Goal: Task Accomplishment & Management: Use online tool/utility

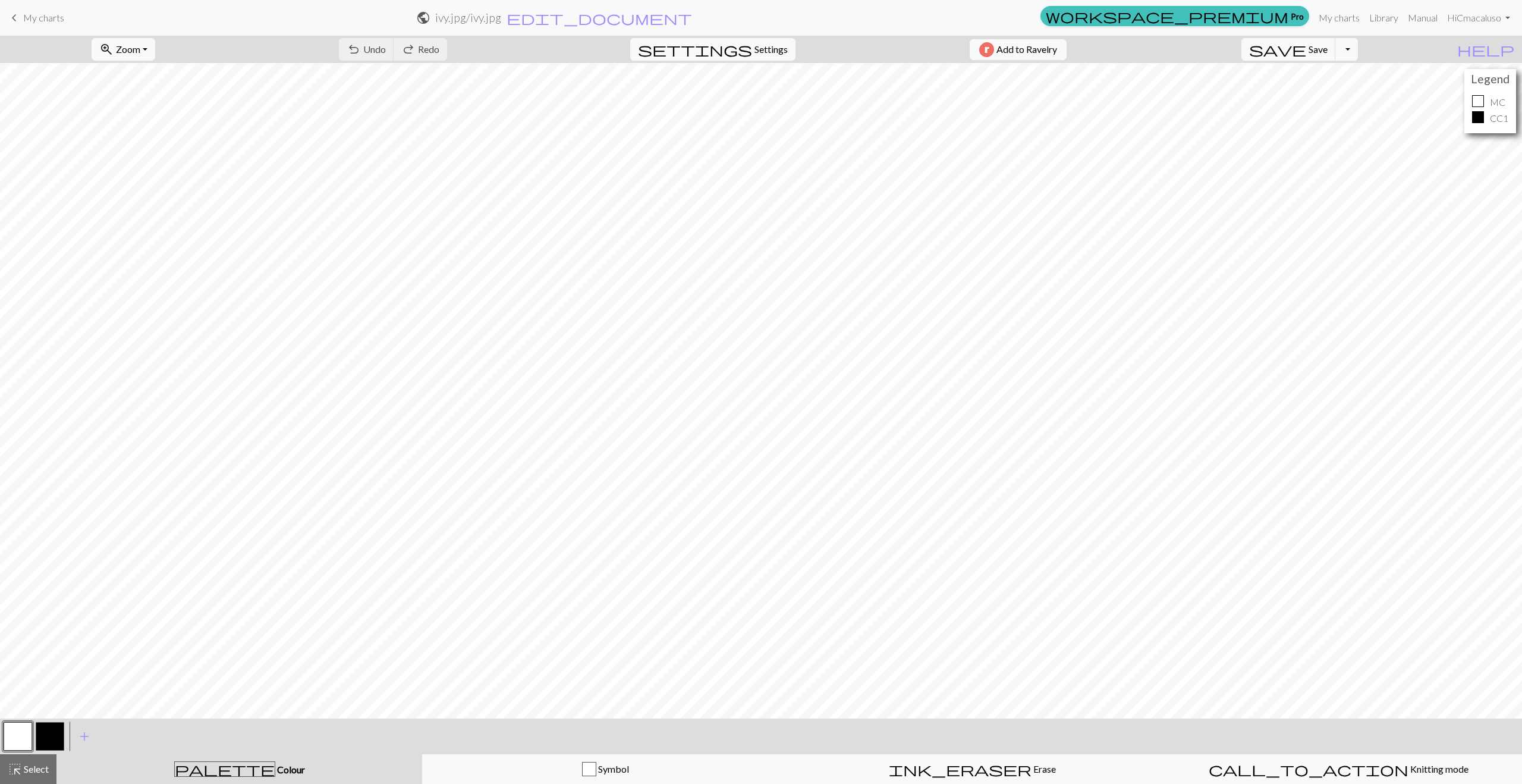
scroll to position [1, 0]
click at [764, 48] on span "Settings" at bounding box center [771, 50] width 33 height 15
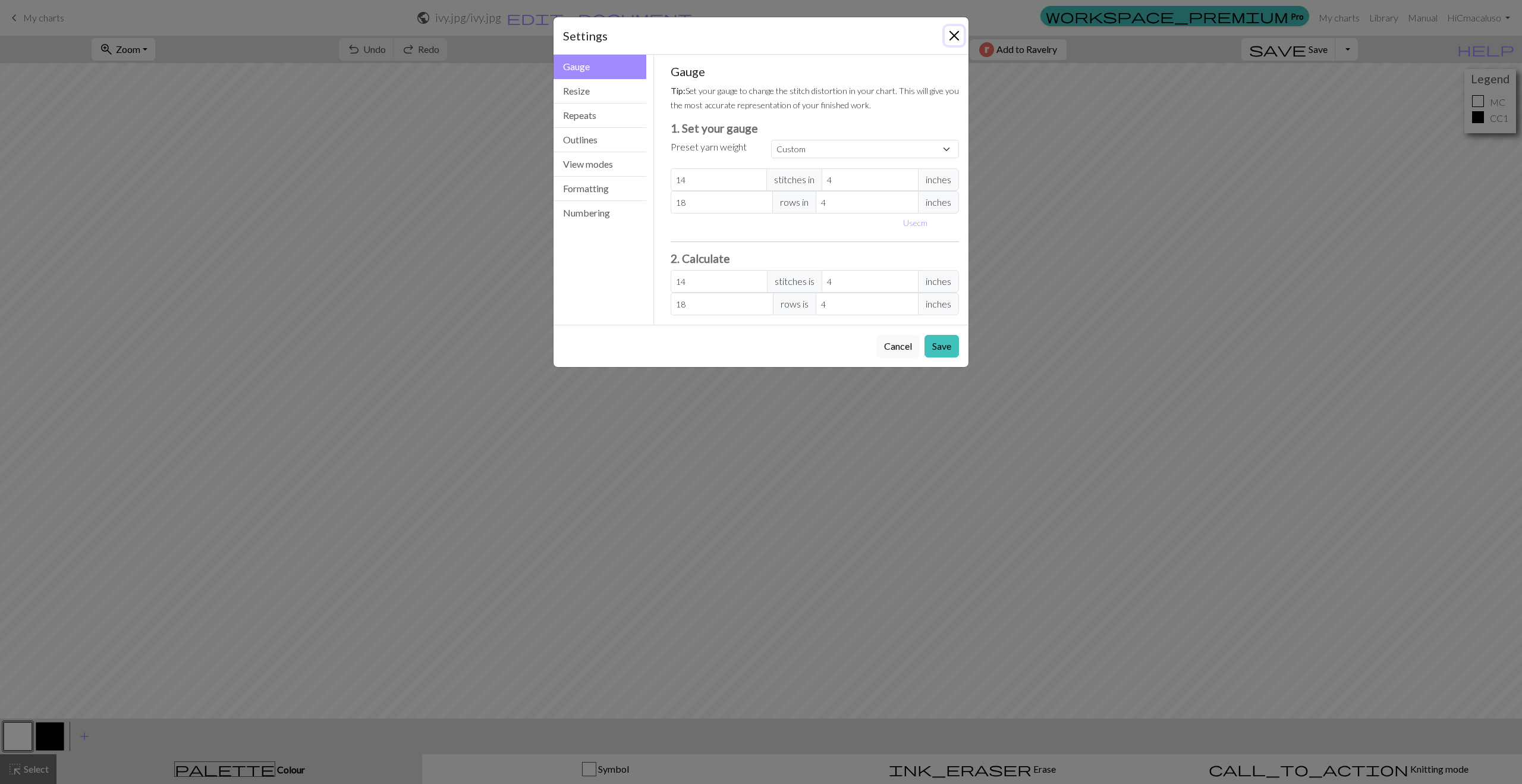
click at [954, 31] on button "Close" at bounding box center [954, 35] width 19 height 19
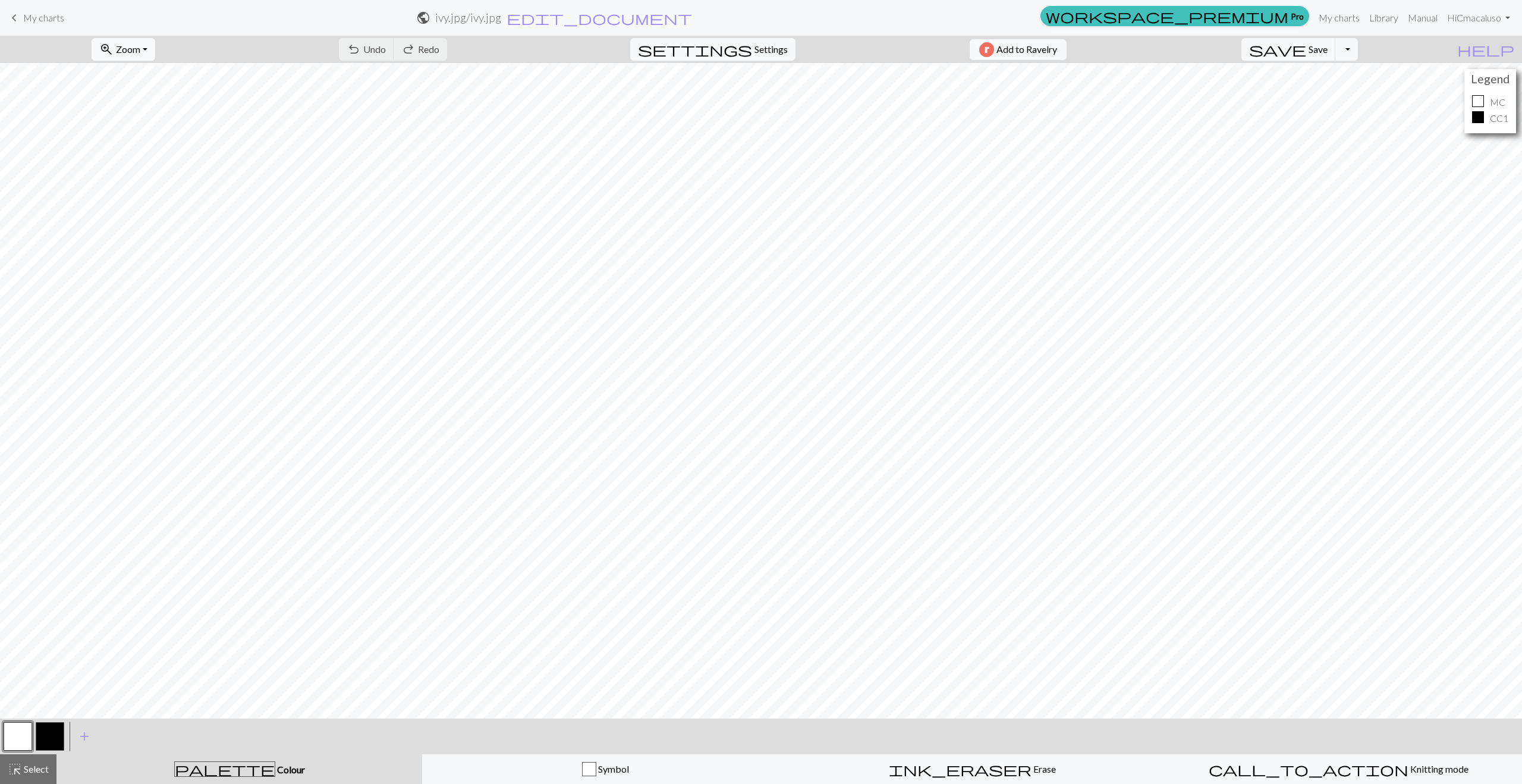
click at [156, 46] on button "zoom_in Zoom Zoom" at bounding box center [123, 49] width 63 height 23
click at [581, 43] on div "zoom_in Zoom Zoom Fit all Fit width Fit height 50% 100% 150% 200% undo Undo Und…" at bounding box center [725, 50] width 1450 height 28
click at [1358, 48] on button "Toggle Dropdown" at bounding box center [1347, 49] width 23 height 23
click at [1307, 47] on span "save" at bounding box center [1278, 50] width 57 height 17
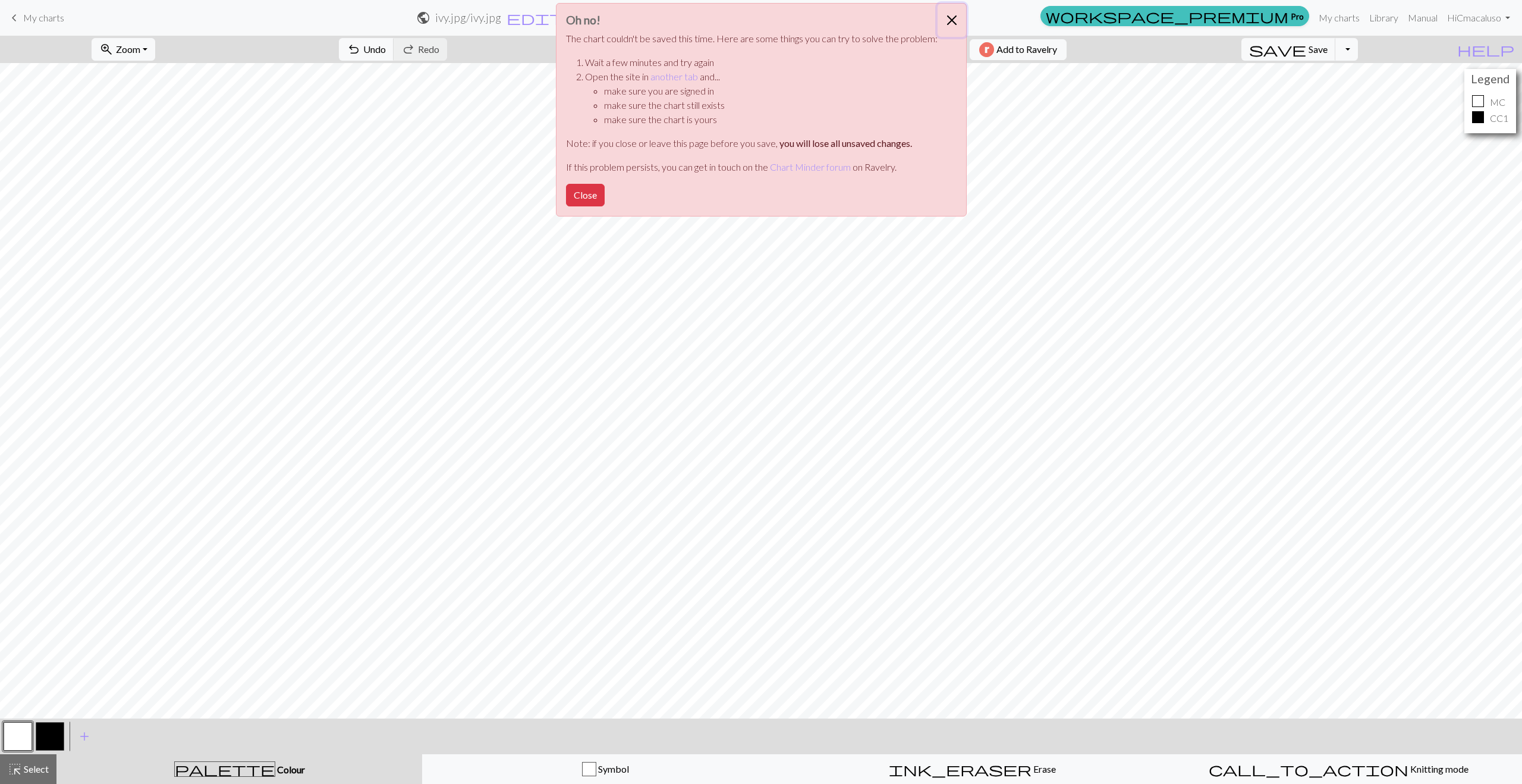
click at [949, 18] on button "Close" at bounding box center [951, 20] width 29 height 33
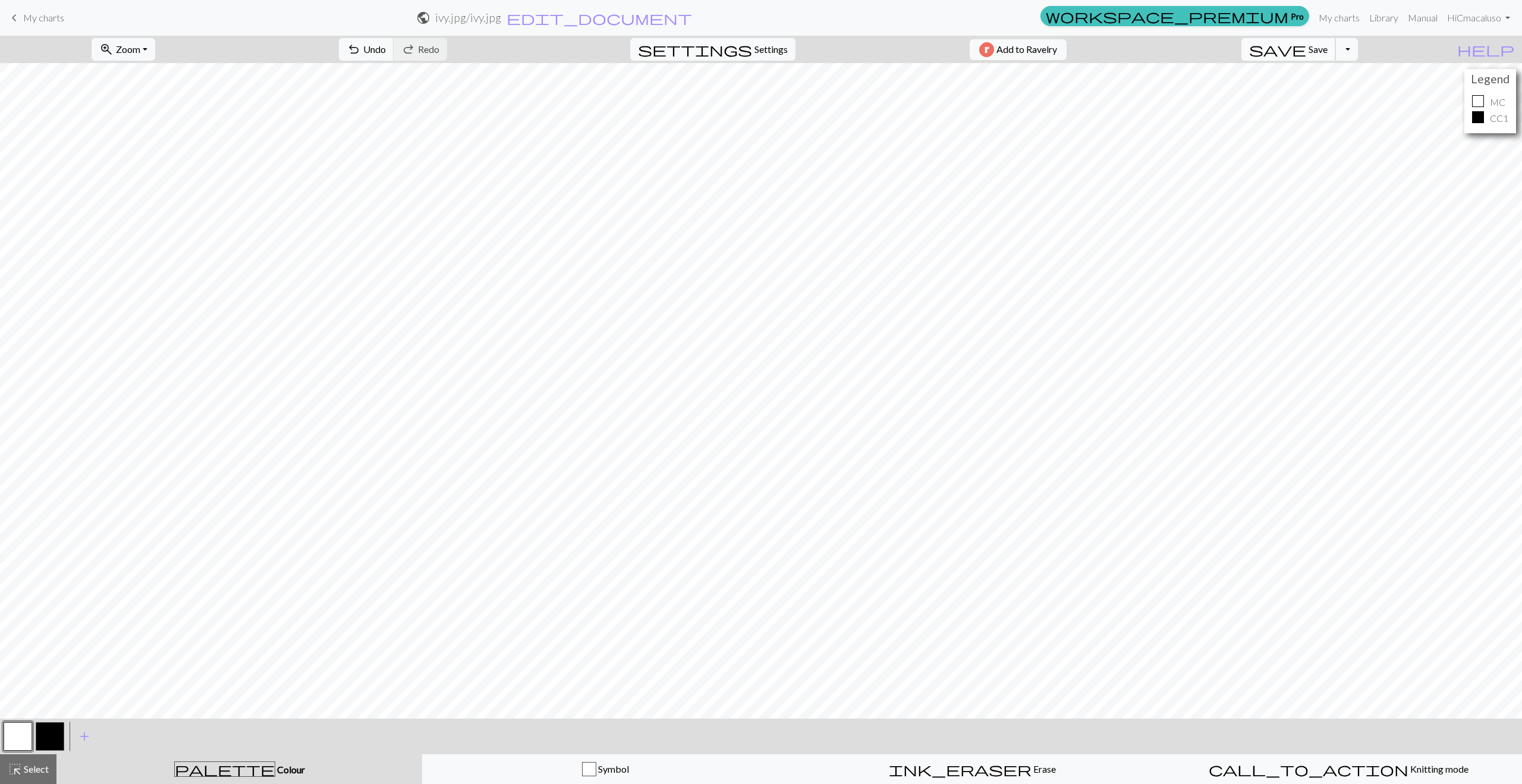
click at [1307, 52] on span "save" at bounding box center [1278, 50] width 57 height 17
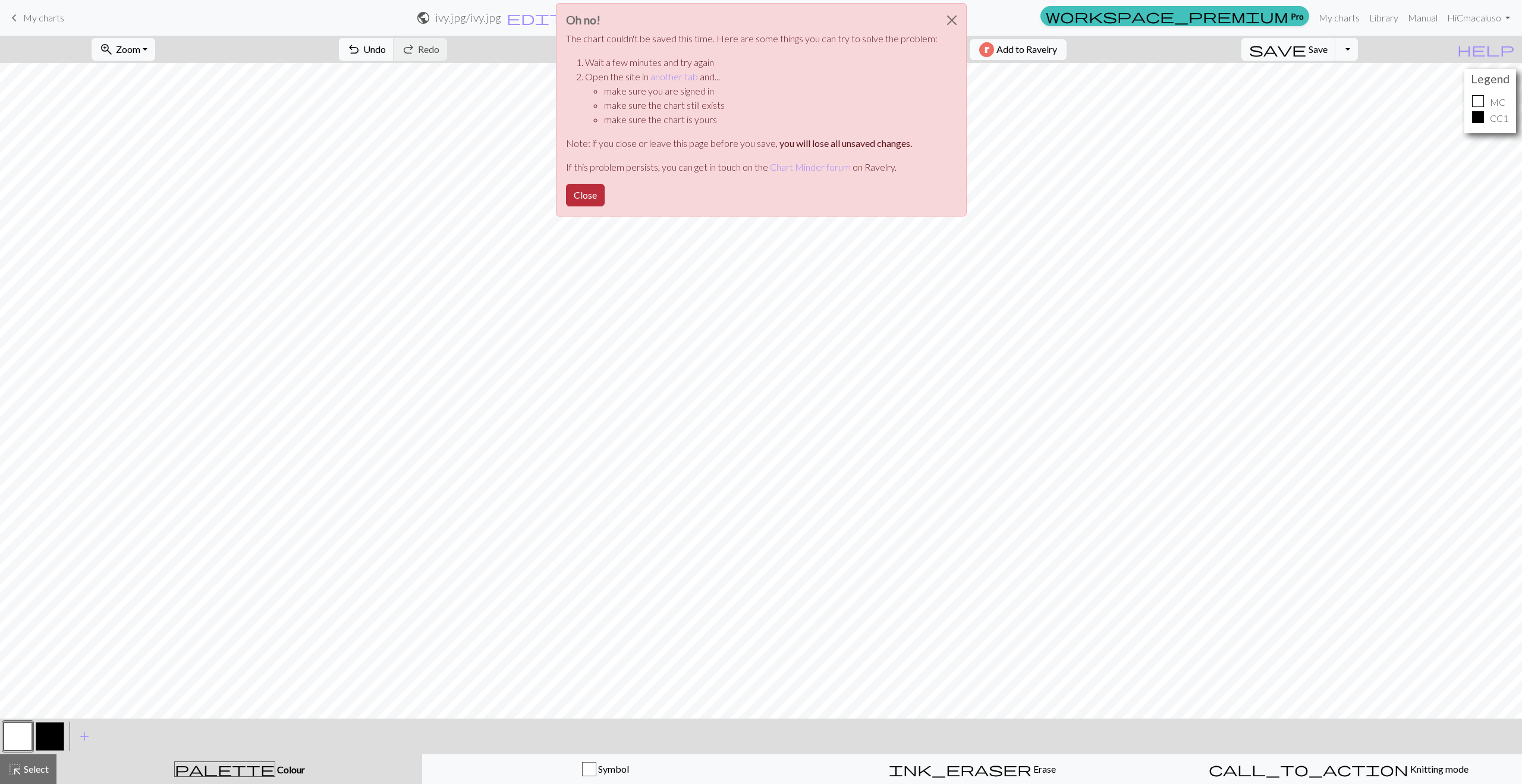
click at [583, 198] on button "Close" at bounding box center [585, 195] width 39 height 23
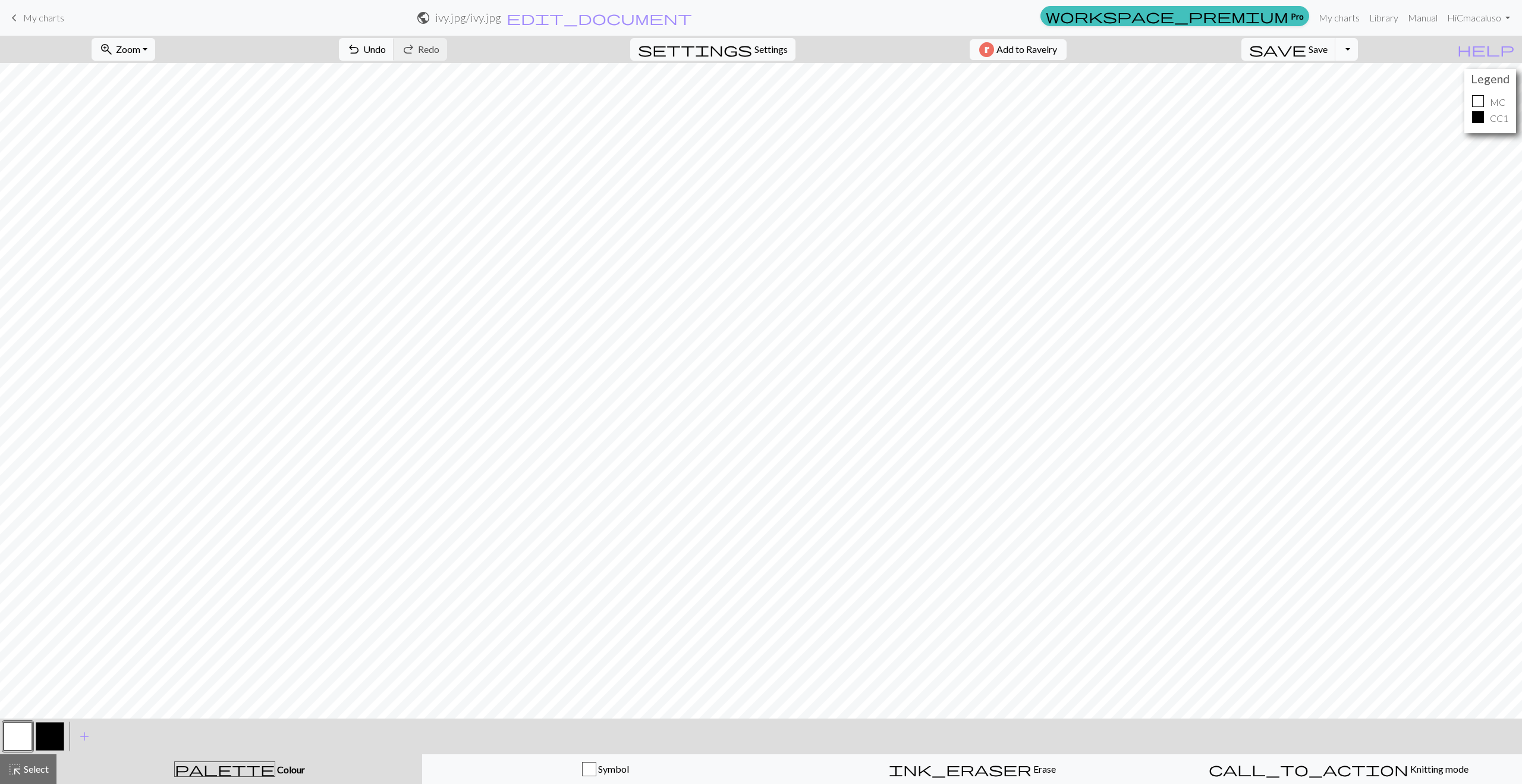
click at [1358, 50] on button "Toggle Dropdown" at bounding box center [1347, 49] width 23 height 23
click at [755, 51] on span "Settings" at bounding box center [771, 50] width 33 height 15
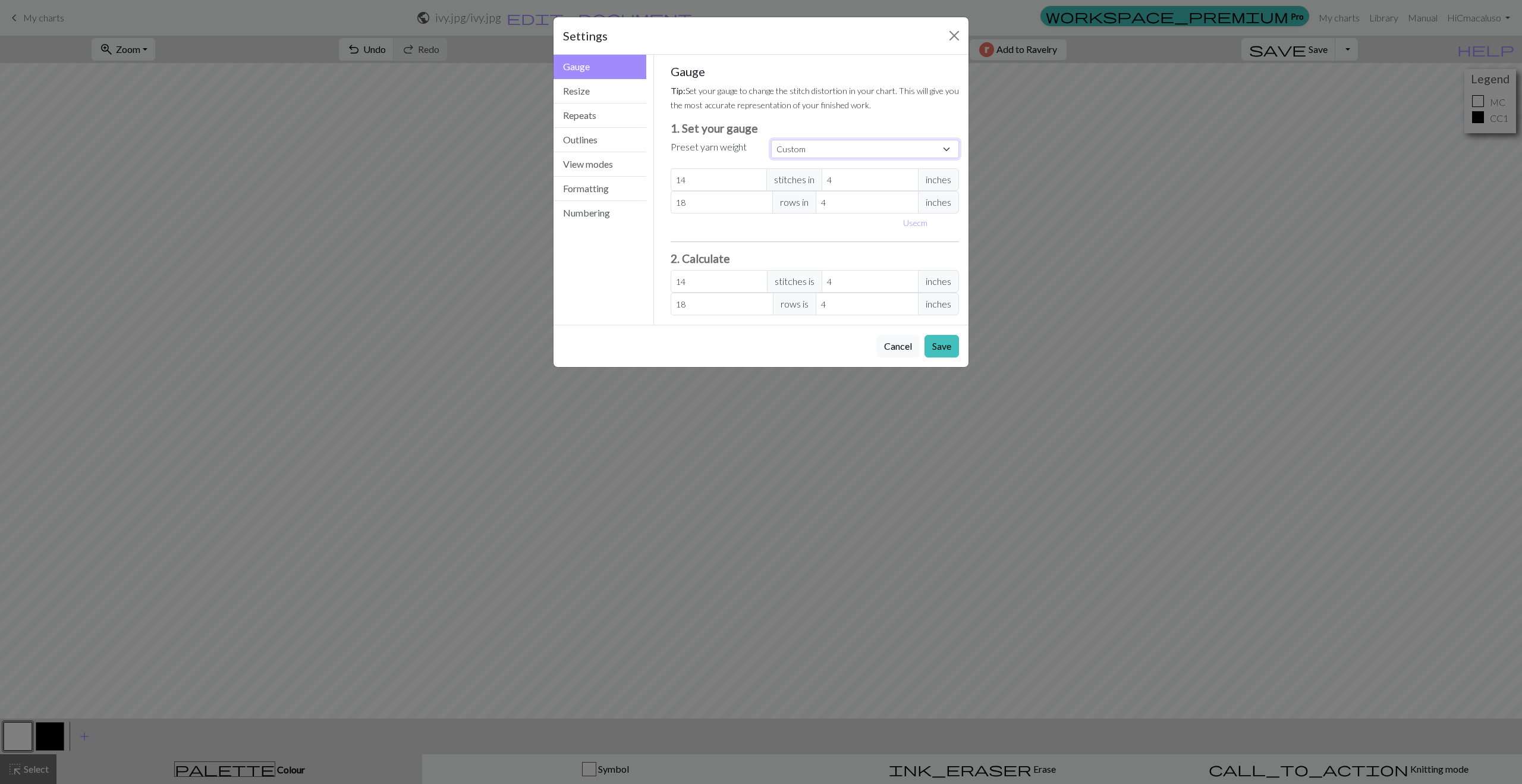
click at [840, 146] on select "Custom Square Lace Light Fingering Fingering Sport Double knit Worsted Aran Bul…" at bounding box center [865, 149] width 188 height 18
select select "worsted"
click at [771, 140] on select "Custom Square Lace Light Fingering Fingering Sport Double knit Worsted Aran Bul…" at bounding box center [865, 149] width 188 height 18
type input "20"
type input "26"
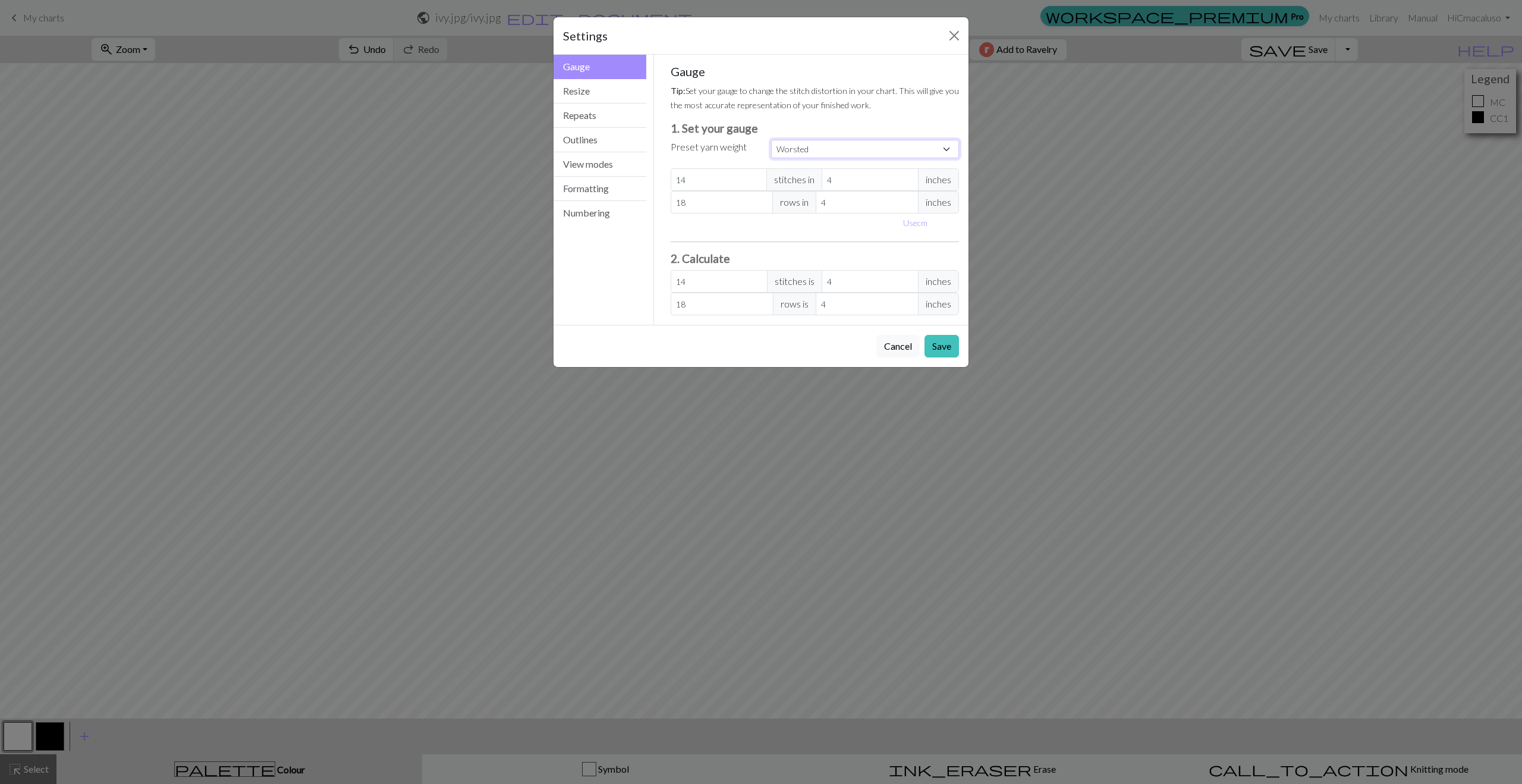
type input "20"
type input "26"
click at [826, 151] on select "Custom Square Lace Light Fingering Fingering Sport Double knit Worsted Aran Bul…" at bounding box center [865, 149] width 188 height 18
select select "dk"
click at [771, 140] on select "Custom Square Lace Light Fingering Fingering Sport Double knit Worsted Aran Bul…" at bounding box center [865, 149] width 188 height 18
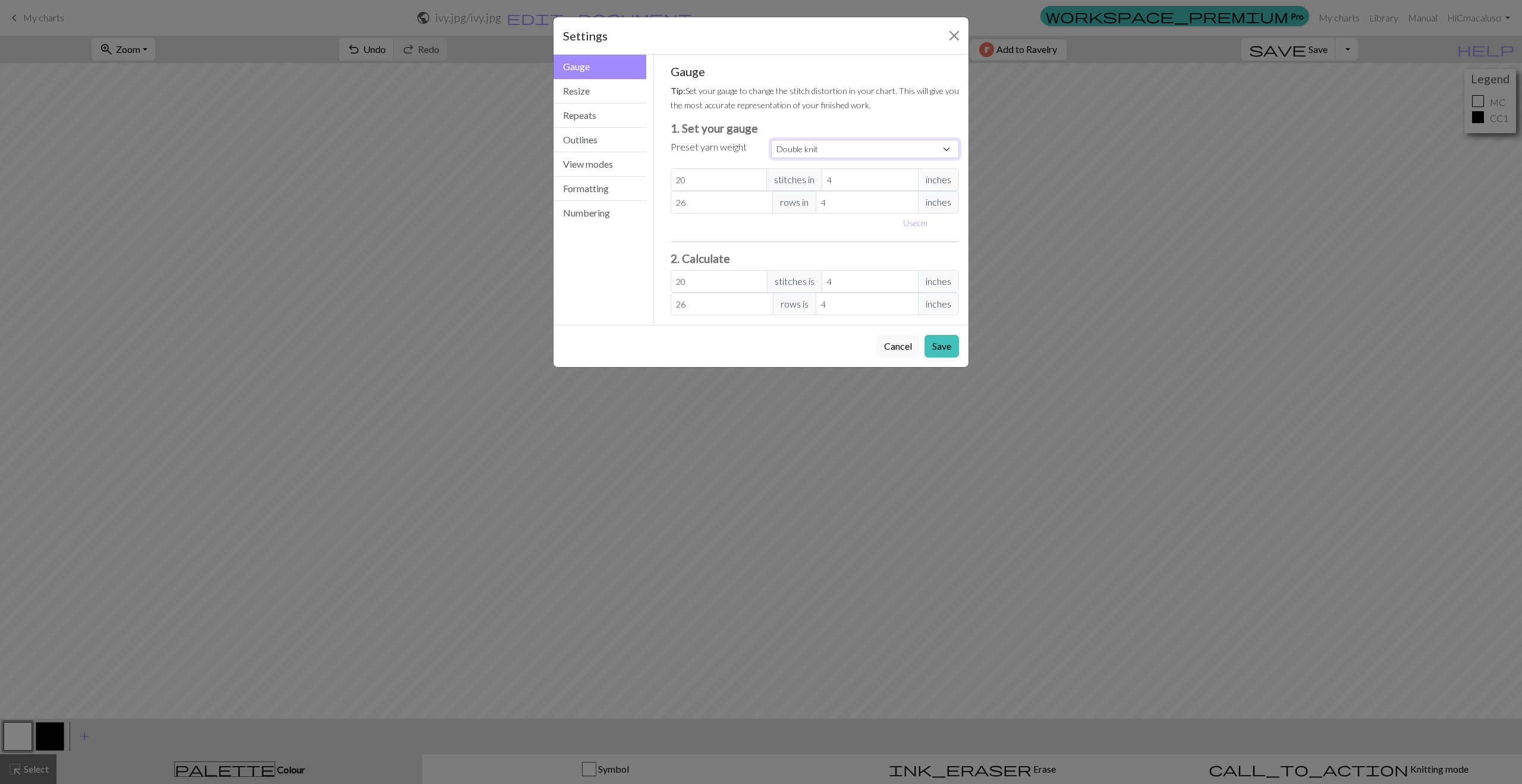
type input "22"
type input "30"
type input "22"
type input "30"
click at [682, 184] on input "22" at bounding box center [719, 179] width 97 height 23
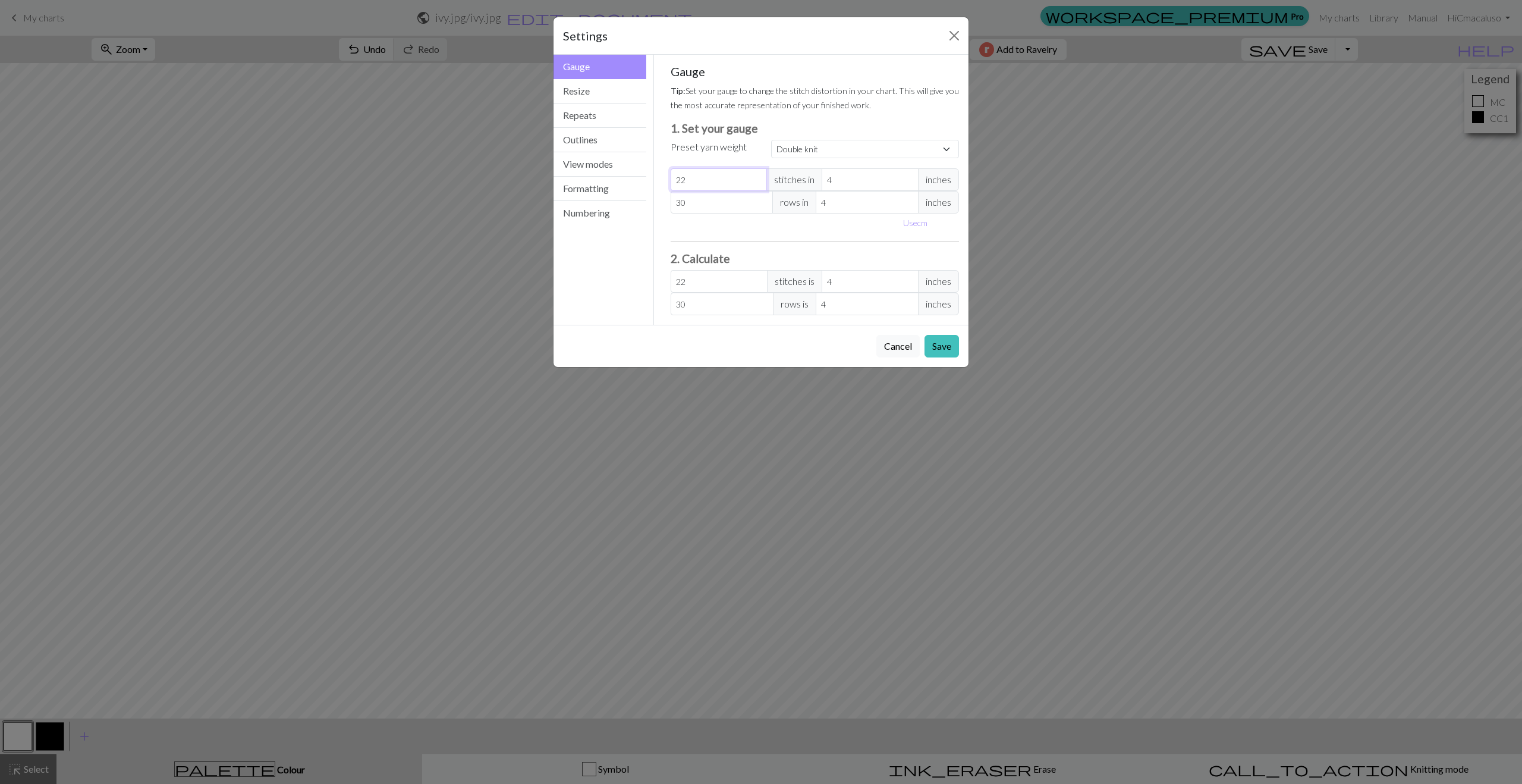
select select "custom"
type input "2"
type input "21"
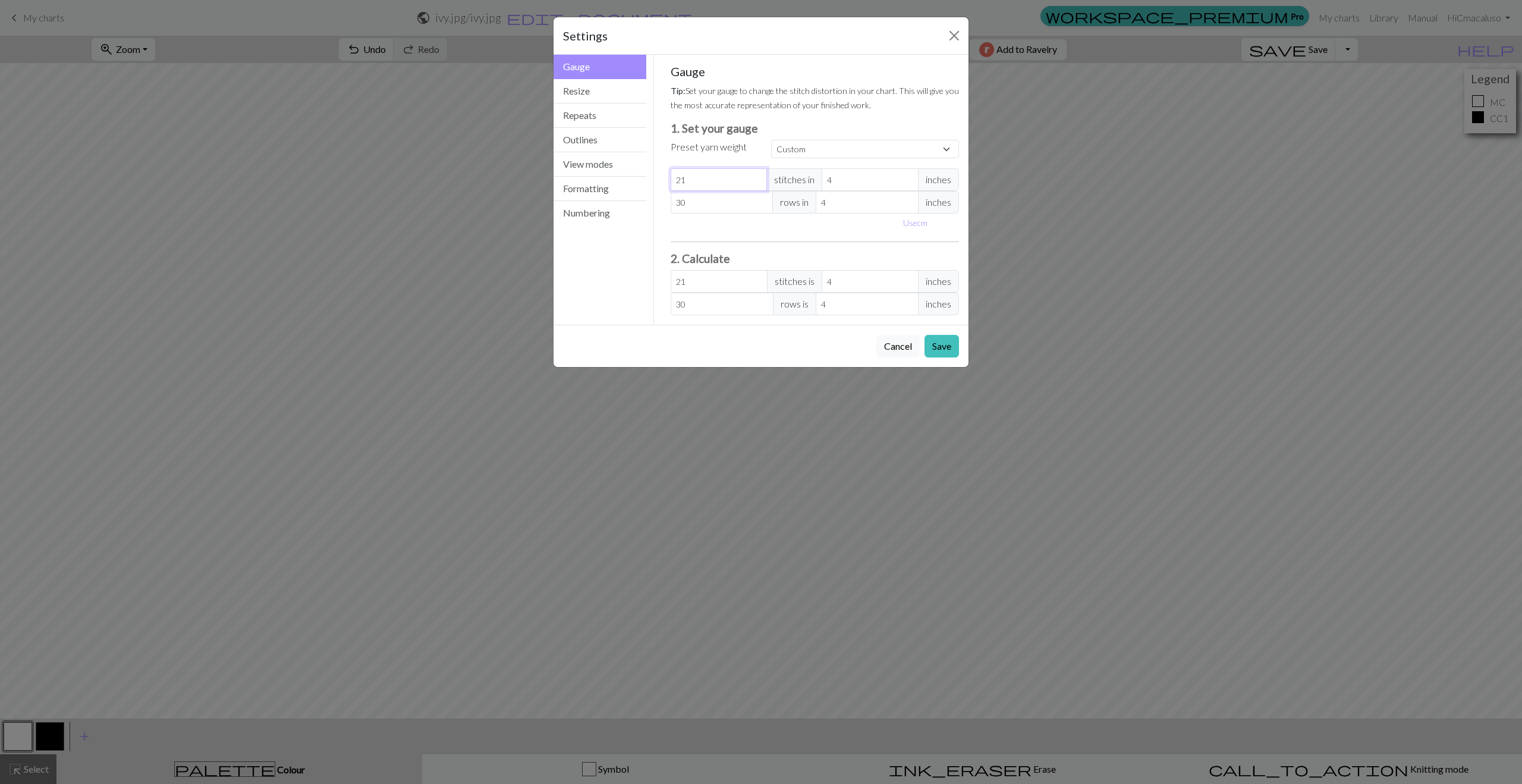
type input "21"
click at [640, 258] on div "Gauge Resize Repeats Outlines View modes Formatting Numbering" at bounding box center [600, 189] width 108 height 270
click at [820, 121] on h3 "1. Set your gauge" at bounding box center [815, 128] width 289 height 14
click at [725, 147] on label "Preset yarn weight" at bounding box center [709, 147] width 76 height 15
click at [788, 148] on select "Custom Square Lace Light Fingering Fingering Sport Double knit Worsted Aran Bul…" at bounding box center [865, 149] width 188 height 18
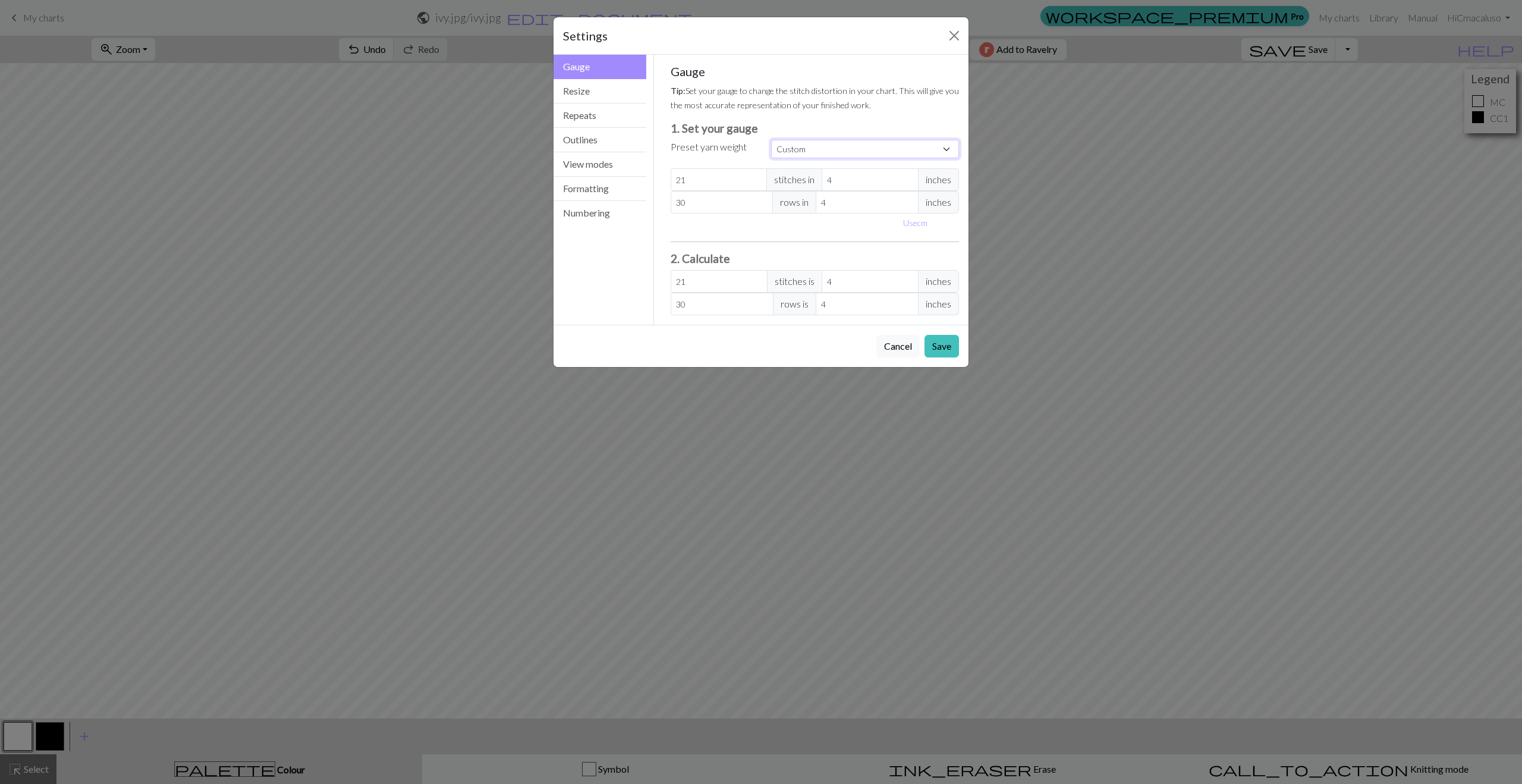
select select "dk"
click at [771, 140] on select "Custom Square Lace Light Fingering Fingering Sport Double knit Worsted Aran Bul…" at bounding box center [865, 149] width 188 height 18
type input "22"
click at [617, 264] on div "Gauge Resize Repeats Outlines View modes Formatting Numbering" at bounding box center [600, 189] width 108 height 270
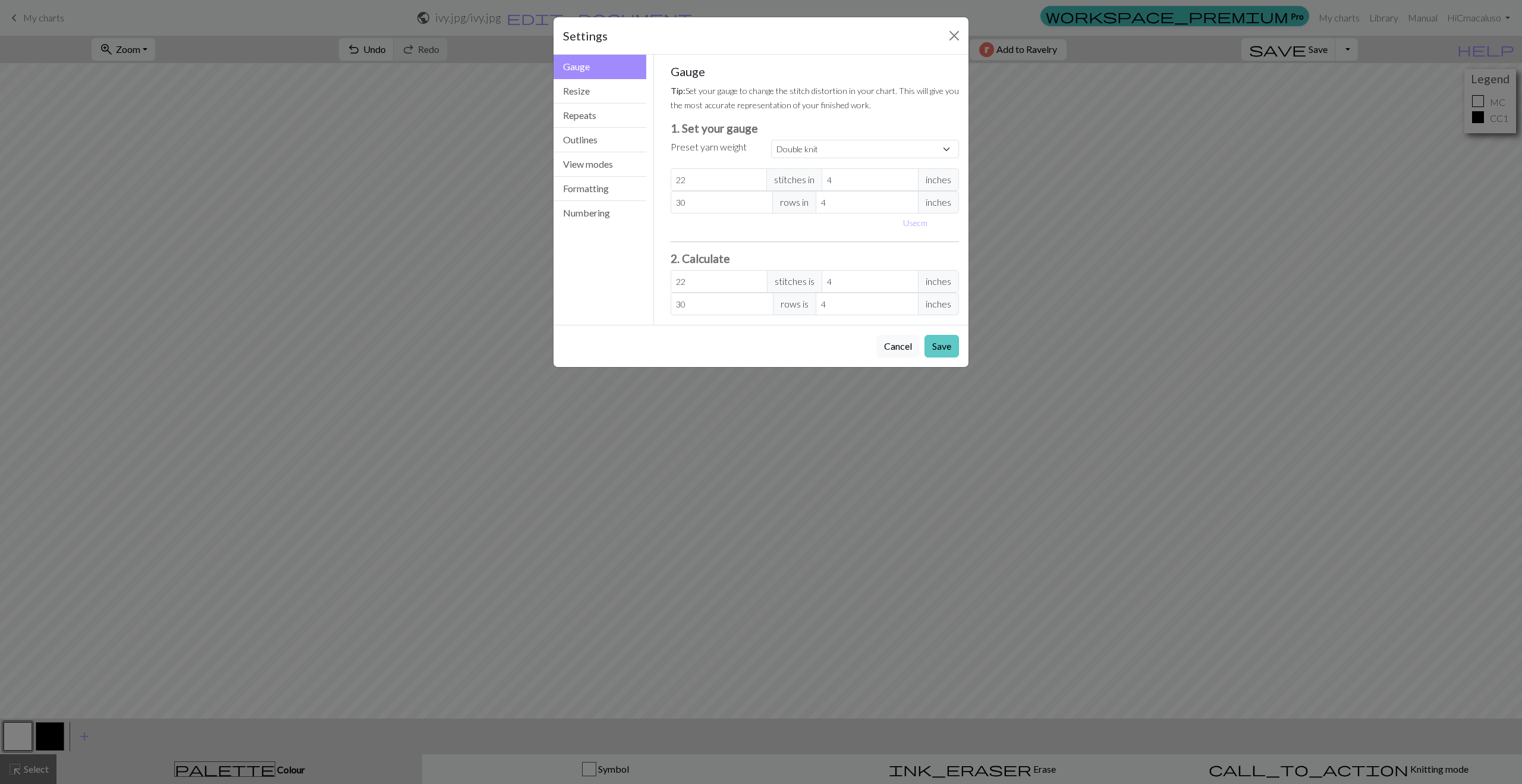
click at [944, 341] on button "Save" at bounding box center [941, 346] width 34 height 23
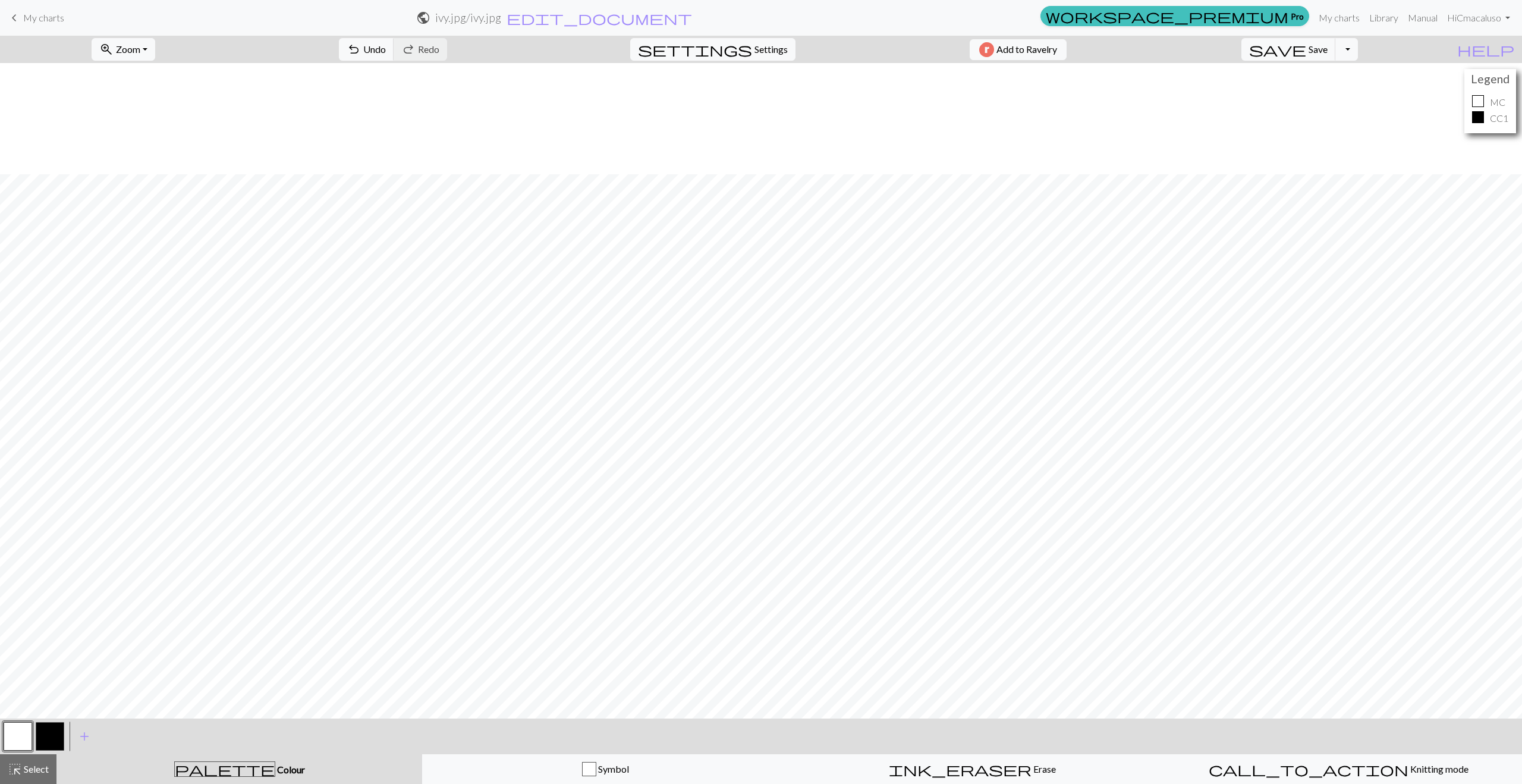
scroll to position [111, 0]
click at [1032, 772] on span "Erase" at bounding box center [1043, 768] width 24 height 11
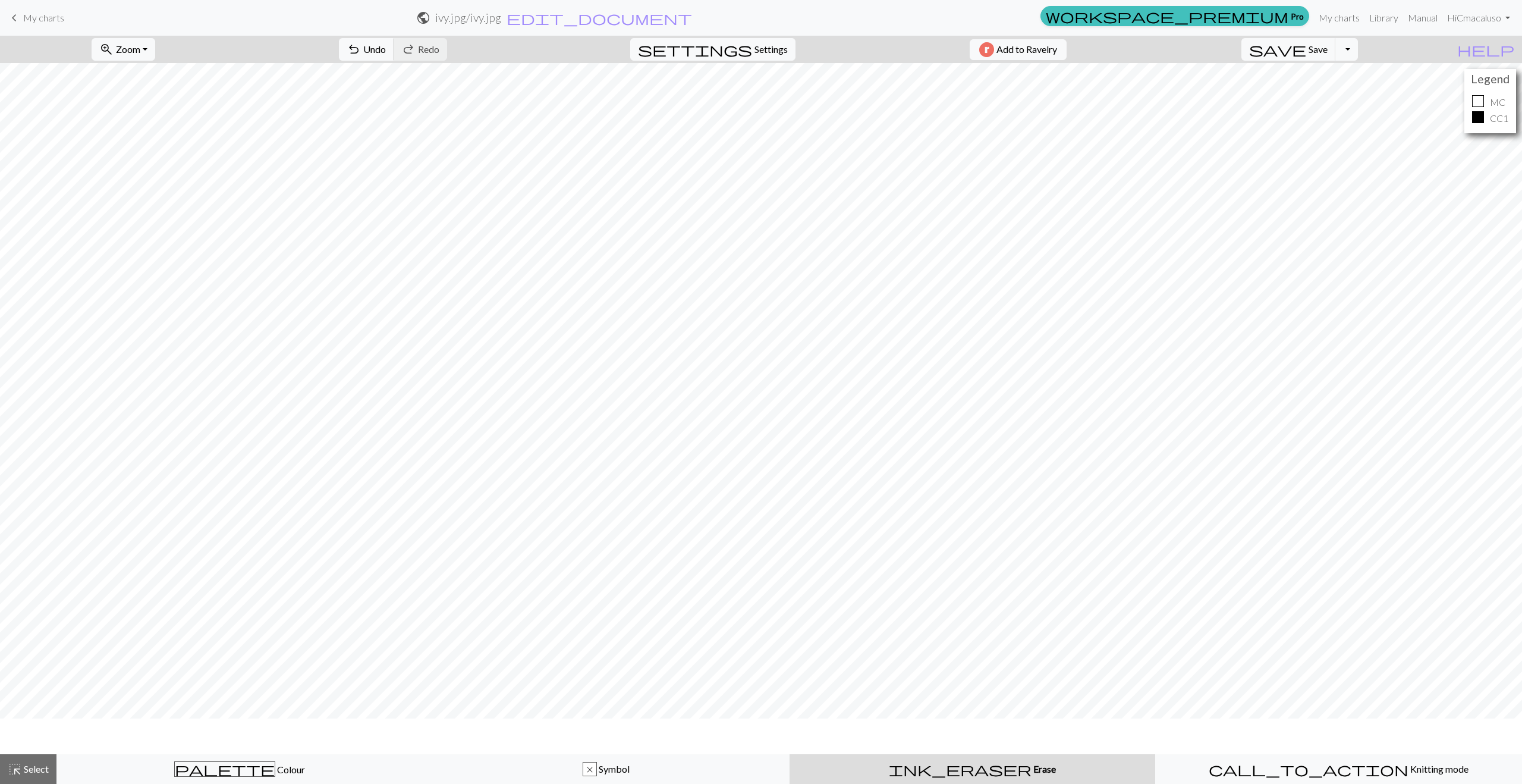
scroll to position [76, 0]
click at [764, 48] on span "Settings" at bounding box center [771, 50] width 33 height 15
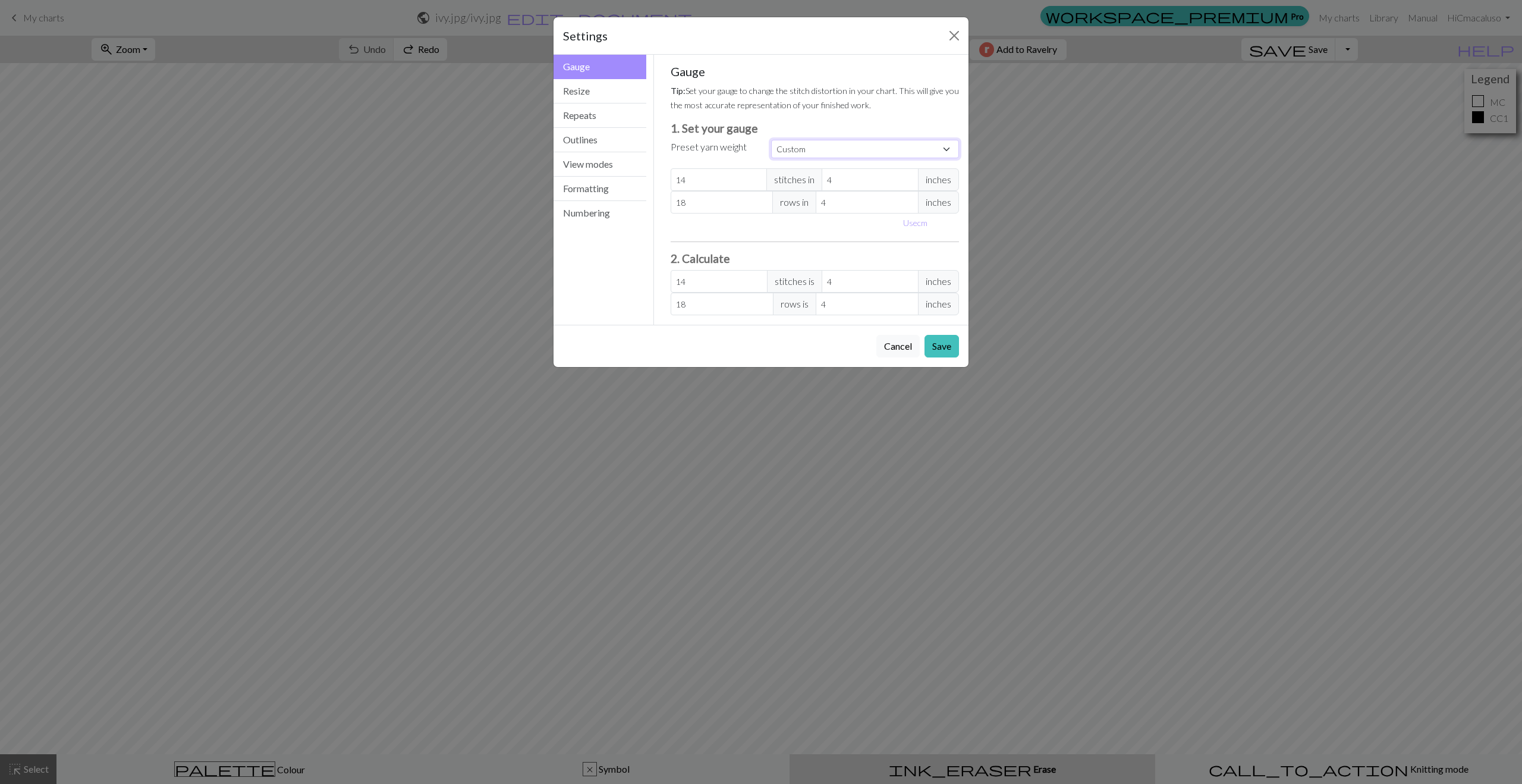
click at [796, 150] on select "Custom Square Lace Light Fingering Fingering Sport Double knit Worsted Aran Bul…" at bounding box center [865, 149] width 188 height 18
select select "dk"
click at [771, 140] on select "Custom Square Lace Light Fingering Fingering Sport Double knit Worsted Aran Bul…" at bounding box center [865, 149] width 188 height 18
type input "22"
type input "30"
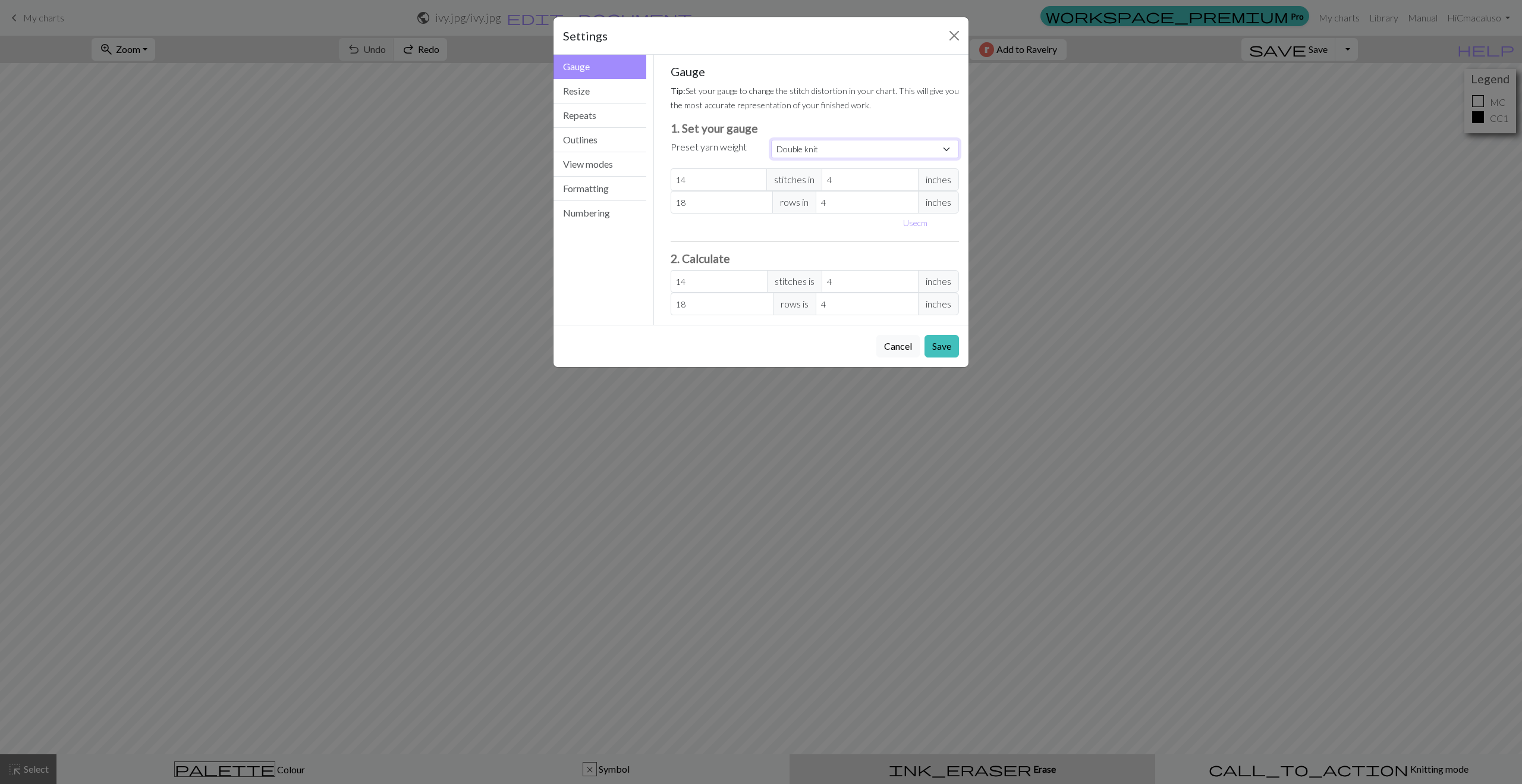
type input "22"
type input "30"
click at [941, 347] on button "Save" at bounding box center [941, 346] width 34 height 23
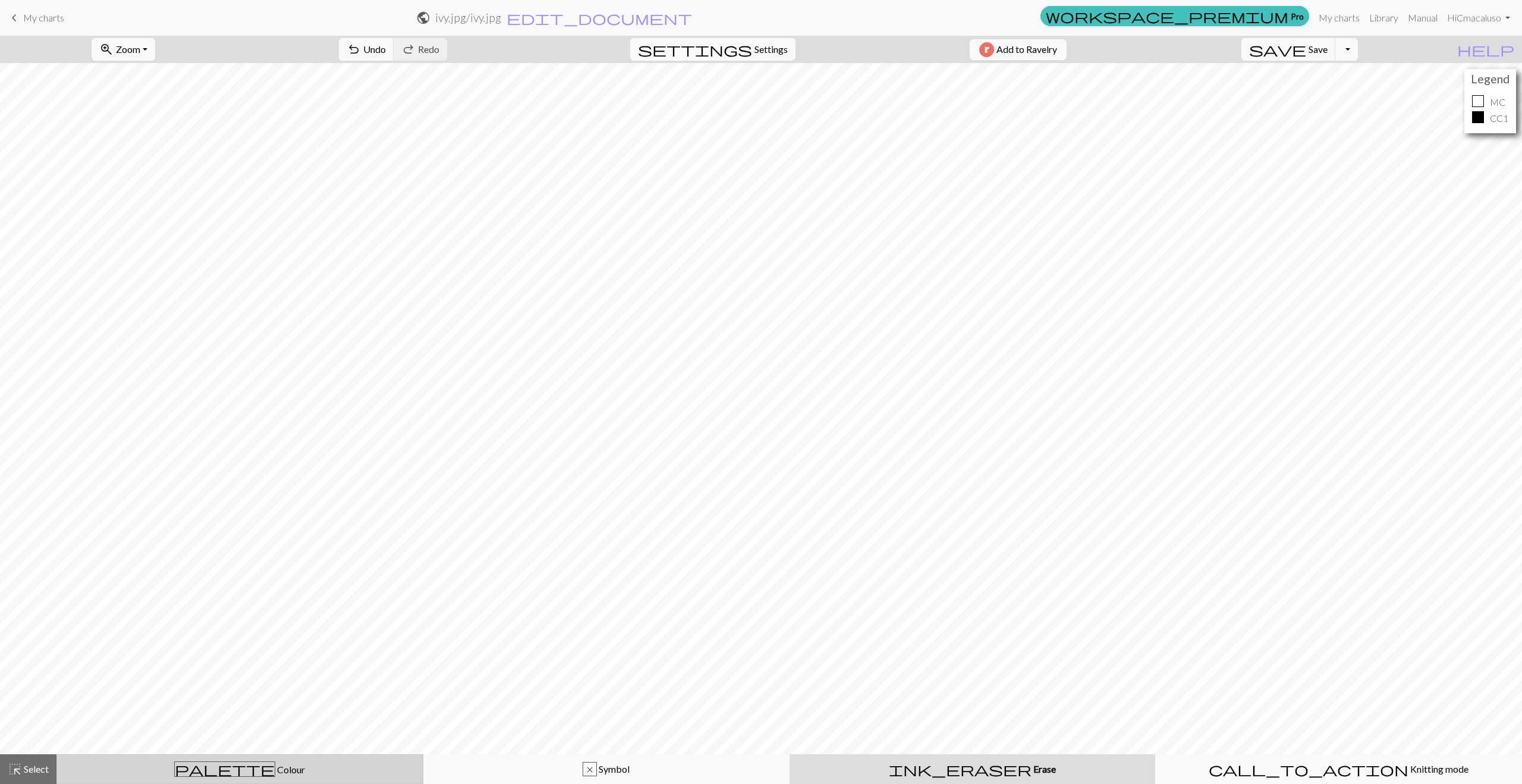
click at [275, 766] on span "Colour" at bounding box center [290, 769] width 29 height 11
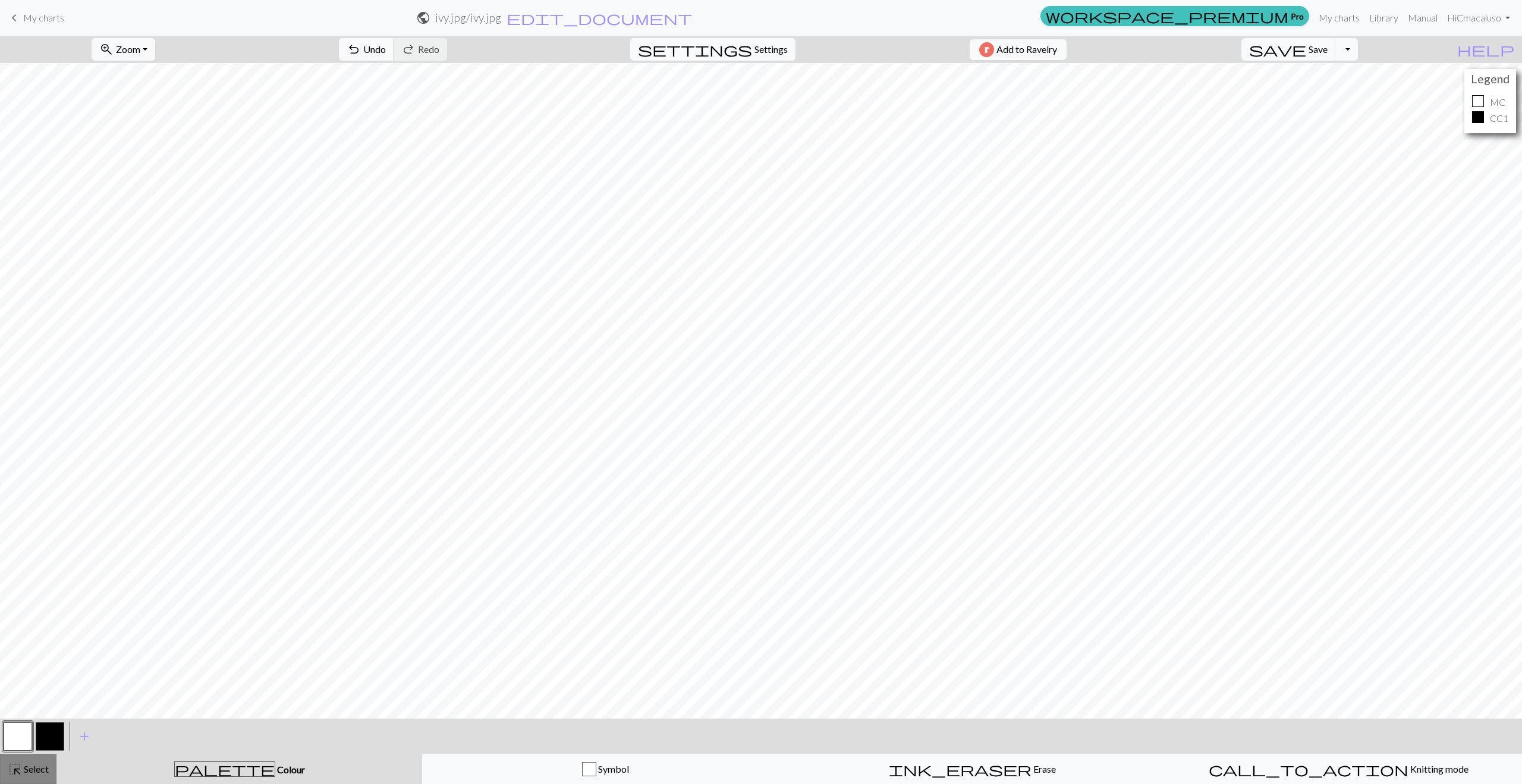
click at [43, 773] on span "Select" at bounding box center [35, 768] width 27 height 11
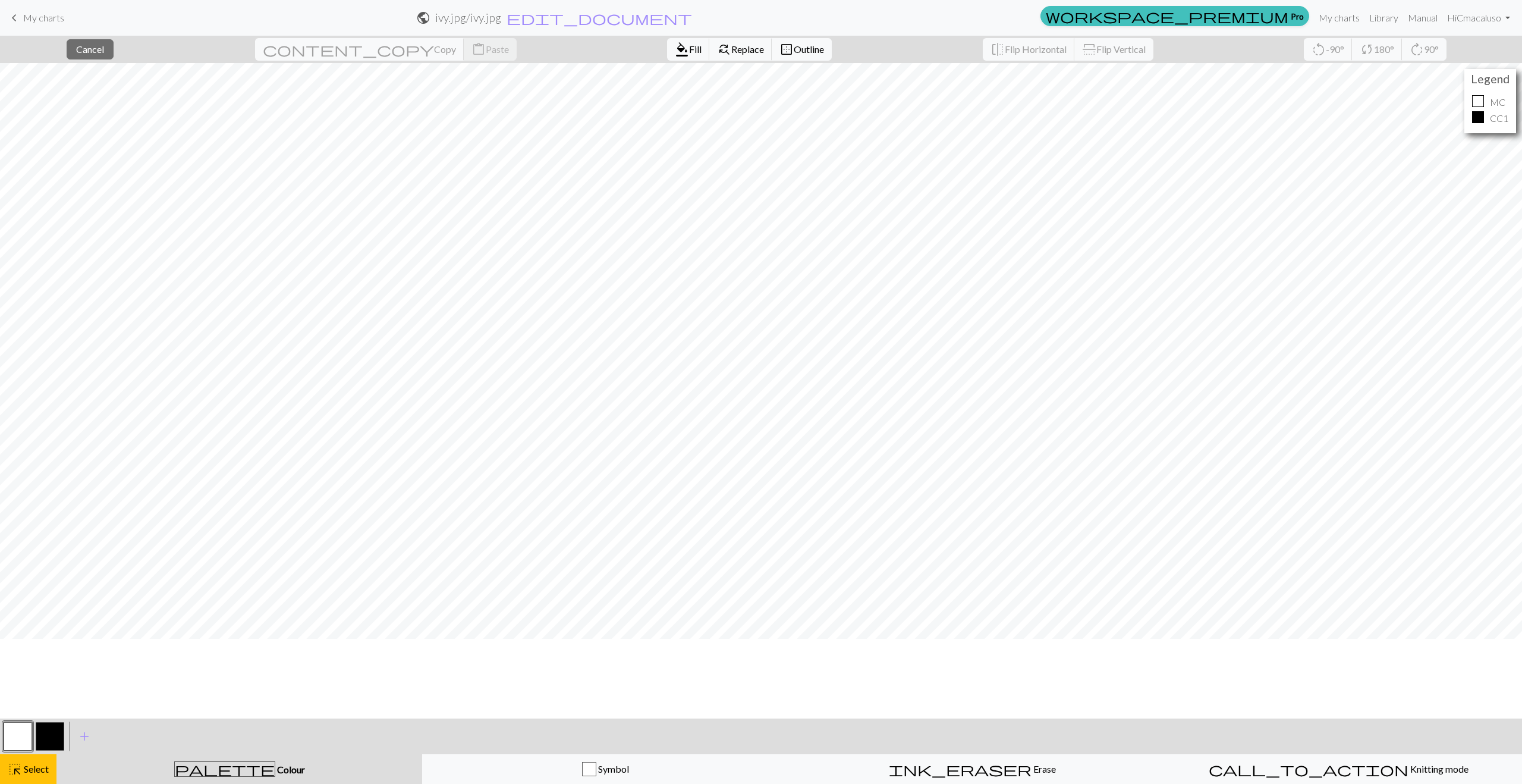
scroll to position [0, 0]
click at [33, 766] on span "Select" at bounding box center [35, 768] width 27 height 11
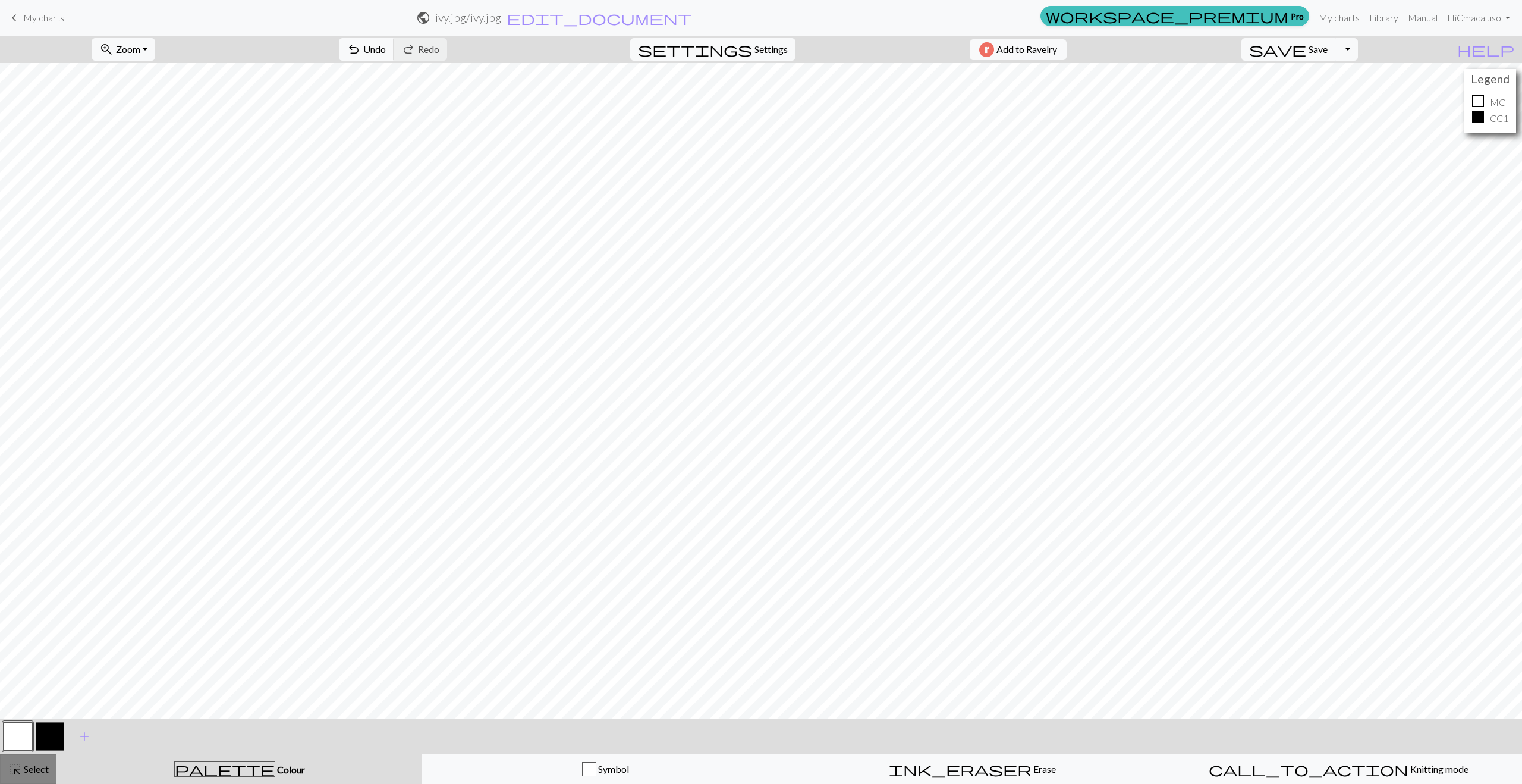
click at [25, 772] on span "Select" at bounding box center [35, 768] width 27 height 11
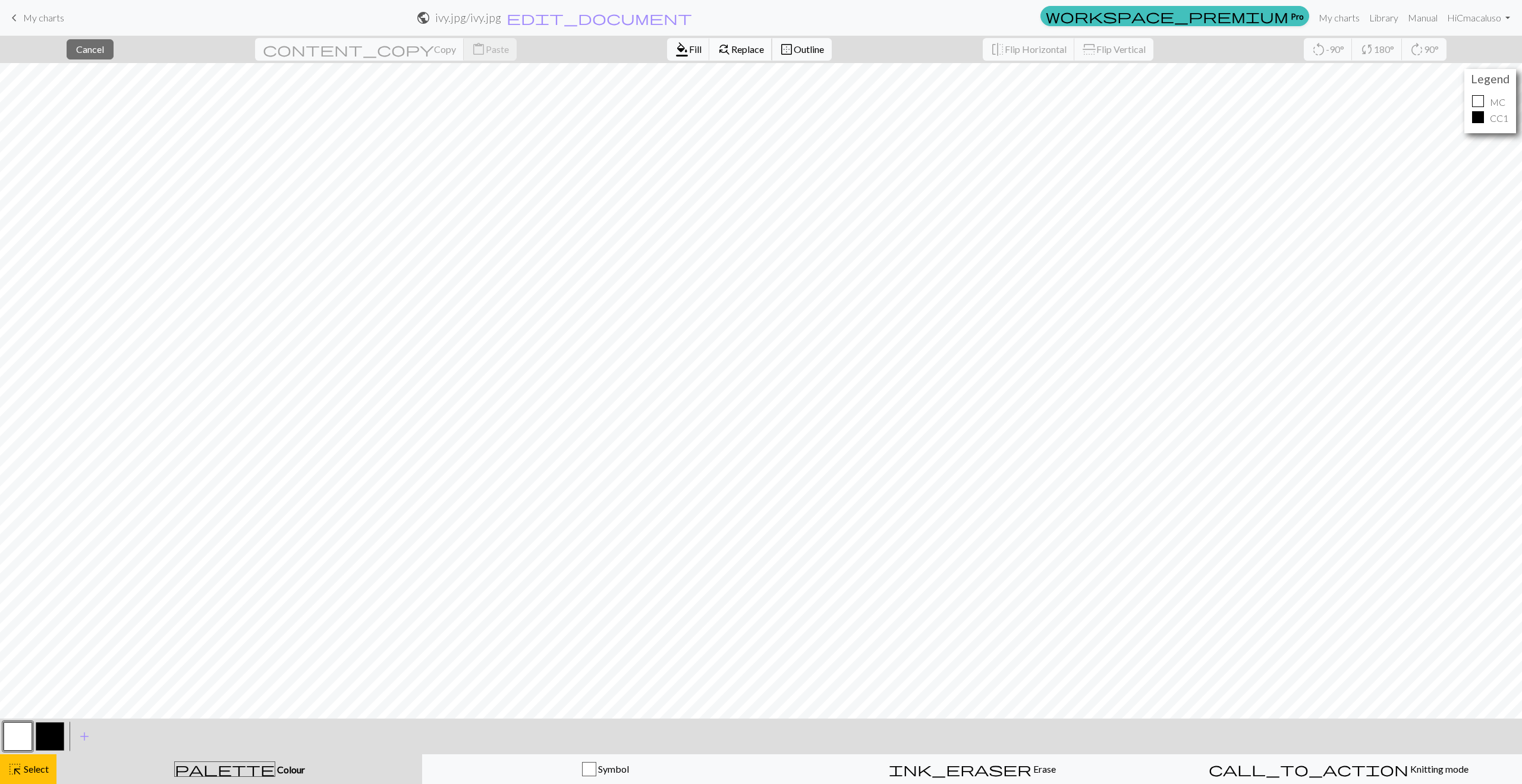
click at [732, 52] on span "Replace" at bounding box center [748, 49] width 33 height 11
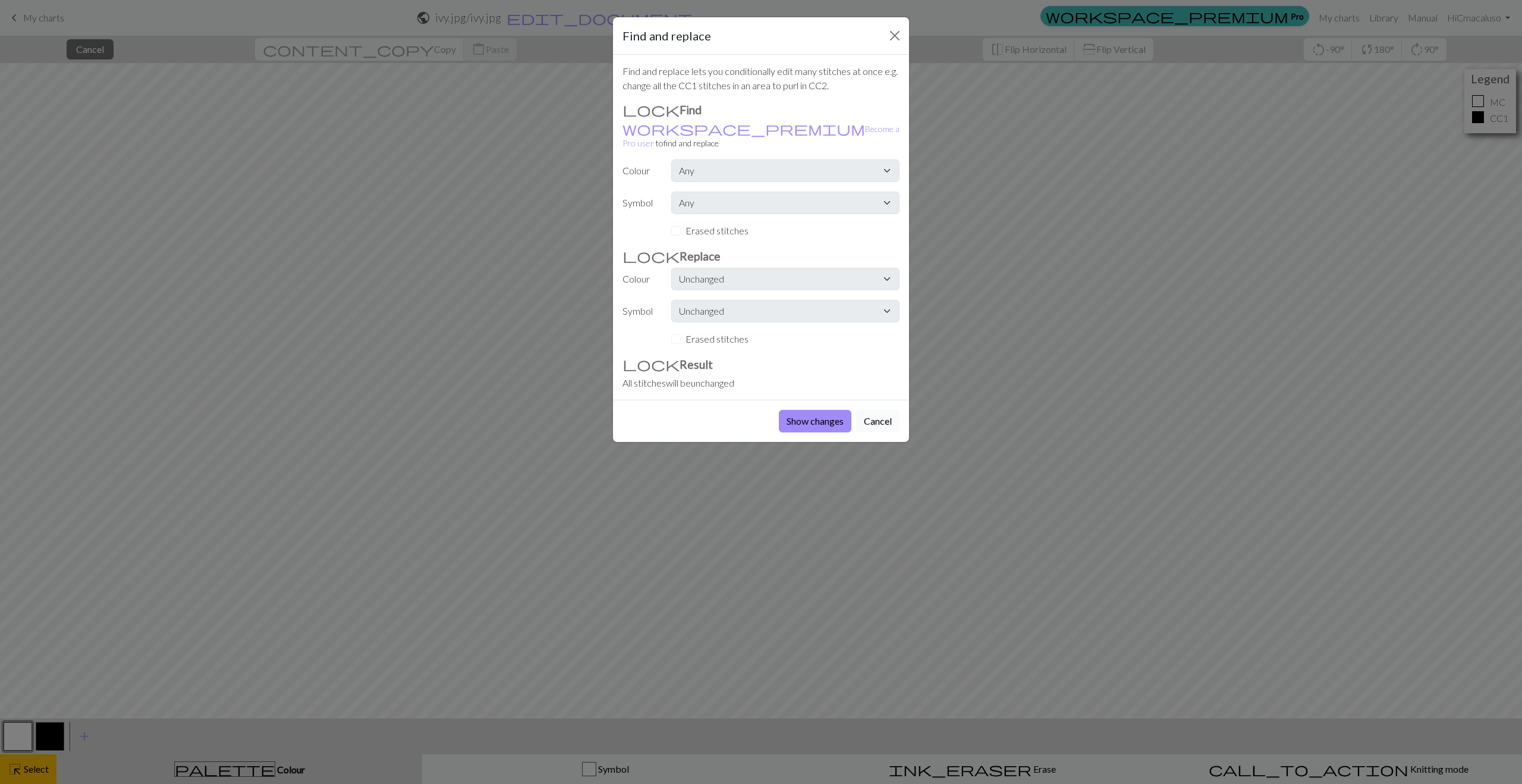
click at [863, 411] on button "Cancel" at bounding box center [878, 421] width 43 height 23
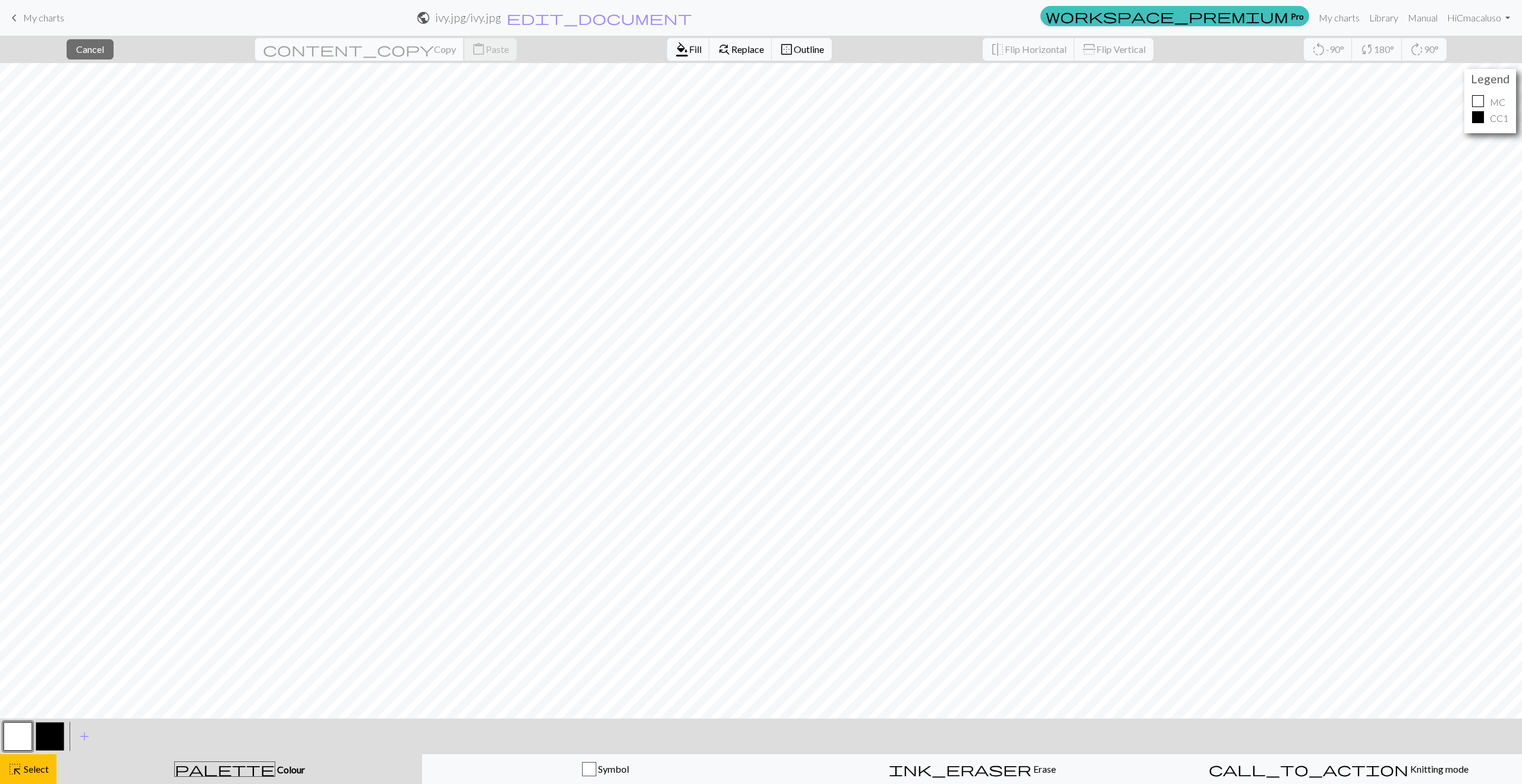
click at [434, 51] on span "Copy" at bounding box center [445, 49] width 22 height 11
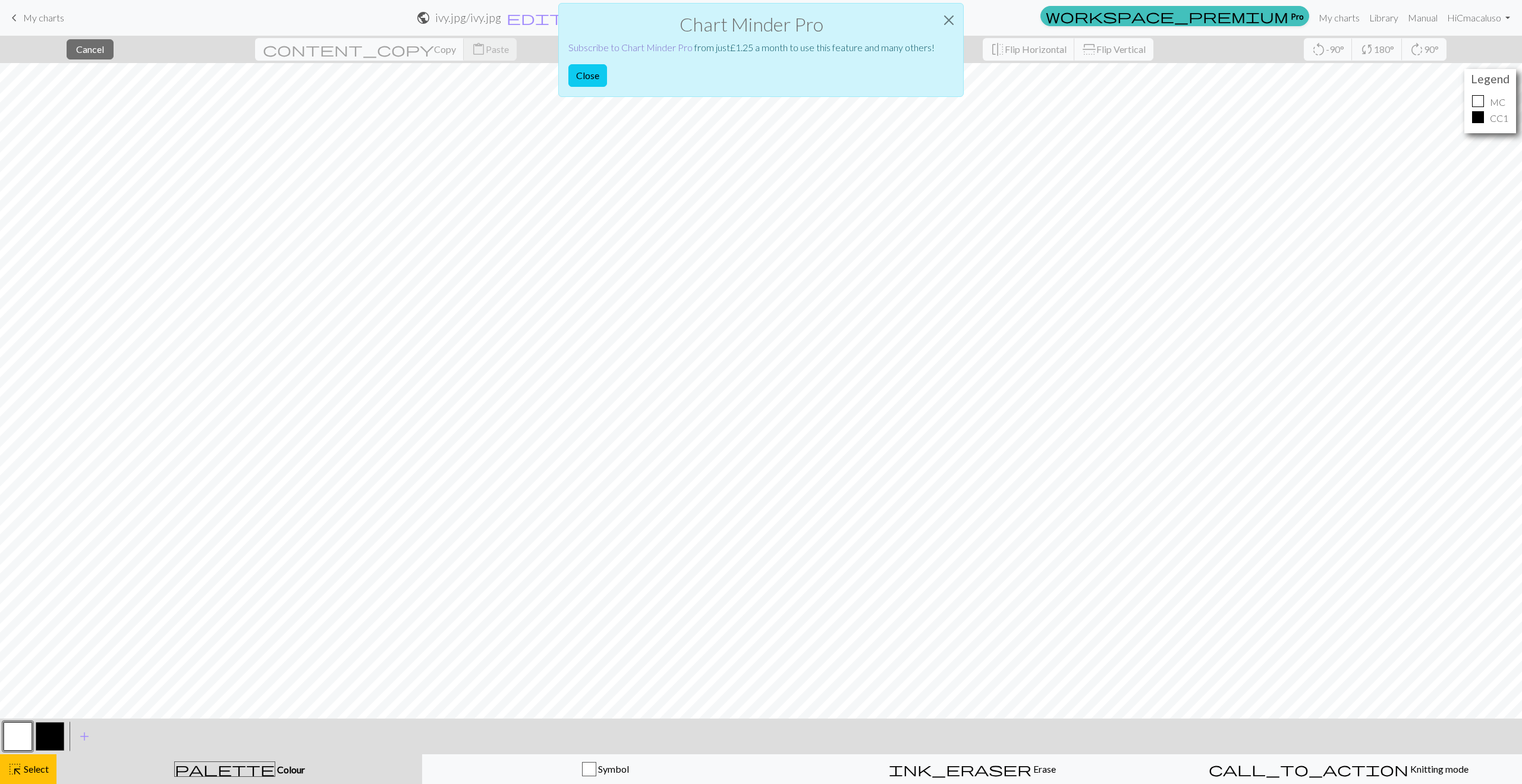
click at [599, 47] on link "Subscribe to Chart Minder Pro" at bounding box center [630, 47] width 124 height 11
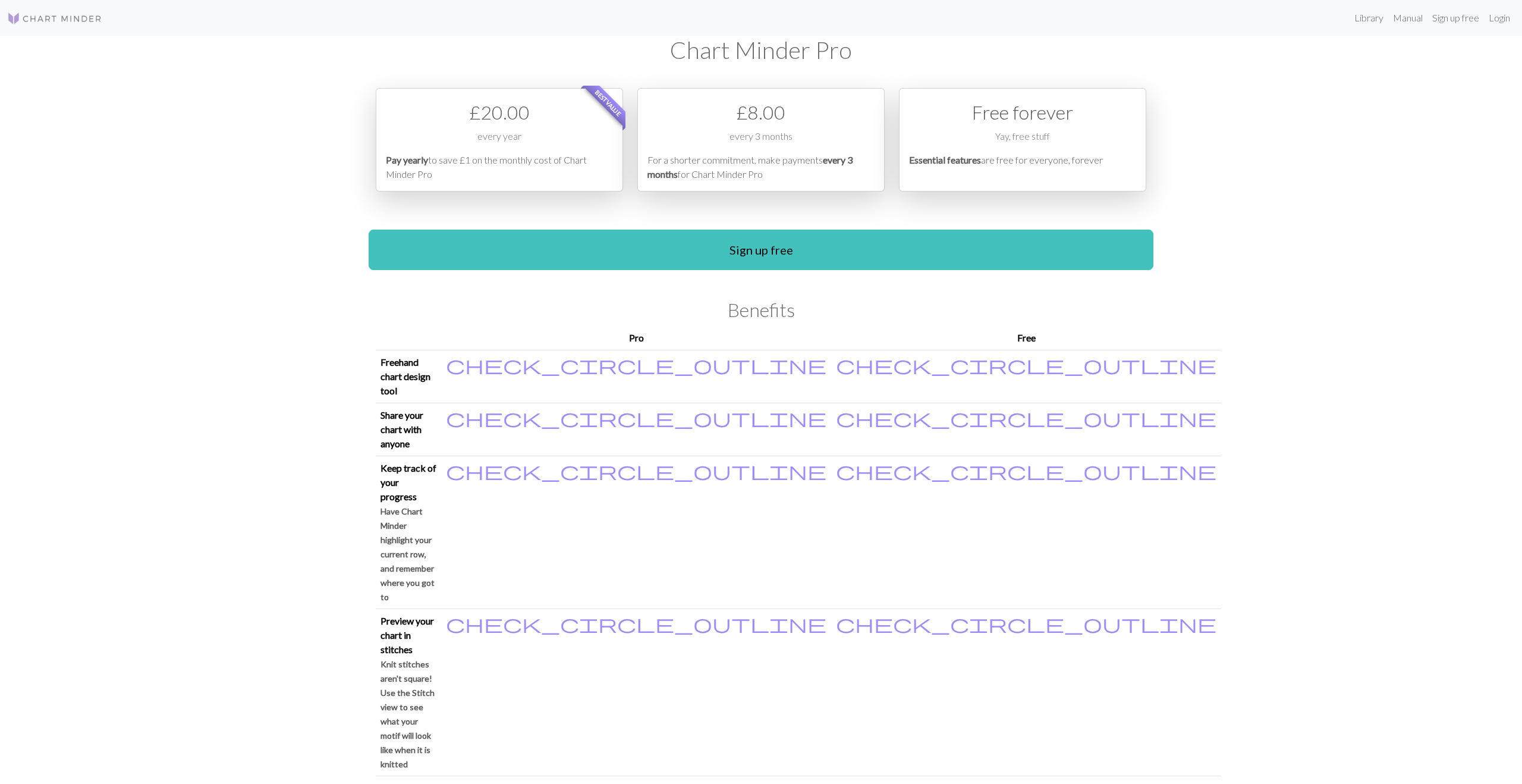
click at [463, 154] on p "Pay yearly to save £1 on the monthly cost of Chart Minder Pro" at bounding box center [499, 167] width 227 height 29
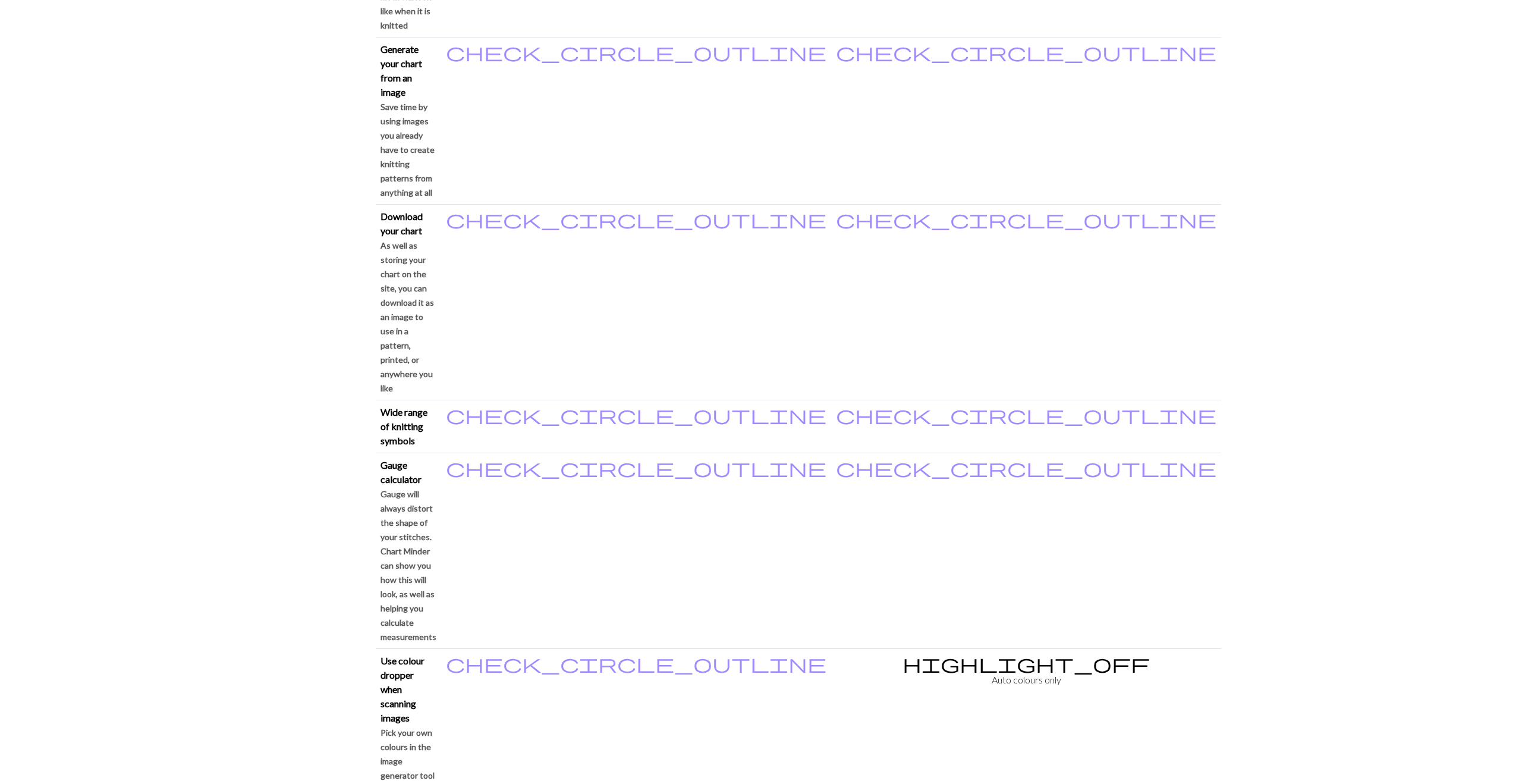
scroll to position [739, 0]
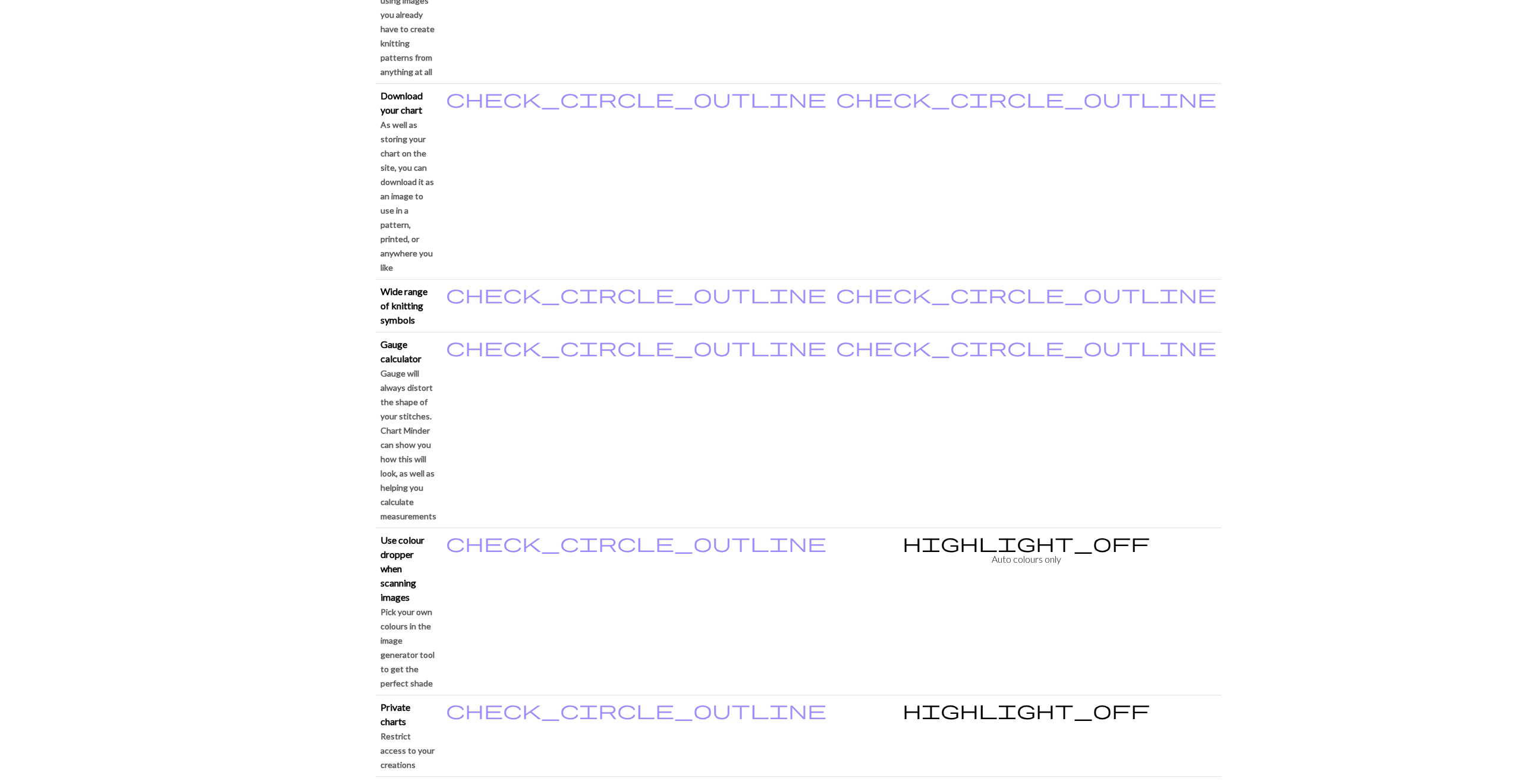
scroll to position [864, 0]
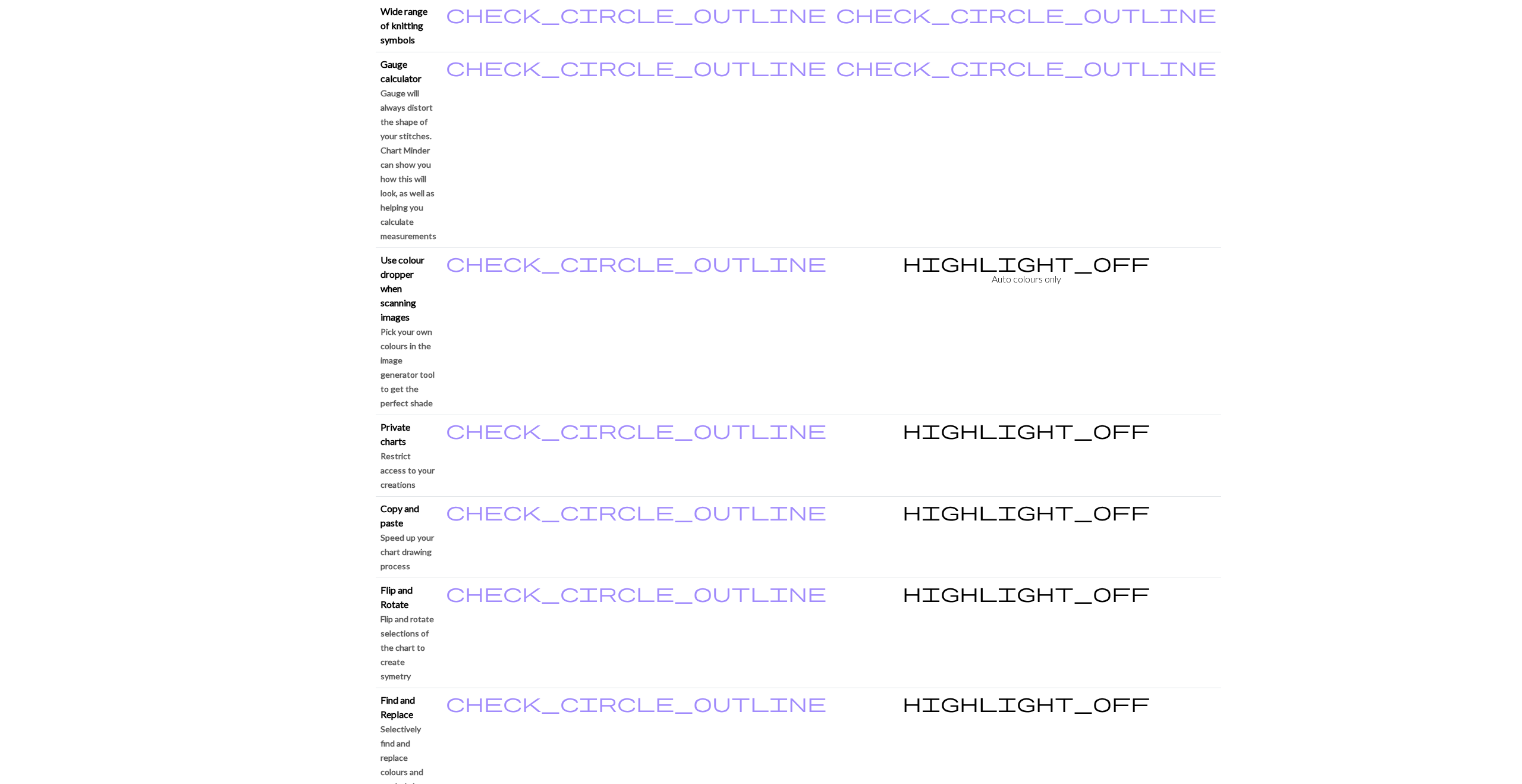
scroll to position [1201, 0]
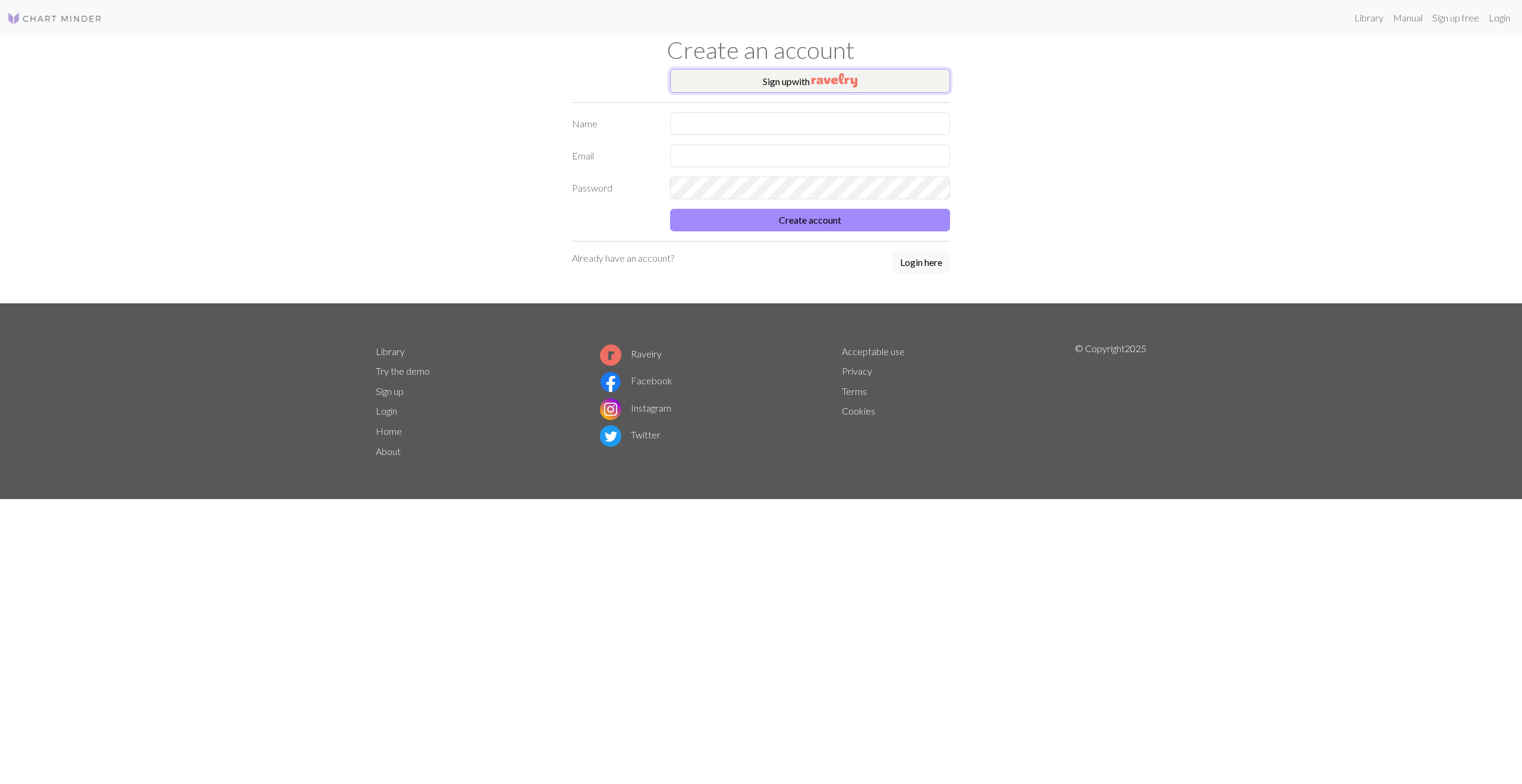
click at [804, 78] on button "Sign up with" at bounding box center [810, 81] width 280 height 24
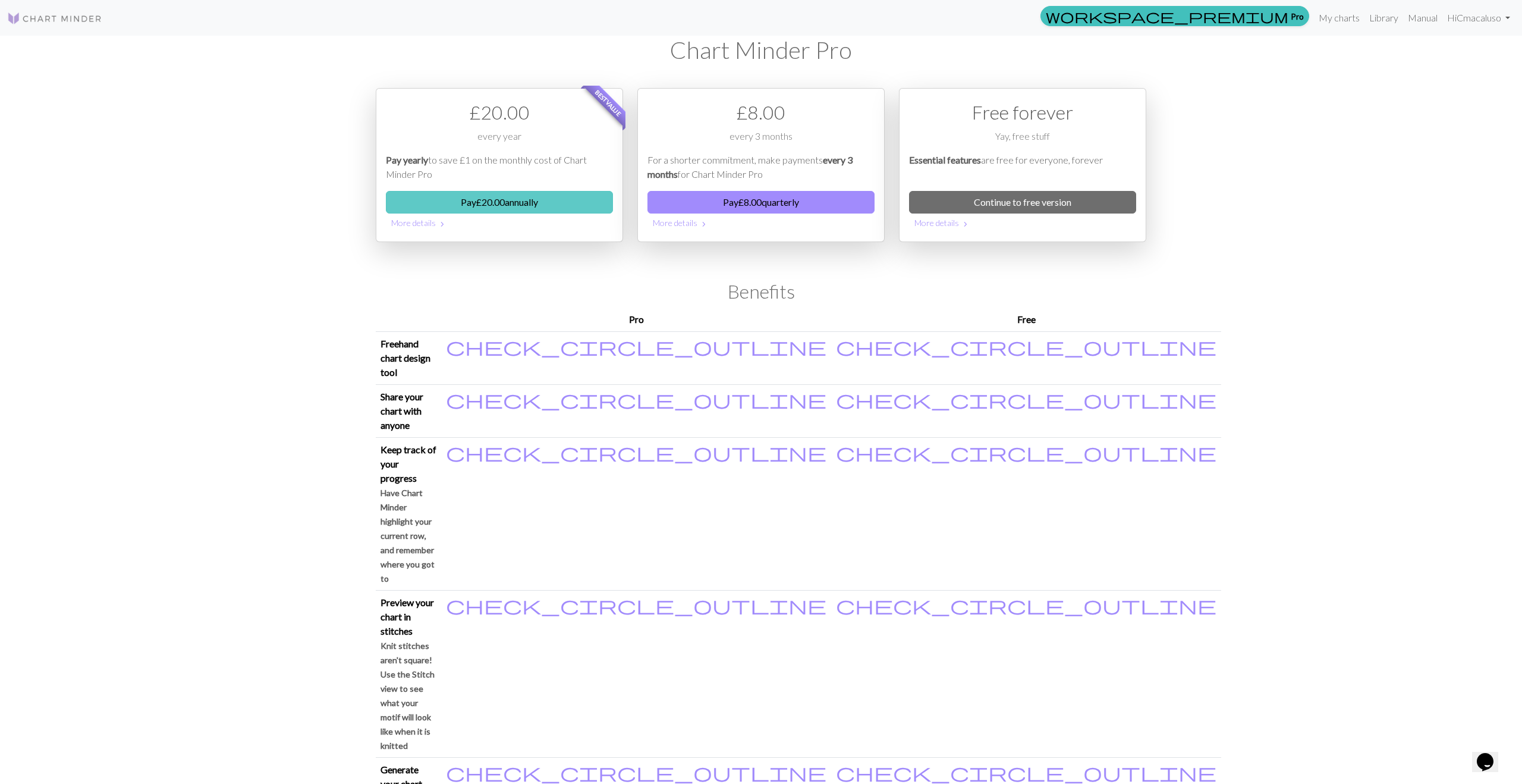
click at [501, 204] on button "Pay £ 20.00 annually" at bounding box center [499, 202] width 227 height 23
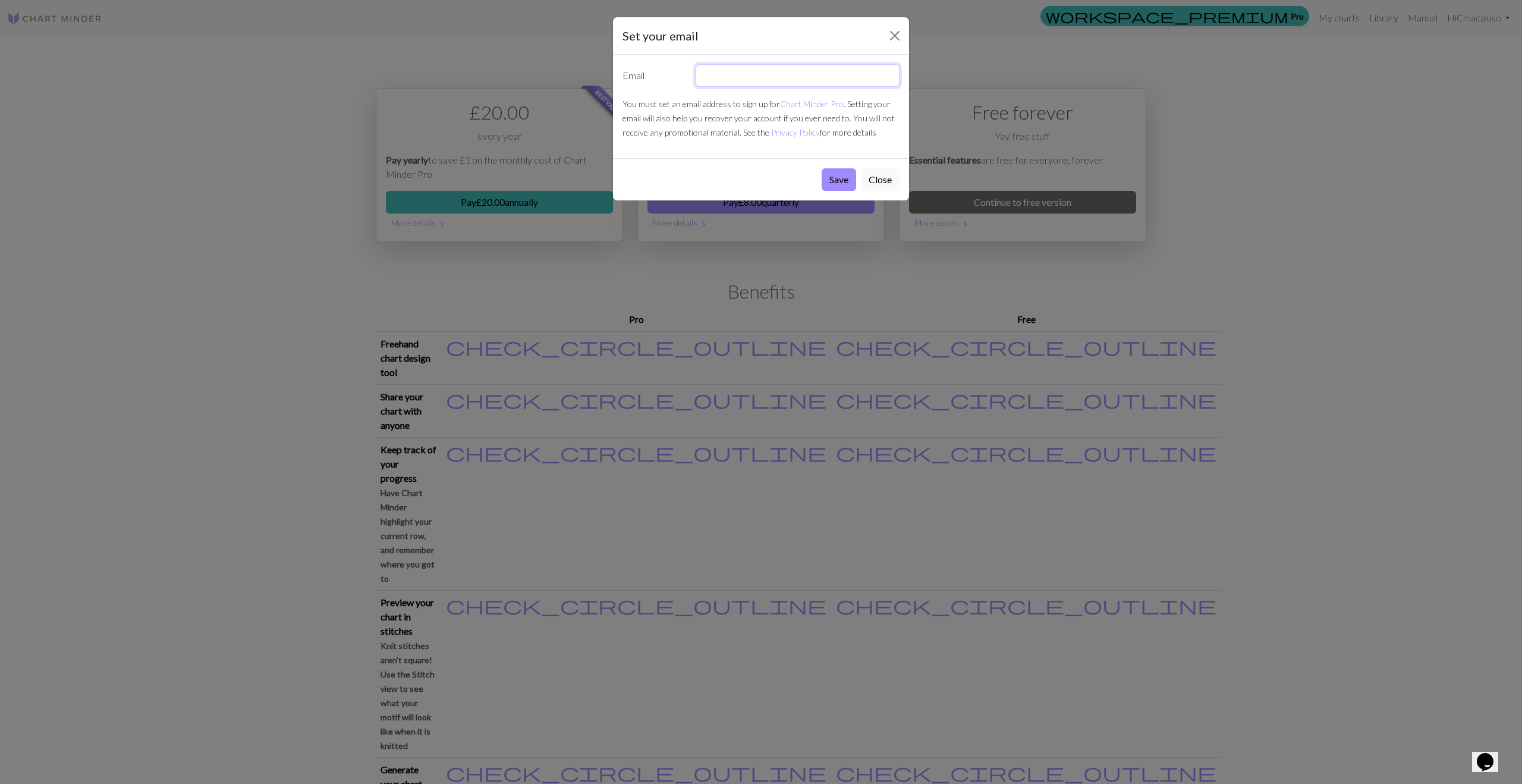
click at [725, 75] on input "text" at bounding box center [798, 75] width 204 height 23
type input "cmacaluso.econ@gmail.com"
click at [839, 179] on button "Save" at bounding box center [838, 179] width 34 height 23
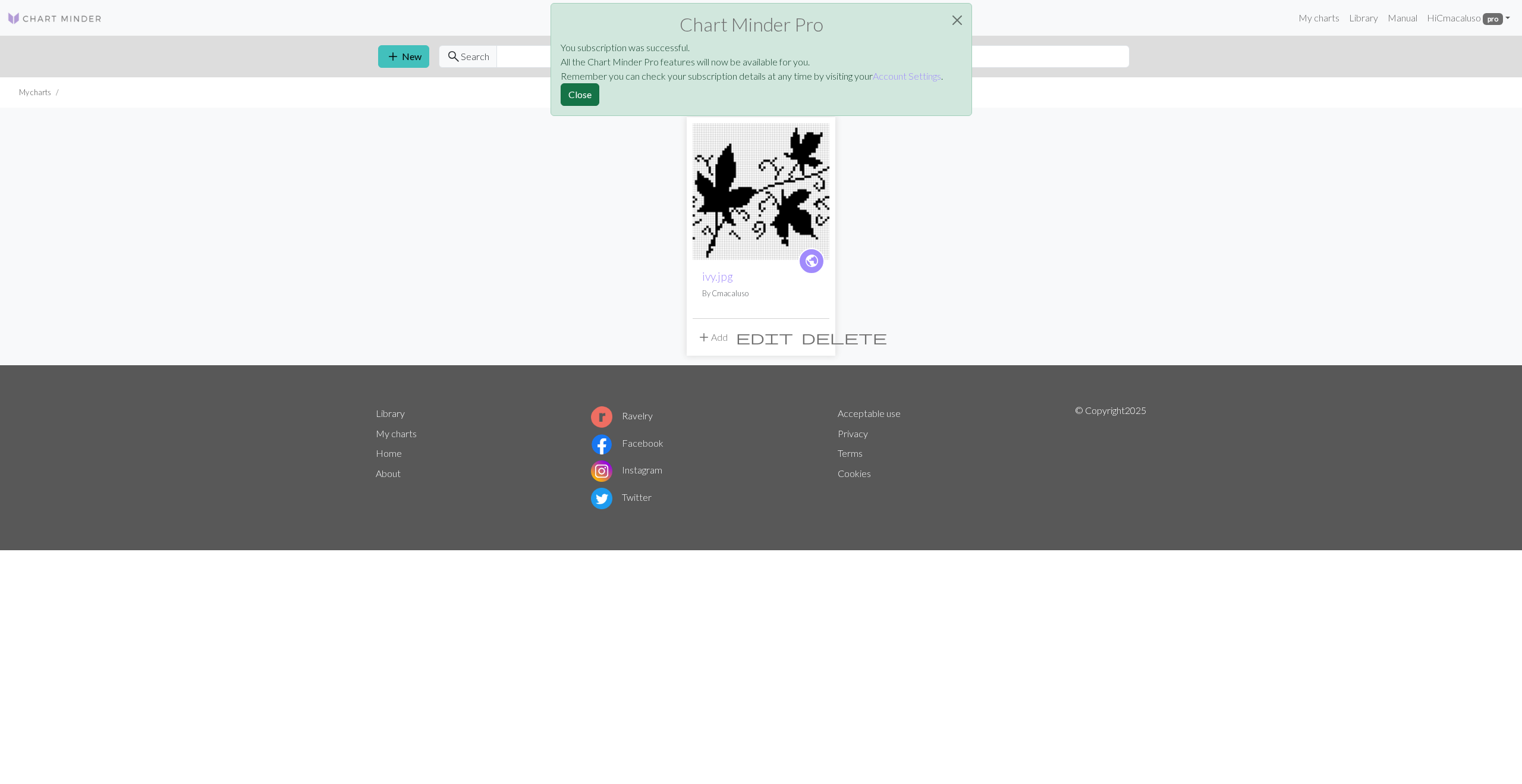
click at [587, 94] on button "Close" at bounding box center [580, 94] width 39 height 23
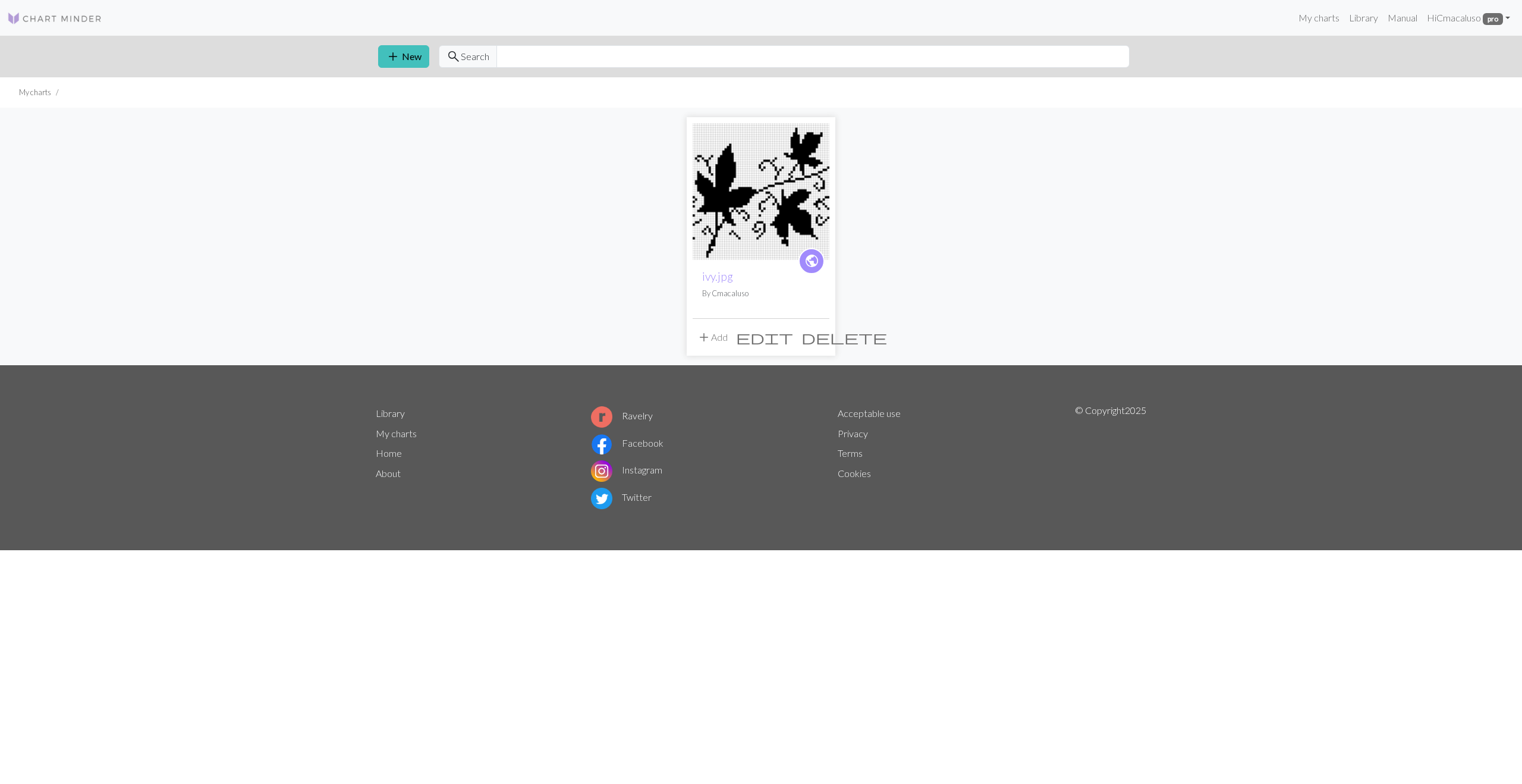
click at [753, 207] on img at bounding box center [761, 191] width 137 height 137
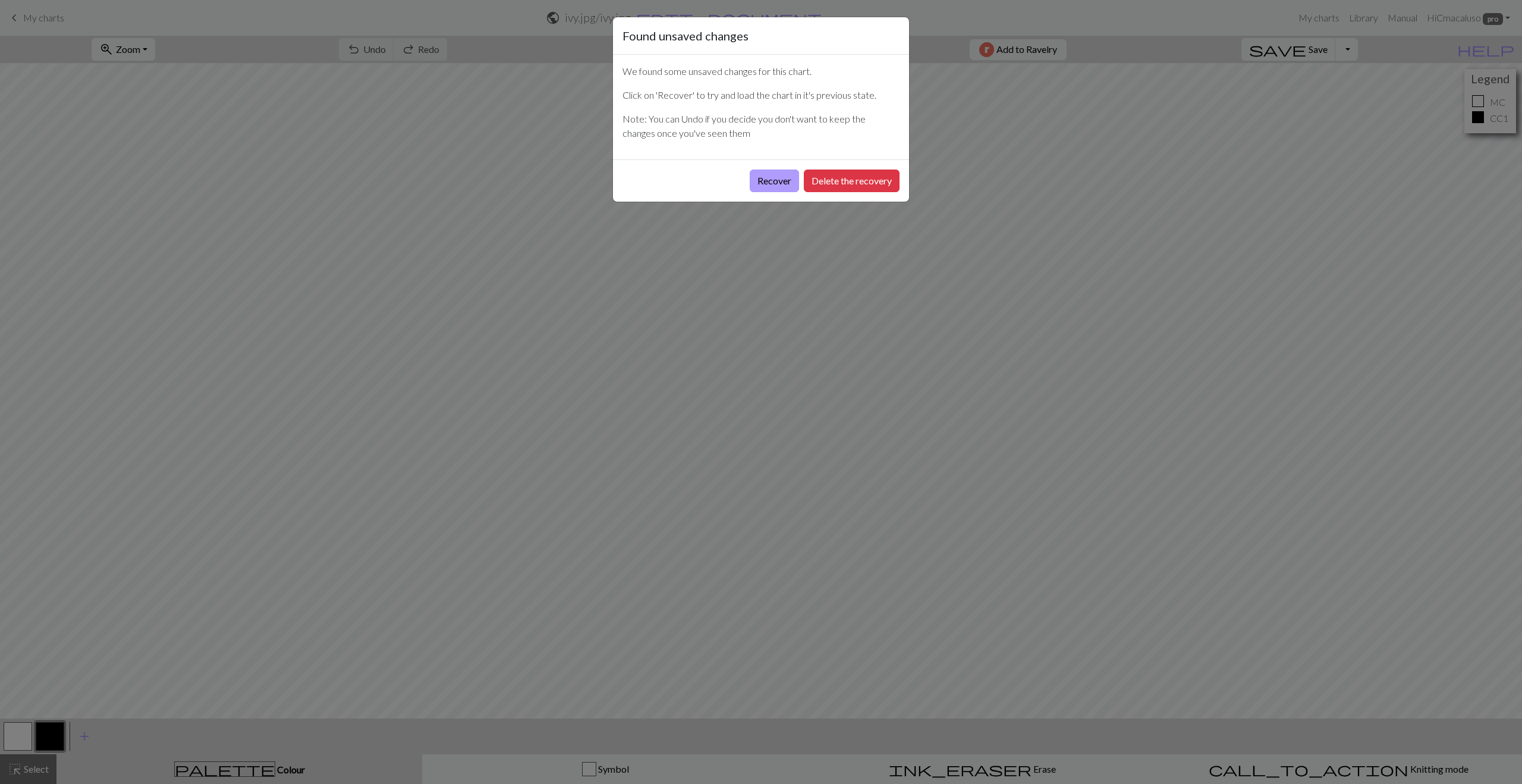
click at [758, 178] on button "Recover" at bounding box center [775, 180] width 50 height 23
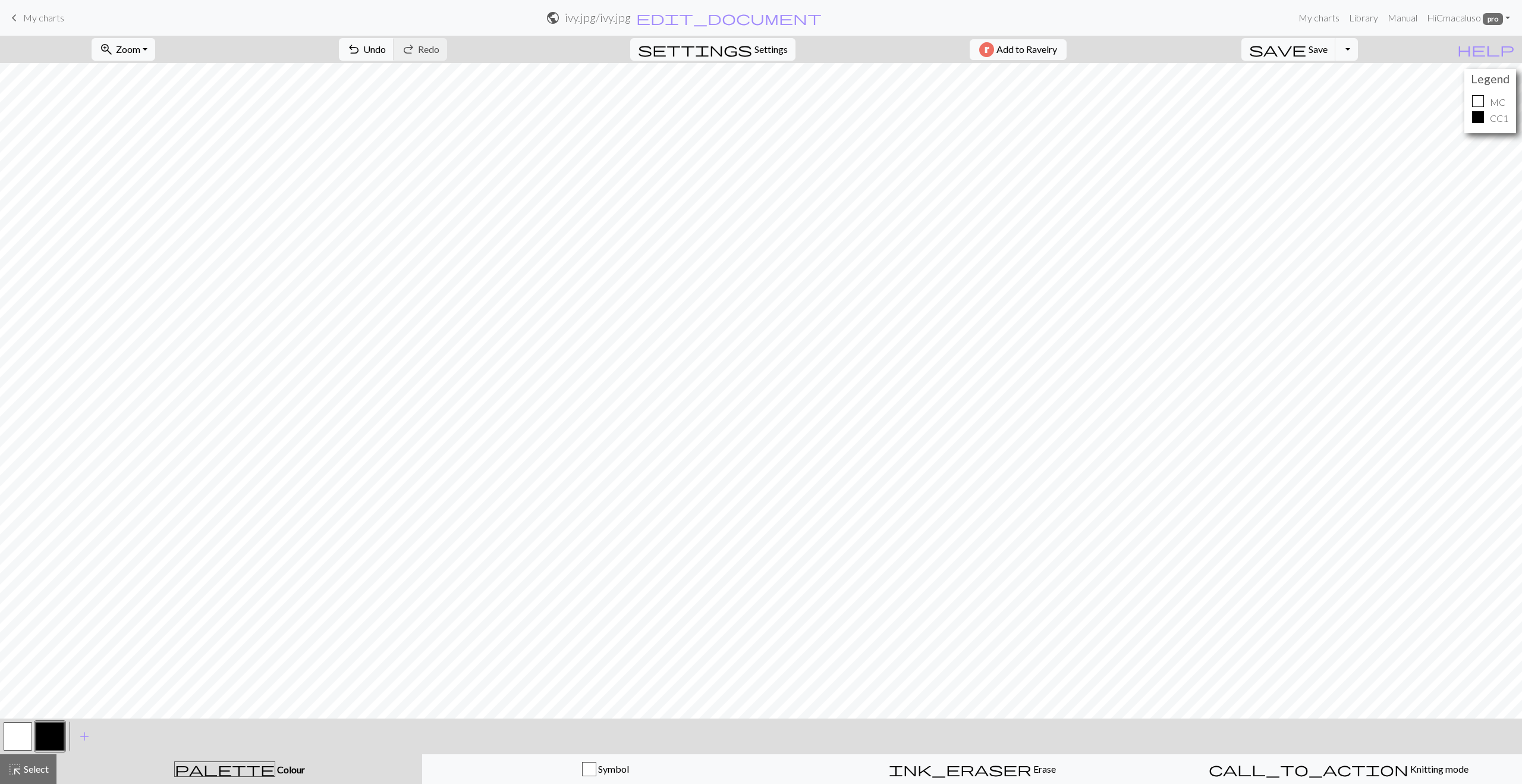
drag, startPoint x: 28, startPoint y: 774, endPoint x: 58, endPoint y: 737, distance: 47.6
click at [29, 773] on span "Select" at bounding box center [35, 768] width 27 height 11
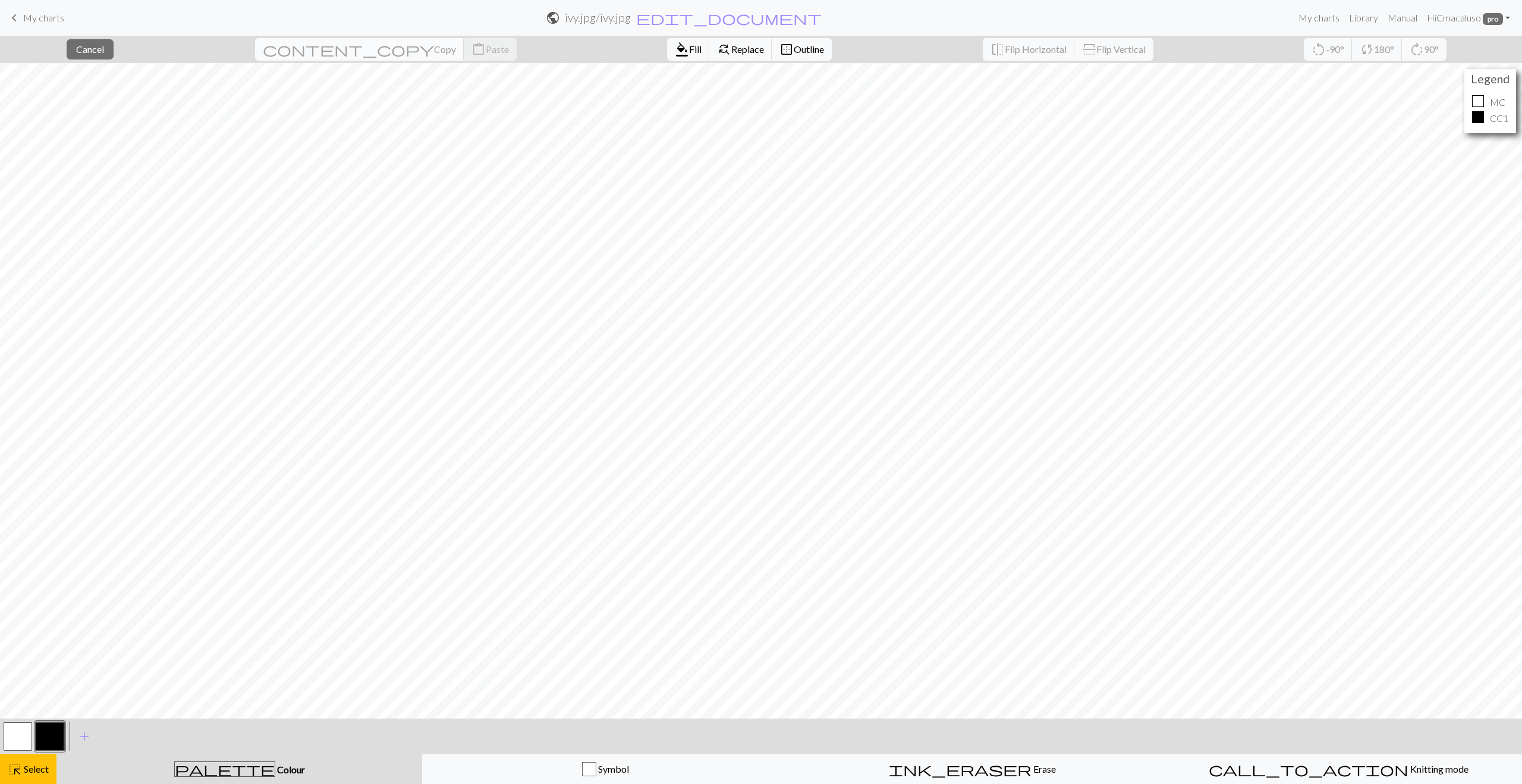
click at [316, 46] on span "content_copy" at bounding box center [349, 50] width 171 height 17
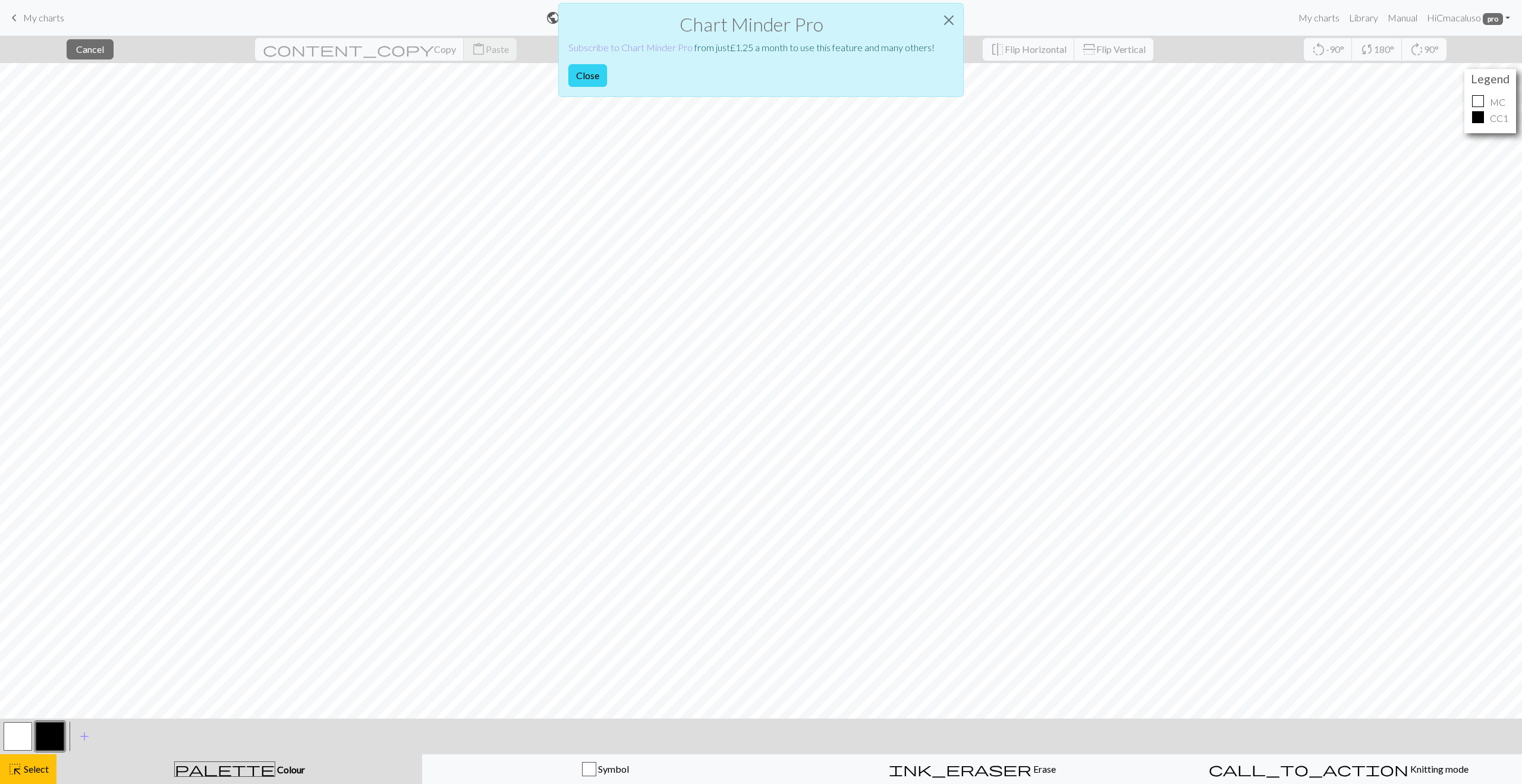
click at [588, 74] on button "Close" at bounding box center [588, 75] width 39 height 23
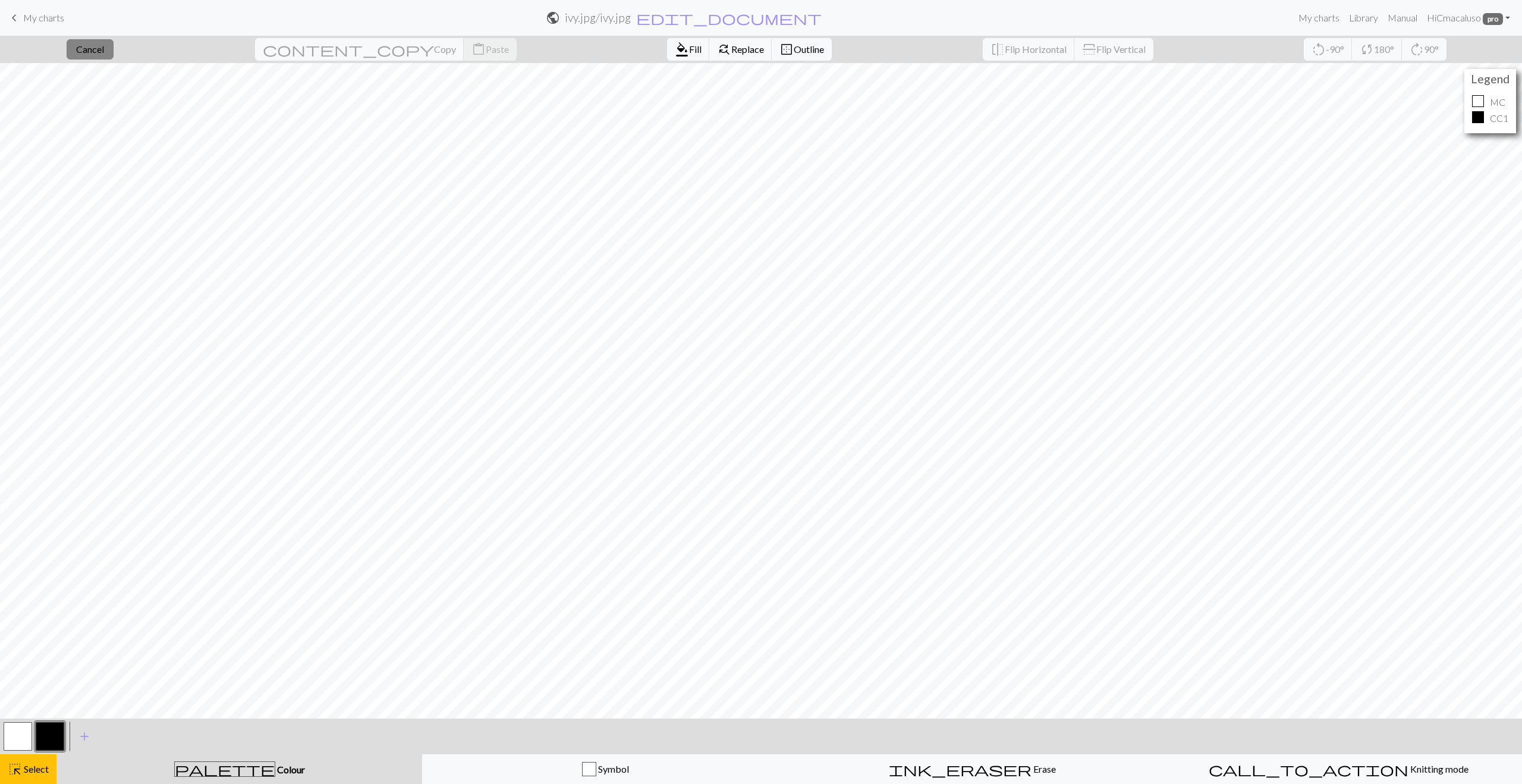
click at [103, 47] on span "Cancel" at bounding box center [90, 49] width 28 height 11
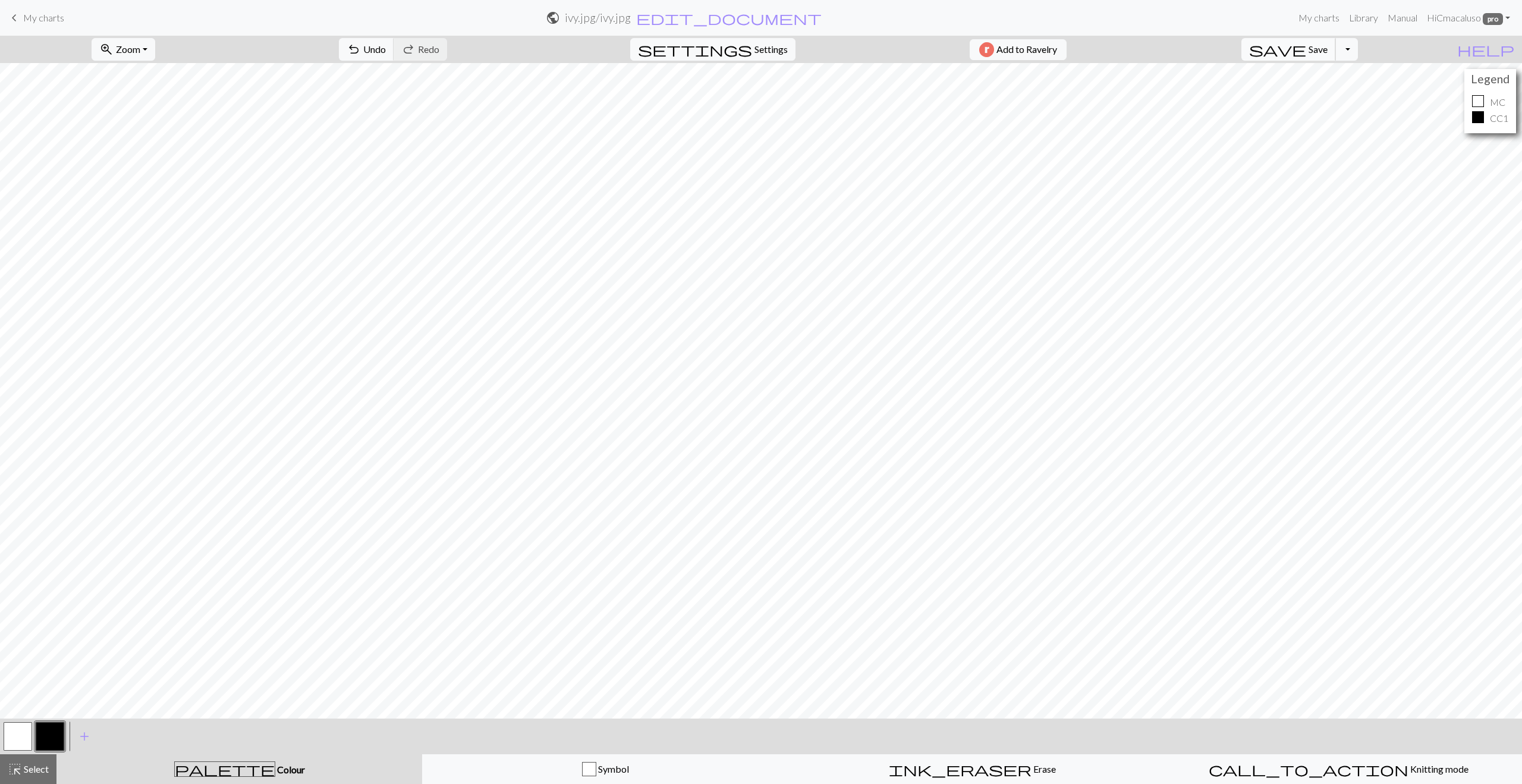
click at [1328, 50] on span "Save" at bounding box center [1318, 49] width 19 height 11
click at [1358, 47] on button "Toggle Dropdown" at bounding box center [1347, 49] width 23 height 23
click at [1324, 78] on button "file_copy Save a copy" at bounding box center [1259, 75] width 196 height 19
click at [1358, 56] on button "Toggle Dropdown" at bounding box center [1347, 49] width 23 height 23
click at [1329, 90] on button "save_alt Download" at bounding box center [1259, 94] width 196 height 19
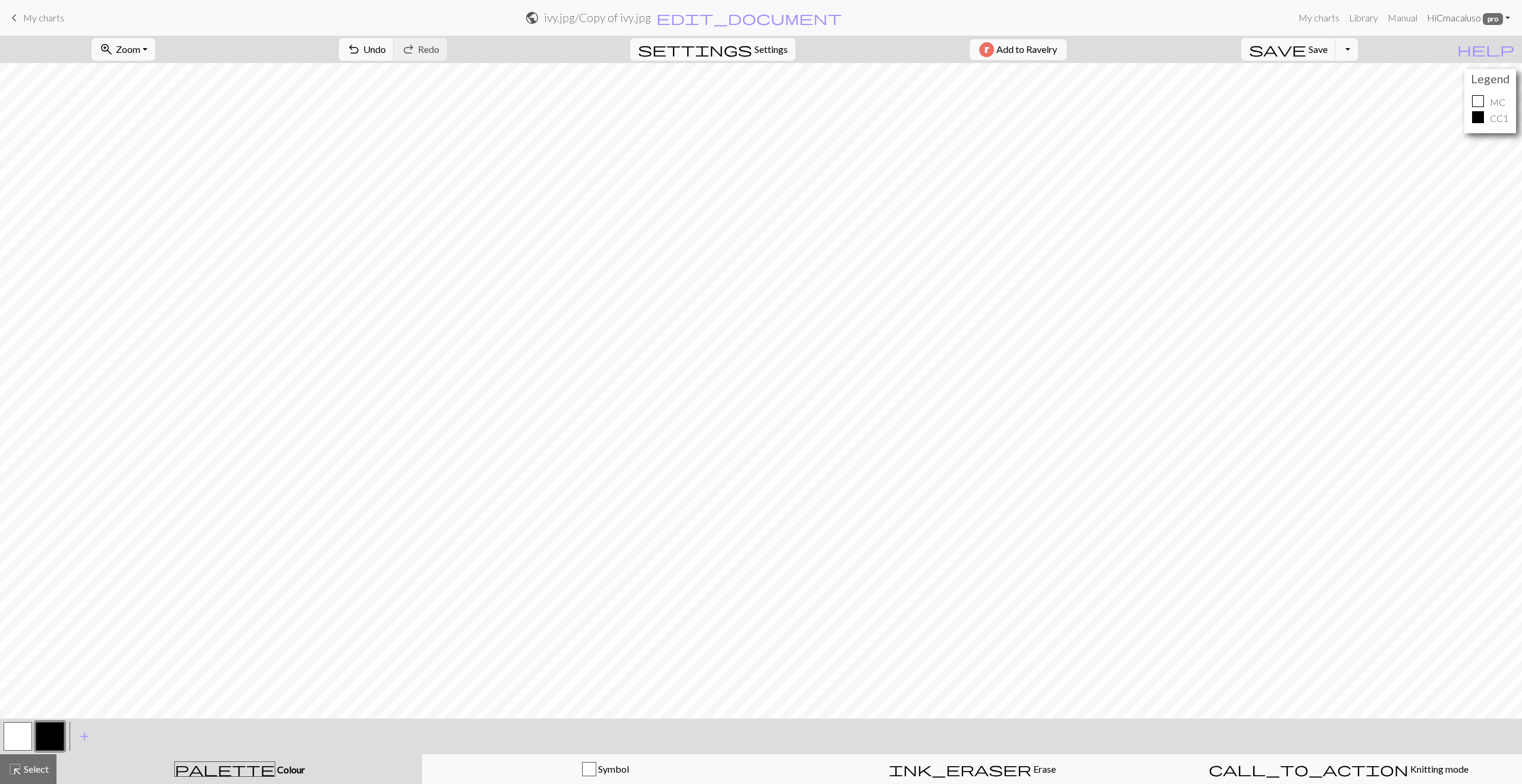
click at [1490, 17] on span "pro" at bounding box center [1493, 18] width 20 height 12
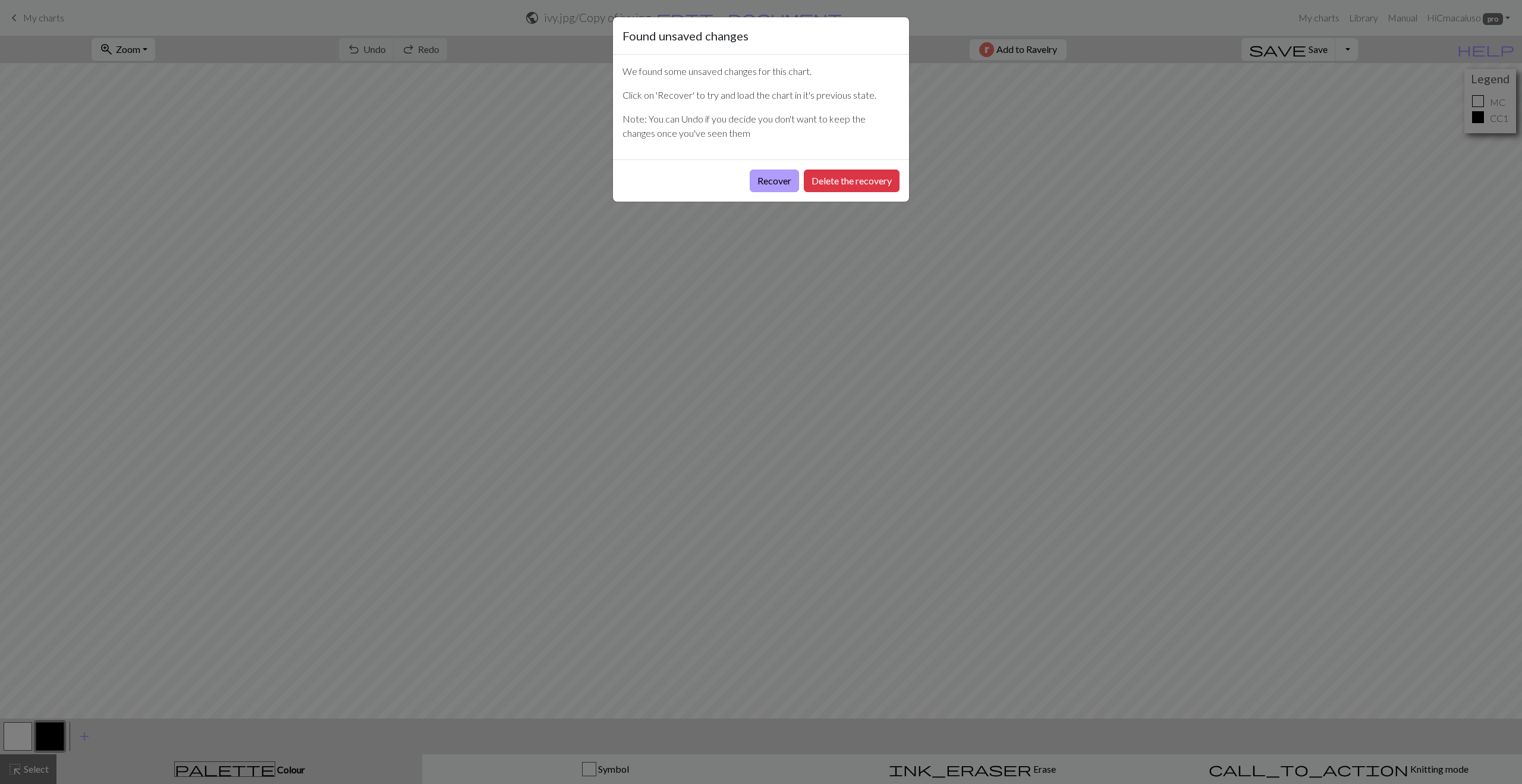
click at [760, 176] on button "Recover" at bounding box center [775, 180] width 50 height 23
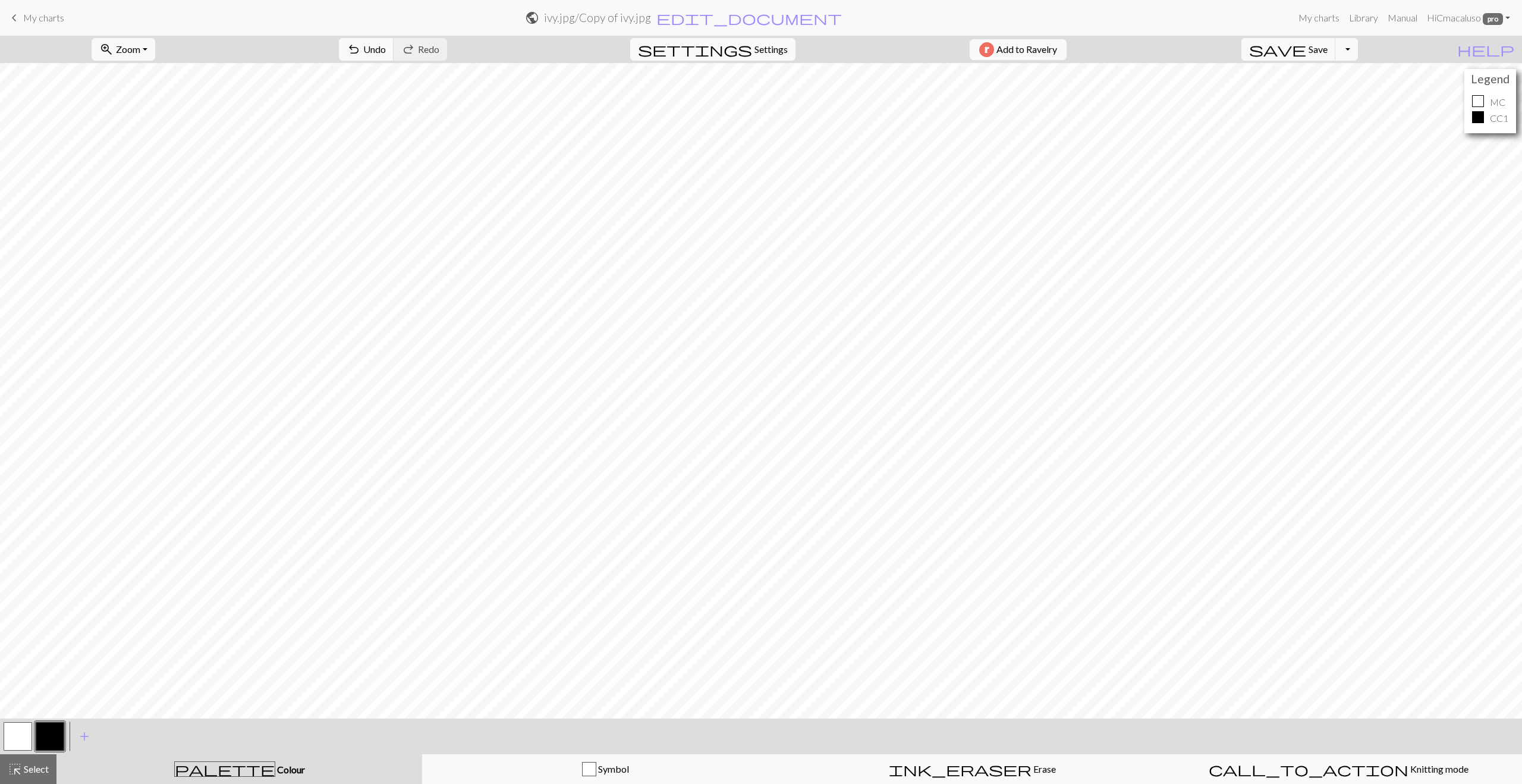
scroll to position [36, 0]
click at [21, 778] on button "highlight_alt Select Select" at bounding box center [28, 768] width 56 height 29
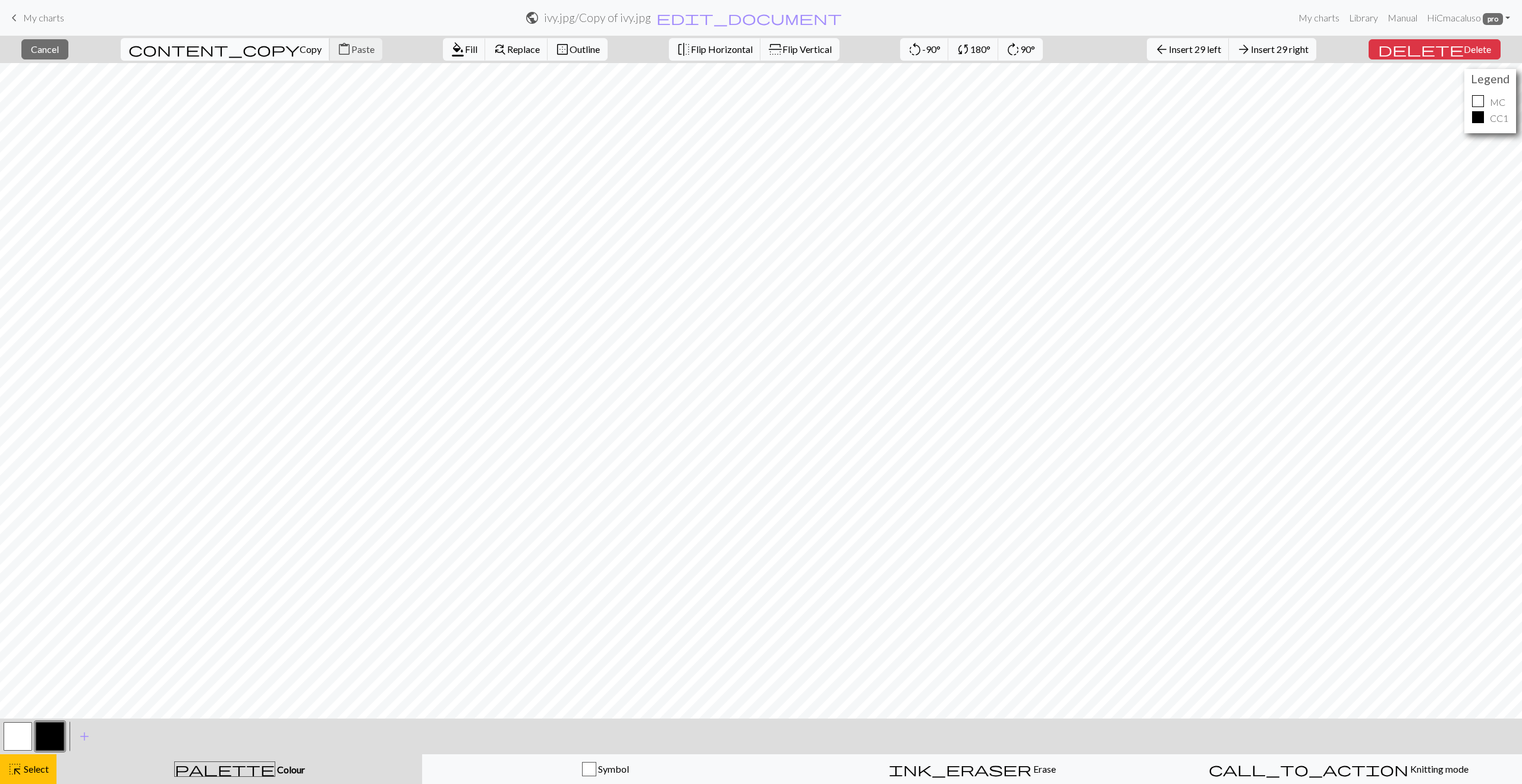
click at [300, 49] on span "Copy" at bounding box center [311, 49] width 22 height 11
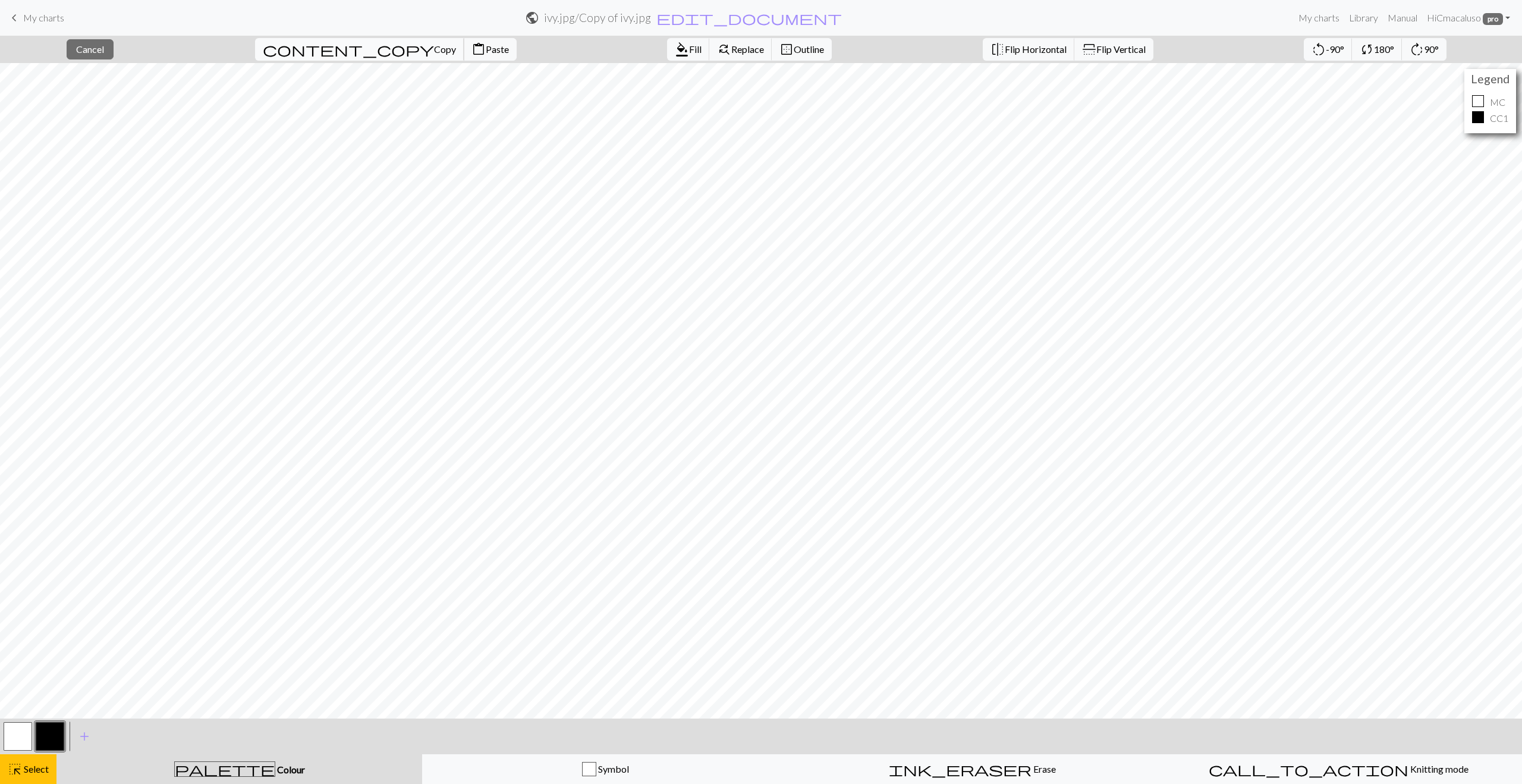
click at [309, 48] on span "content_copy" at bounding box center [349, 50] width 171 height 17
click at [486, 48] on span "Paste" at bounding box center [497, 49] width 23 height 11
click at [689, 48] on span "Fill" at bounding box center [696, 49] width 13 height 11
click at [13, 736] on button "button" at bounding box center [17, 736] width 29 height 29
click at [46, 773] on span "Select" at bounding box center [35, 768] width 27 height 11
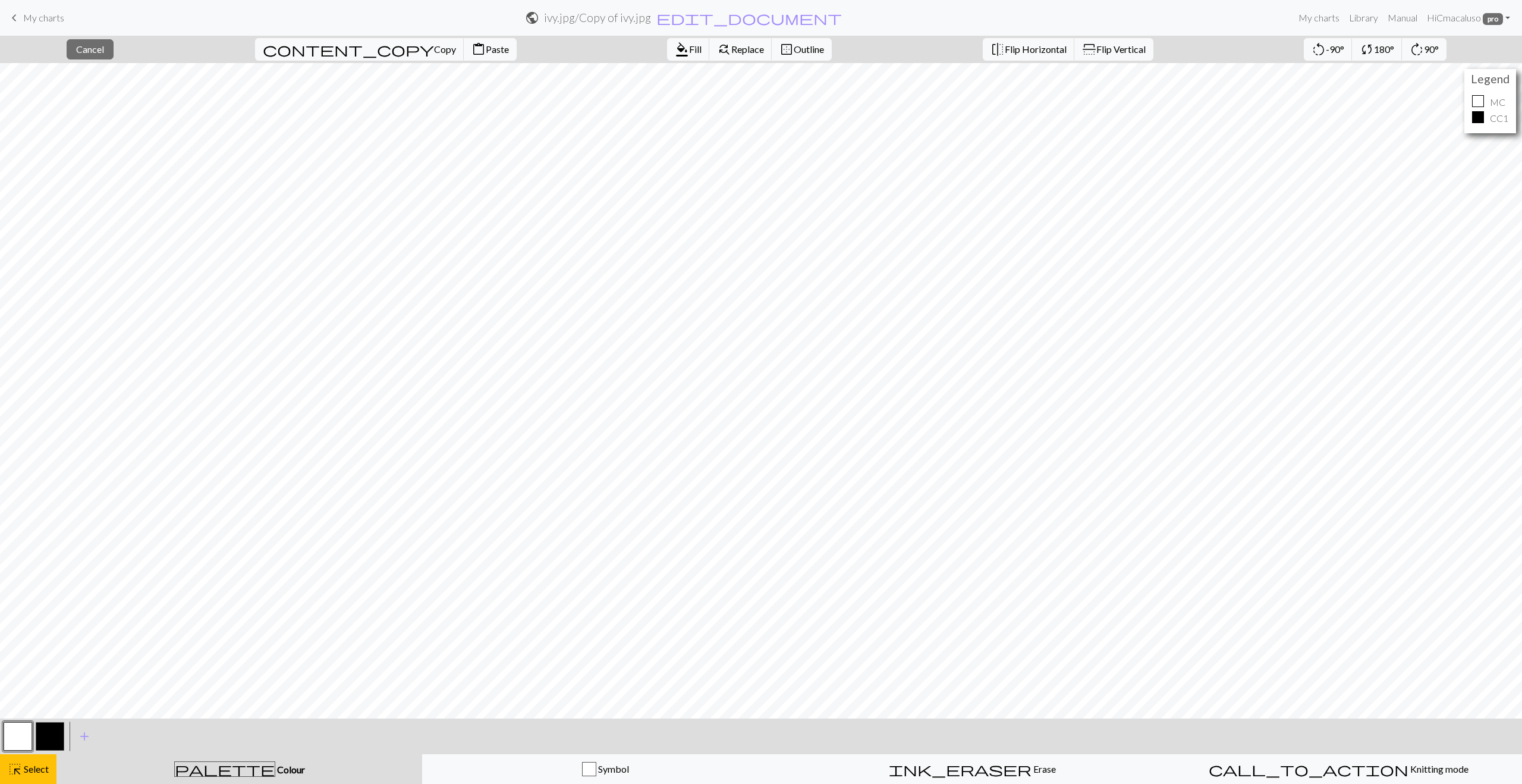
click at [16, 738] on button "button" at bounding box center [17, 736] width 29 height 29
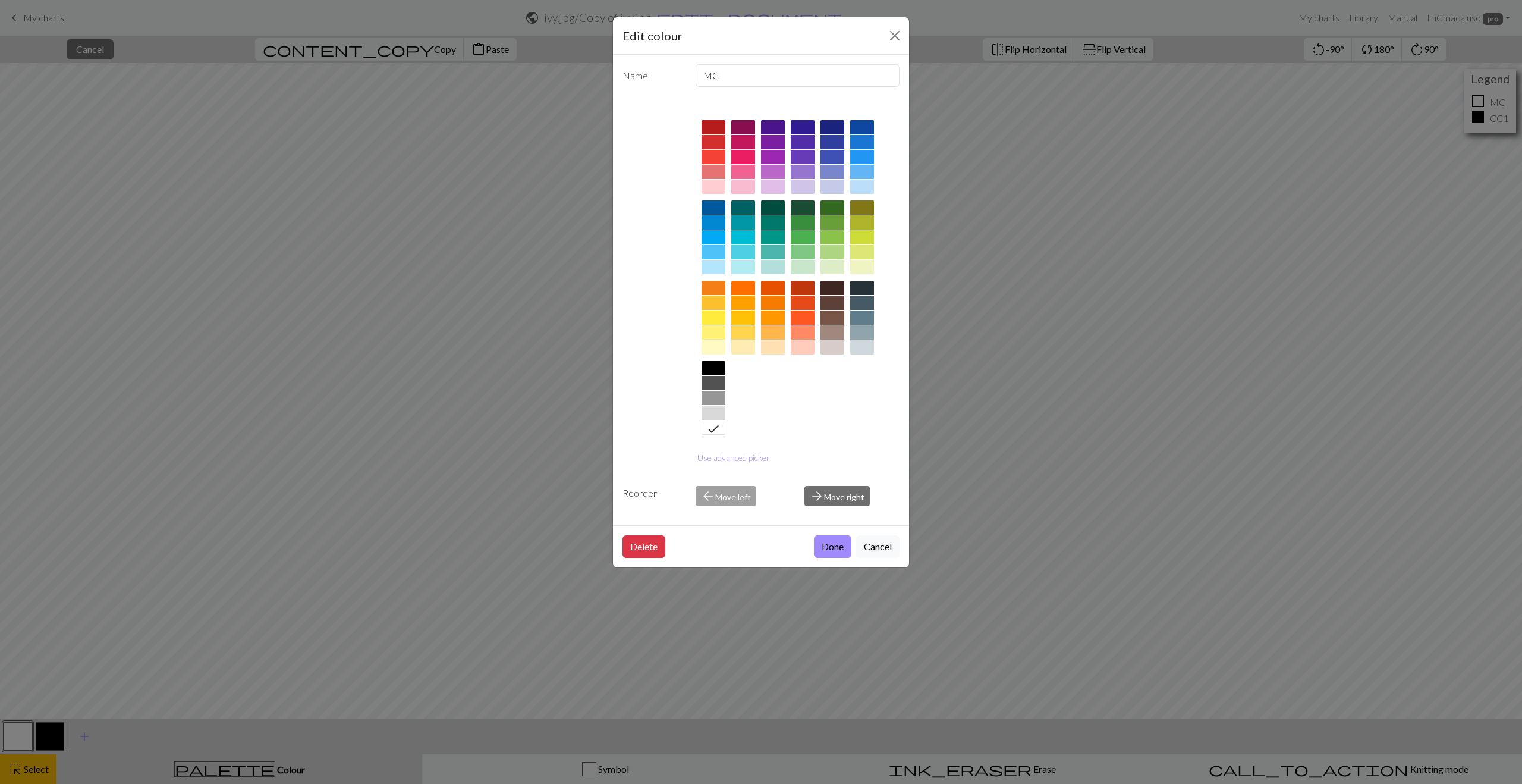
click at [711, 432] on icon at bounding box center [714, 429] width 11 height 7
click at [830, 549] on button "Done" at bounding box center [833, 547] width 38 height 23
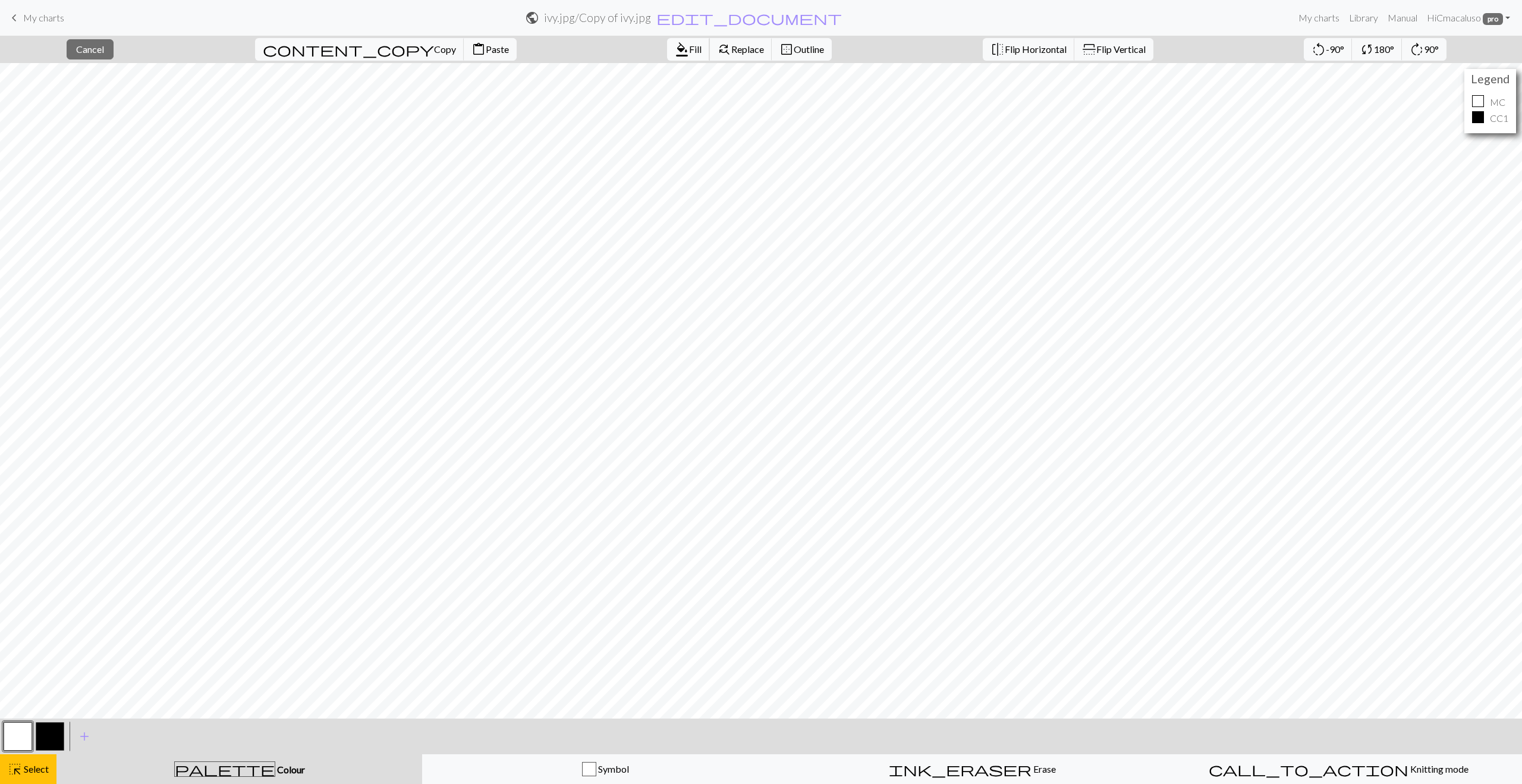
click at [675, 52] on span "format_color_fill" at bounding box center [683, 50] width 15 height 17
click at [48, 743] on button "button" at bounding box center [50, 736] width 29 height 29
click at [34, 766] on span "Select" at bounding box center [35, 768] width 27 height 11
click at [317, 49] on span "content_copy" at bounding box center [349, 50] width 171 height 17
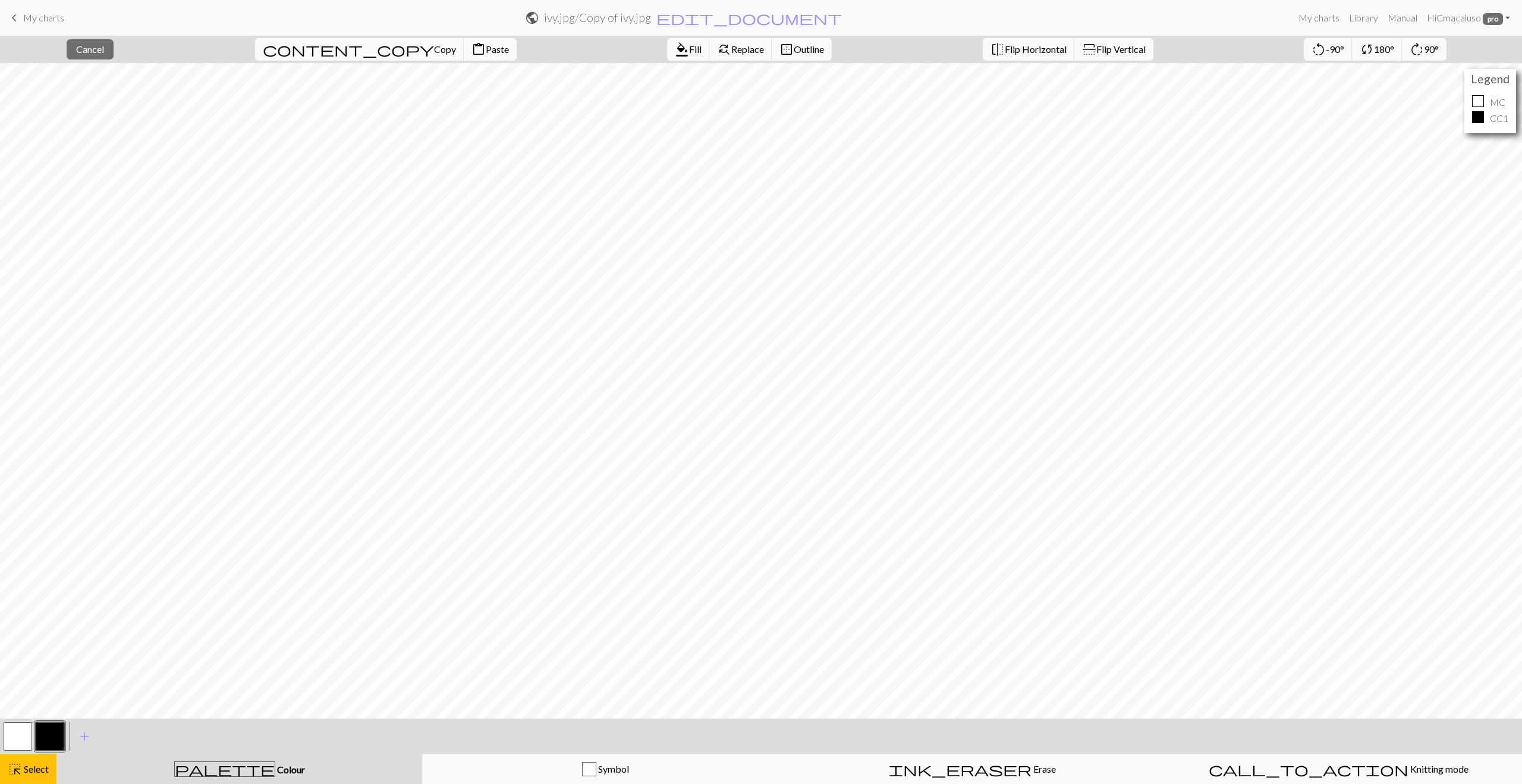
click at [486, 47] on span "Paste" at bounding box center [497, 49] width 23 height 11
click at [16, 740] on button "button" at bounding box center [17, 736] width 29 height 29
click at [689, 46] on span "Fill" at bounding box center [696, 49] width 13 height 11
click at [394, 50] on button "undo Undo Undo" at bounding box center [366, 49] width 55 height 23
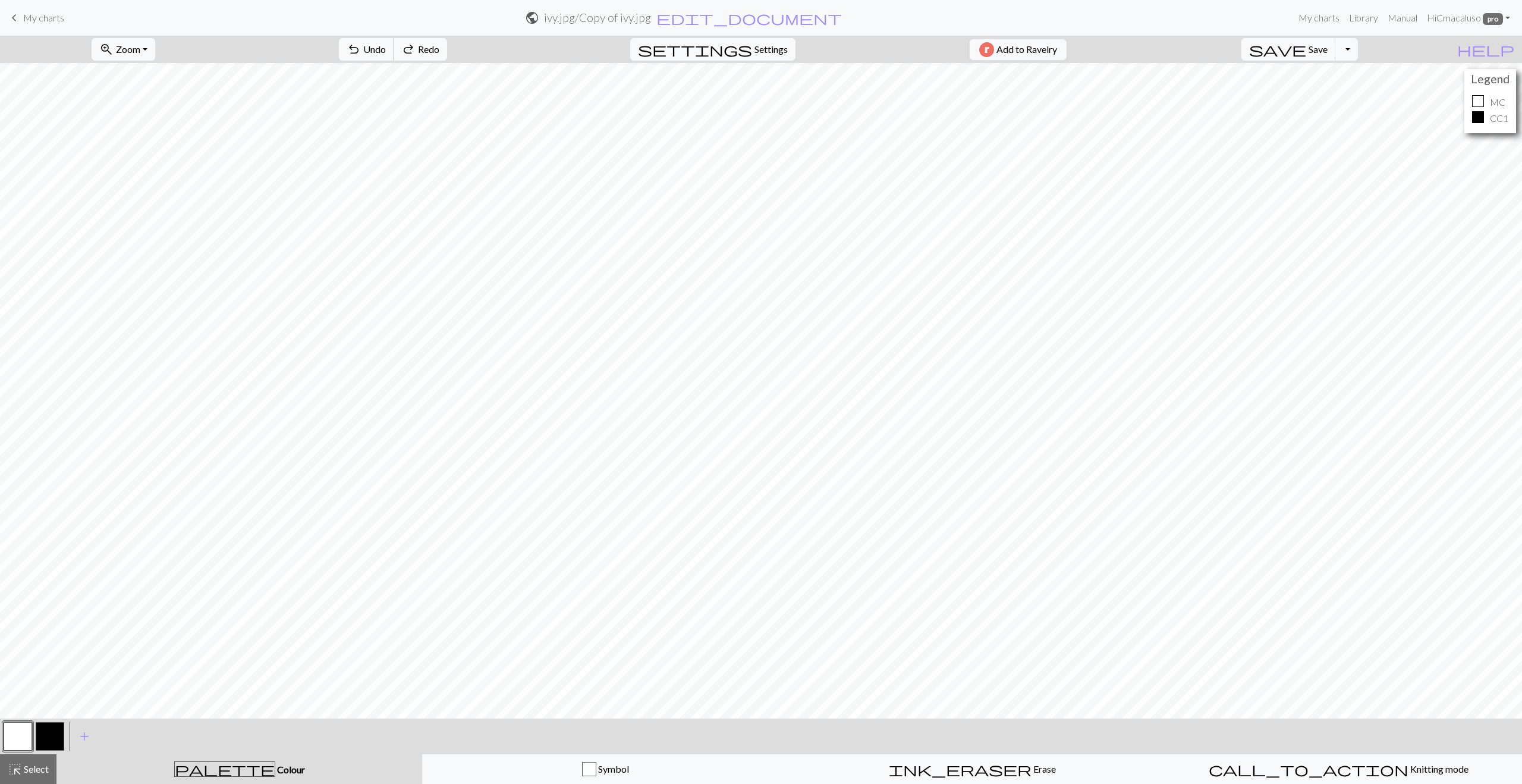
click at [394, 50] on button "undo Undo Undo" at bounding box center [366, 49] width 55 height 23
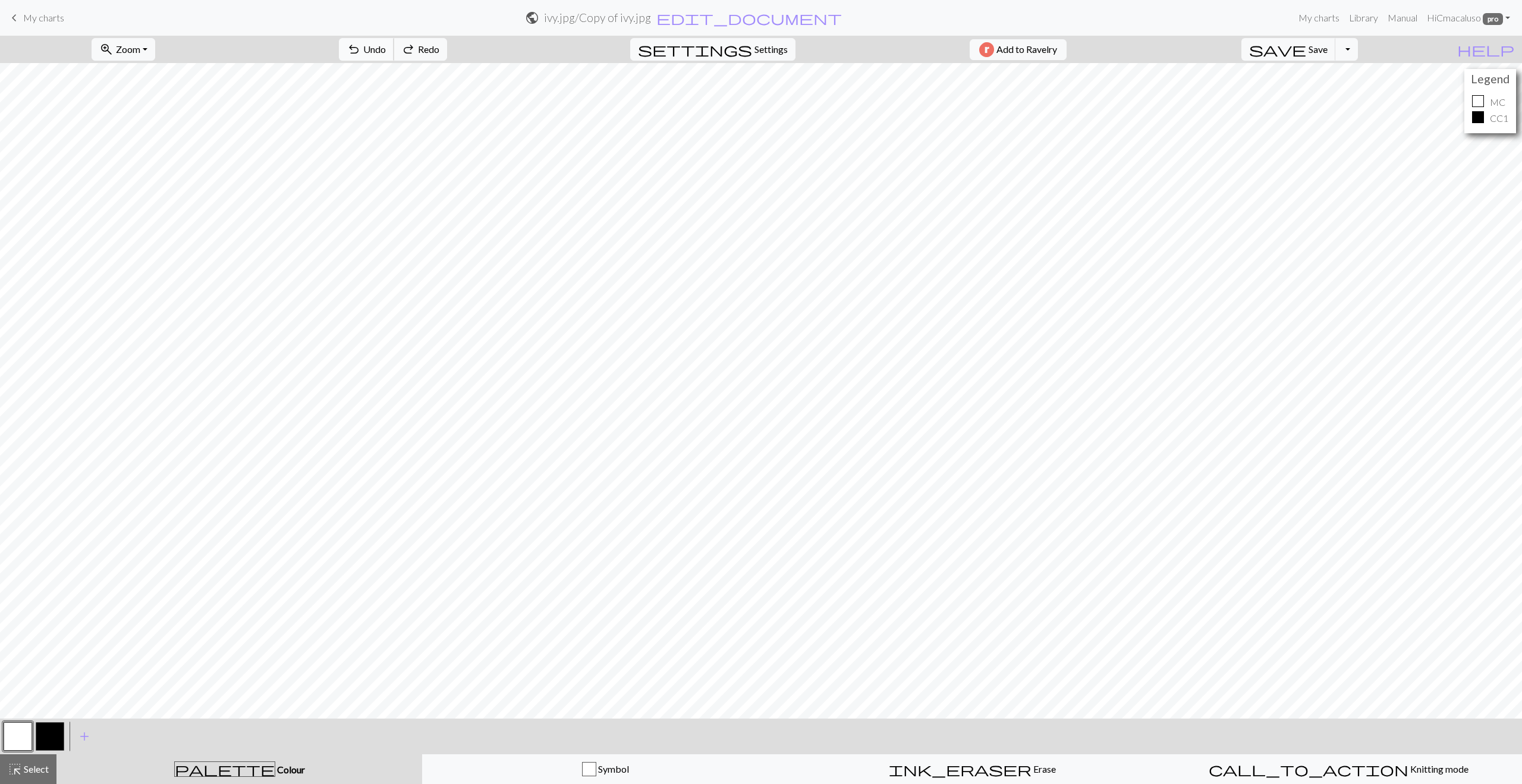
click at [394, 50] on button "undo Undo Undo" at bounding box center [366, 49] width 55 height 23
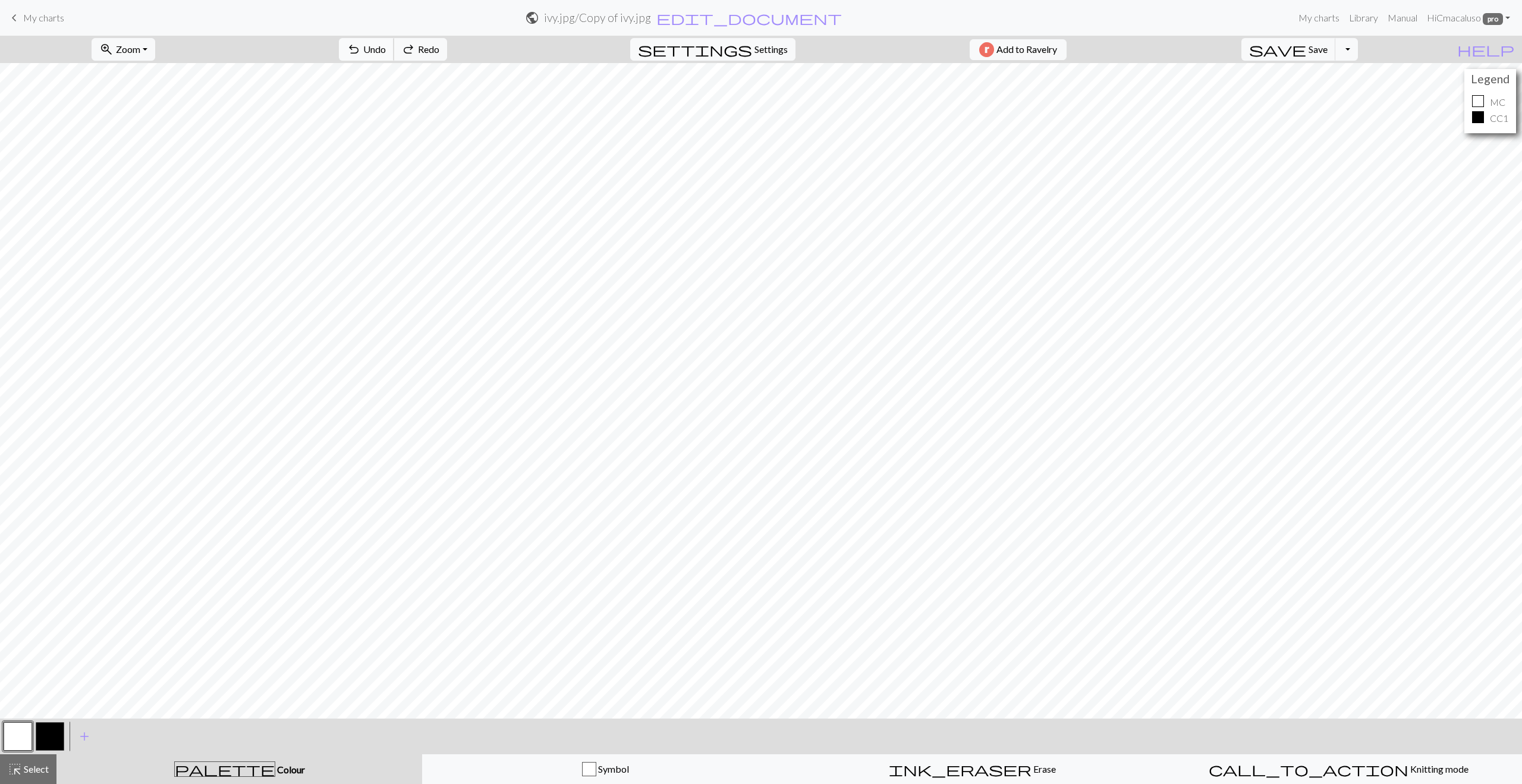
click at [394, 50] on button "undo Undo Undo" at bounding box center [366, 49] width 55 height 23
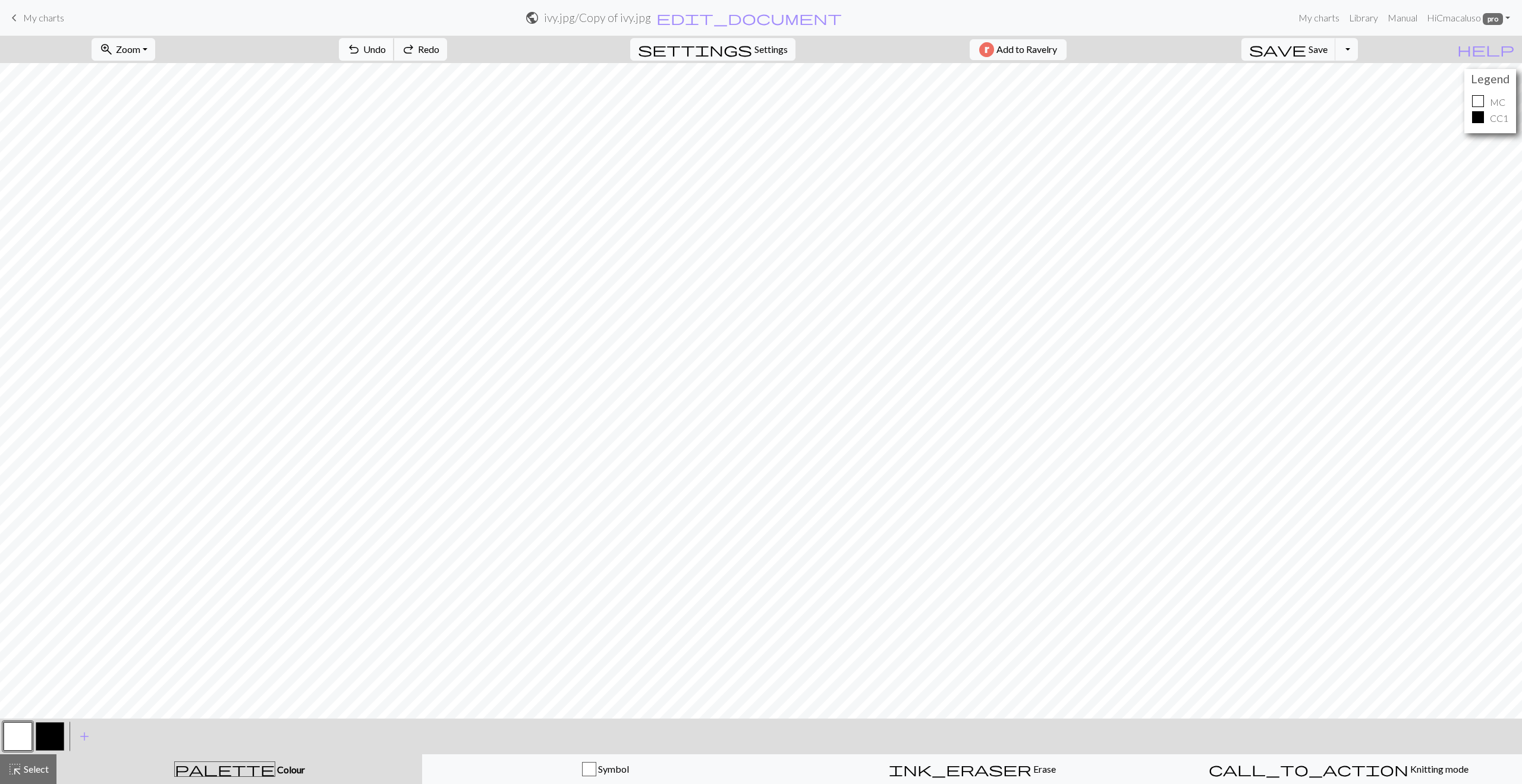
click at [394, 50] on button "undo Undo Undo" at bounding box center [366, 49] width 55 height 23
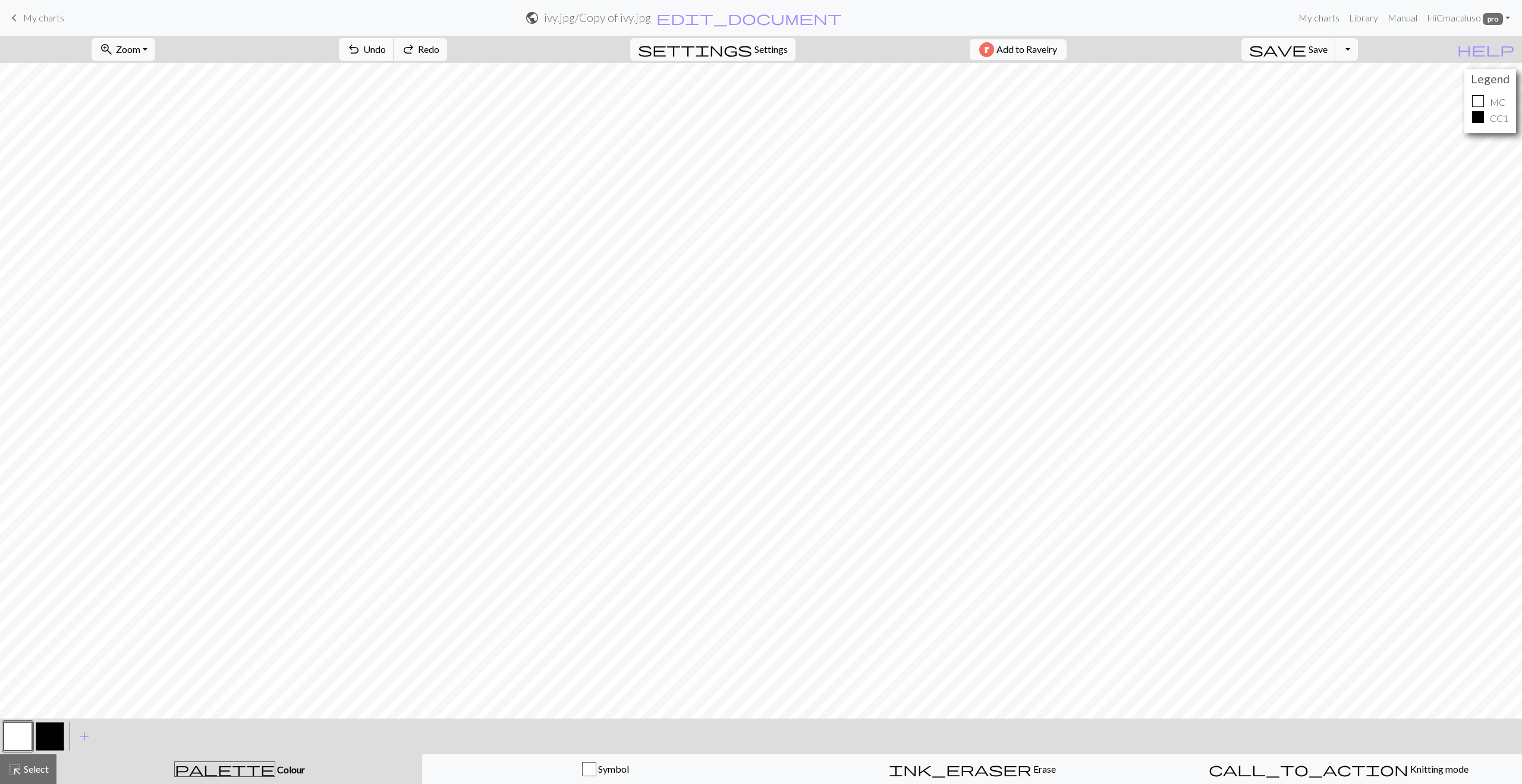
click at [394, 50] on button "undo Undo Undo" at bounding box center [366, 49] width 55 height 23
click at [430, 53] on div "undo Undo Undo redo Redo Redo" at bounding box center [393, 50] width 126 height 28
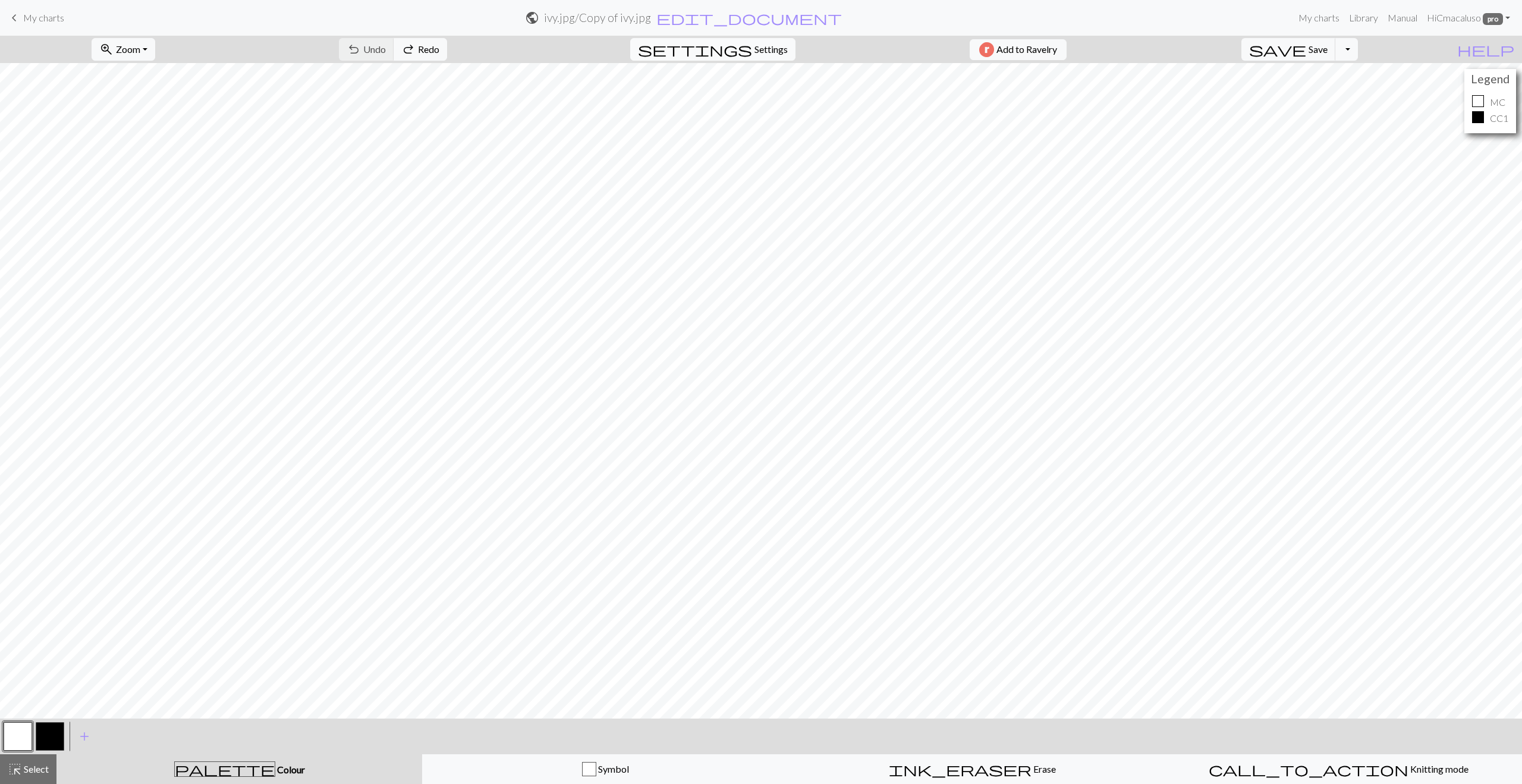
click at [767, 47] on span "Settings" at bounding box center [771, 50] width 33 height 15
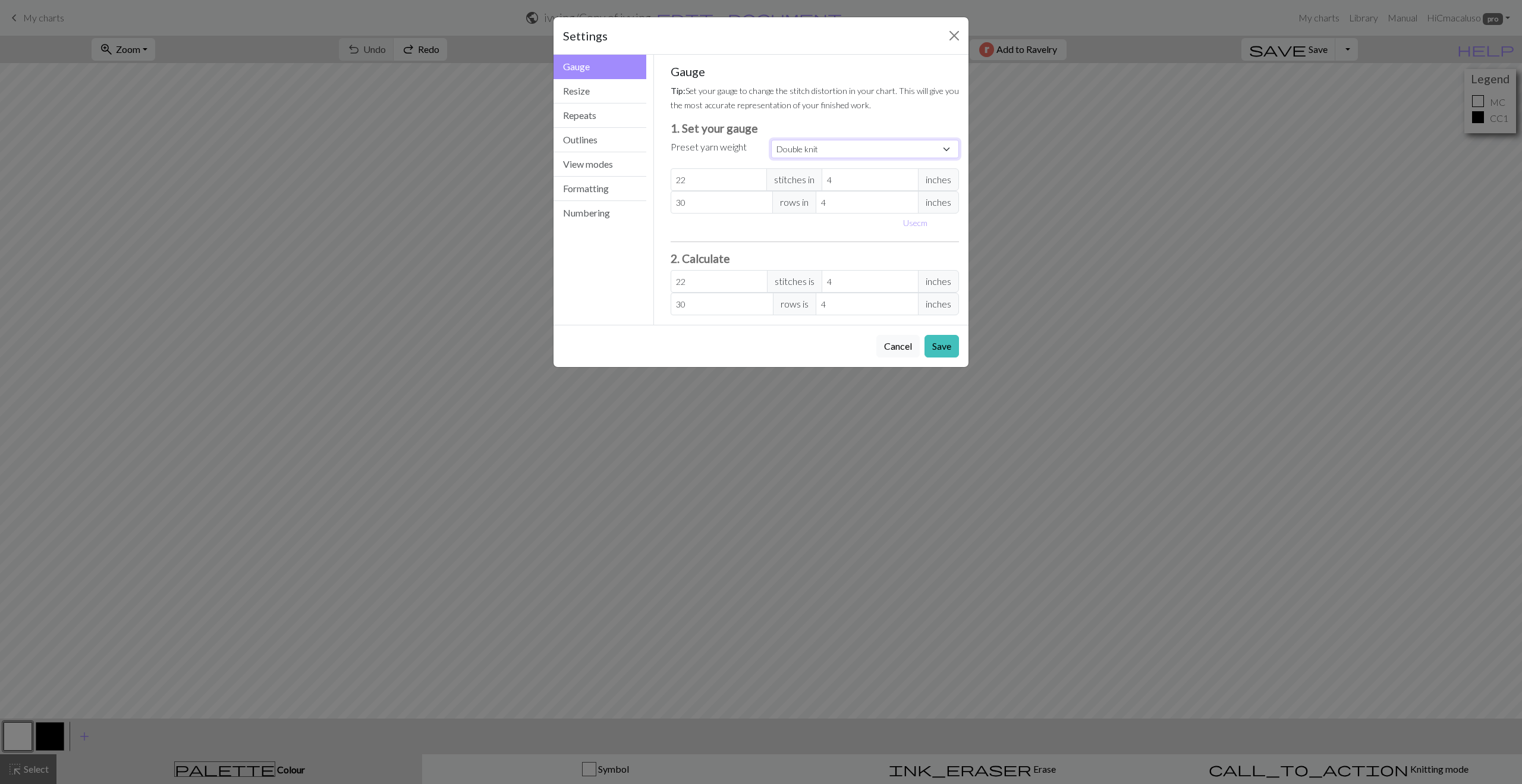
click at [790, 150] on select "Custom Square Lace Light Fingering Fingering Sport Double knit Worsted Aran Bul…" at bounding box center [865, 149] width 188 height 18
select select "fingering"
click at [771, 140] on select "Custom Square Lace Light Fingering Fingering Sport Double knit Worsted Aran Bul…" at bounding box center [865, 149] width 188 height 18
type input "28"
type input "36"
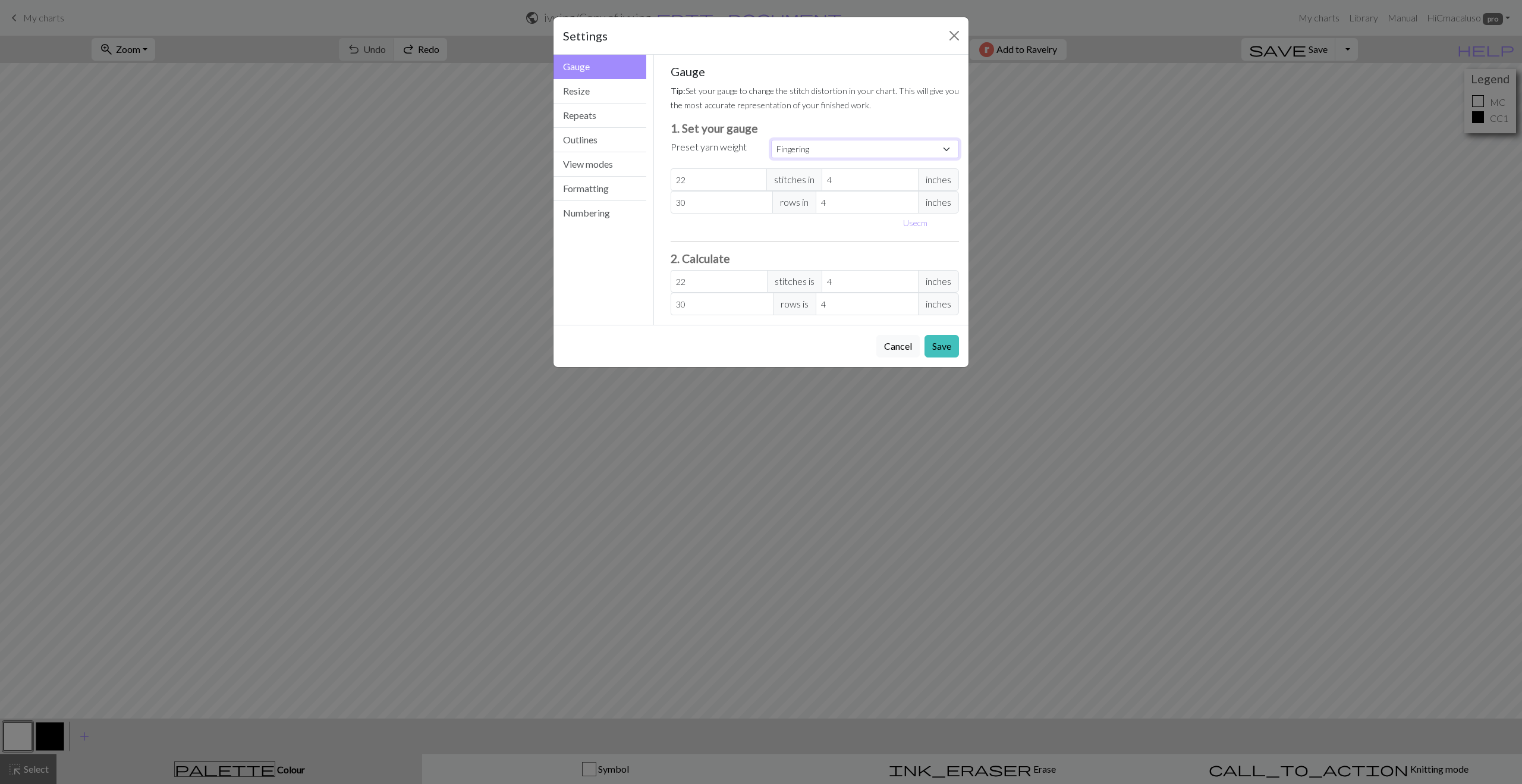
type input "28"
type input "36"
click at [946, 348] on button "Save" at bounding box center [941, 346] width 34 height 23
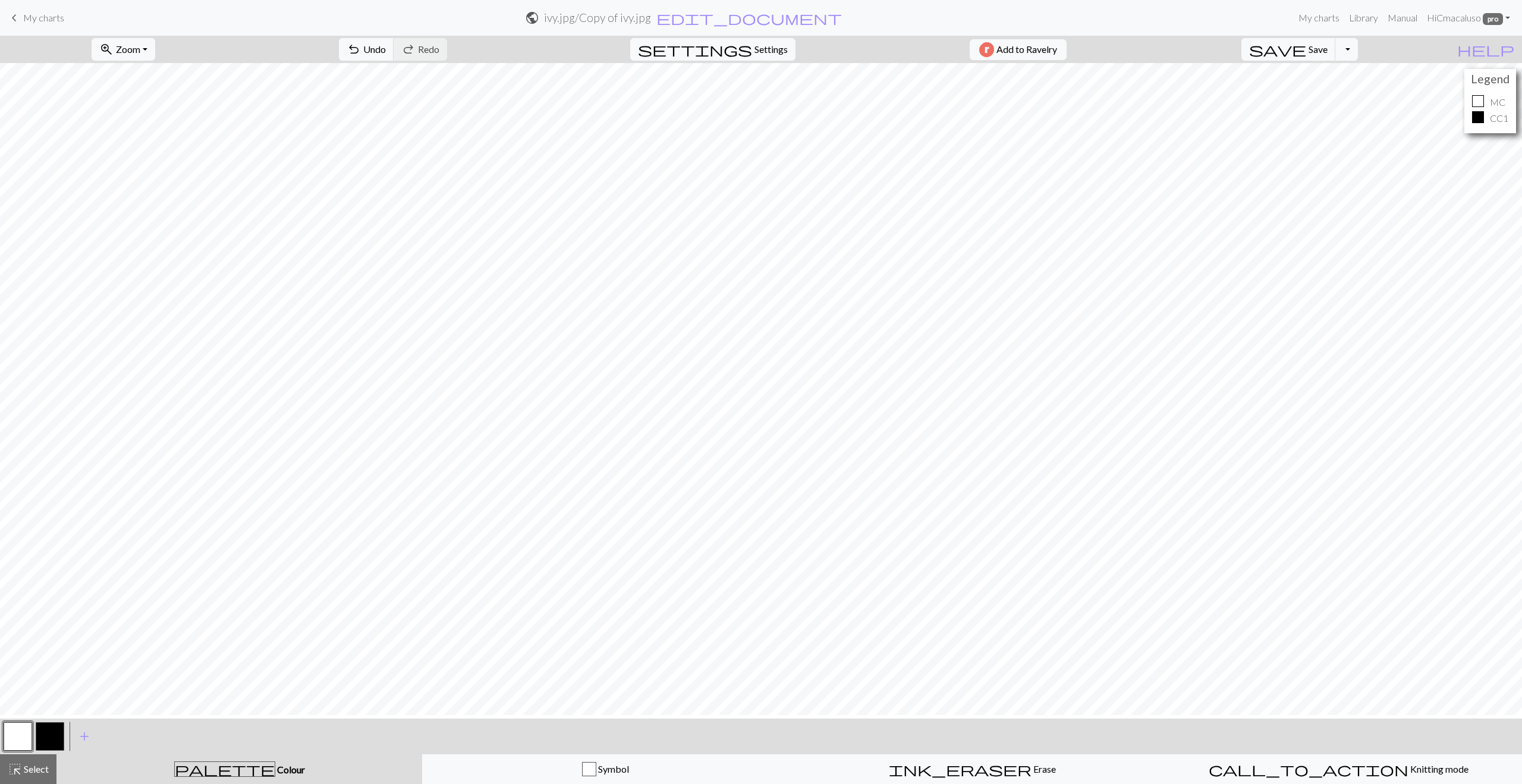
scroll to position [17, 0]
click at [1307, 50] on span "save" at bounding box center [1278, 50] width 57 height 17
click at [765, 50] on span "Settings" at bounding box center [771, 50] width 33 height 15
select select "fingering"
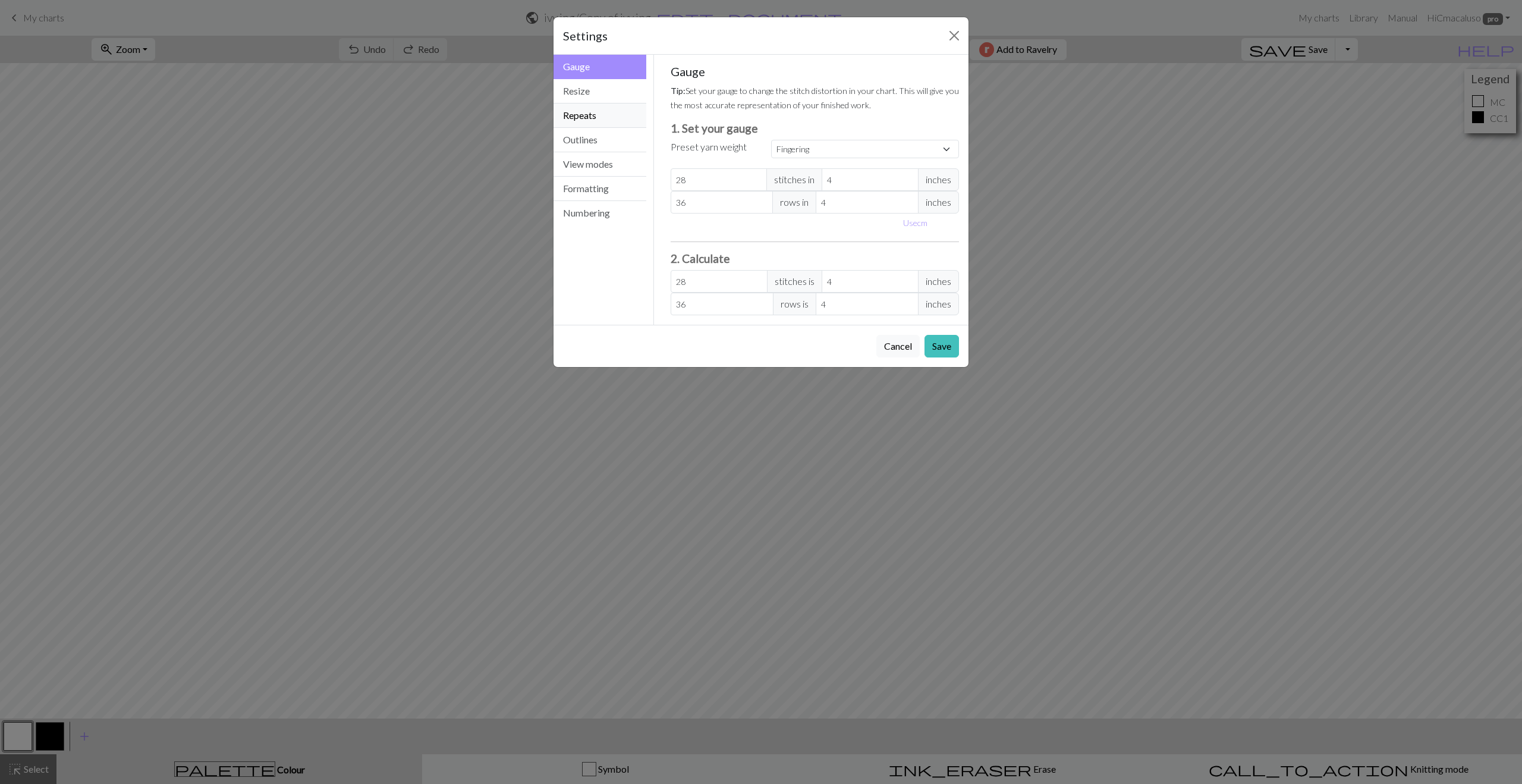
click at [588, 111] on button "Repeats" at bounding box center [600, 115] width 93 height 24
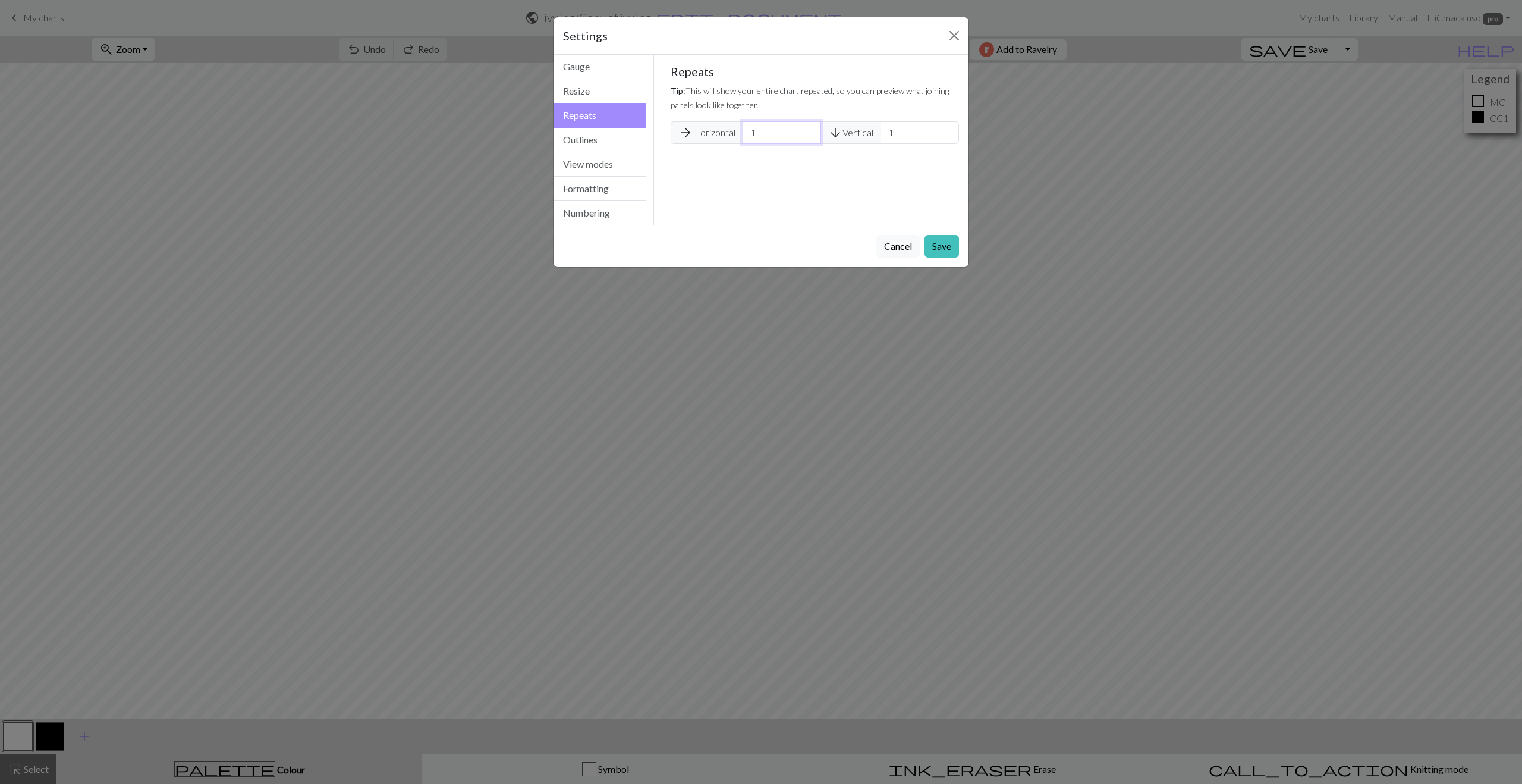
drag, startPoint x: 758, startPoint y: 131, endPoint x: 746, endPoint y: 133, distance: 12.2
click at [746, 131] on input "1" at bounding box center [781, 133] width 78 height 23
type input "2"
click at [938, 248] on button "Save" at bounding box center [941, 246] width 34 height 23
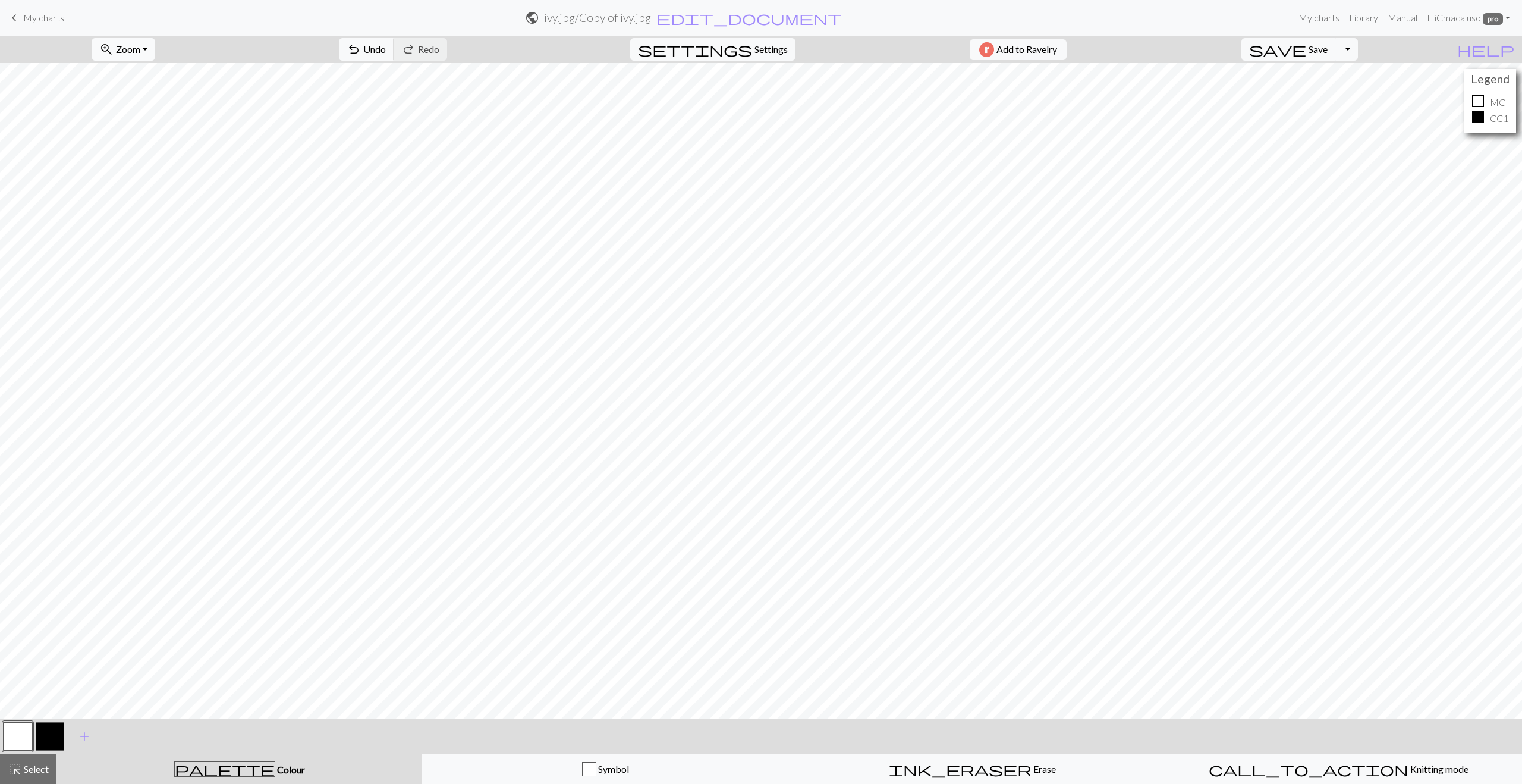
click at [156, 44] on button "zoom_in Zoom Zoom" at bounding box center [123, 49] width 63 height 23
click at [146, 98] on button "Fit width" at bounding box center [139, 94] width 94 height 19
click at [19, 727] on button "button" at bounding box center [17, 736] width 29 height 29
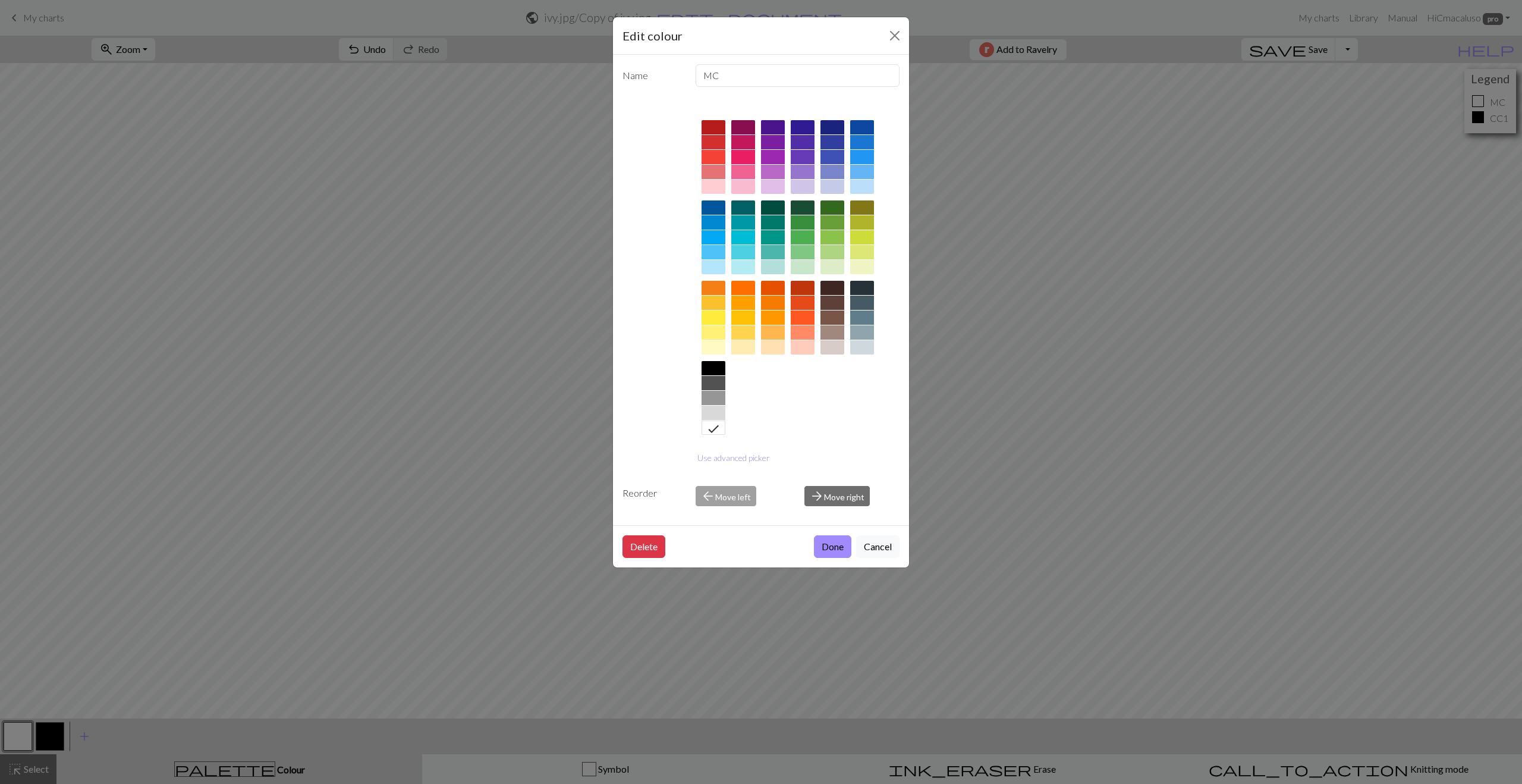
drag, startPoint x: 715, startPoint y: 430, endPoint x: 756, endPoint y: 478, distance: 63.1
click at [715, 429] on icon at bounding box center [714, 429] width 15 height 15
click at [827, 548] on button "Done" at bounding box center [833, 547] width 38 height 23
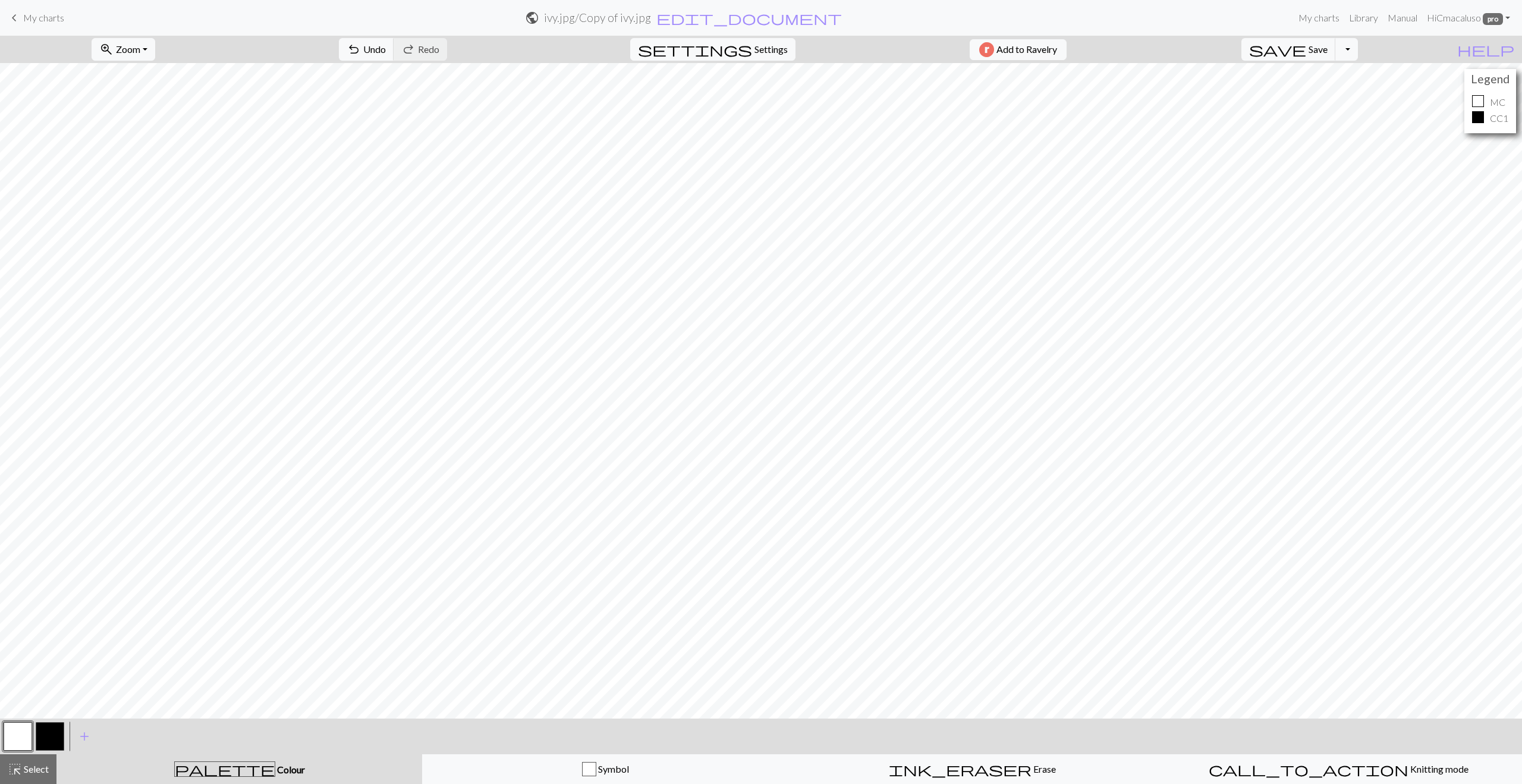
click at [50, 741] on button "button" at bounding box center [50, 736] width 29 height 29
click at [24, 740] on button "button" at bounding box center [17, 736] width 29 height 29
click at [52, 726] on button "button" at bounding box center [50, 736] width 29 height 29
click at [26, 737] on button "button" at bounding box center [17, 736] width 29 height 29
click at [40, 732] on button "button" at bounding box center [50, 736] width 29 height 29
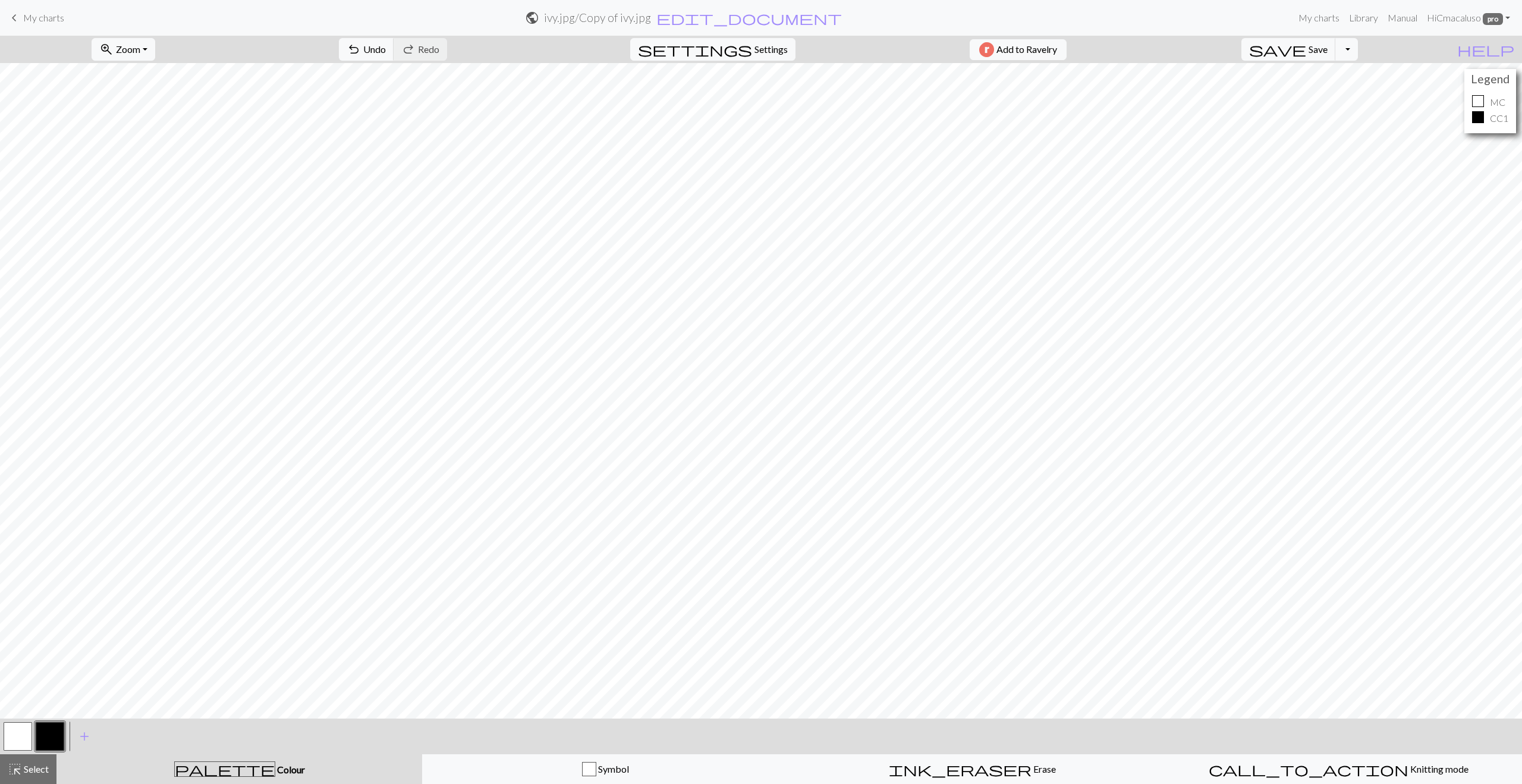
click at [26, 731] on button "button" at bounding box center [17, 736] width 29 height 29
drag, startPoint x: 50, startPoint y: 735, endPoint x: 73, endPoint y: 720, distance: 27.5
click at [50, 734] on button "button" at bounding box center [50, 736] width 29 height 29
click at [22, 743] on button "button" at bounding box center [17, 736] width 29 height 29
click at [13, 780] on button "highlight_alt Select Select" at bounding box center [28, 768] width 56 height 29
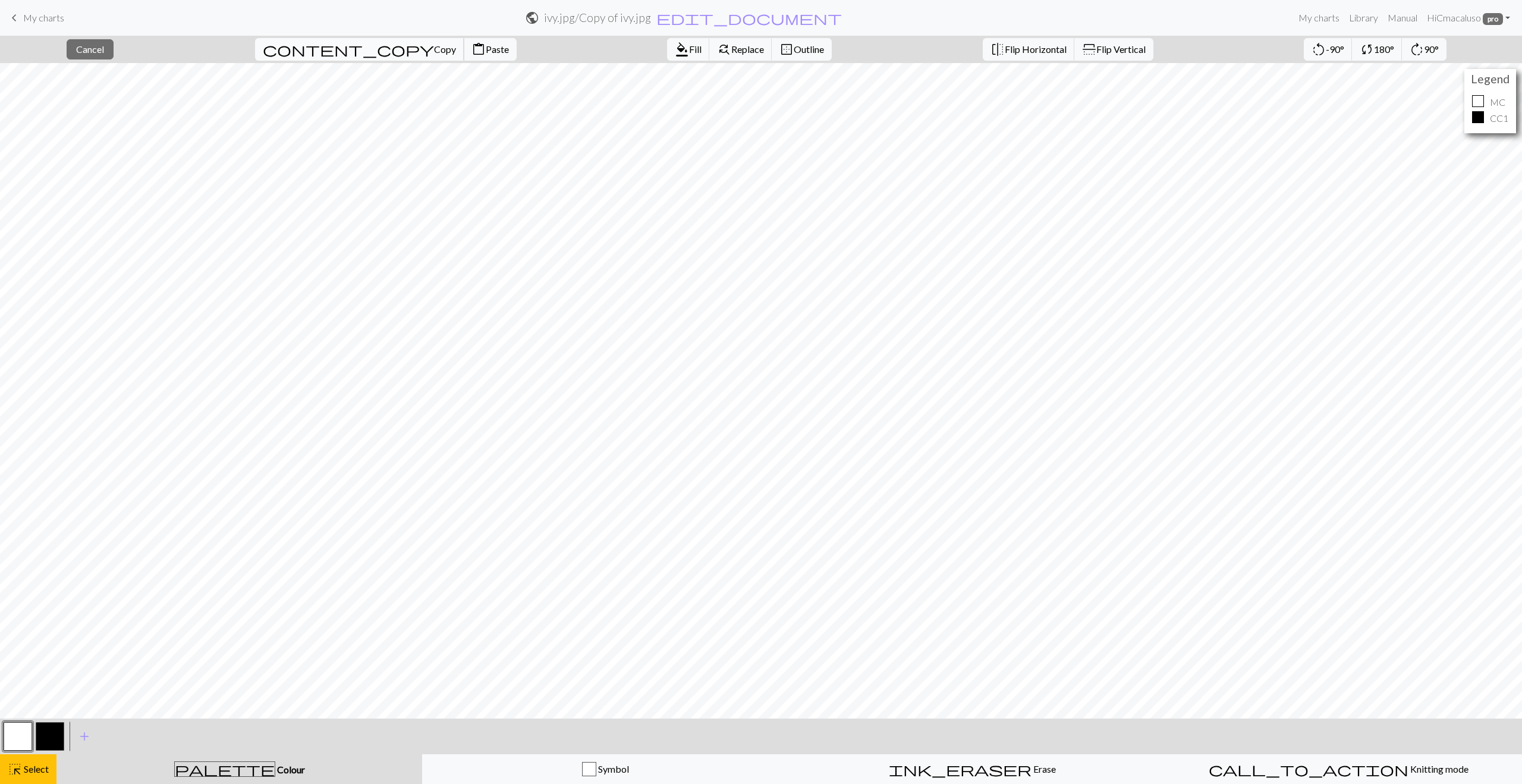
click at [434, 51] on span "Copy" at bounding box center [445, 49] width 22 height 11
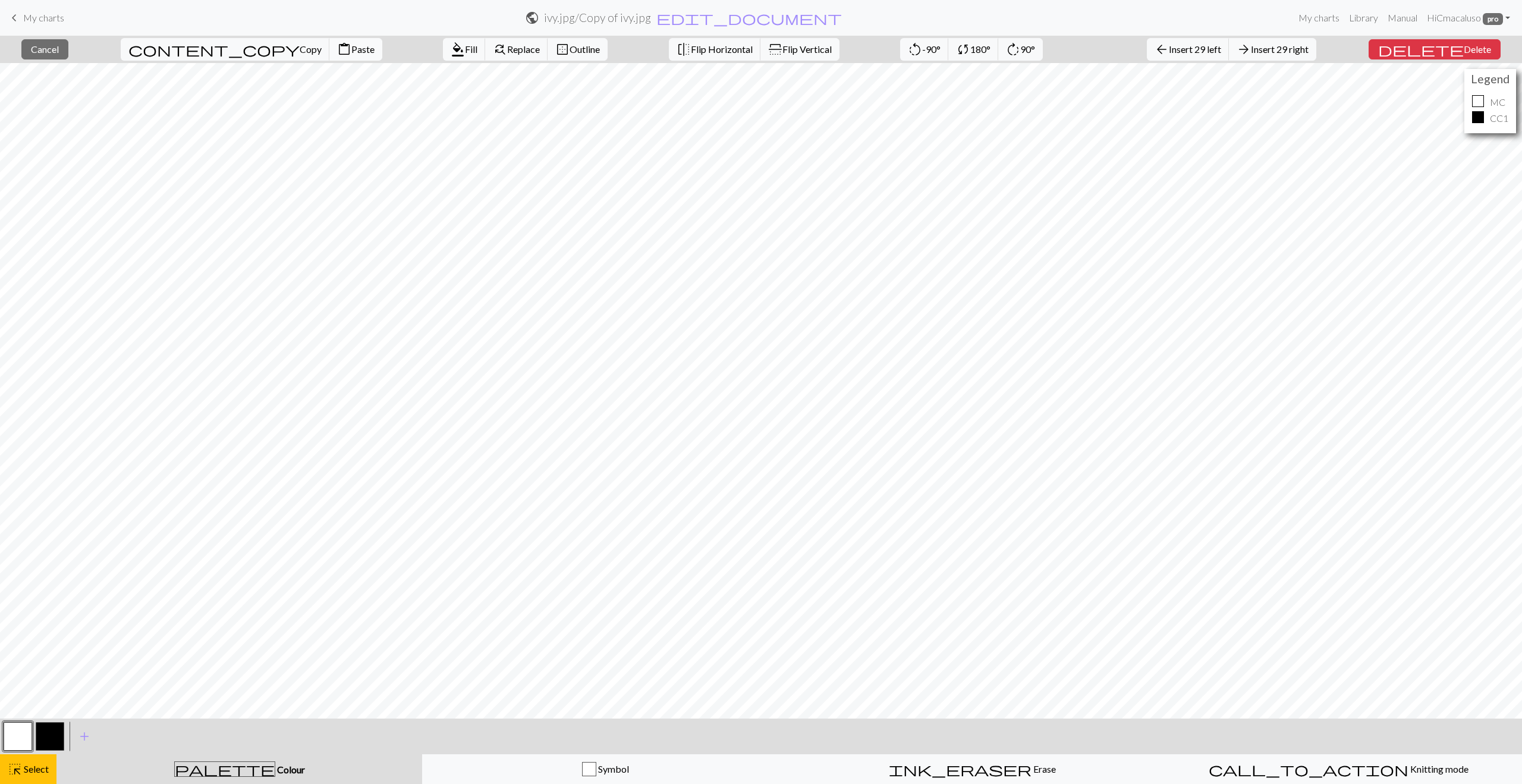
click at [352, 50] on span "Paste" at bounding box center [363, 49] width 23 height 11
click at [19, 782] on button "highlight_alt Select Select" at bounding box center [28, 768] width 56 height 29
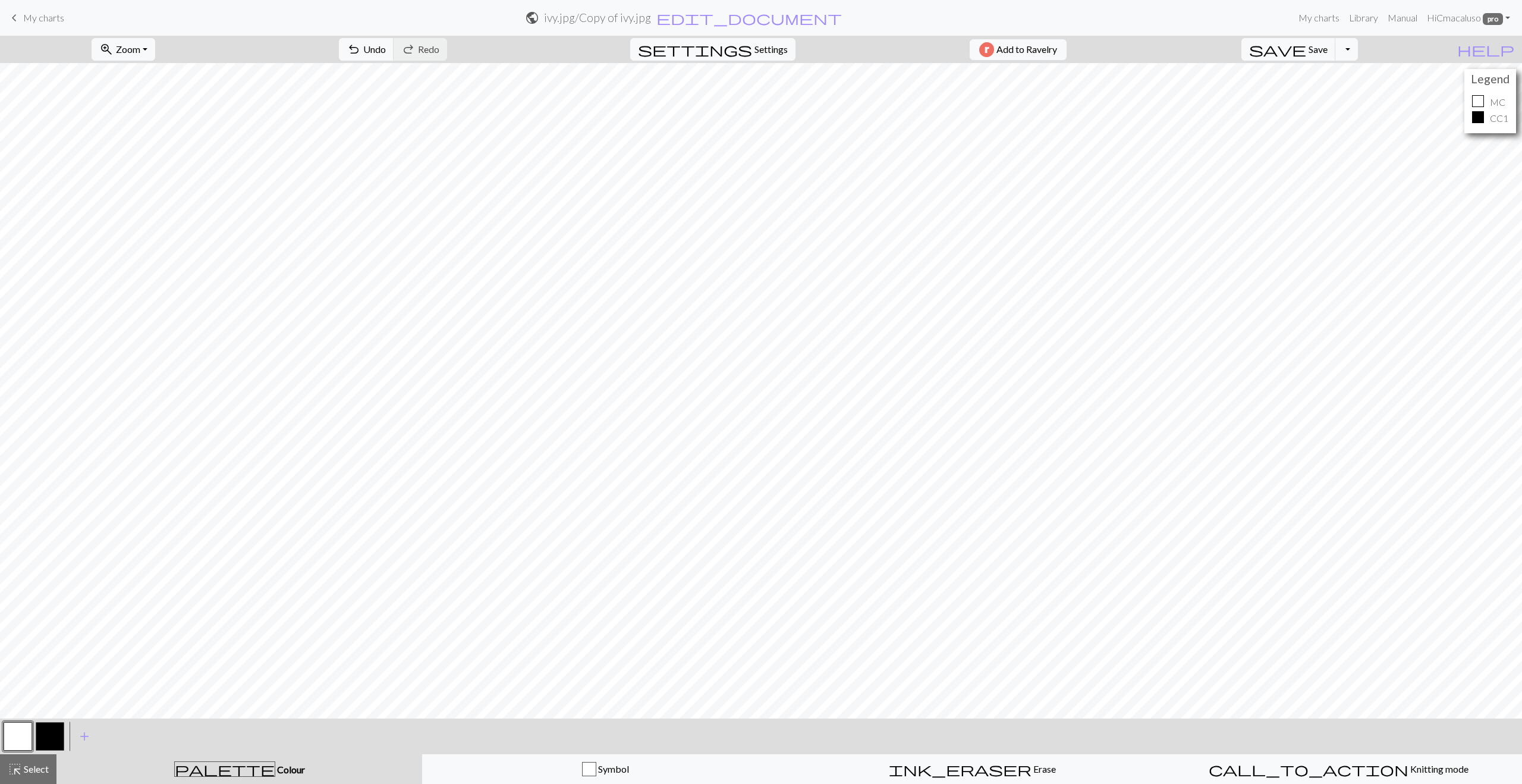
click at [18, 735] on button "button" at bounding box center [17, 736] width 29 height 29
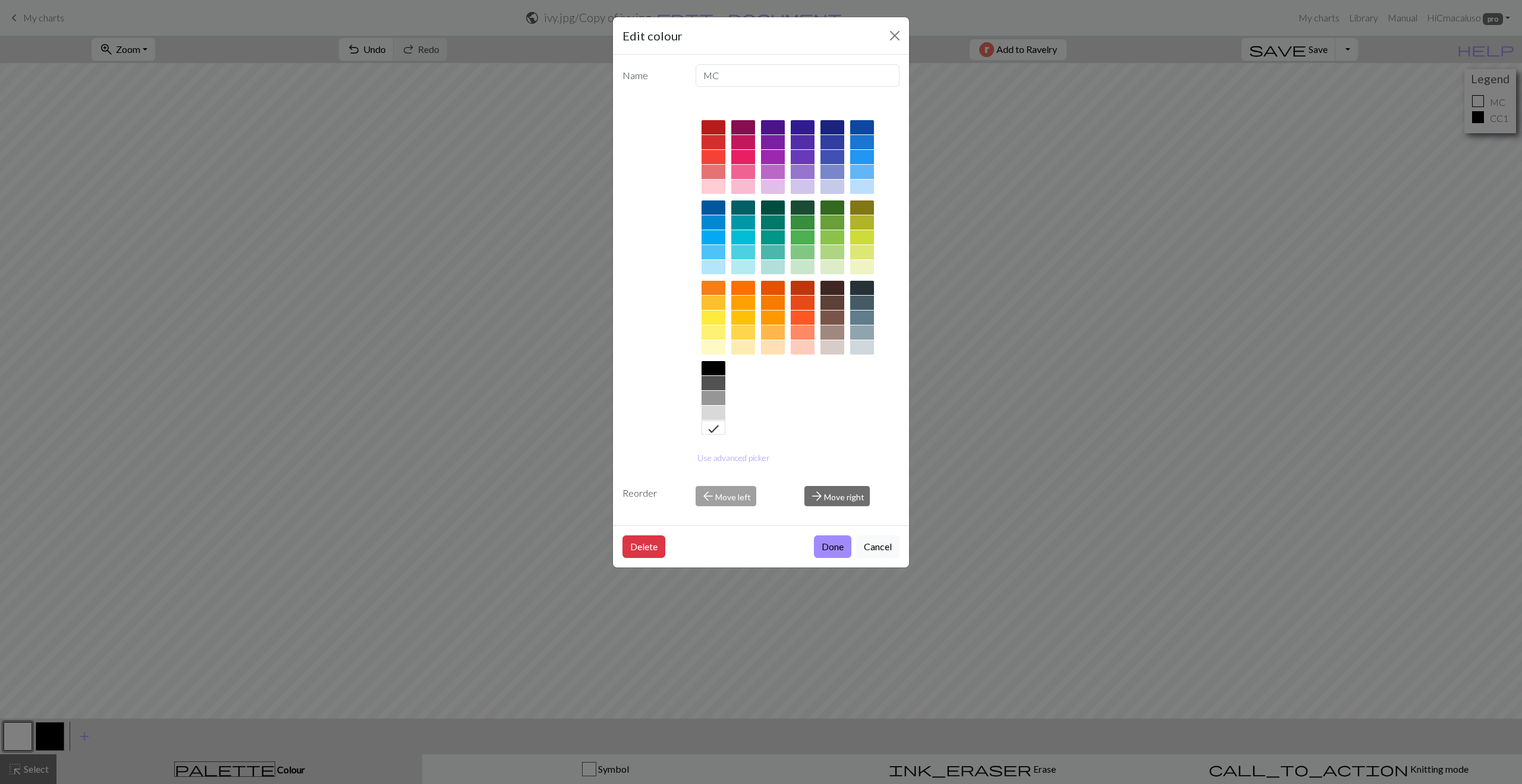
click at [712, 432] on icon at bounding box center [714, 429] width 15 height 15
click at [830, 548] on button "Done" at bounding box center [833, 547] width 38 height 23
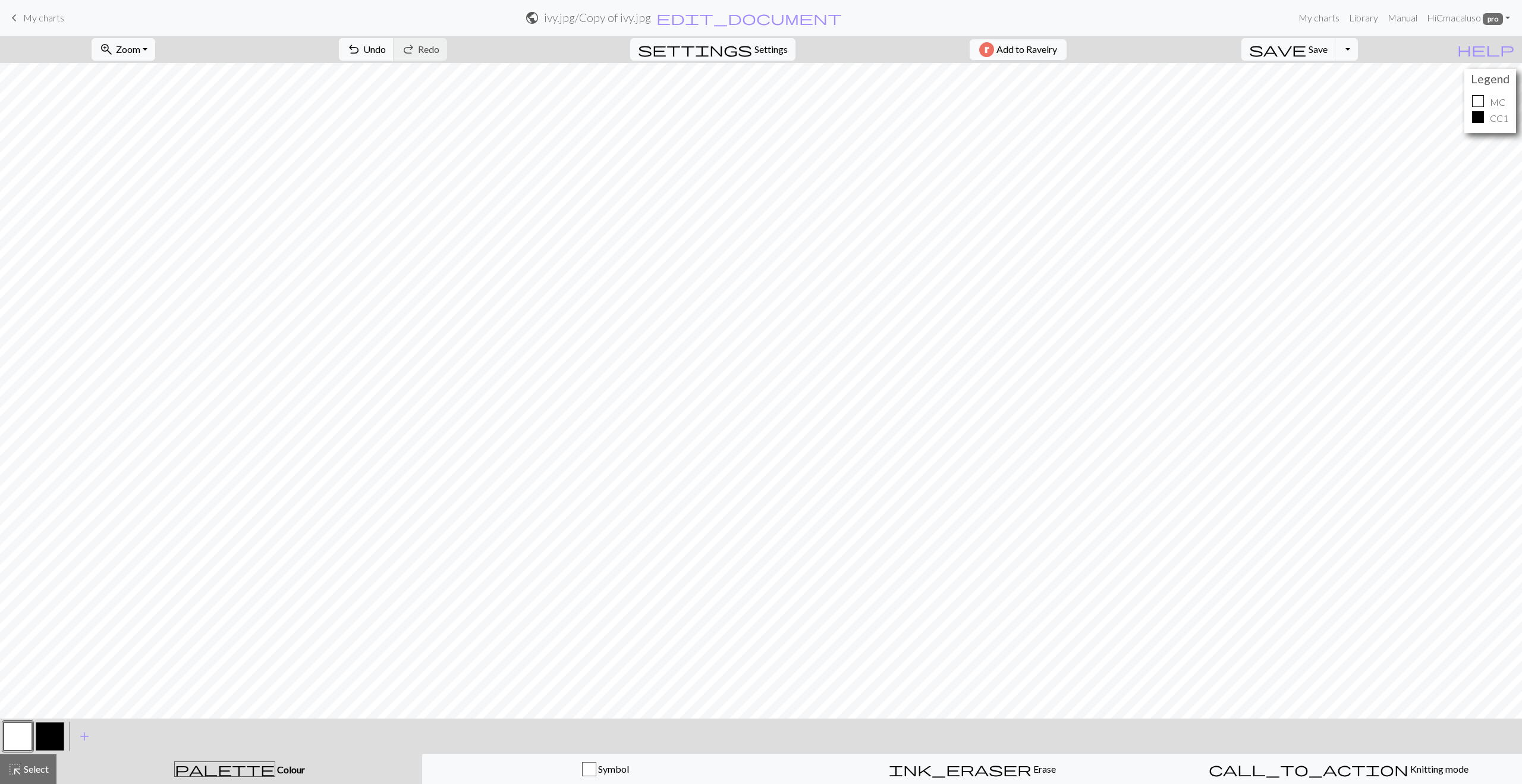
click at [47, 735] on button "button" at bounding box center [50, 736] width 29 height 29
drag, startPoint x: 17, startPoint y: 738, endPoint x: 25, endPoint y: 732, distance: 10.0
click at [17, 737] on button "button" at bounding box center [17, 736] width 29 height 29
drag, startPoint x: 53, startPoint y: 741, endPoint x: 58, endPoint y: 737, distance: 6.4
click at [52, 741] on button "button" at bounding box center [50, 736] width 29 height 29
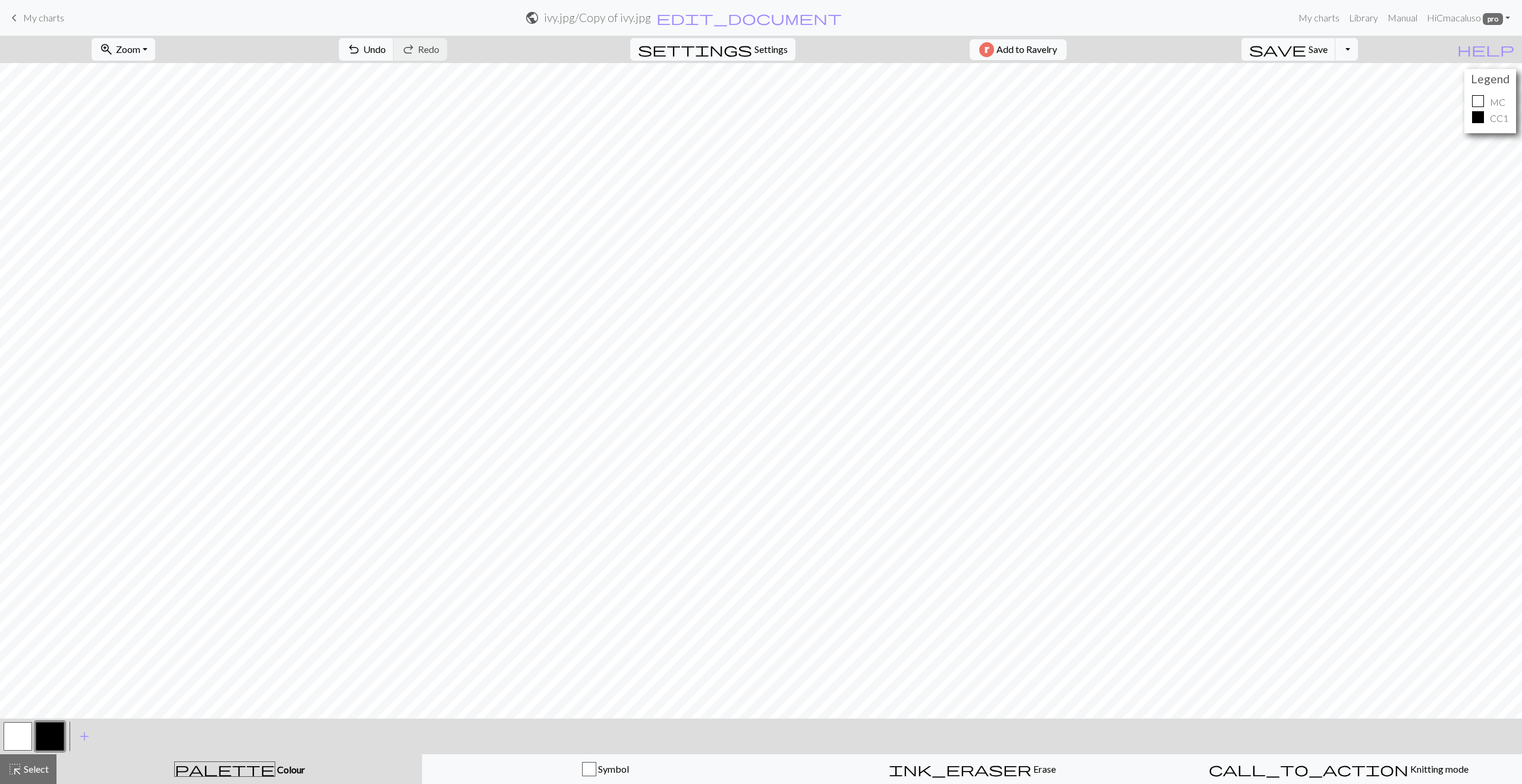
click at [147, 724] on div "< > add Add a colour" at bounding box center [761, 736] width 1522 height 36
click at [24, 771] on span "Select" at bounding box center [35, 768] width 27 height 11
click at [434, 47] on span "Copy" at bounding box center [445, 49] width 22 height 11
click at [486, 50] on span "Paste" at bounding box center [497, 49] width 23 height 11
click at [15, 743] on button "button" at bounding box center [17, 736] width 29 height 29
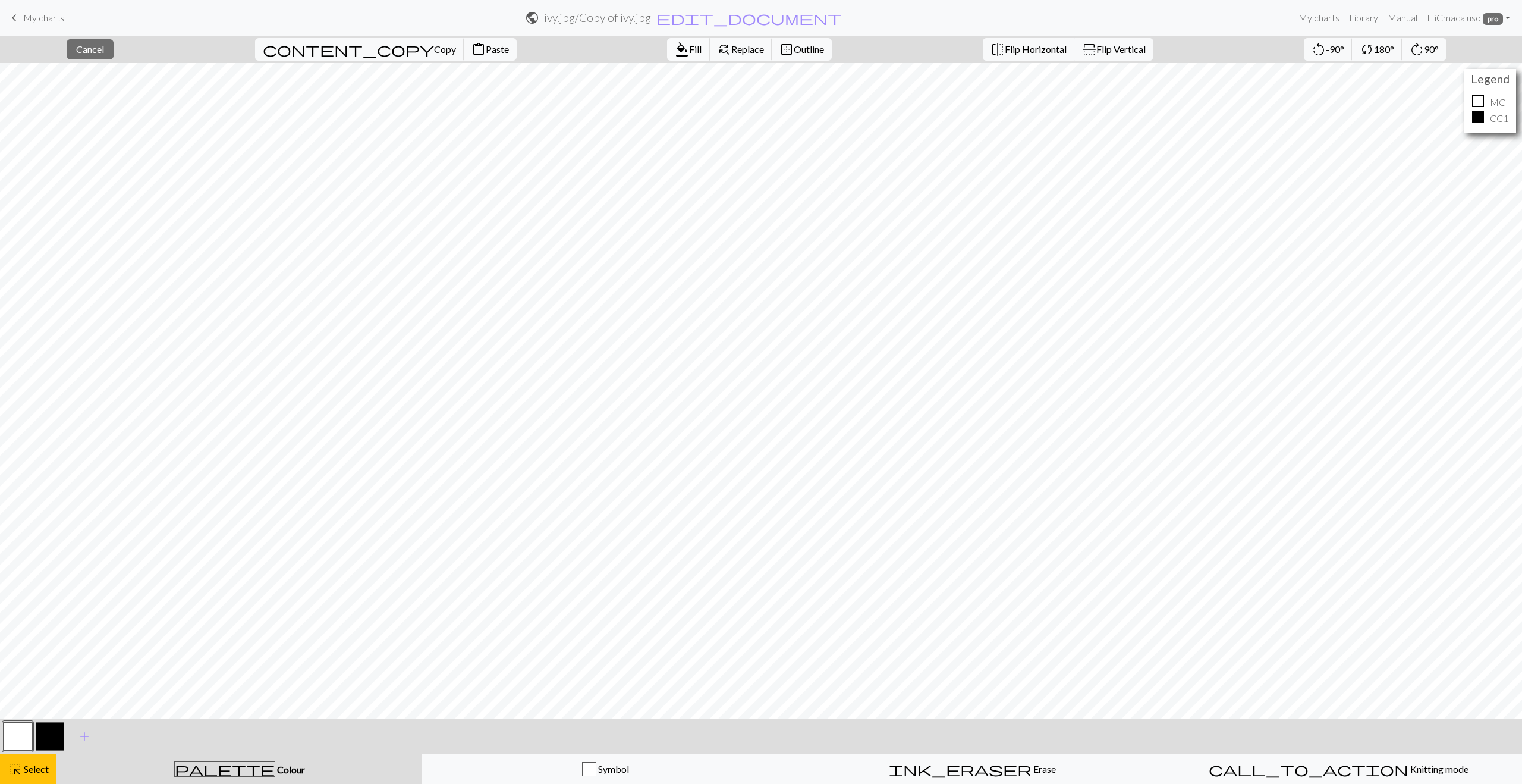
click at [689, 45] on span "Fill" at bounding box center [696, 49] width 13 height 11
drag, startPoint x: 52, startPoint y: 741, endPoint x: 68, endPoint y: 727, distance: 21.3
click at [52, 740] on button "button" at bounding box center [50, 736] width 29 height 29
click at [23, 732] on button "button" at bounding box center [17, 736] width 29 height 29
click at [43, 735] on button "button" at bounding box center [50, 736] width 29 height 29
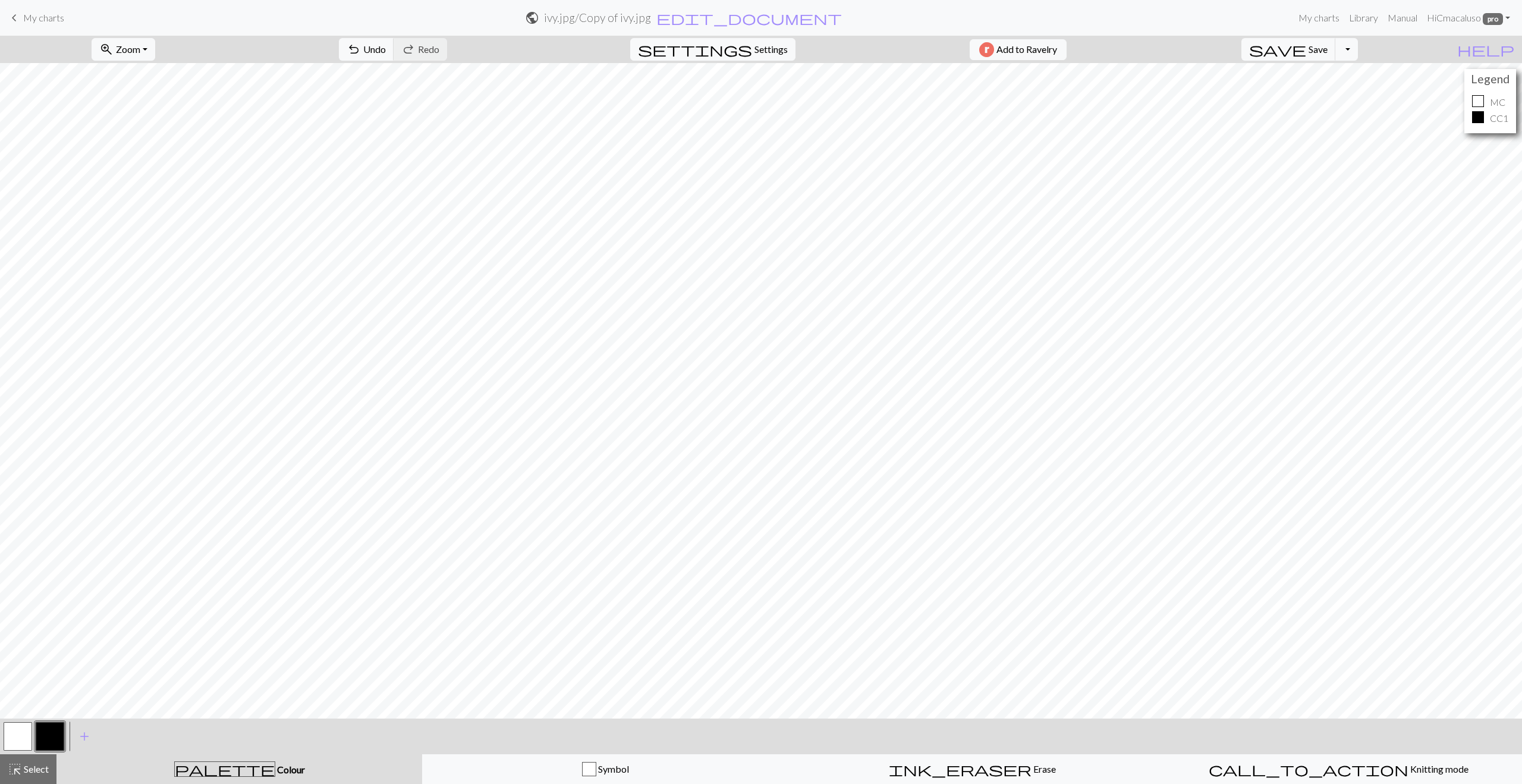
drag, startPoint x: 31, startPoint y: 767, endPoint x: 50, endPoint y: 725, distance: 46.1
click at [31, 767] on span "Select" at bounding box center [35, 768] width 27 height 11
drag, startPoint x: 43, startPoint y: 769, endPoint x: 66, endPoint y: 751, distance: 29.2
click at [43, 769] on span "Select" at bounding box center [35, 768] width 27 height 11
click at [45, 769] on span "Select" at bounding box center [35, 768] width 27 height 11
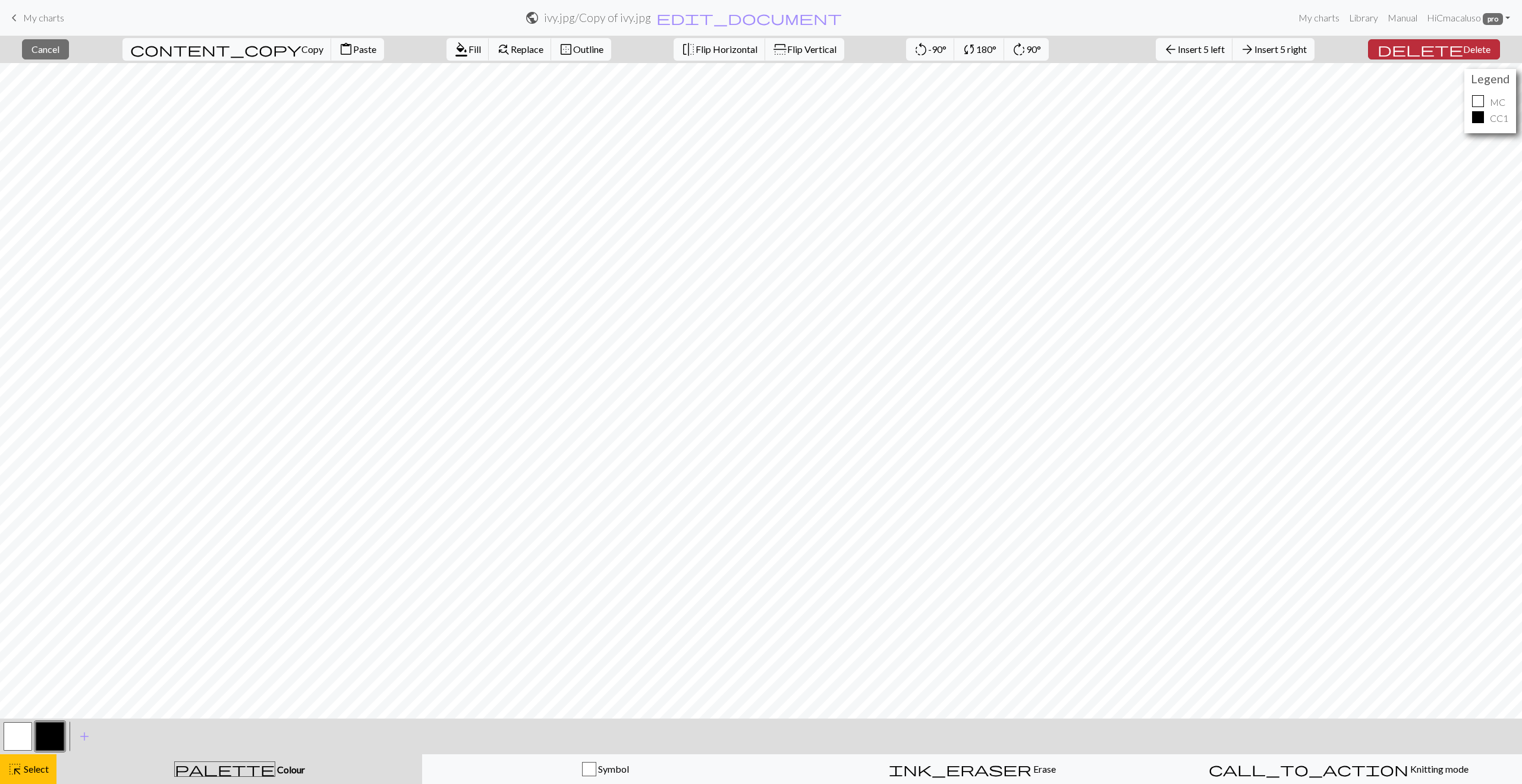
click at [1442, 48] on span "delete" at bounding box center [1420, 50] width 86 height 17
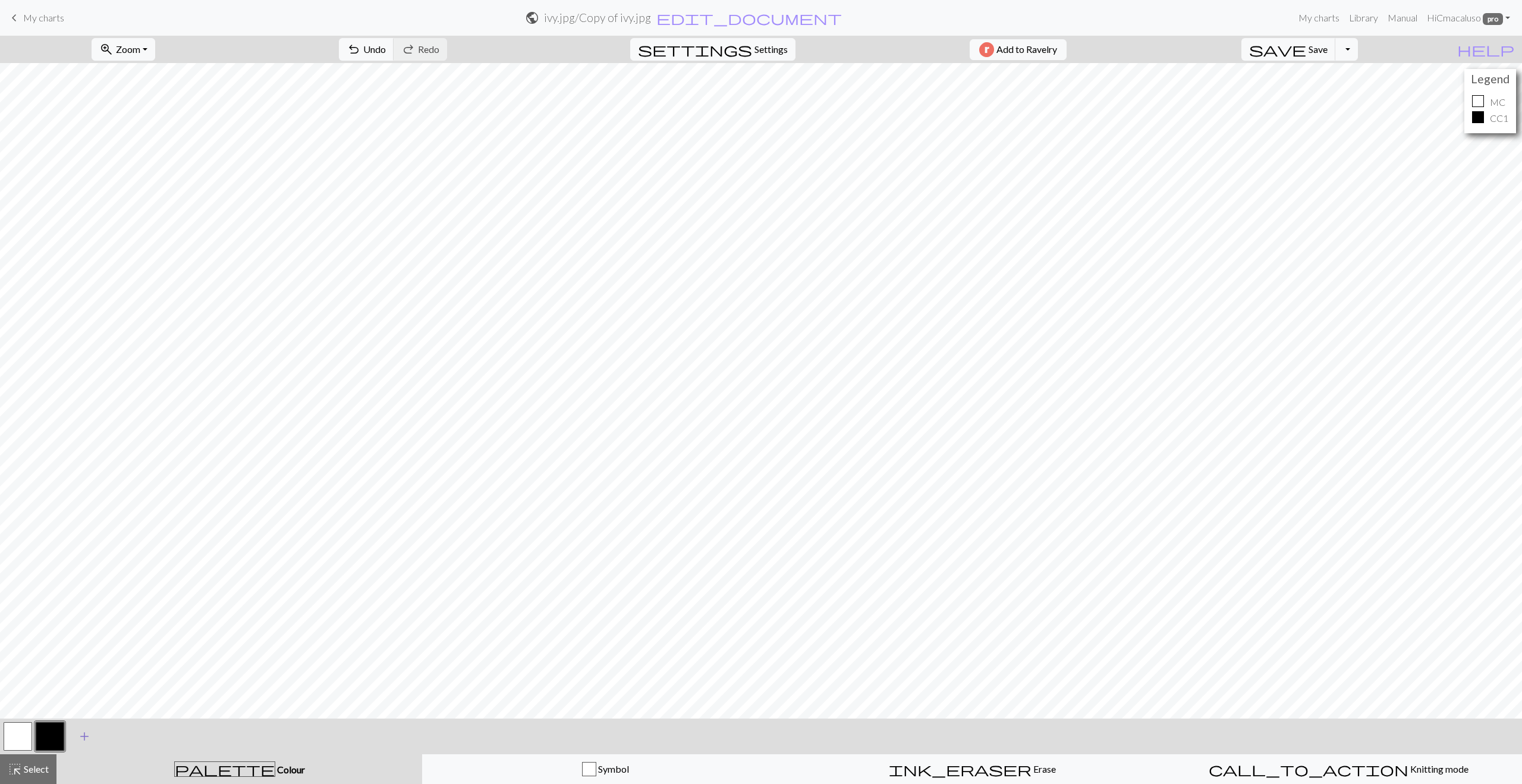
drag, startPoint x: 38, startPoint y: 767, endPoint x: 70, endPoint y: 739, distance: 42.5
click at [38, 767] on span "Select" at bounding box center [35, 768] width 27 height 11
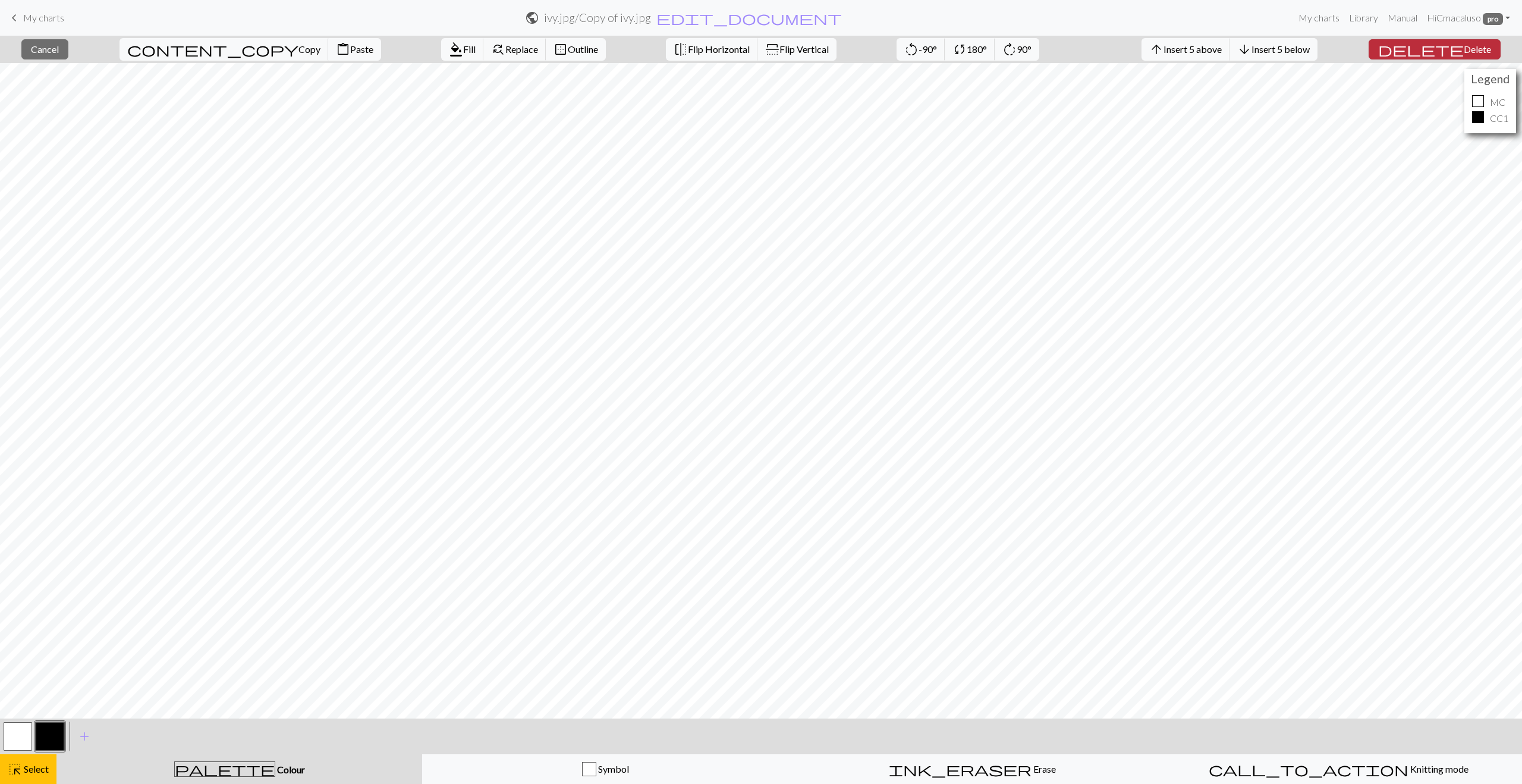
click at [1466, 48] on span "Delete" at bounding box center [1478, 49] width 28 height 11
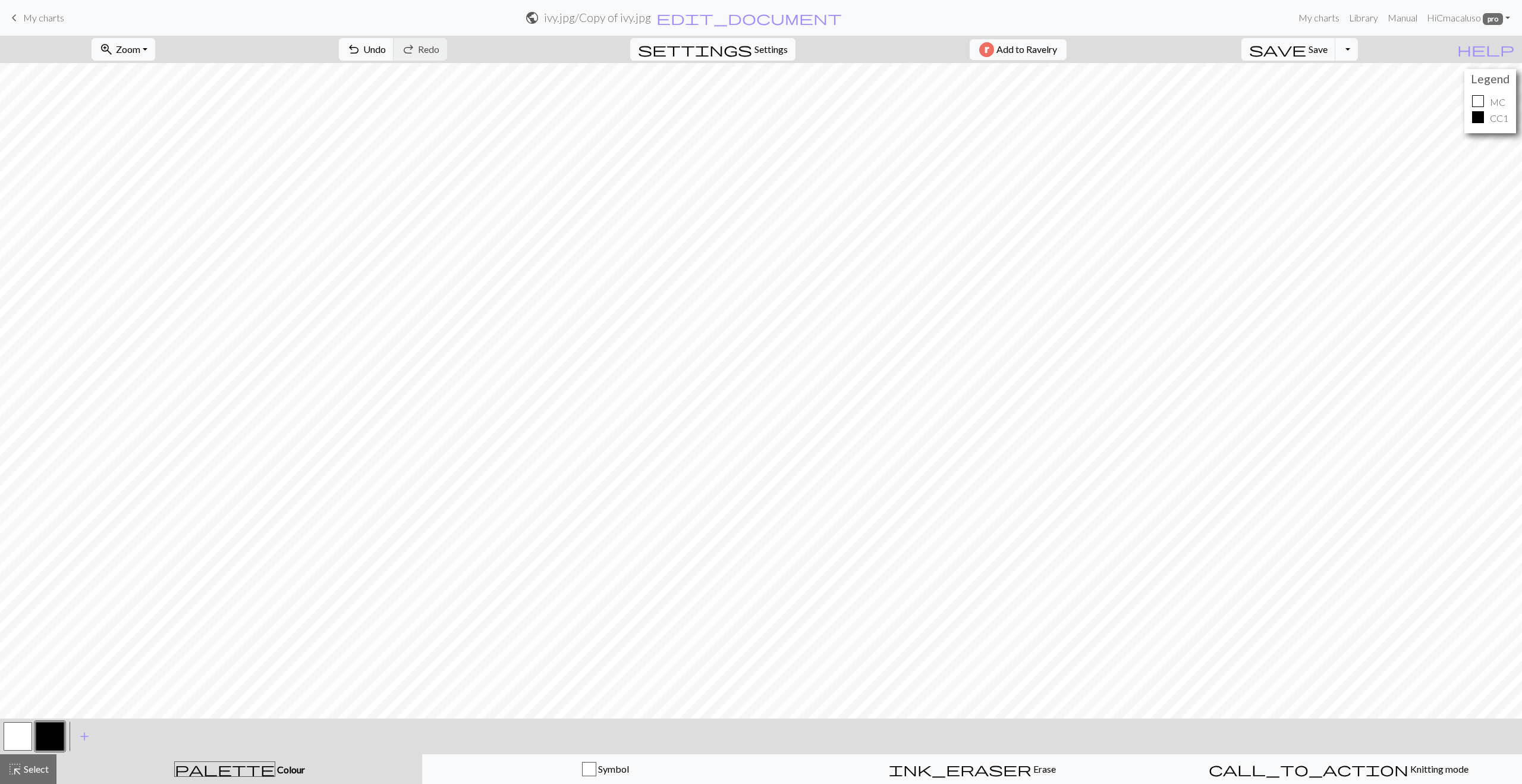
drag, startPoint x: 43, startPoint y: 771, endPoint x: 154, endPoint y: 721, distance: 121.7
click at [43, 771] on span "Select" at bounding box center [35, 768] width 27 height 11
click at [434, 51] on span "Copy" at bounding box center [445, 49] width 22 height 11
click at [434, 50] on span "Copy" at bounding box center [445, 49] width 22 height 11
click at [486, 52] on span "Paste" at bounding box center [497, 49] width 23 height 11
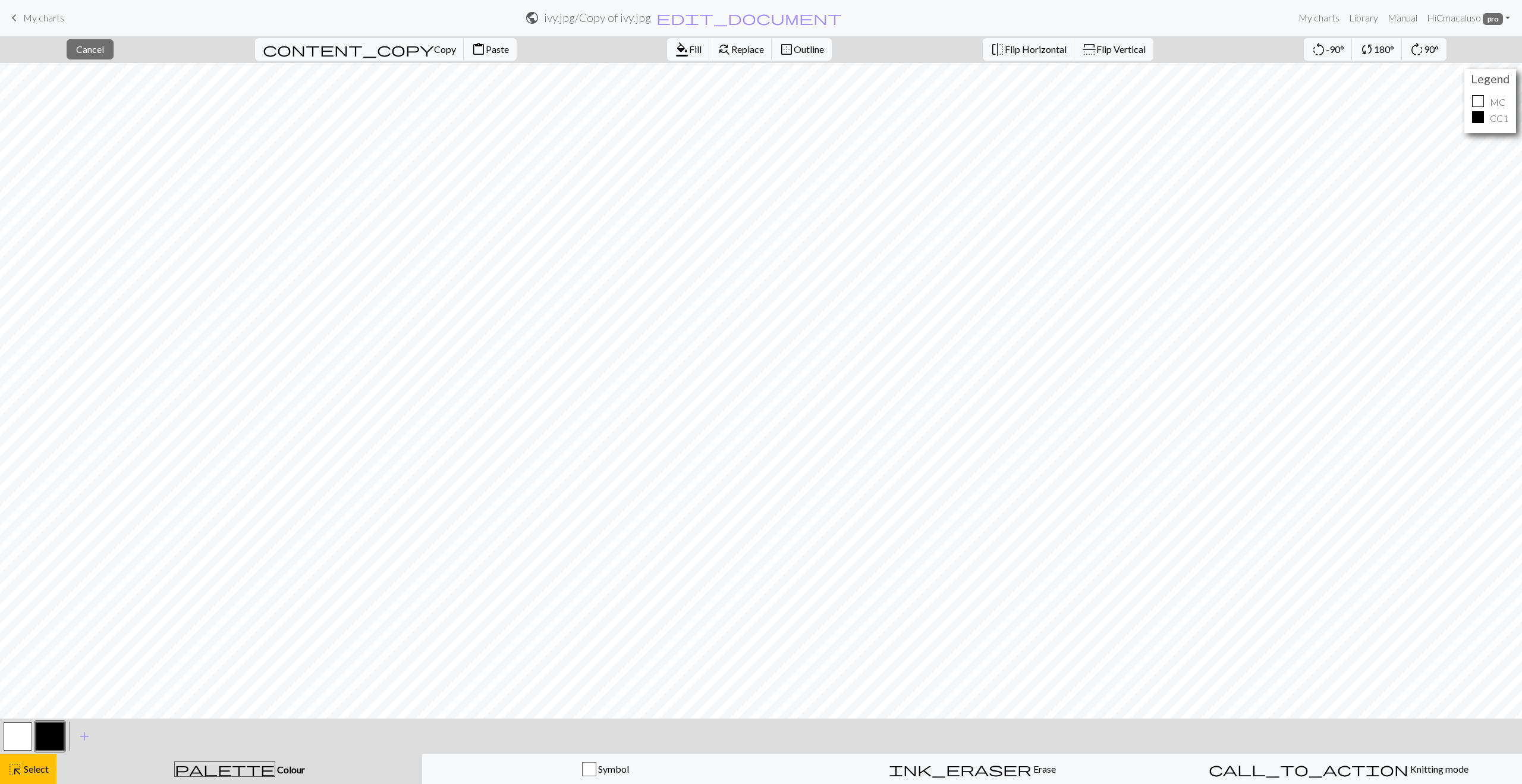
click at [17, 741] on button "button" at bounding box center [17, 736] width 29 height 29
click at [38, 768] on span "Select" at bounding box center [35, 768] width 27 height 11
click at [19, 735] on button "button" at bounding box center [17, 736] width 29 height 29
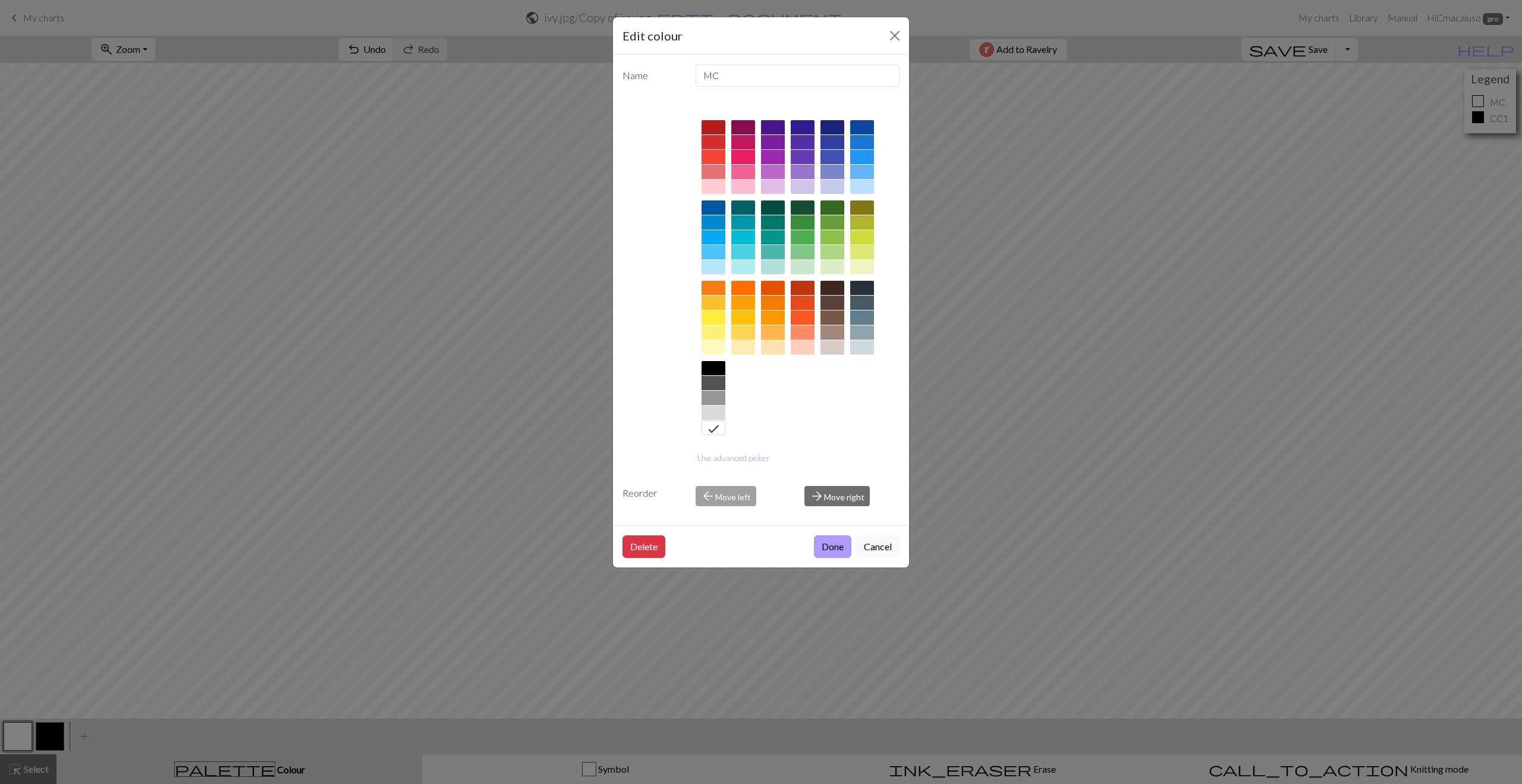
click at [834, 543] on button "Done" at bounding box center [833, 547] width 38 height 23
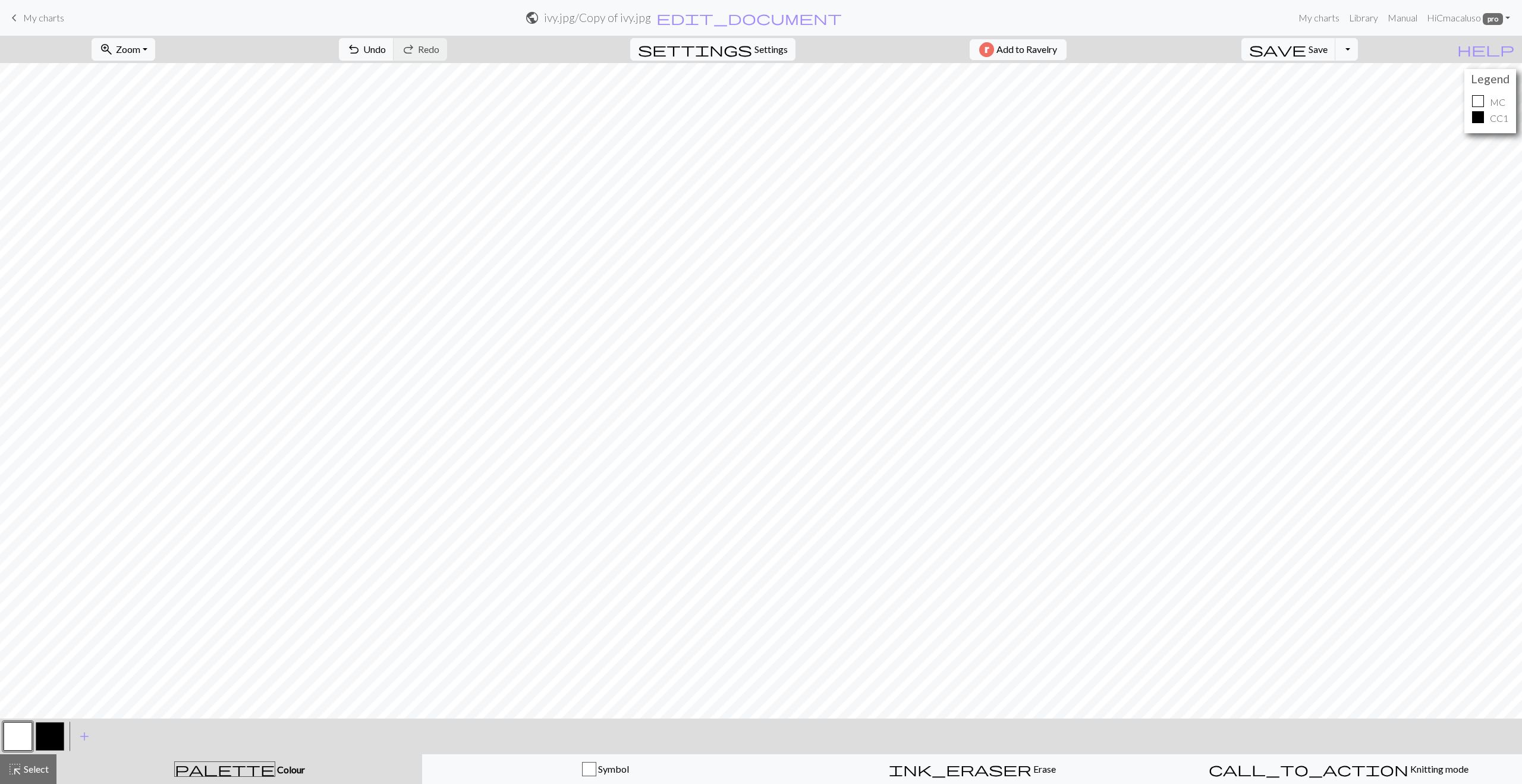
click at [49, 733] on button "button" at bounding box center [50, 736] width 29 height 29
drag, startPoint x: 16, startPoint y: 735, endPoint x: 24, endPoint y: 732, distance: 8.5
click at [16, 735] on button "button" at bounding box center [17, 736] width 29 height 29
click at [361, 44] on span "undo" at bounding box center [354, 50] width 15 height 17
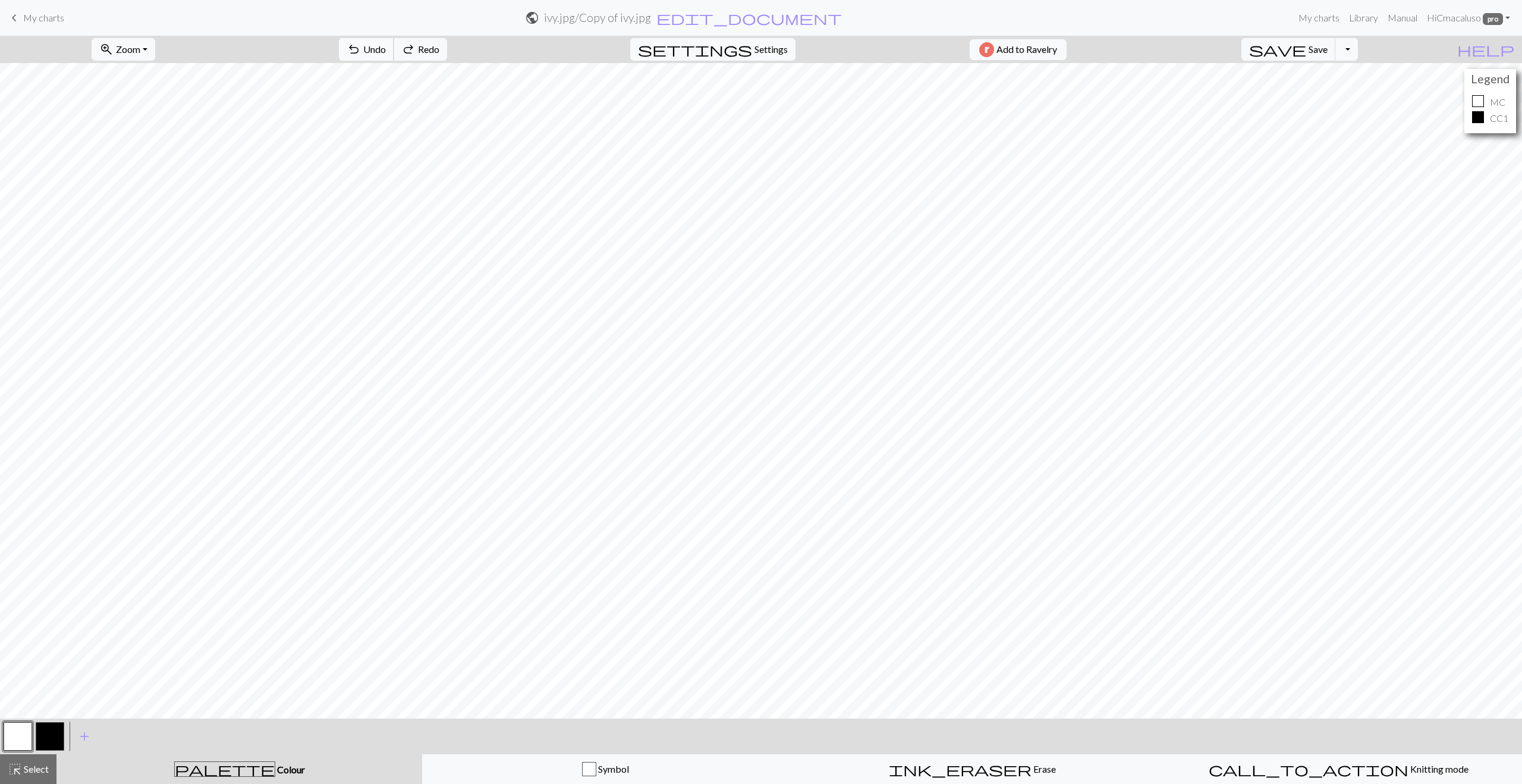
click at [361, 44] on span "undo" at bounding box center [354, 50] width 15 height 17
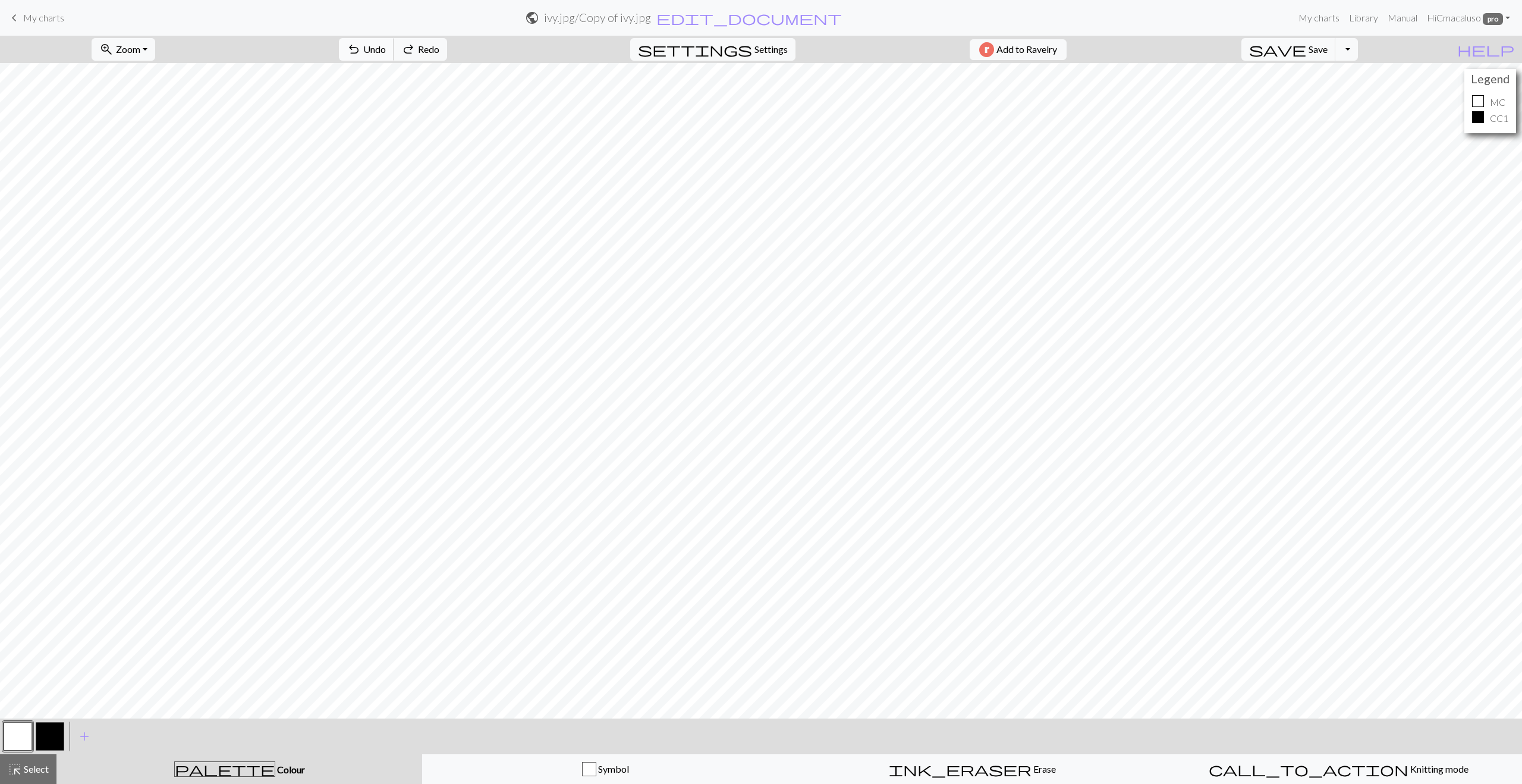
click at [361, 44] on span "undo" at bounding box center [354, 50] width 15 height 17
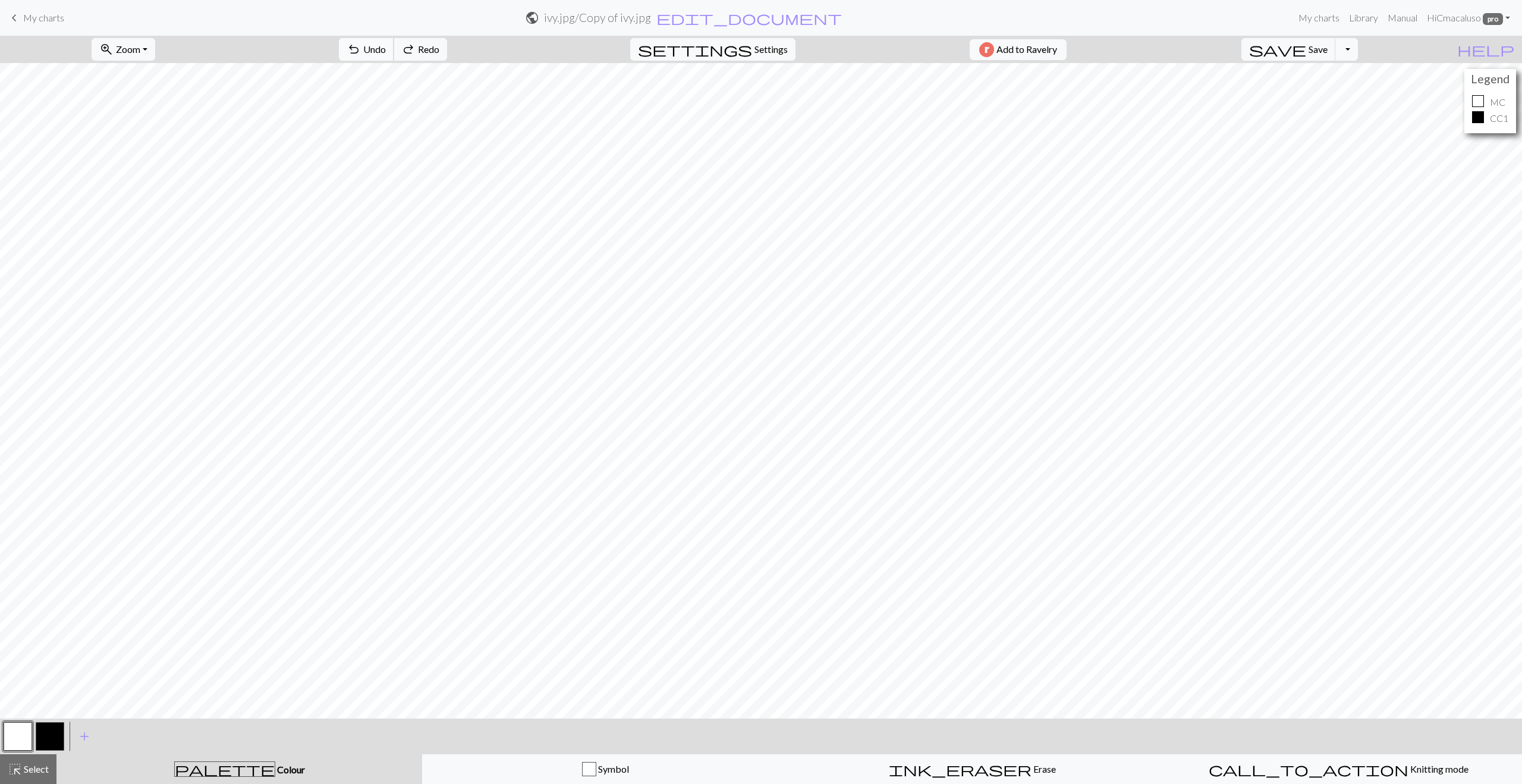
click at [361, 44] on span "undo" at bounding box center [354, 50] width 15 height 17
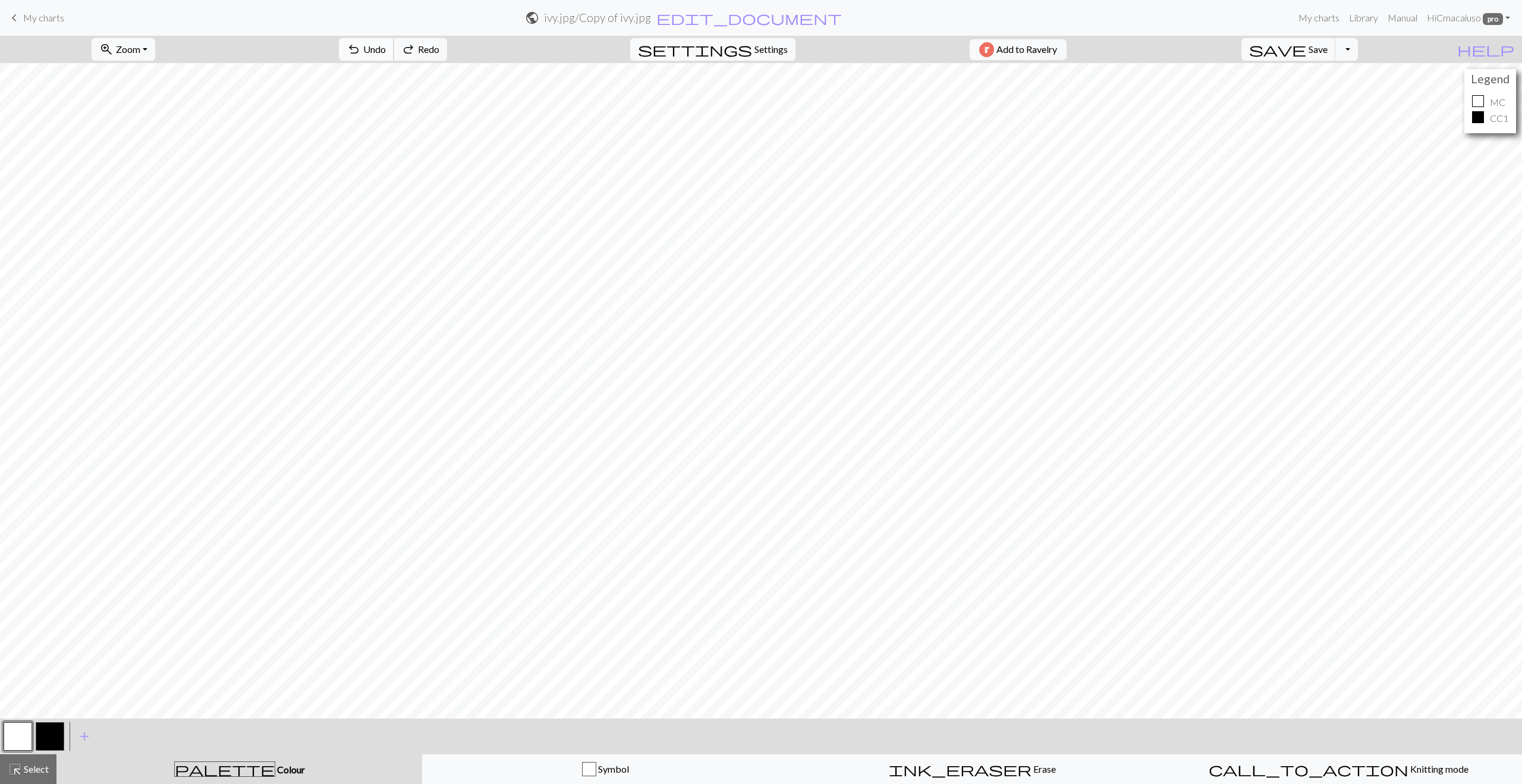
click at [361, 44] on span "undo" at bounding box center [354, 50] width 15 height 17
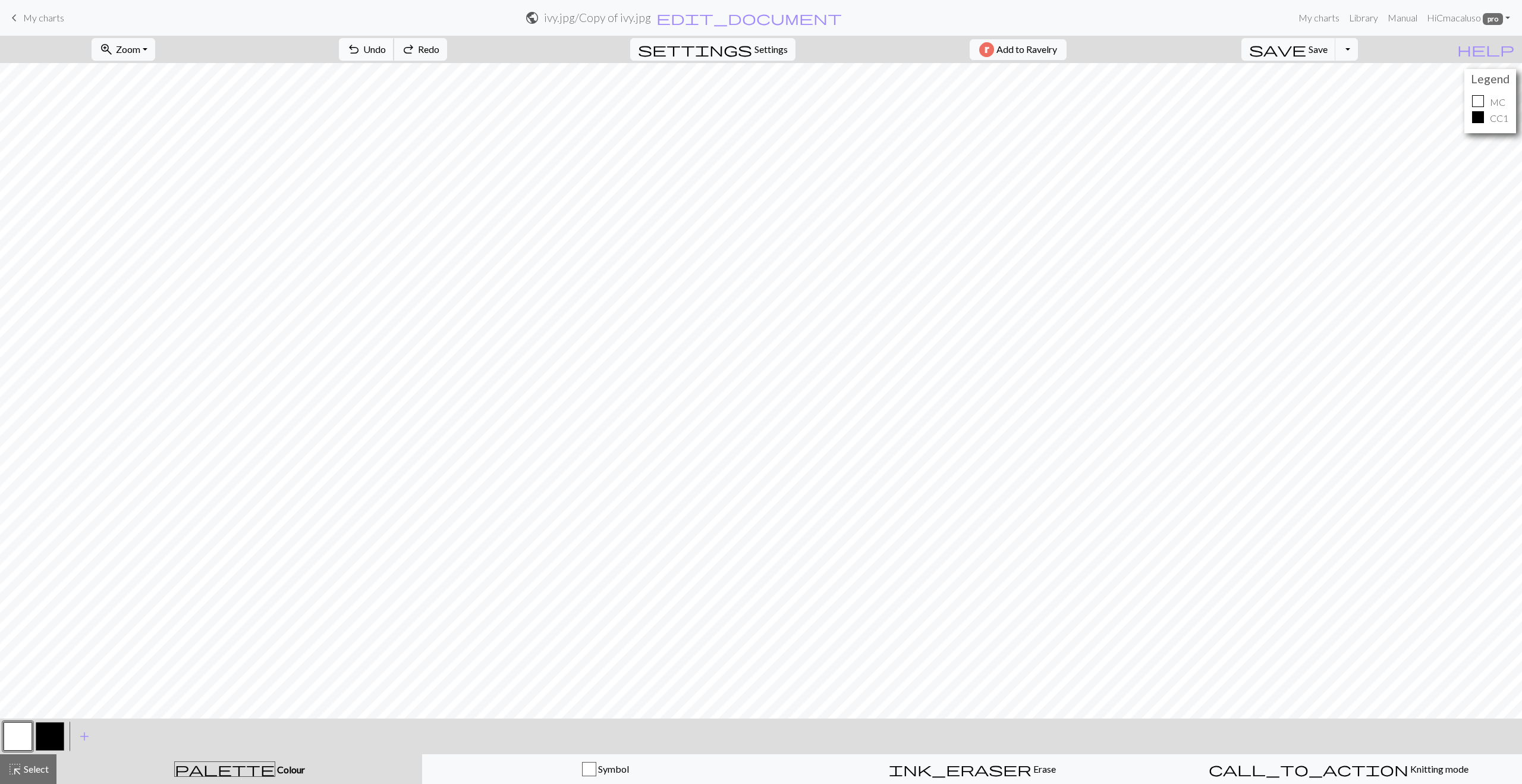
click at [361, 44] on span "undo" at bounding box center [354, 50] width 15 height 17
click at [416, 51] on span "redo" at bounding box center [409, 50] width 15 height 17
click at [16, 730] on button "button" at bounding box center [17, 736] width 29 height 29
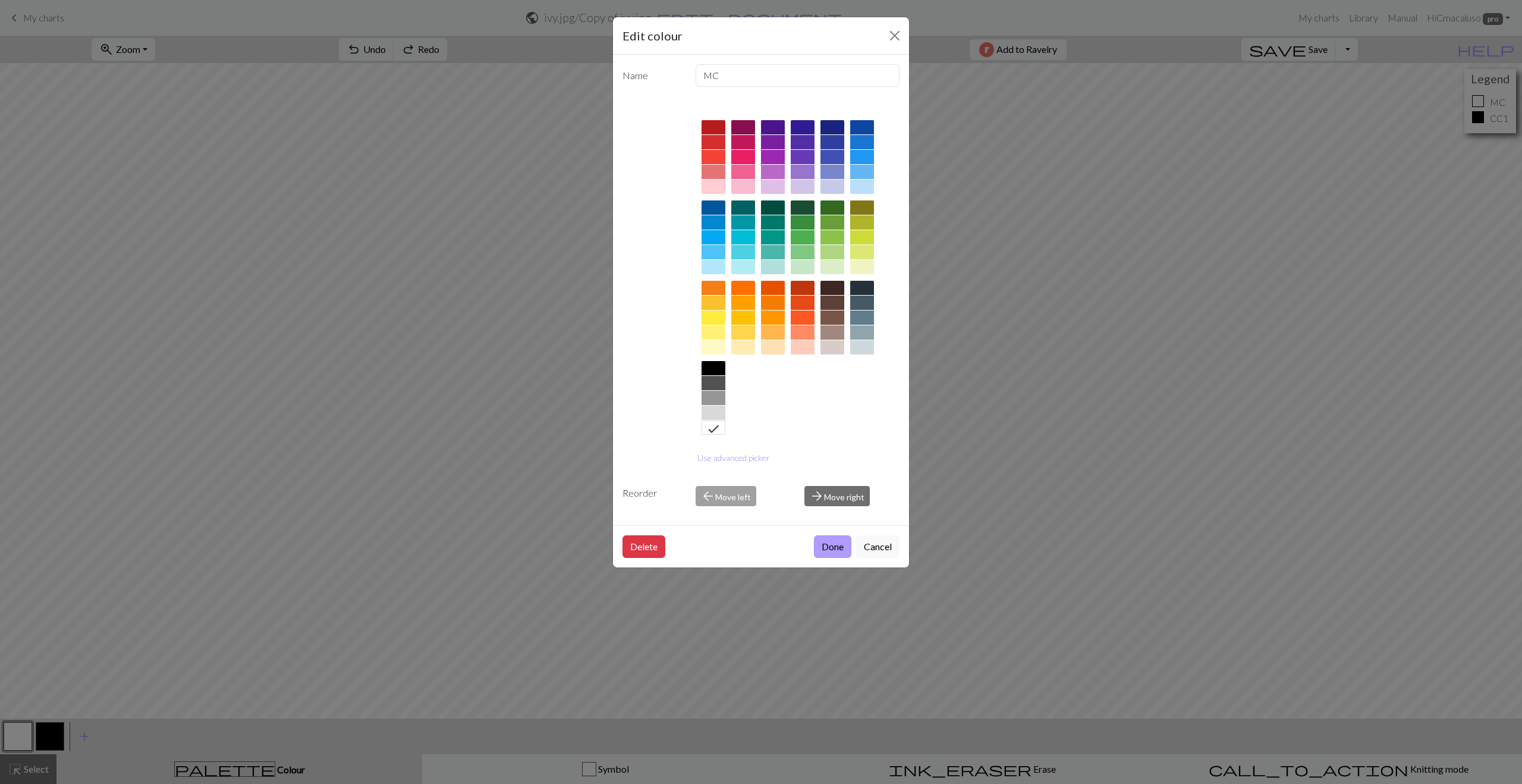
click at [827, 544] on button "Done" at bounding box center [833, 547] width 38 height 23
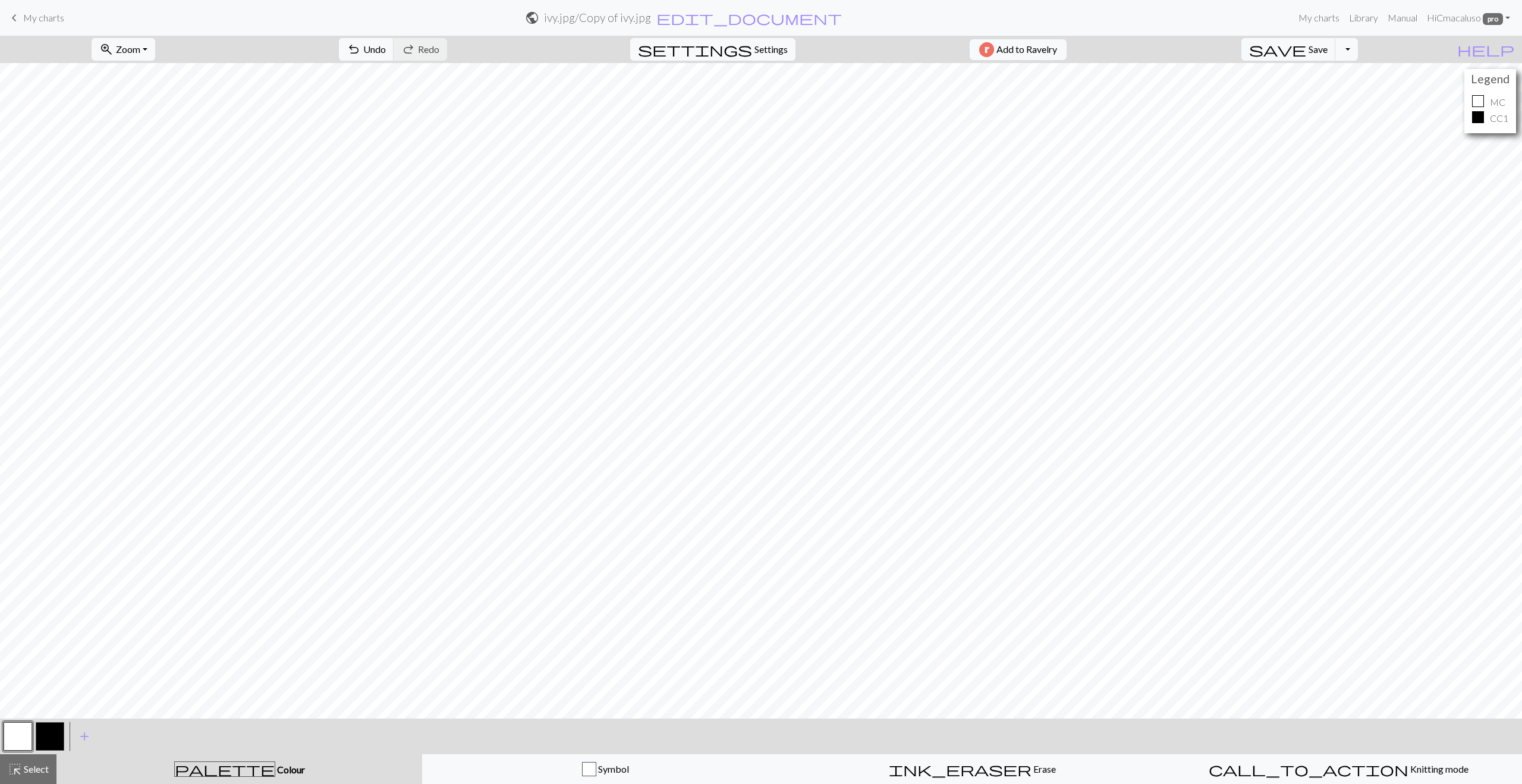
click at [47, 732] on button "button" at bounding box center [50, 736] width 29 height 29
click at [28, 732] on button "button" at bounding box center [17, 736] width 29 height 29
click at [54, 736] on button "button" at bounding box center [50, 736] width 29 height 29
drag, startPoint x: 22, startPoint y: 734, endPoint x: 31, endPoint y: 727, distance: 11.4
click at [22, 734] on button "button" at bounding box center [17, 736] width 29 height 29
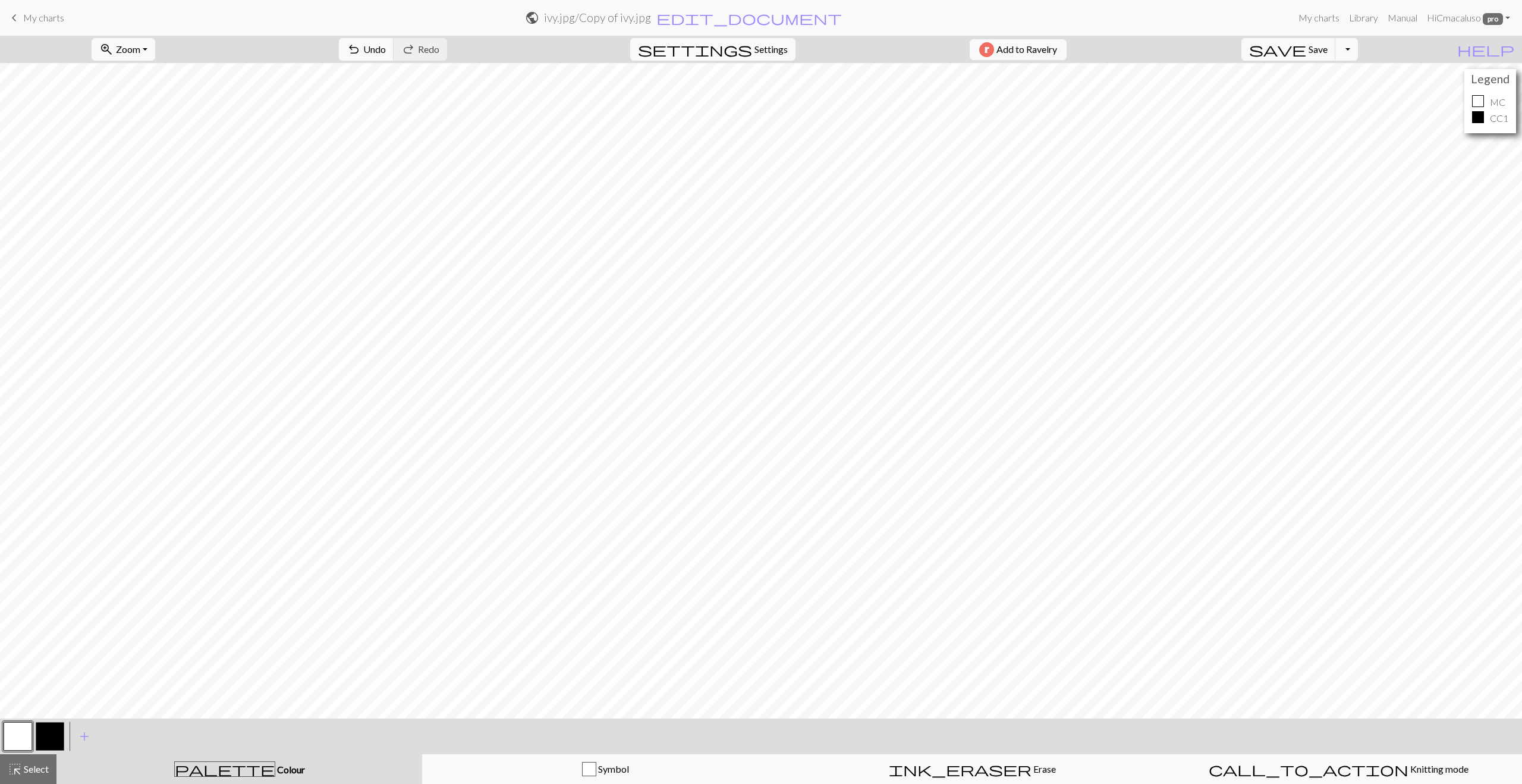
click at [50, 728] on button "button" at bounding box center [50, 736] width 29 height 29
click at [21, 734] on button "button" at bounding box center [17, 736] width 29 height 29
click at [51, 739] on button "button" at bounding box center [50, 736] width 29 height 29
drag, startPoint x: 17, startPoint y: 736, endPoint x: 23, endPoint y: 731, distance: 7.8
click at [18, 735] on button "button" at bounding box center [17, 736] width 29 height 29
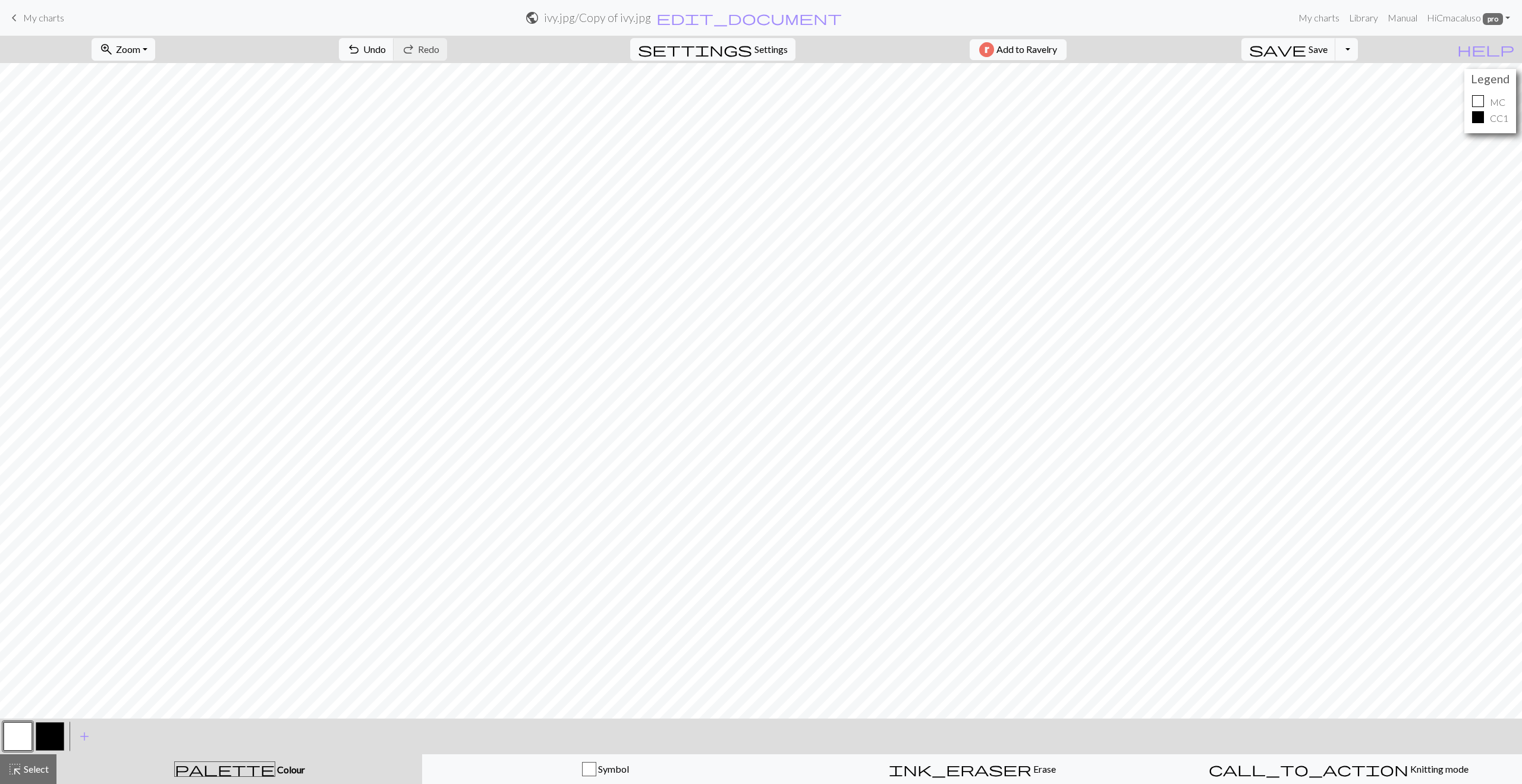
click at [52, 739] on button "button" at bounding box center [50, 736] width 29 height 29
click at [1307, 43] on span "save" at bounding box center [1278, 50] width 57 height 17
click at [757, 52] on span "Settings" at bounding box center [771, 50] width 33 height 15
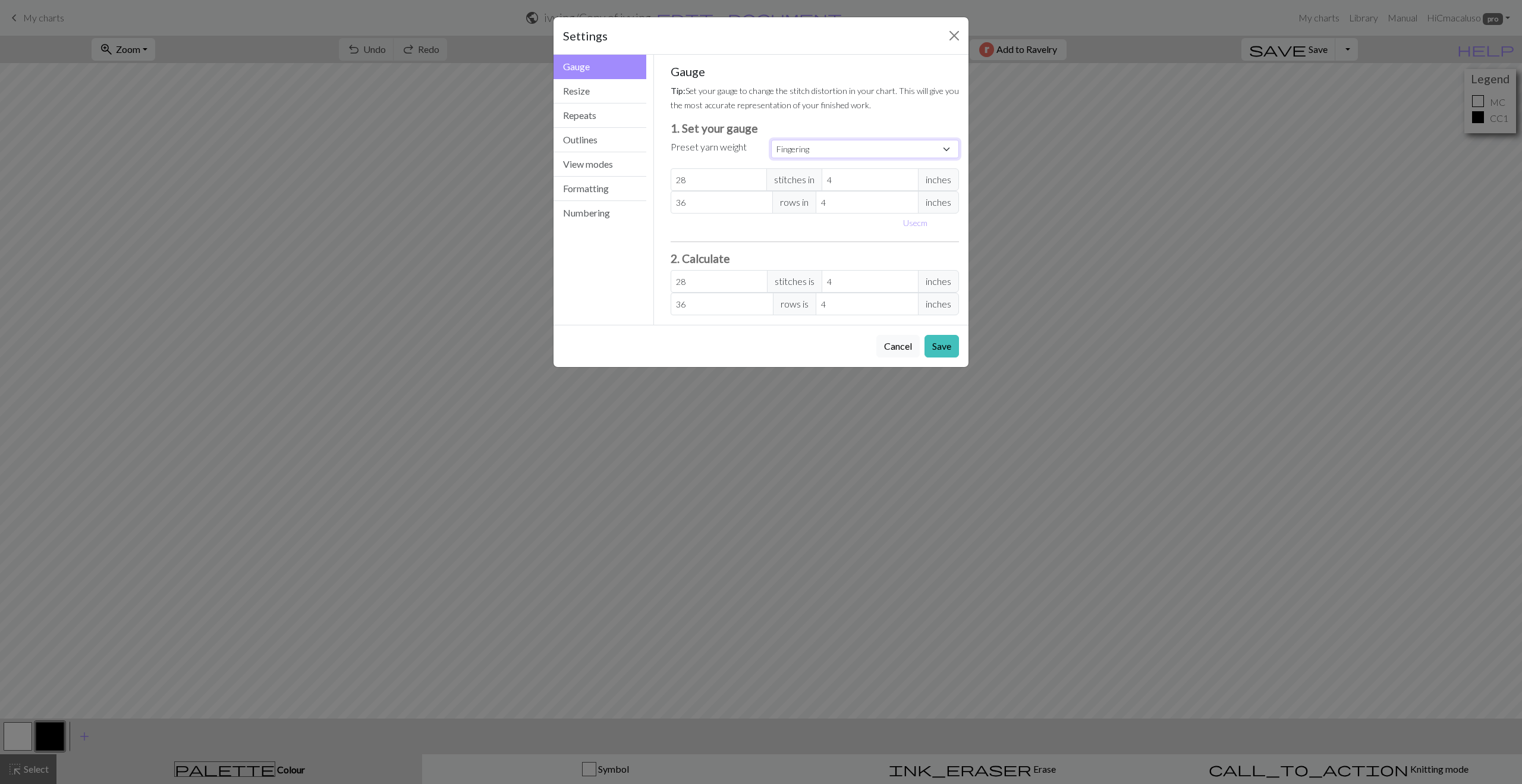
click at [789, 151] on select "Custom Square Lace Light Fingering Fingering Sport Double knit Worsted Aran Bul…" at bounding box center [865, 149] width 188 height 18
select select "dk"
click at [771, 140] on select "Custom Square Lace Light Fingering Fingering Sport Double knit Worsted Aran Bul…" at bounding box center [865, 149] width 188 height 18
type input "22"
type input "30"
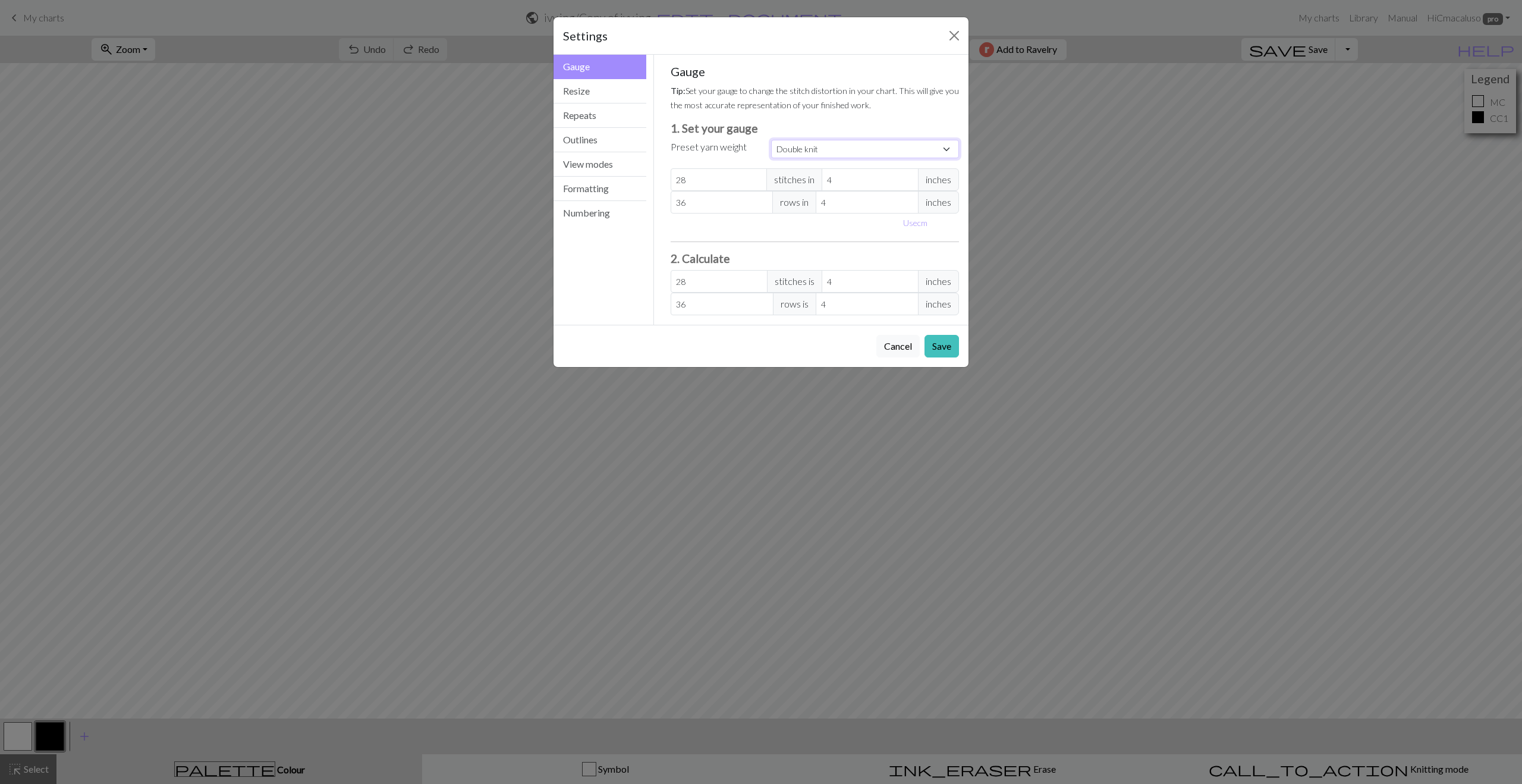
type input "22"
type input "30"
click at [936, 347] on button "Save" at bounding box center [941, 346] width 34 height 23
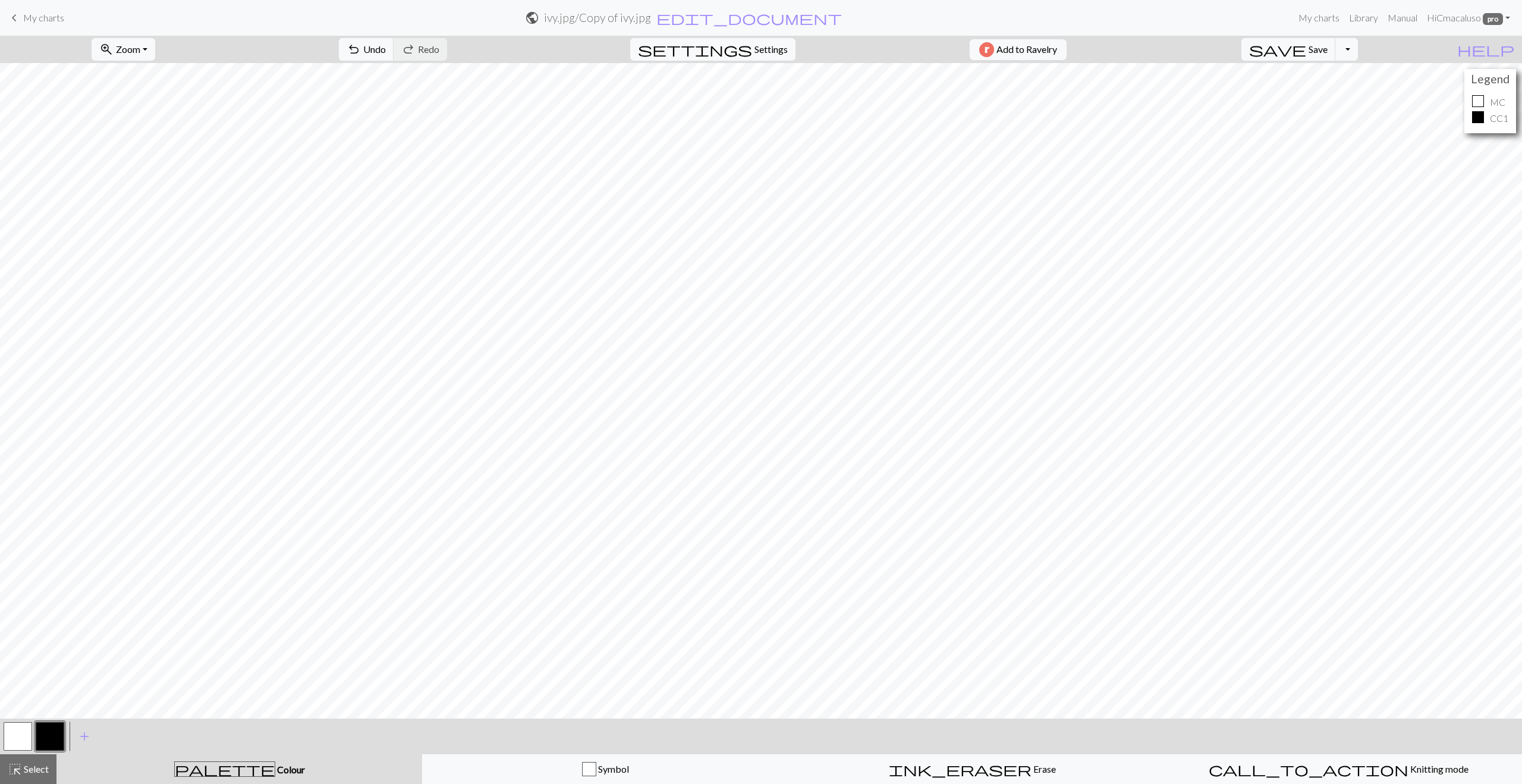
click at [1479, 119] on div at bounding box center [1478, 117] width 12 height 12
click at [57, 735] on button "button" at bounding box center [50, 736] width 29 height 29
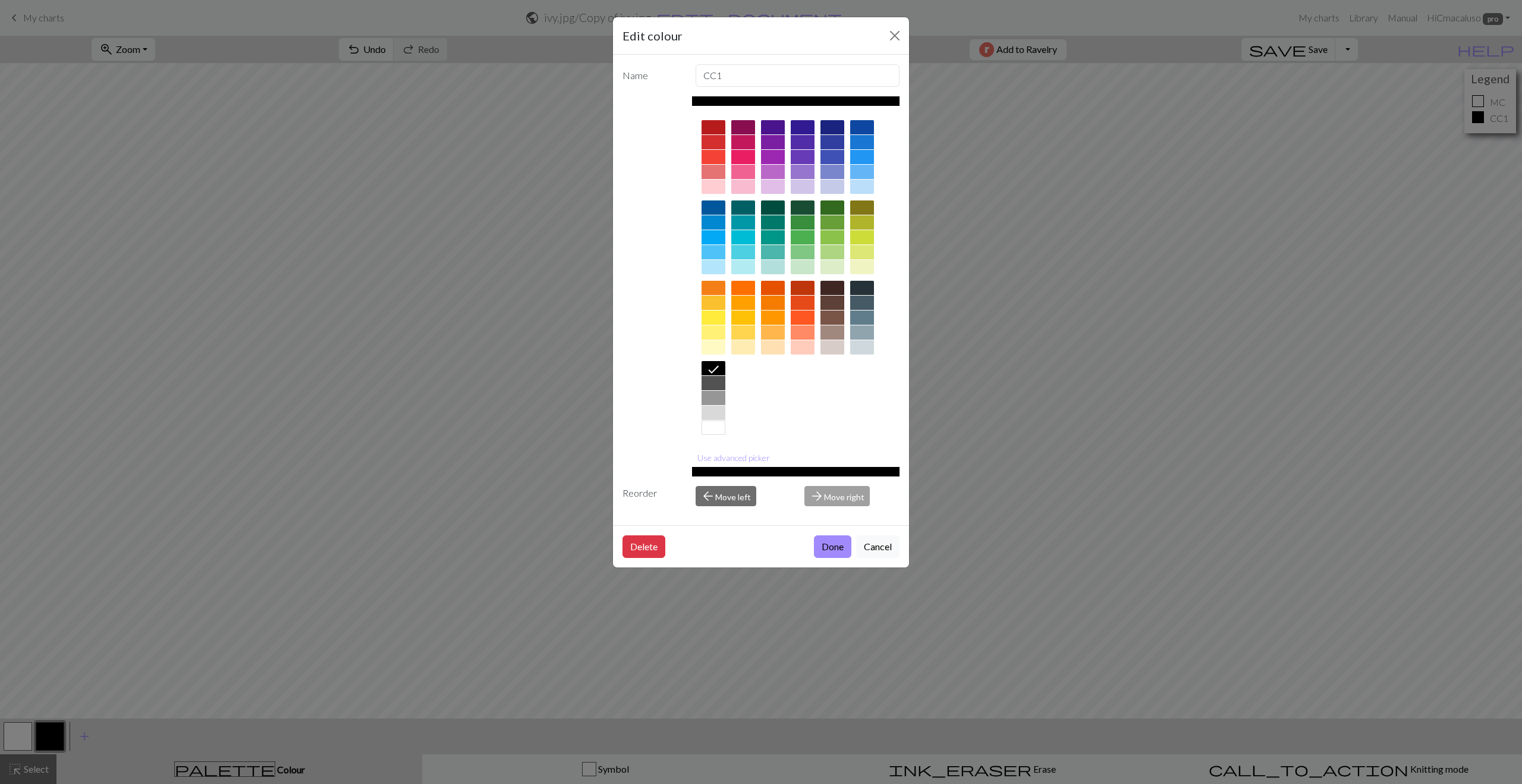
click at [836, 331] on div at bounding box center [833, 333] width 24 height 15
click at [826, 548] on button "Done" at bounding box center [833, 547] width 38 height 23
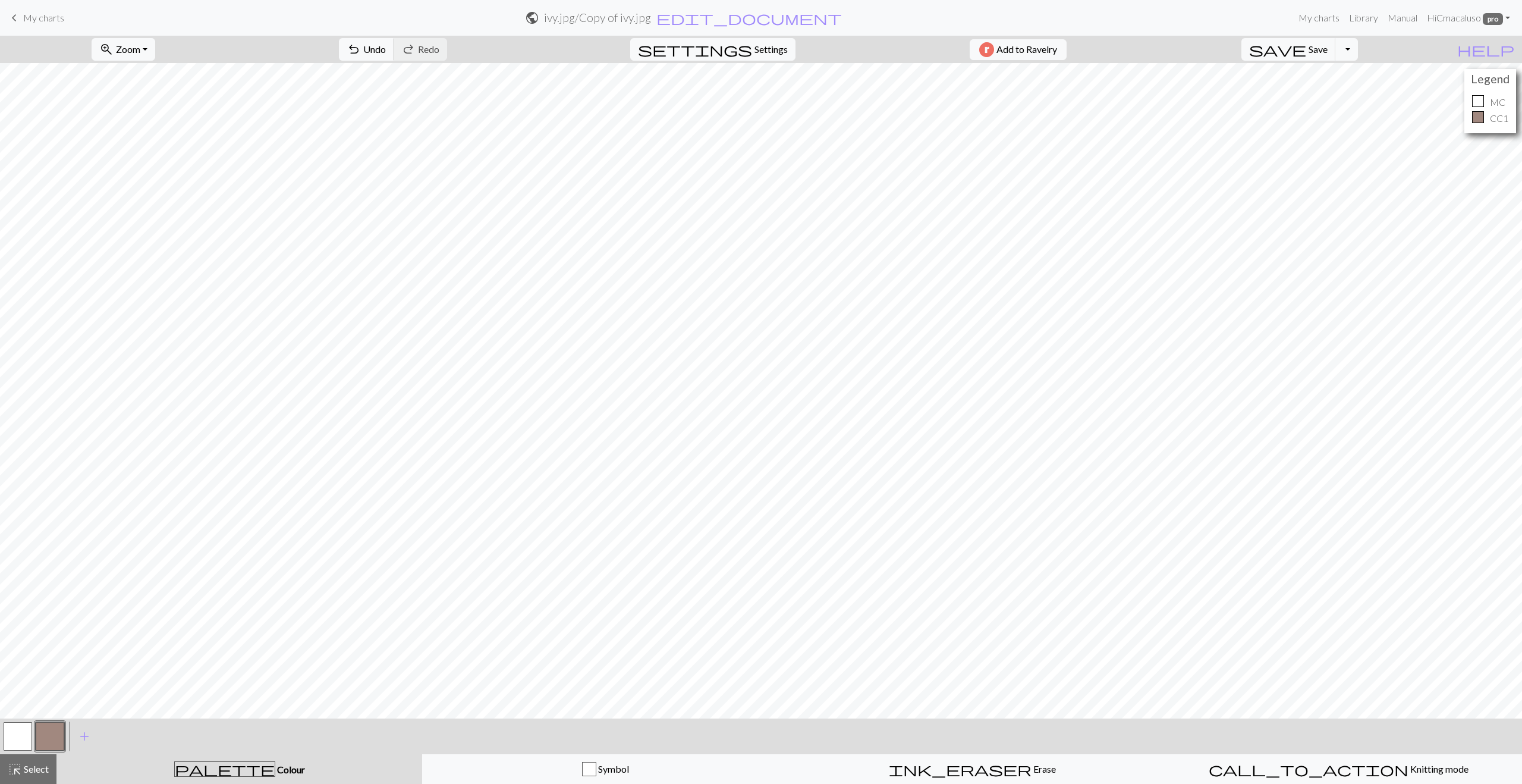
click at [16, 732] on button "button" at bounding box center [17, 736] width 29 height 29
click at [1477, 98] on div at bounding box center [1478, 100] width 12 height 12
click at [17, 735] on button "button" at bounding box center [17, 736] width 29 height 29
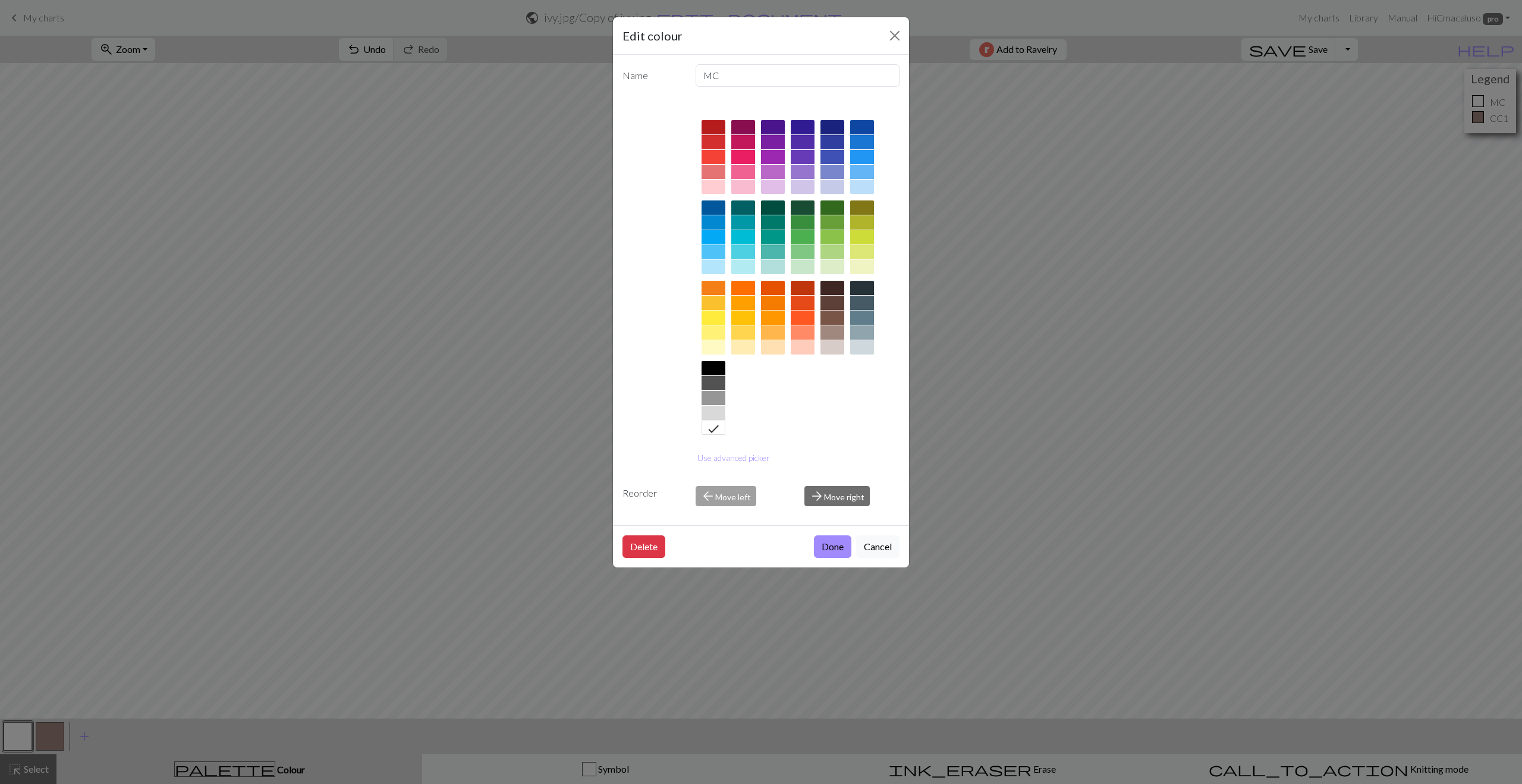
click at [869, 186] on div at bounding box center [862, 187] width 24 height 15
click at [830, 548] on button "Done" at bounding box center [833, 547] width 38 height 23
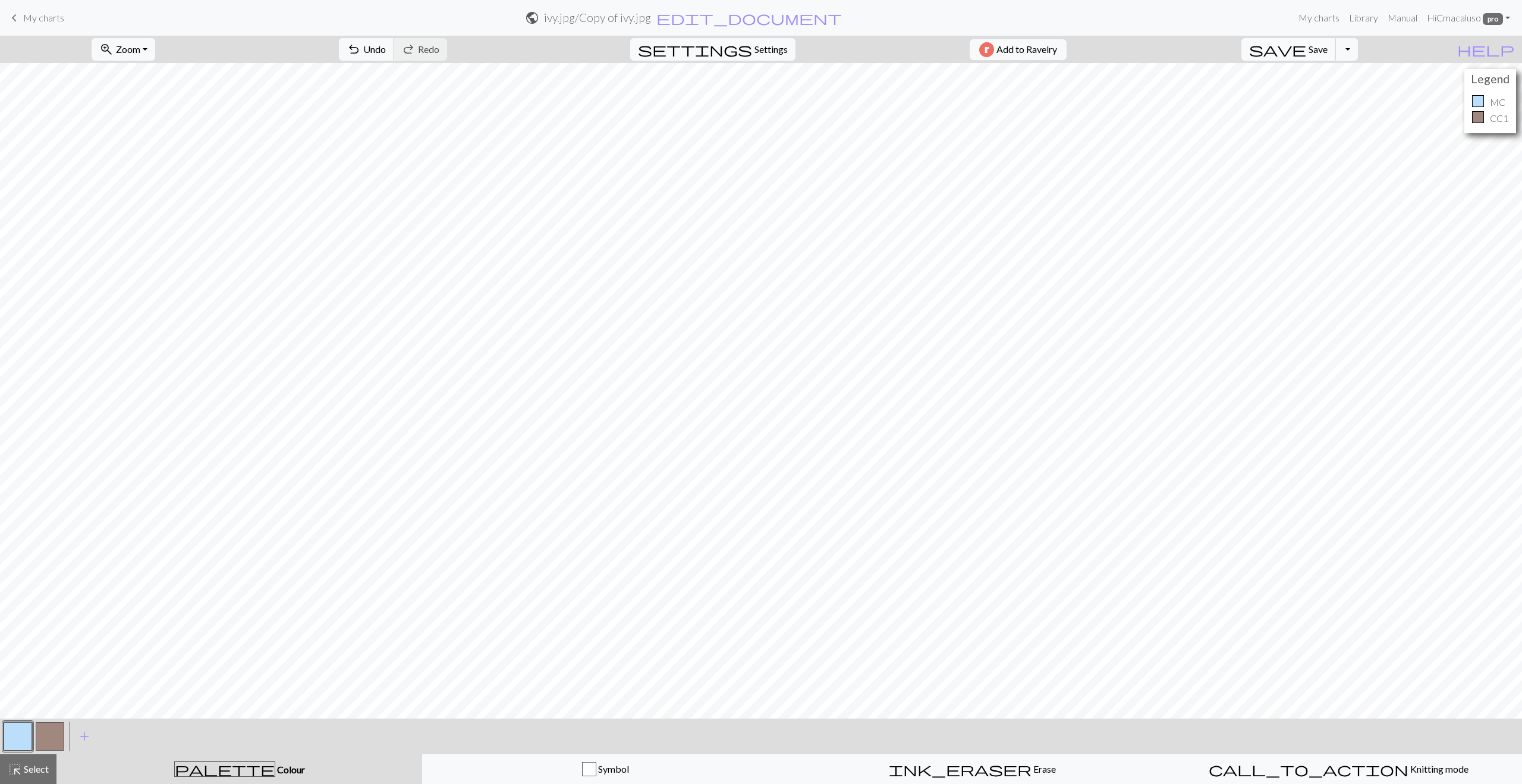
click at [1307, 54] on span "save" at bounding box center [1278, 50] width 57 height 17
click at [755, 46] on span "Settings" at bounding box center [771, 50] width 33 height 15
select select "dk"
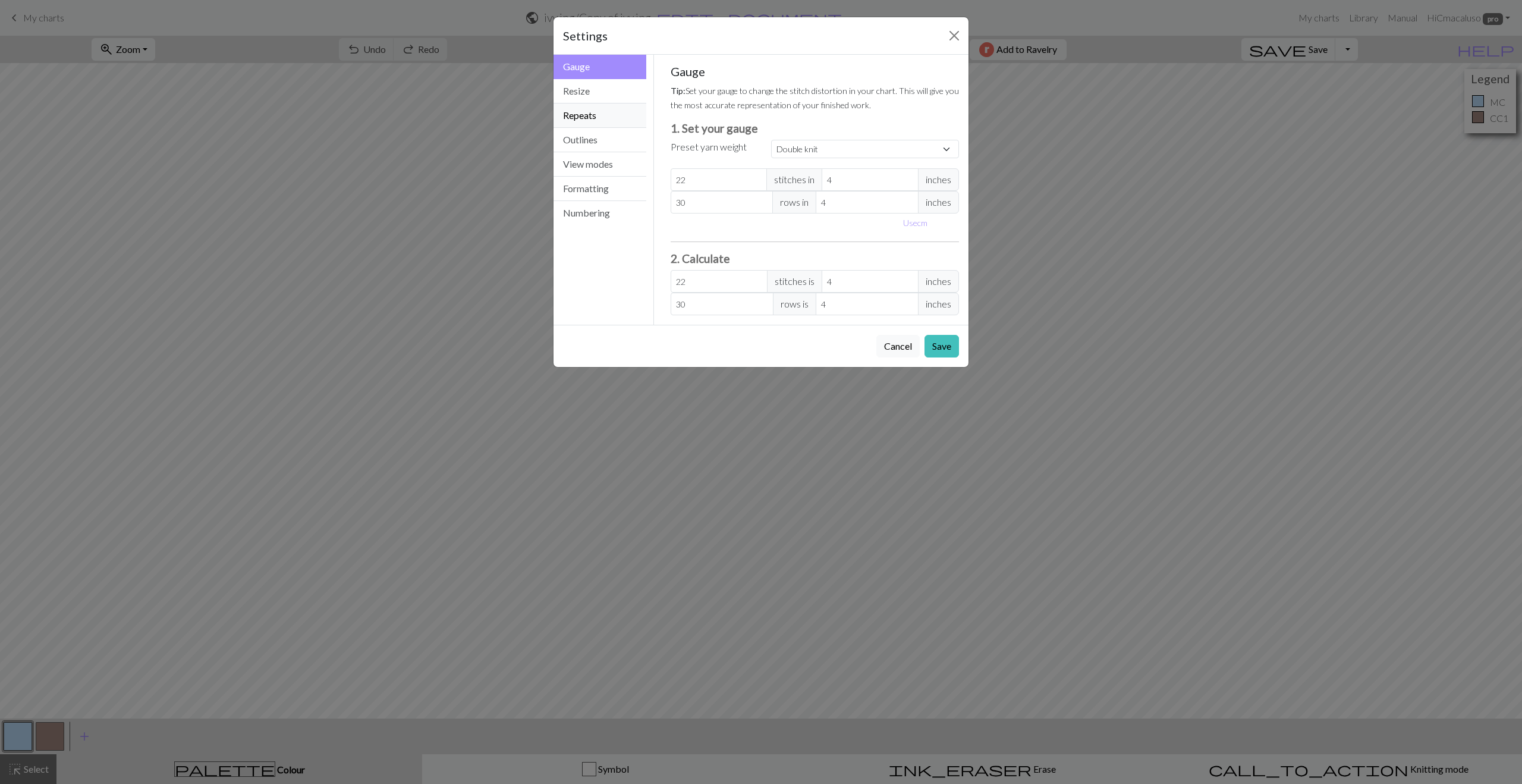
click at [617, 121] on button "Repeats" at bounding box center [600, 115] width 93 height 24
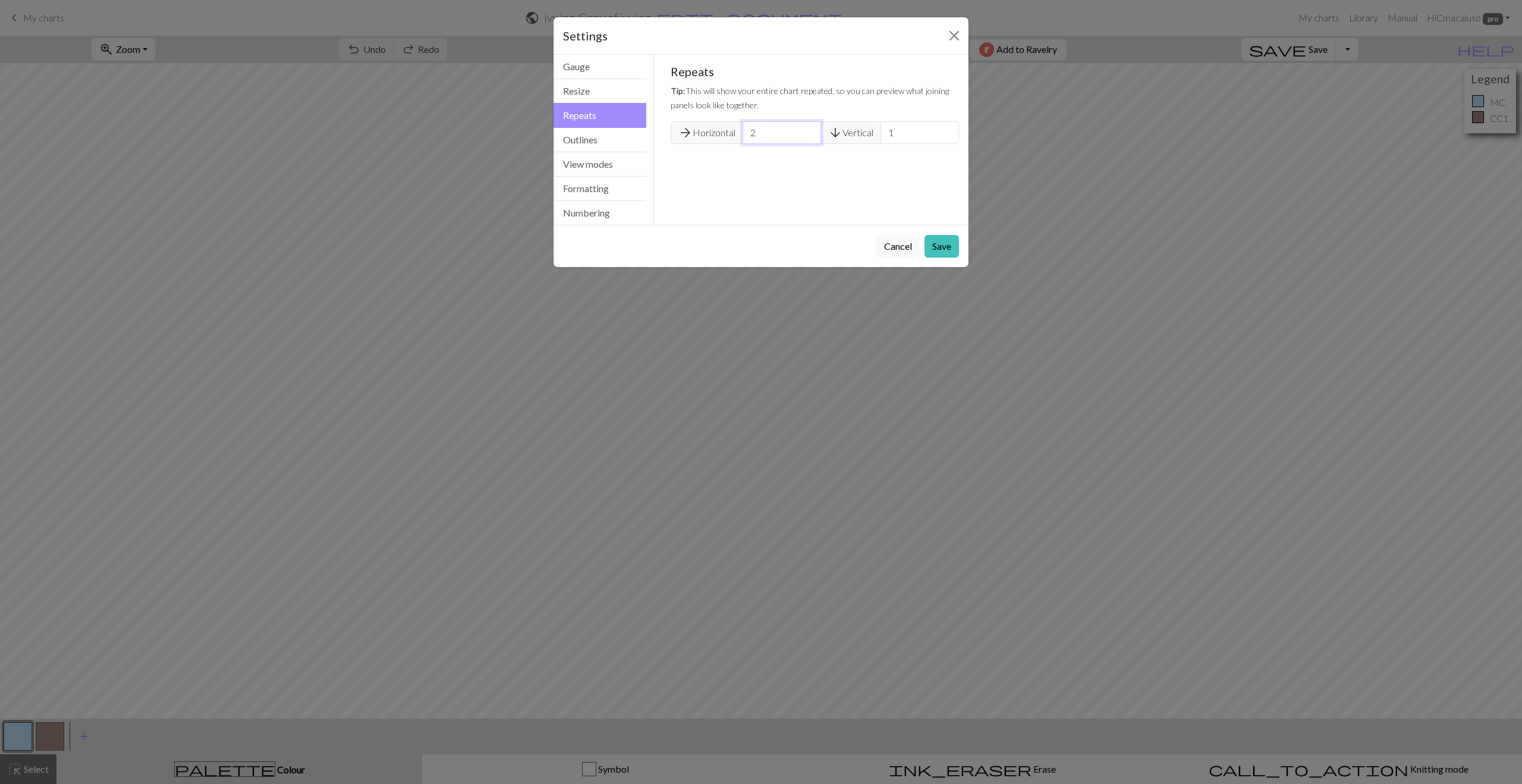
drag, startPoint x: 760, startPoint y: 133, endPoint x: 751, endPoint y: 132, distance: 9.1
click at [749, 133] on input "2" at bounding box center [781, 133] width 78 height 23
type input "4"
click at [930, 246] on button "Save" at bounding box center [941, 246] width 34 height 23
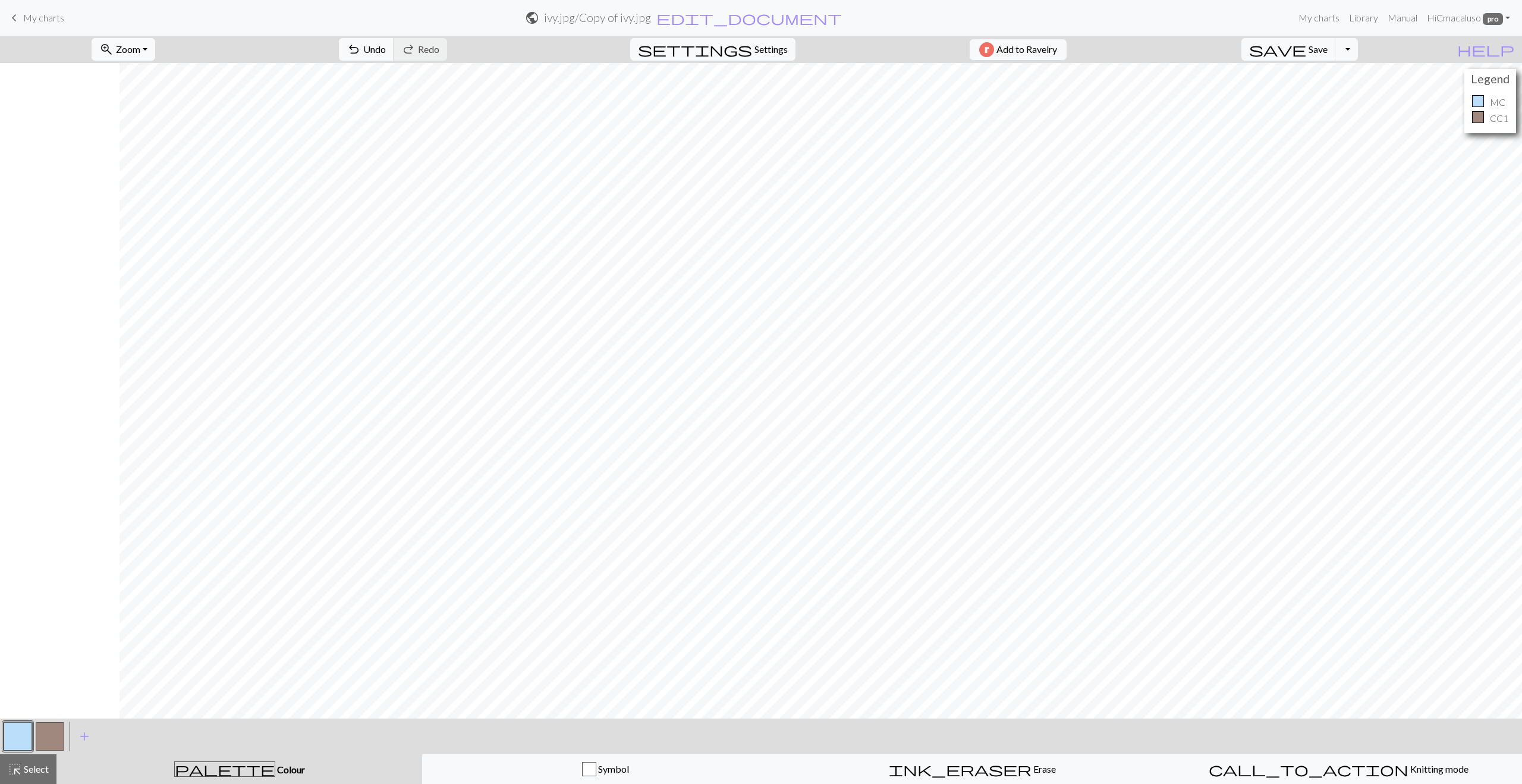
scroll to position [0, 120]
click at [141, 50] on span "Zoom" at bounding box center [128, 49] width 24 height 11
click at [133, 75] on button "Fit all" at bounding box center [139, 75] width 94 height 19
click at [771, 50] on span "Settings" at bounding box center [771, 50] width 33 height 15
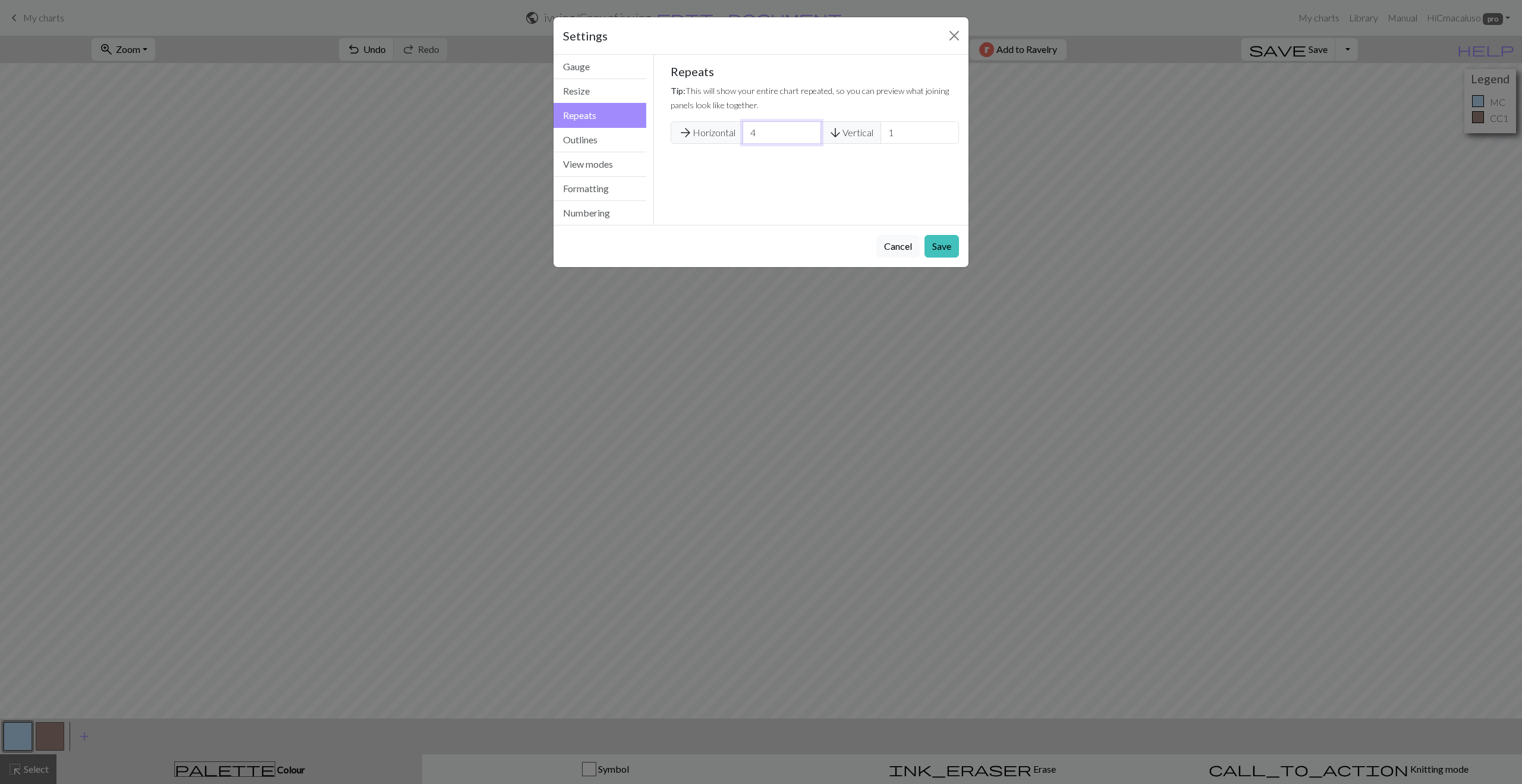
drag, startPoint x: 767, startPoint y: 133, endPoint x: 747, endPoint y: 133, distance: 20.0
click at [747, 133] on input "4" at bounding box center [781, 133] width 78 height 23
type input "1"
click at [601, 157] on button "View modes" at bounding box center [600, 164] width 93 height 24
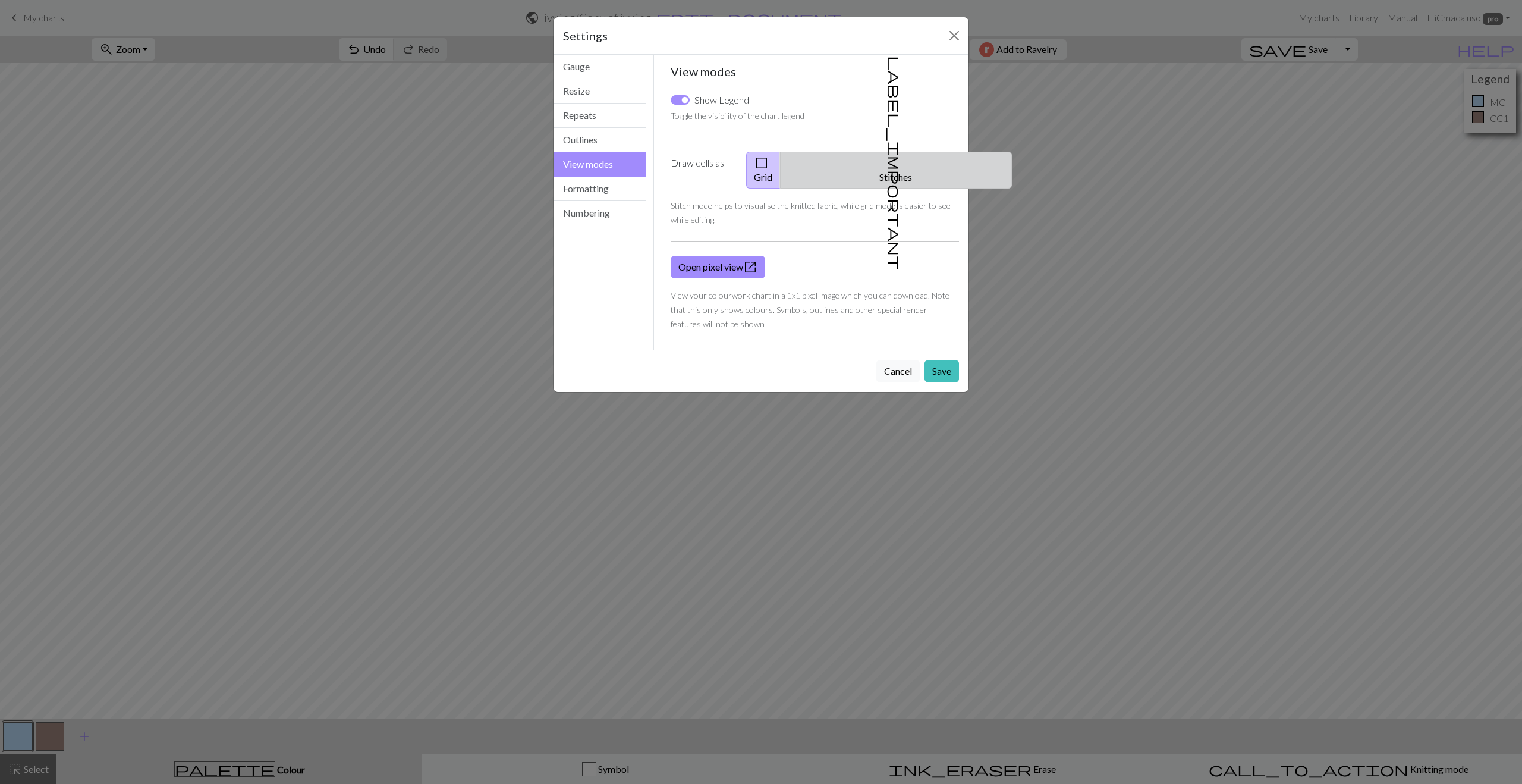
click at [902, 164] on button "label_important Stitches" at bounding box center [896, 170] width 232 height 37
drag, startPoint x: 783, startPoint y: 165, endPoint x: 763, endPoint y: 167, distance: 20.1
click at [769, 165] on span "check_box_outline_blank" at bounding box center [762, 163] width 15 height 17
click at [596, 191] on button "Formatting" at bounding box center [600, 189] width 93 height 24
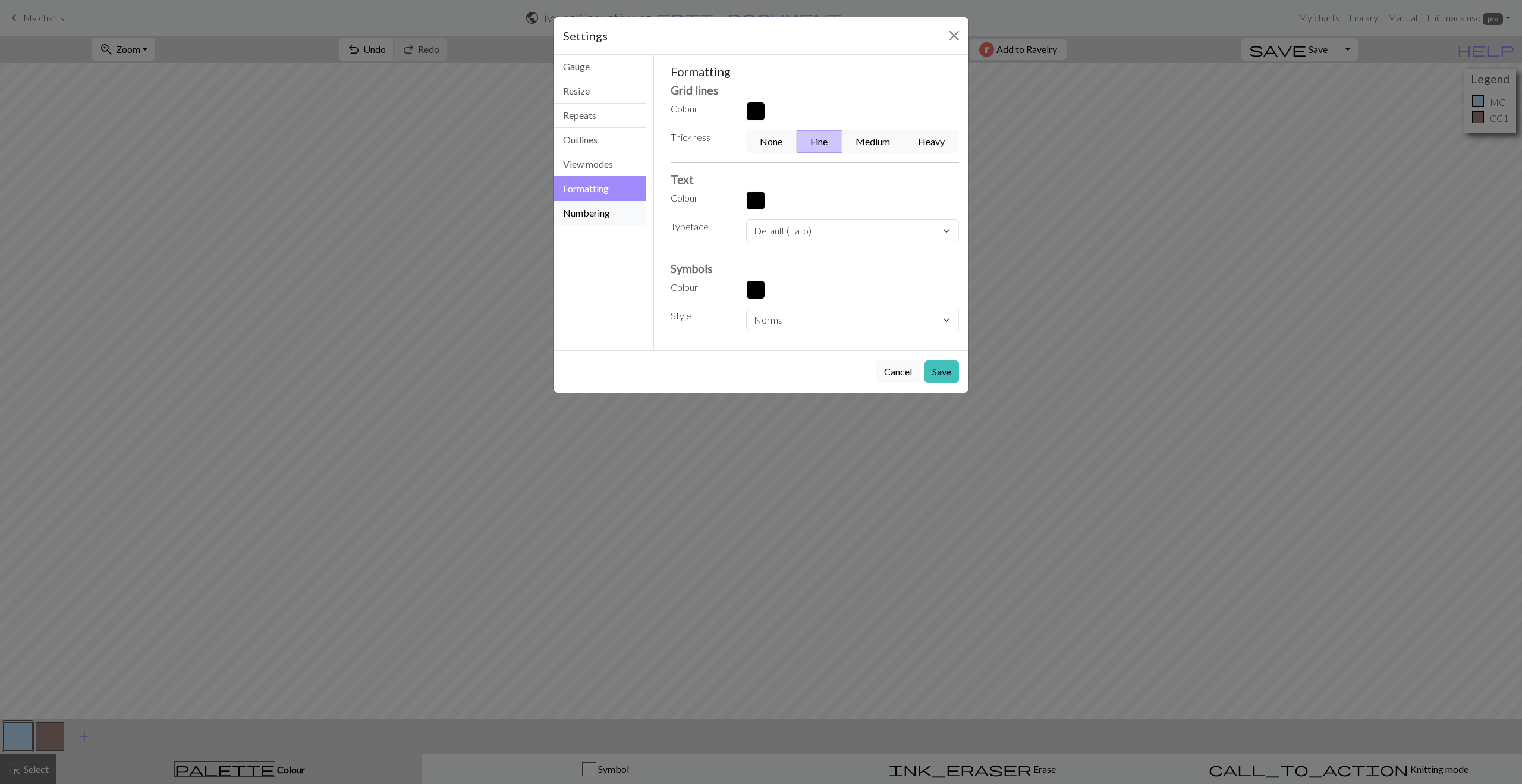
click at [589, 215] on button "Numbering" at bounding box center [600, 213] width 93 height 24
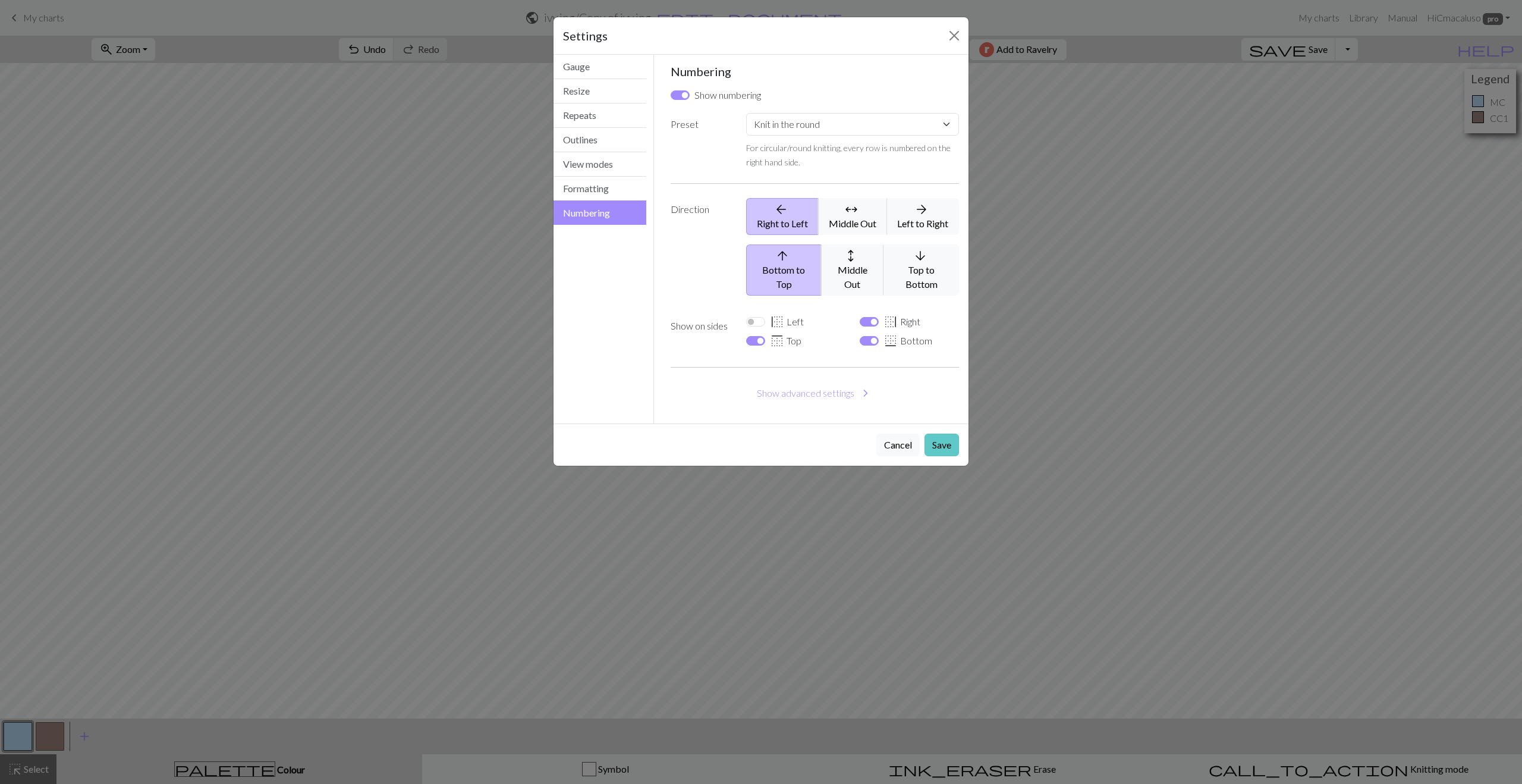
drag, startPoint x: 945, startPoint y: 427, endPoint x: 932, endPoint y: 428, distance: 13.0
click at [944, 433] on button "Save" at bounding box center [941, 444] width 34 height 23
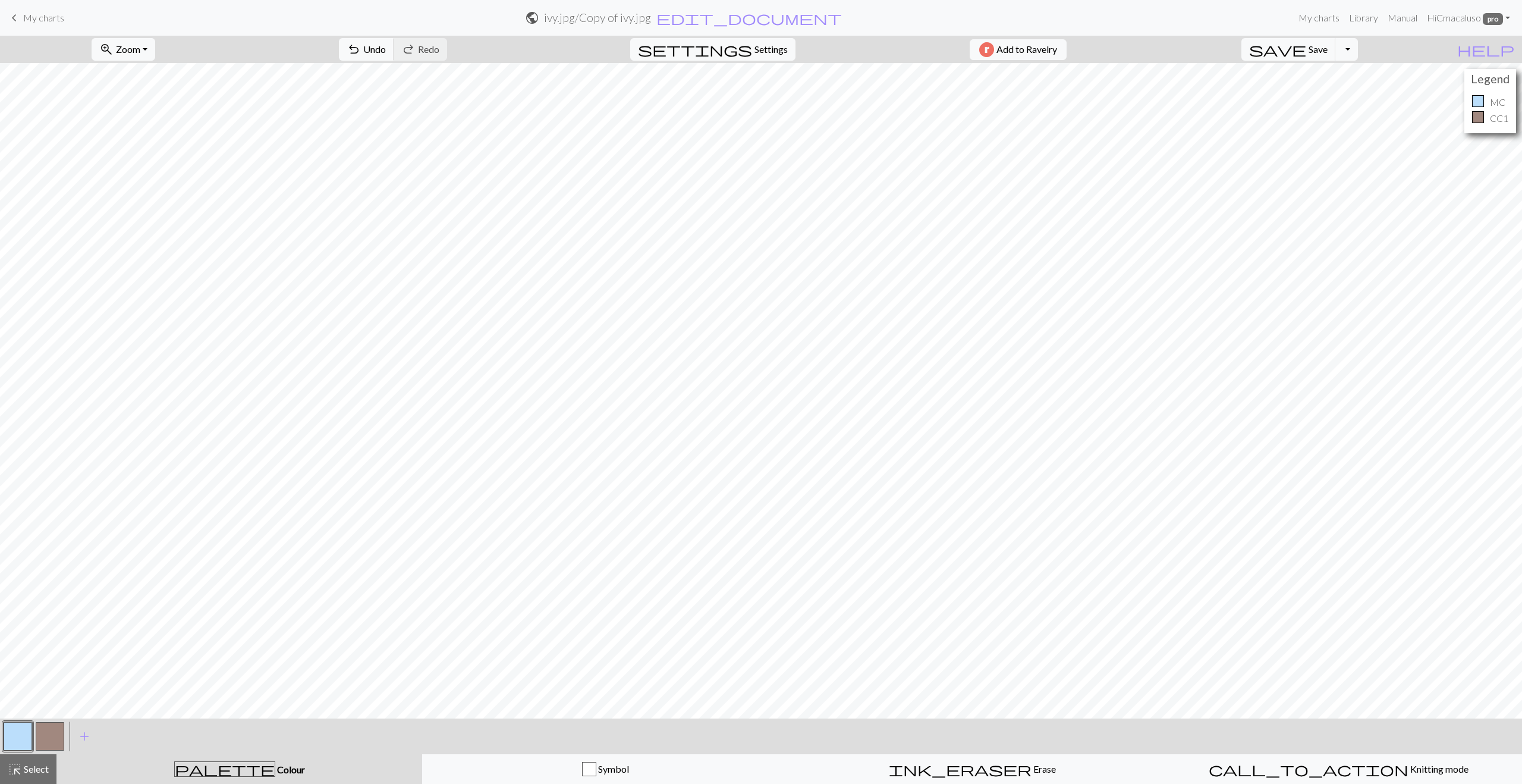
scroll to position [0, 0]
click at [1358, 53] on button "Toggle Dropdown" at bounding box center [1347, 49] width 23 height 23
click at [1343, 71] on button "file_copy Save a copy" at bounding box center [1259, 75] width 196 height 19
click at [1331, 52] on button "save Save Save" at bounding box center [1288, 49] width 95 height 23
click at [1328, 49] on span "Save" at bounding box center [1318, 49] width 19 height 11
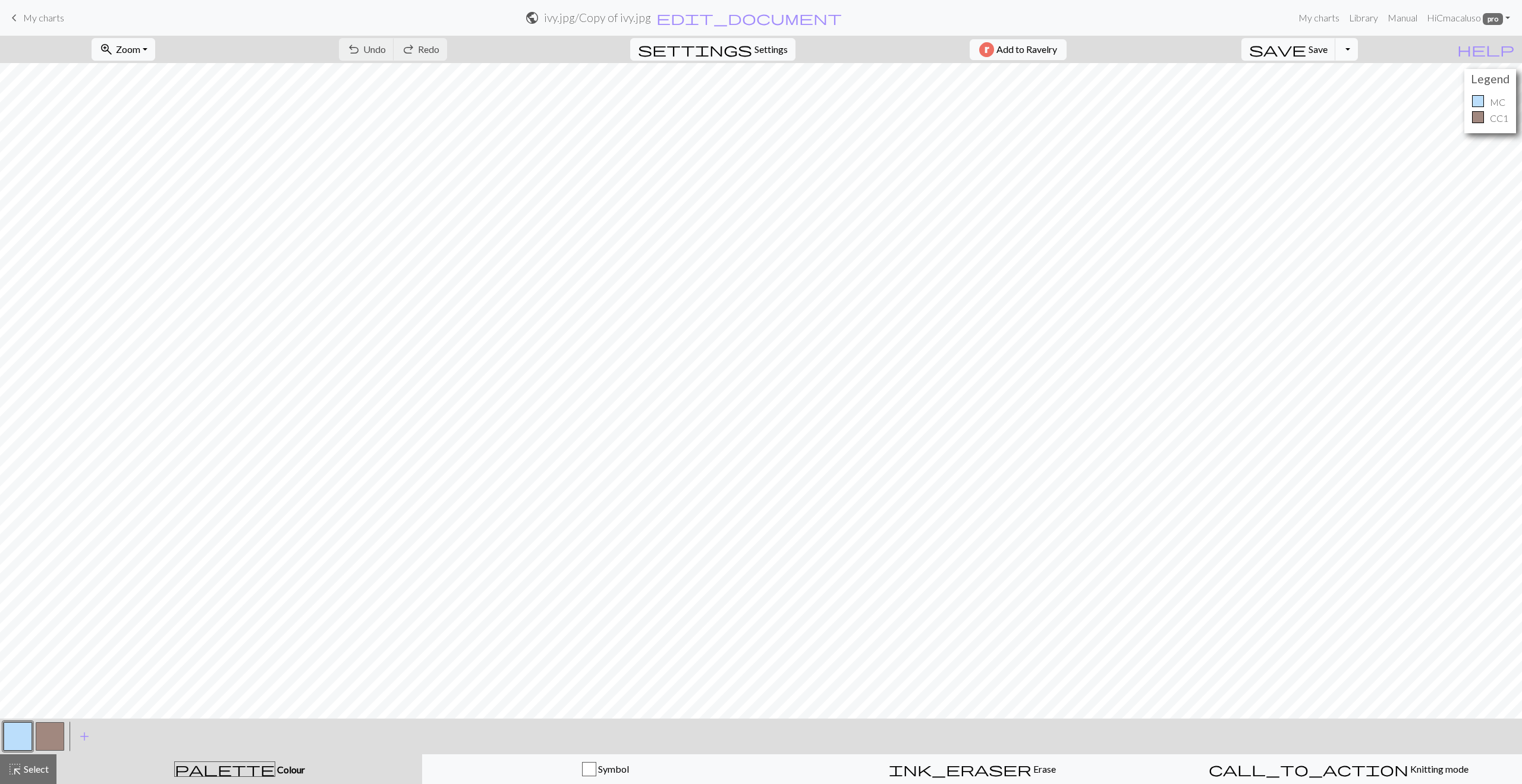
click at [1358, 52] on button "Toggle Dropdown" at bounding box center [1347, 49] width 23 height 23
click at [1340, 95] on button "save_alt Download" at bounding box center [1259, 94] width 196 height 19
click at [729, 40] on button "Download" at bounding box center [732, 39] width 58 height 23
click at [141, 51] on span "Zoom" at bounding box center [128, 49] width 24 height 11
click at [145, 113] on button "Fit height" at bounding box center [139, 113] width 94 height 19
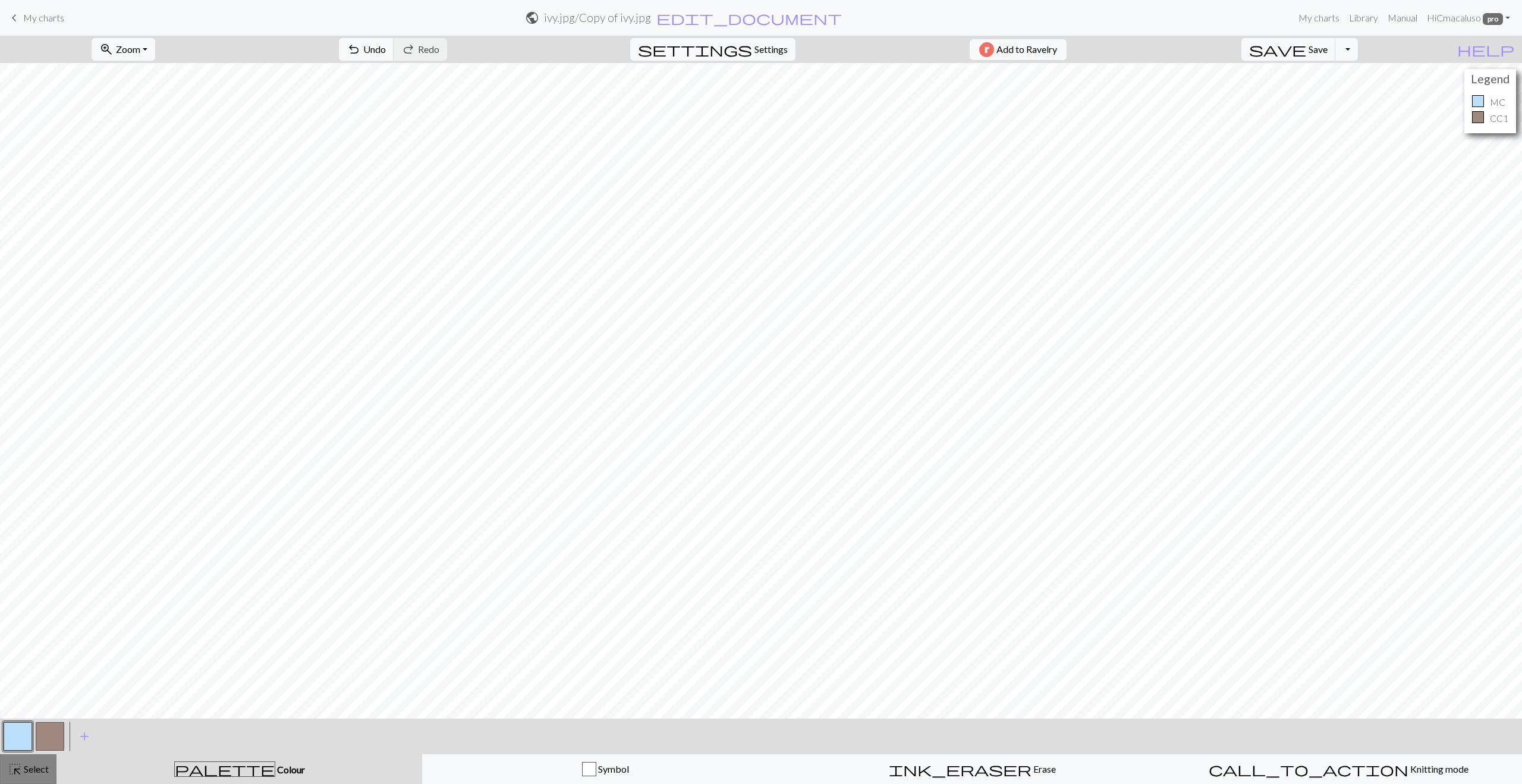
drag, startPoint x: 34, startPoint y: 777, endPoint x: 51, endPoint y: 755, distance: 27.8
click at [34, 778] on button "highlight_alt Select Select" at bounding box center [28, 768] width 56 height 29
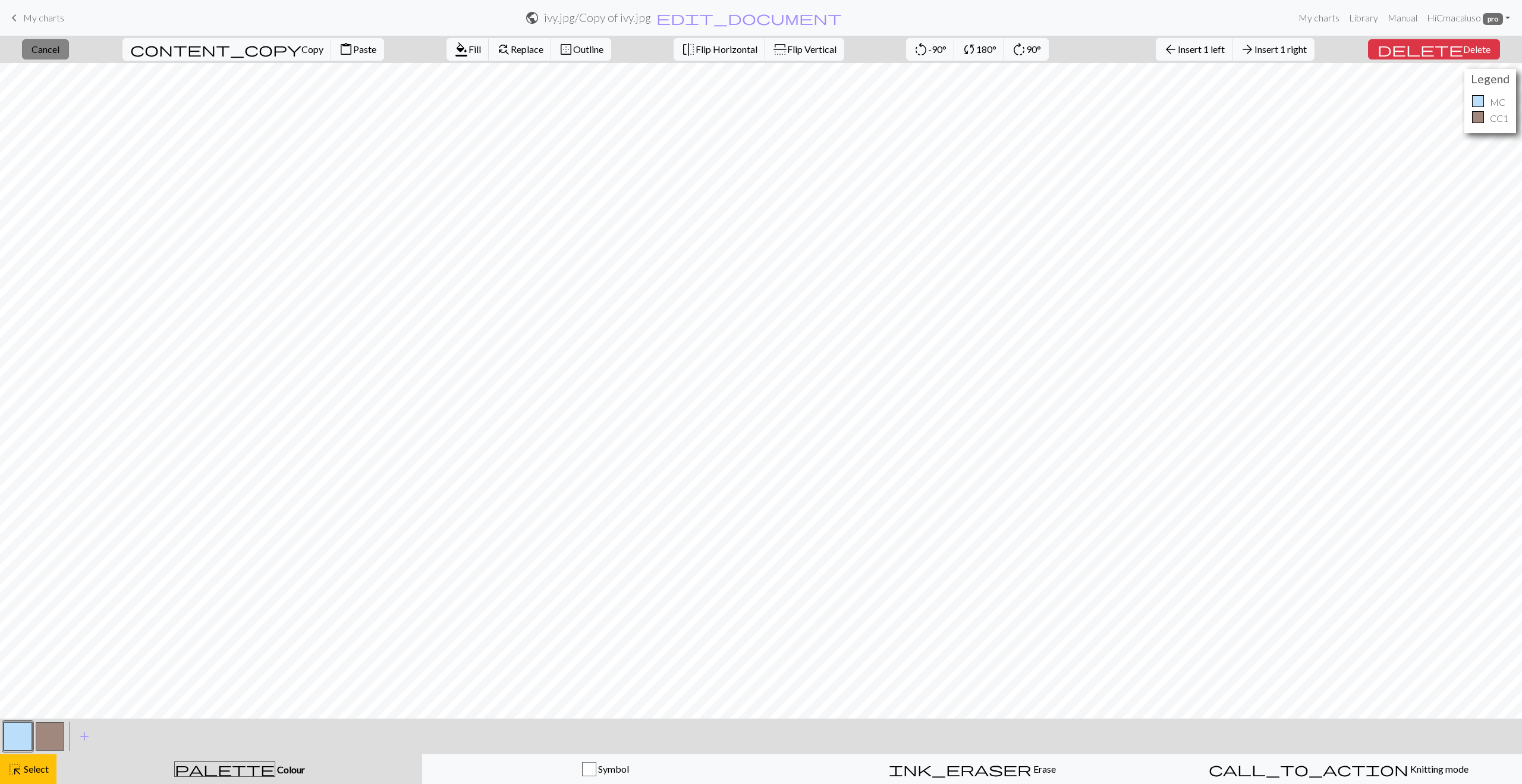
click at [52, 54] on span "Cancel" at bounding box center [45, 49] width 28 height 11
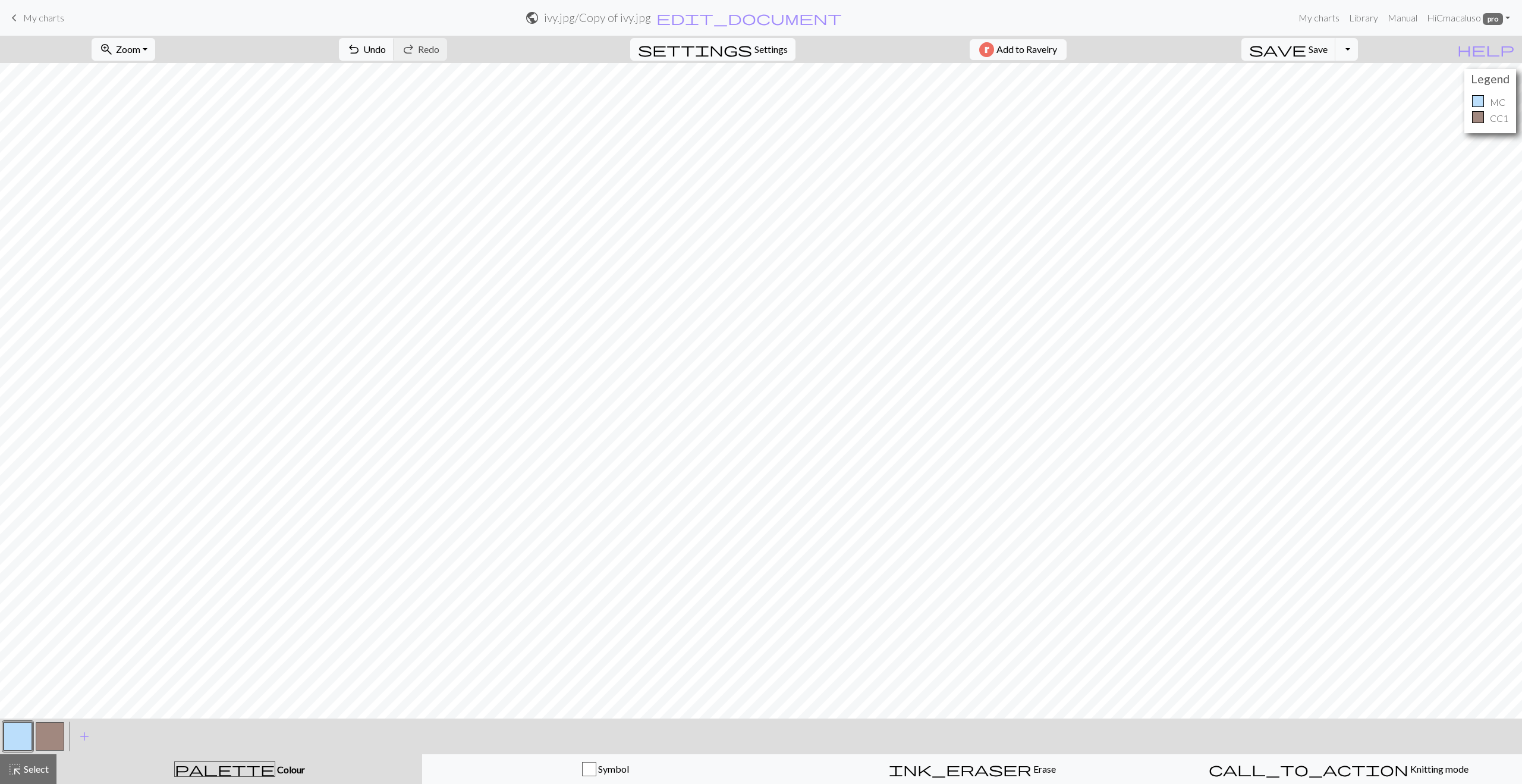
click at [772, 51] on span "Settings" at bounding box center [771, 50] width 33 height 15
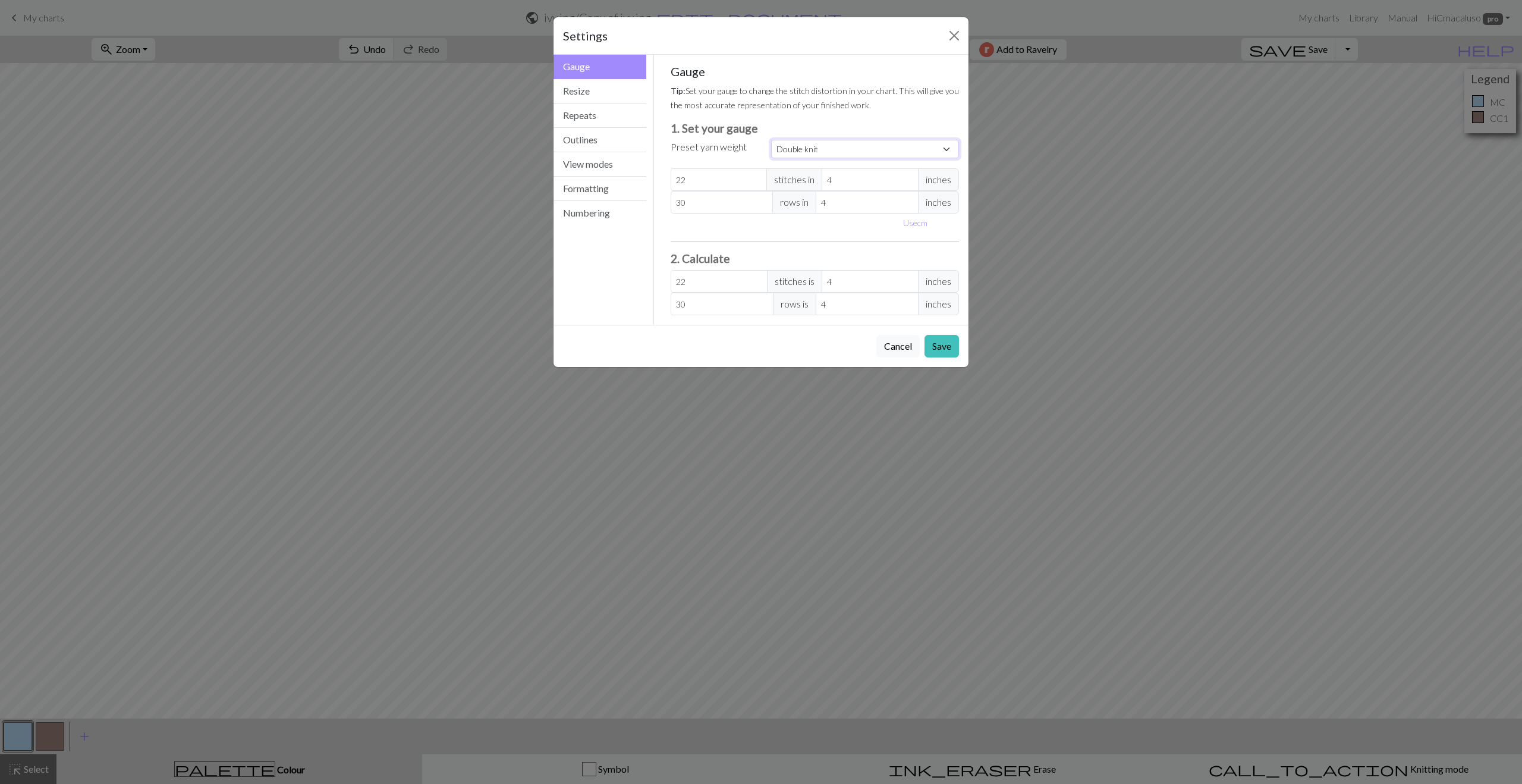
click at [798, 152] on select "Custom Square Lace Light Fingering Fingering Sport Double knit Worsted Aran Bul…" at bounding box center [865, 149] width 188 height 18
select select "worsted"
click at [771, 140] on select "Custom Square Lace Light Fingering Fingering Sport Double knit Worsted Aran Bul…" at bounding box center [865, 149] width 188 height 18
type input "20"
type input "26"
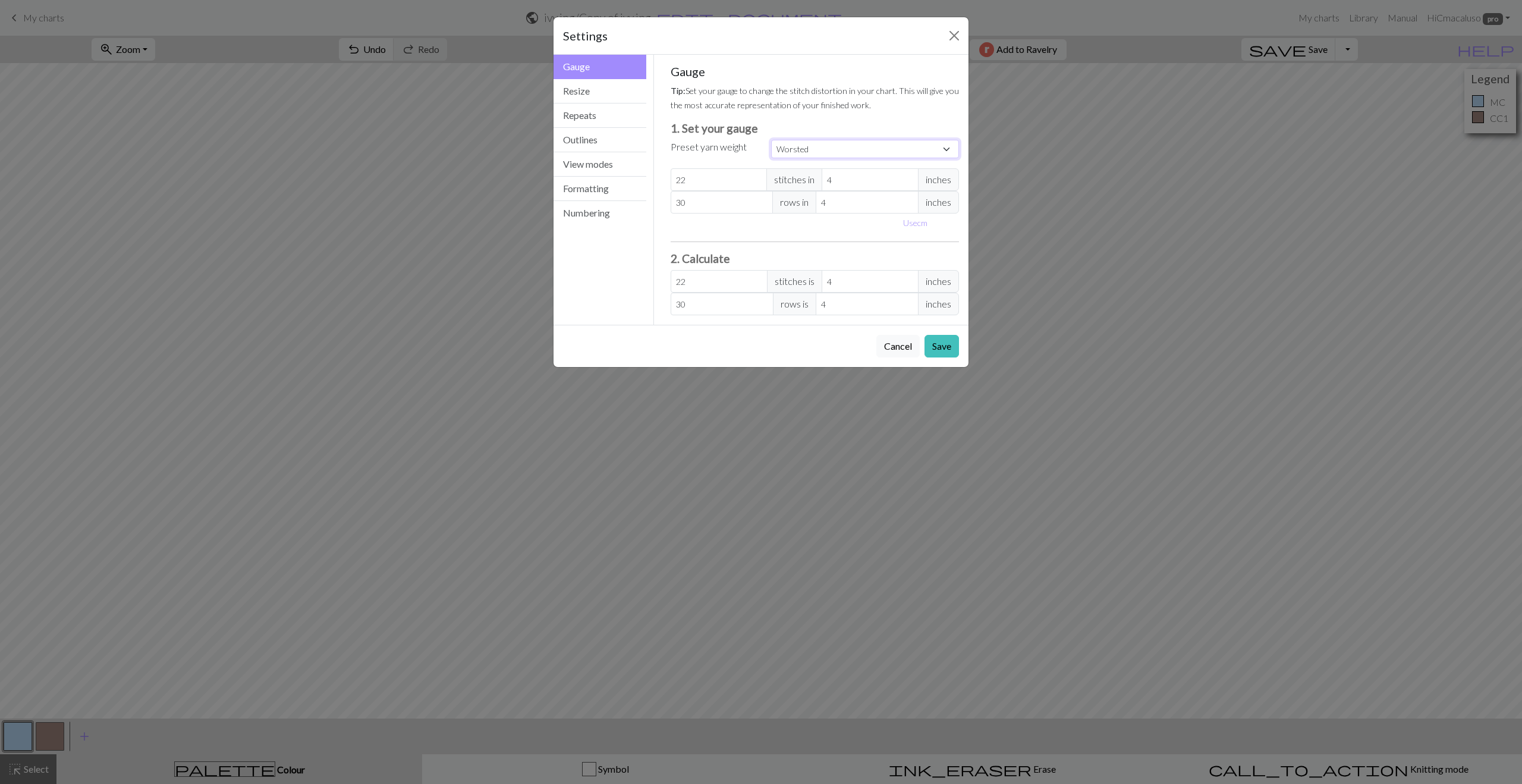
type input "20"
type input "26"
click at [835, 150] on select "Custom Square Lace Light Fingering Fingering Sport Double knit Worsted Aran Bul…" at bounding box center [865, 149] width 188 height 18
select select "dk"
click at [771, 140] on select "Custom Square Lace Light Fingering Fingering Sport Double knit Worsted Aran Bul…" at bounding box center [865, 149] width 188 height 18
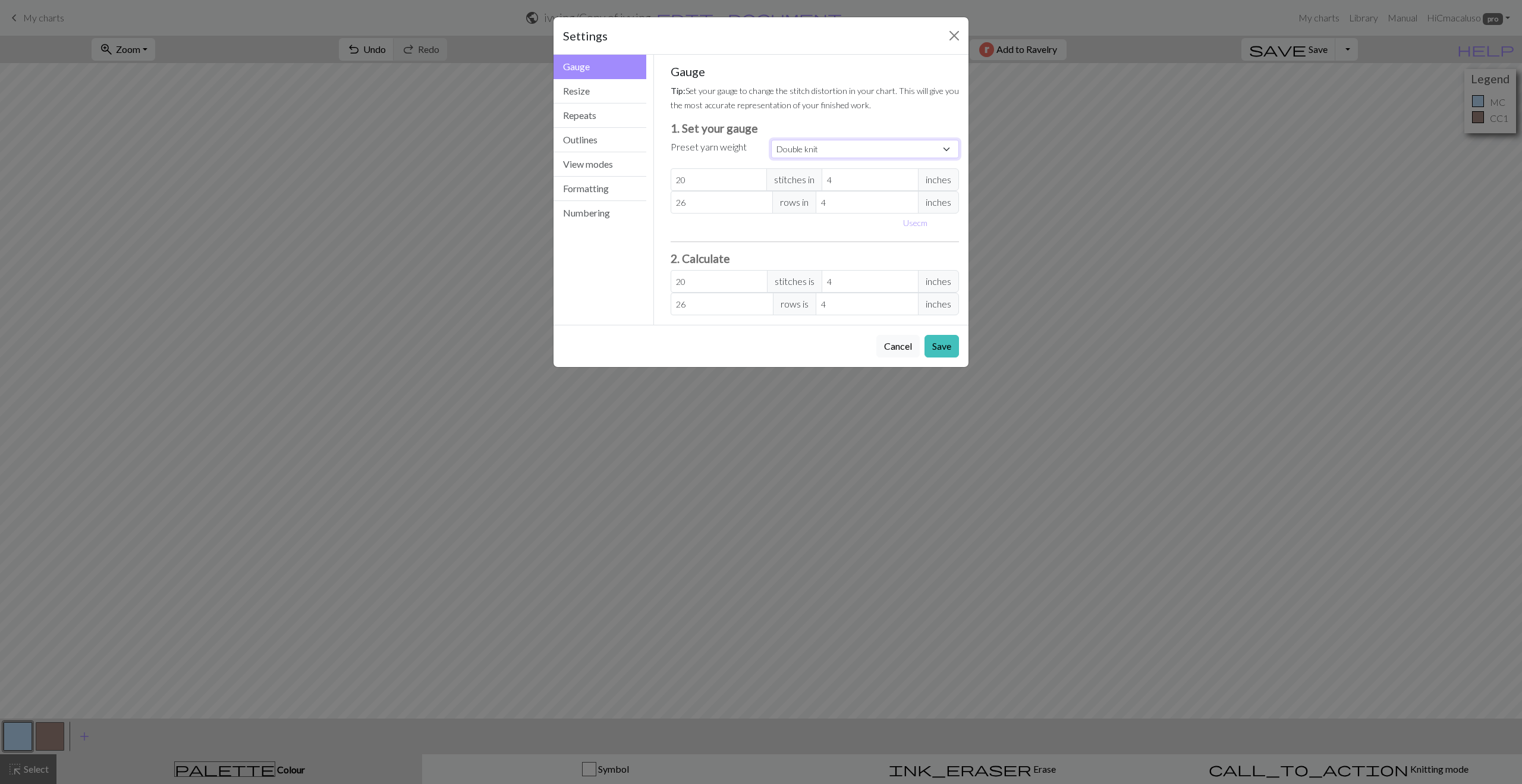
type input "22"
type input "30"
type input "22"
type input "30"
click at [593, 122] on button "Repeats" at bounding box center [600, 115] width 93 height 24
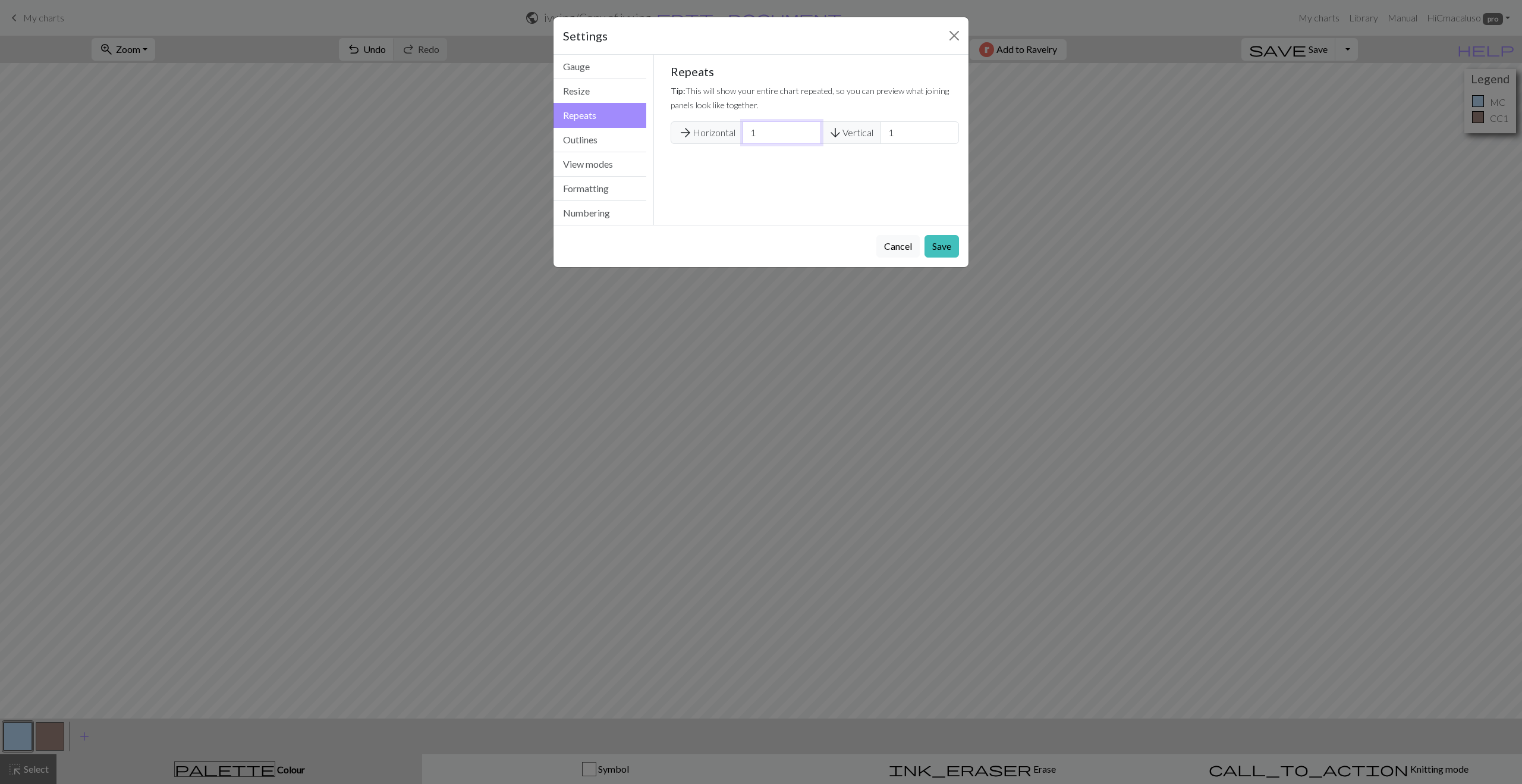
drag, startPoint x: 763, startPoint y: 135, endPoint x: 747, endPoint y: 135, distance: 16.0
click at [747, 135] on input "1" at bounding box center [781, 133] width 78 height 23
type input "2"
click at [945, 247] on button "Save" at bounding box center [941, 246] width 34 height 23
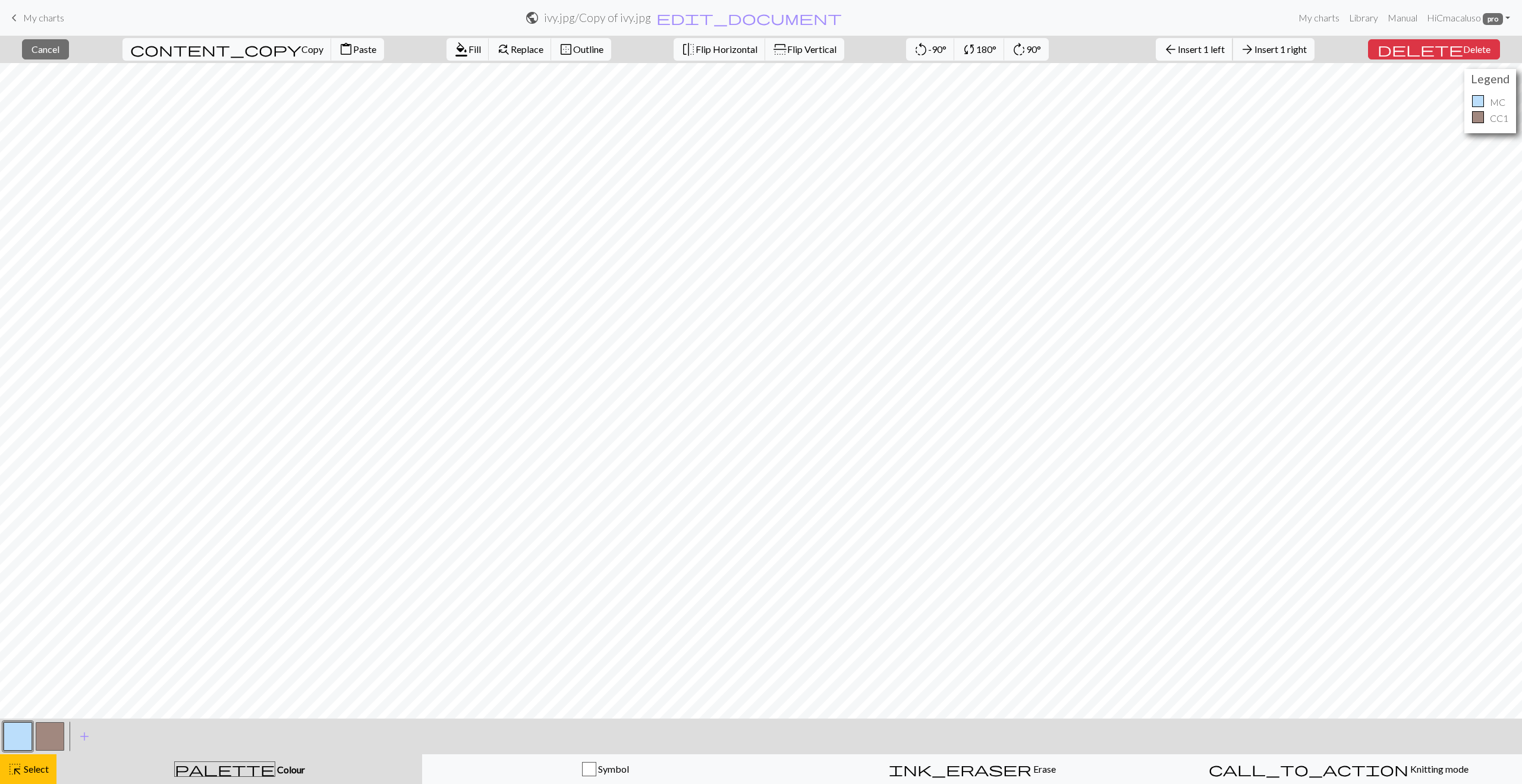
click at [1211, 53] on span "Insert 1 left" at bounding box center [1201, 49] width 47 height 11
click at [1220, 51] on span "Insert 1 left" at bounding box center [1201, 49] width 47 height 11
click at [1225, 51] on span "Insert 1 left" at bounding box center [1201, 49] width 47 height 11
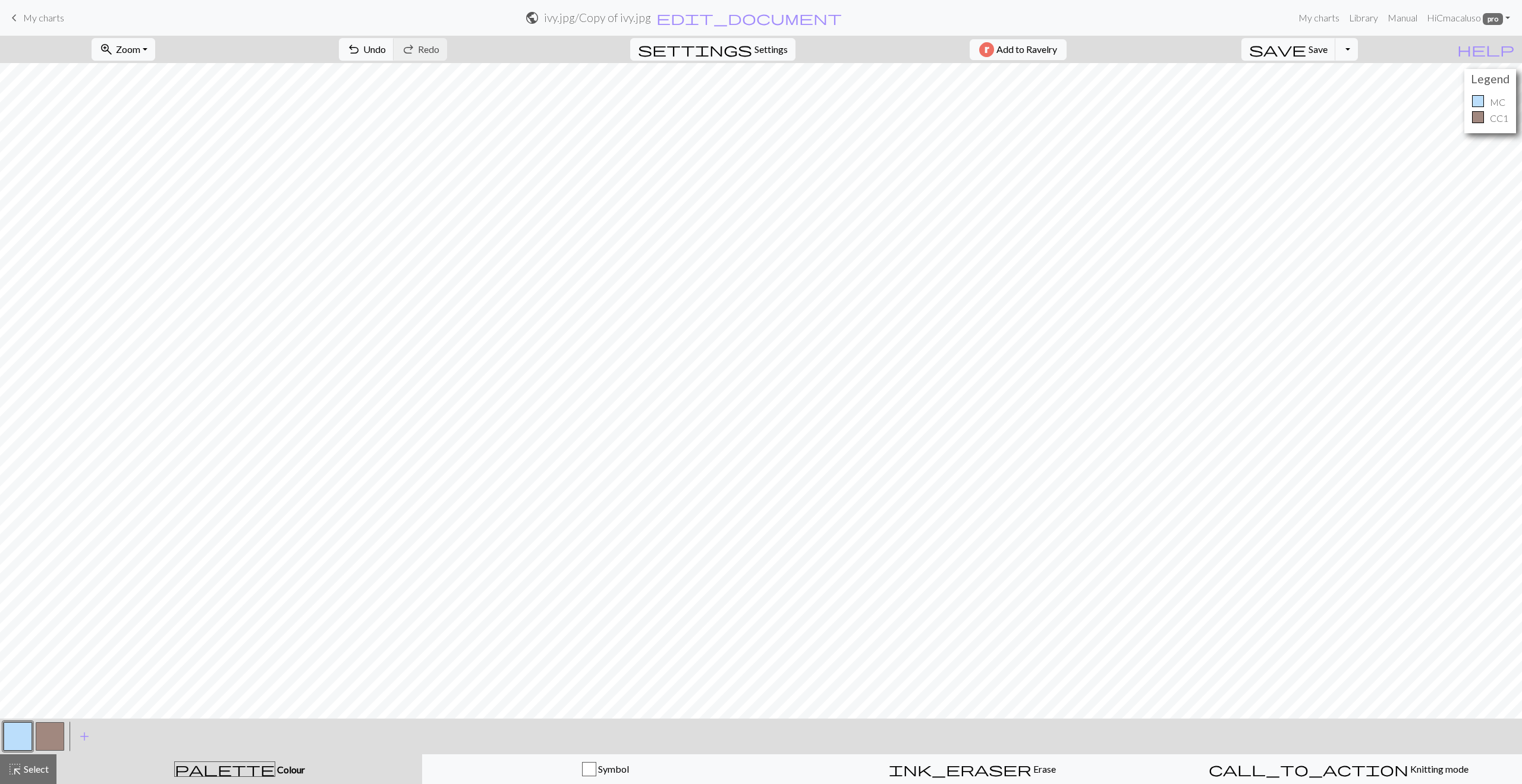
drag, startPoint x: 50, startPoint y: 738, endPoint x: 62, endPoint y: 731, distance: 13.9
click at [50, 738] on button "button" at bounding box center [50, 736] width 29 height 29
drag, startPoint x: 16, startPoint y: 736, endPoint x: 17, endPoint y: 729, distance: 7.1
click at [16, 735] on button "button" at bounding box center [17, 736] width 29 height 29
click at [43, 734] on button "button" at bounding box center [50, 736] width 29 height 29
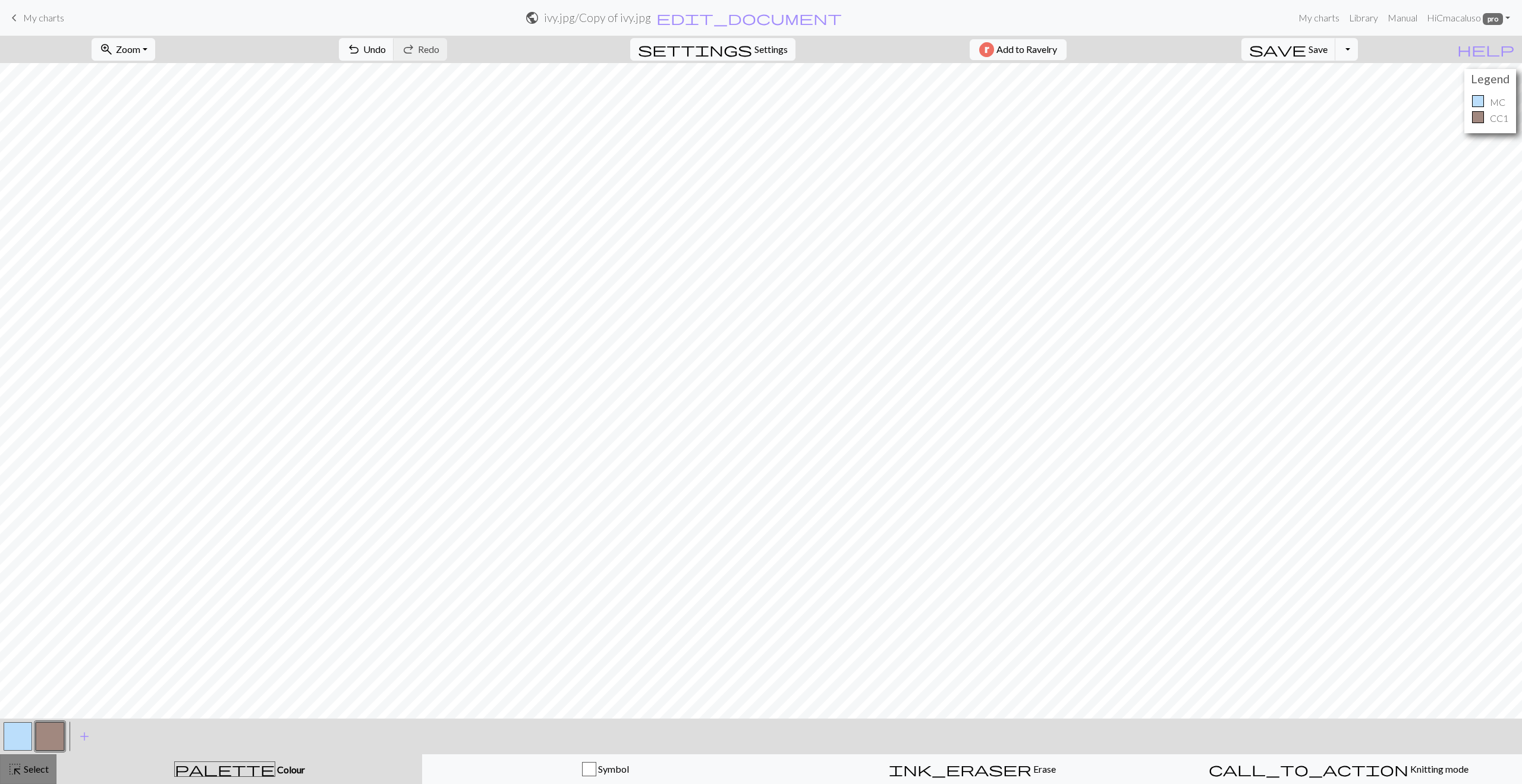
drag, startPoint x: 21, startPoint y: 767, endPoint x: 28, endPoint y: 763, distance: 8.1
click at [22, 767] on span "Select" at bounding box center [35, 768] width 27 height 11
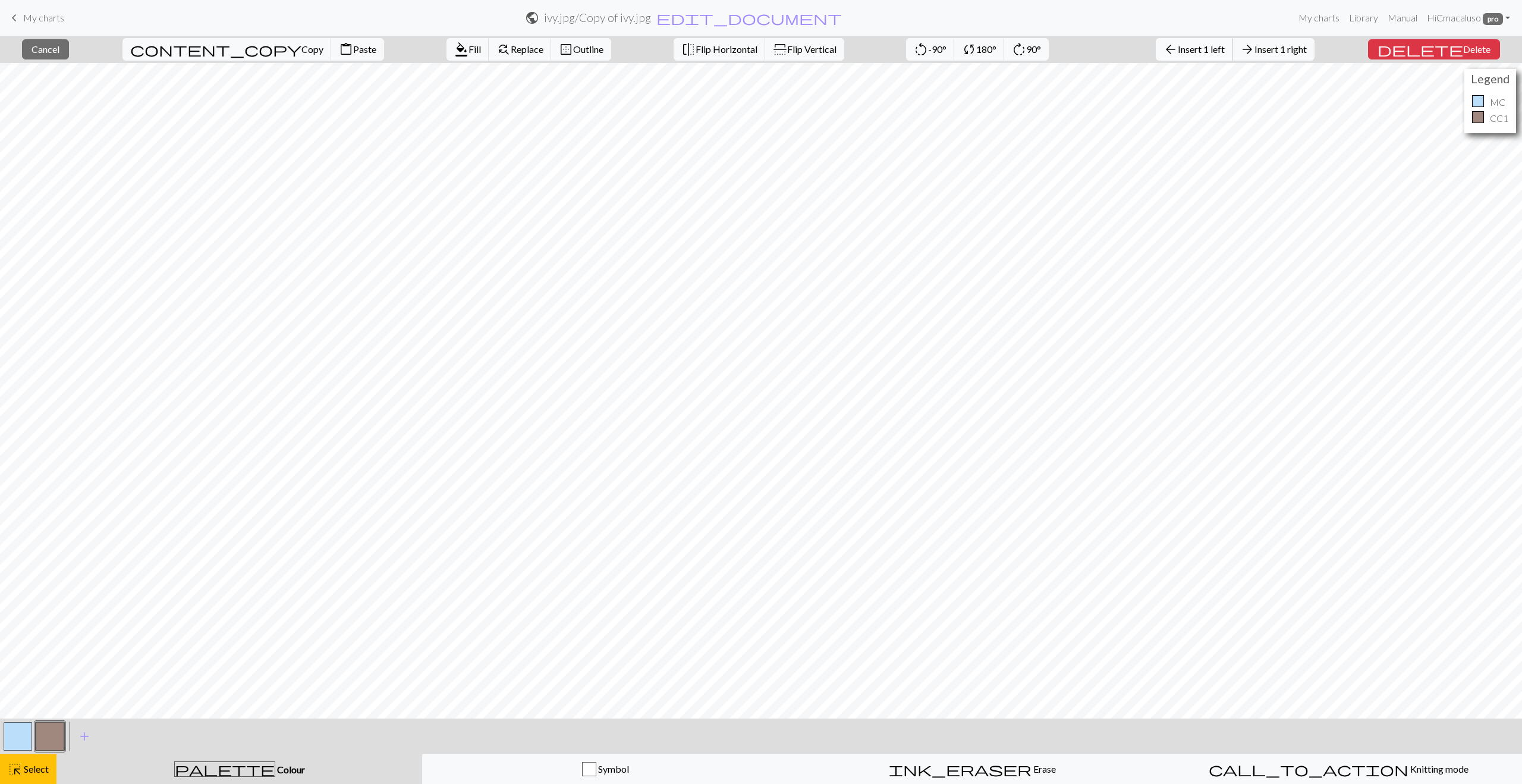
click at [1225, 51] on span "Insert 1 left" at bounding box center [1201, 49] width 47 height 11
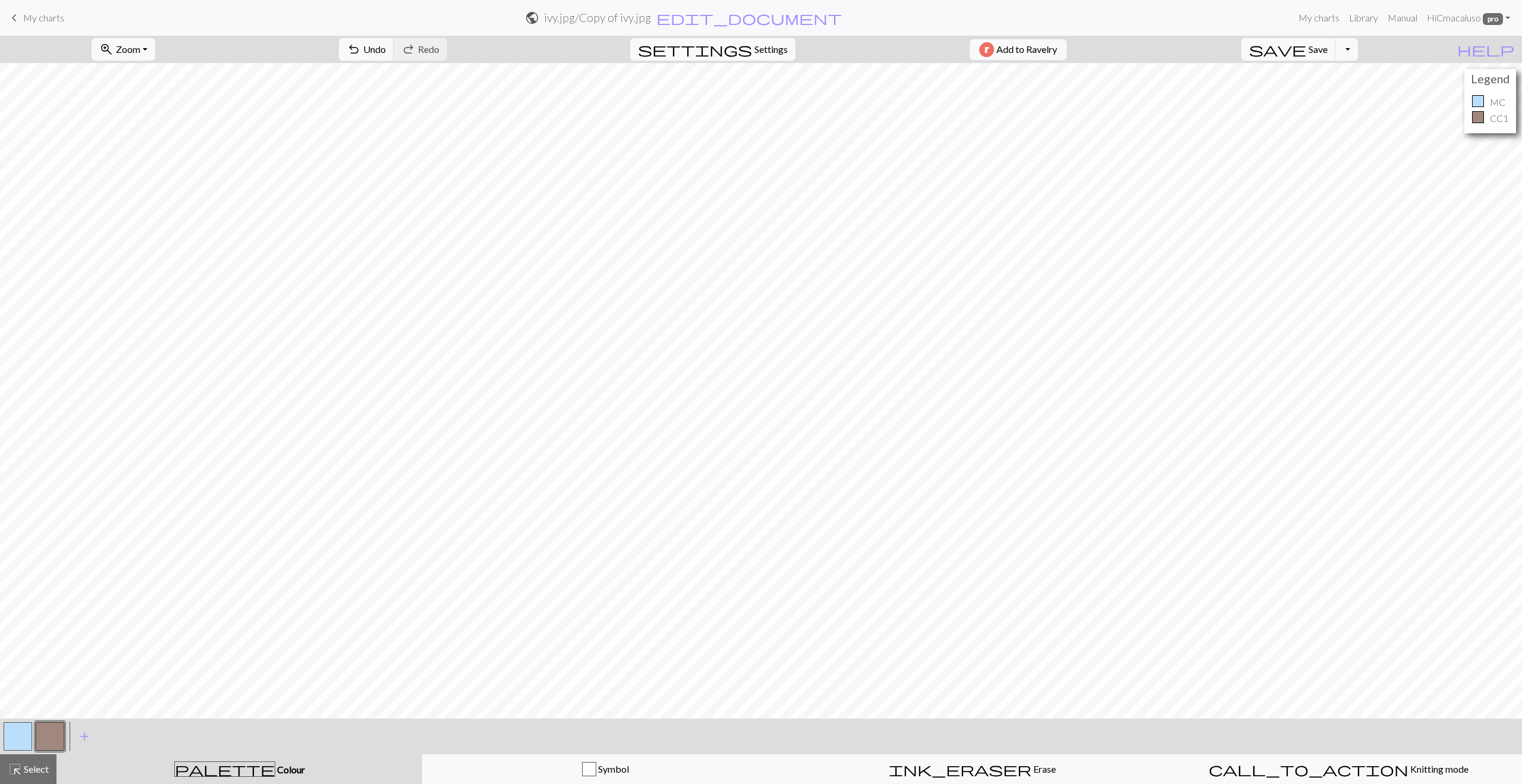
click at [52, 737] on button "button" at bounding box center [50, 736] width 29 height 29
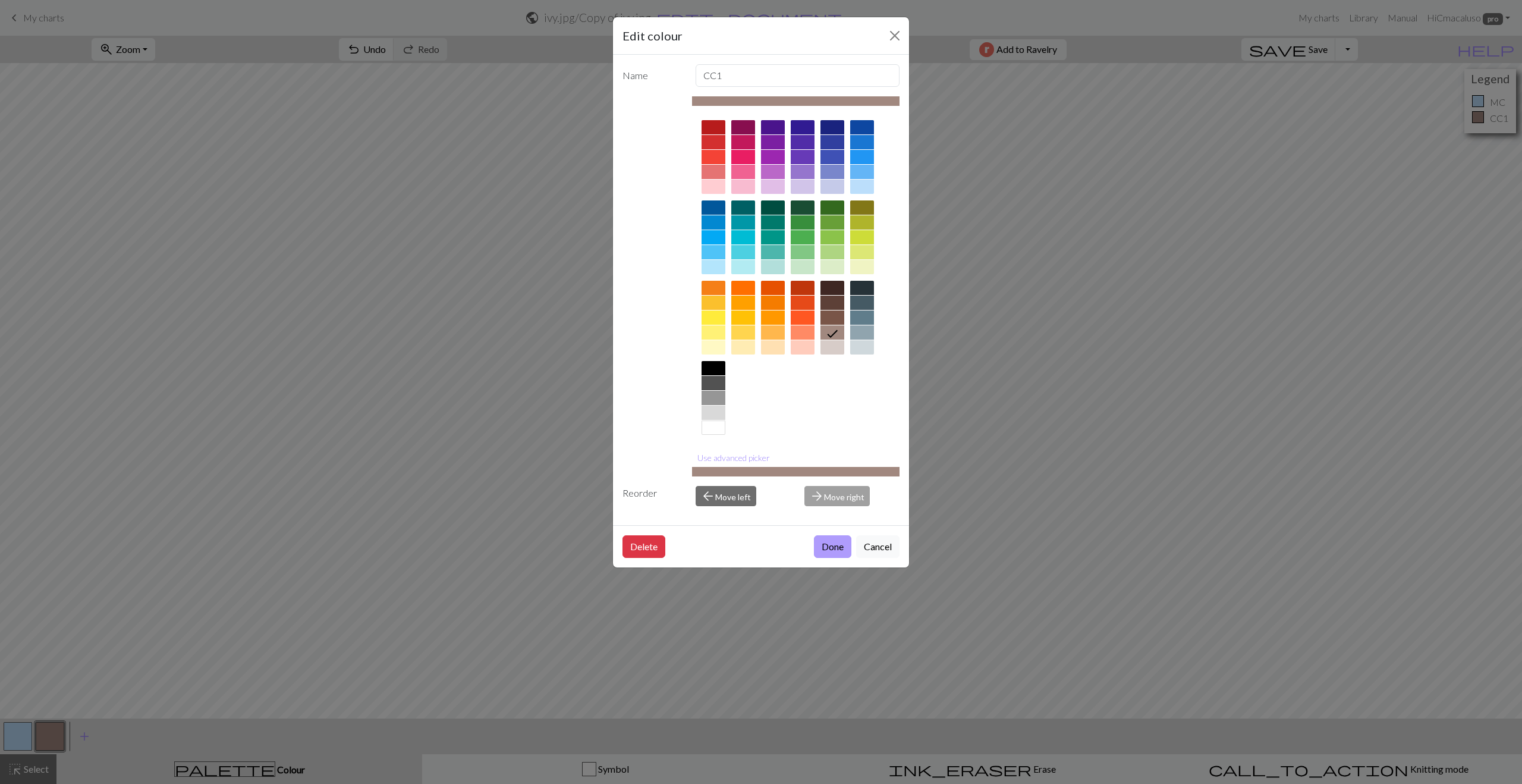
click at [835, 544] on button "Done" at bounding box center [833, 547] width 38 height 23
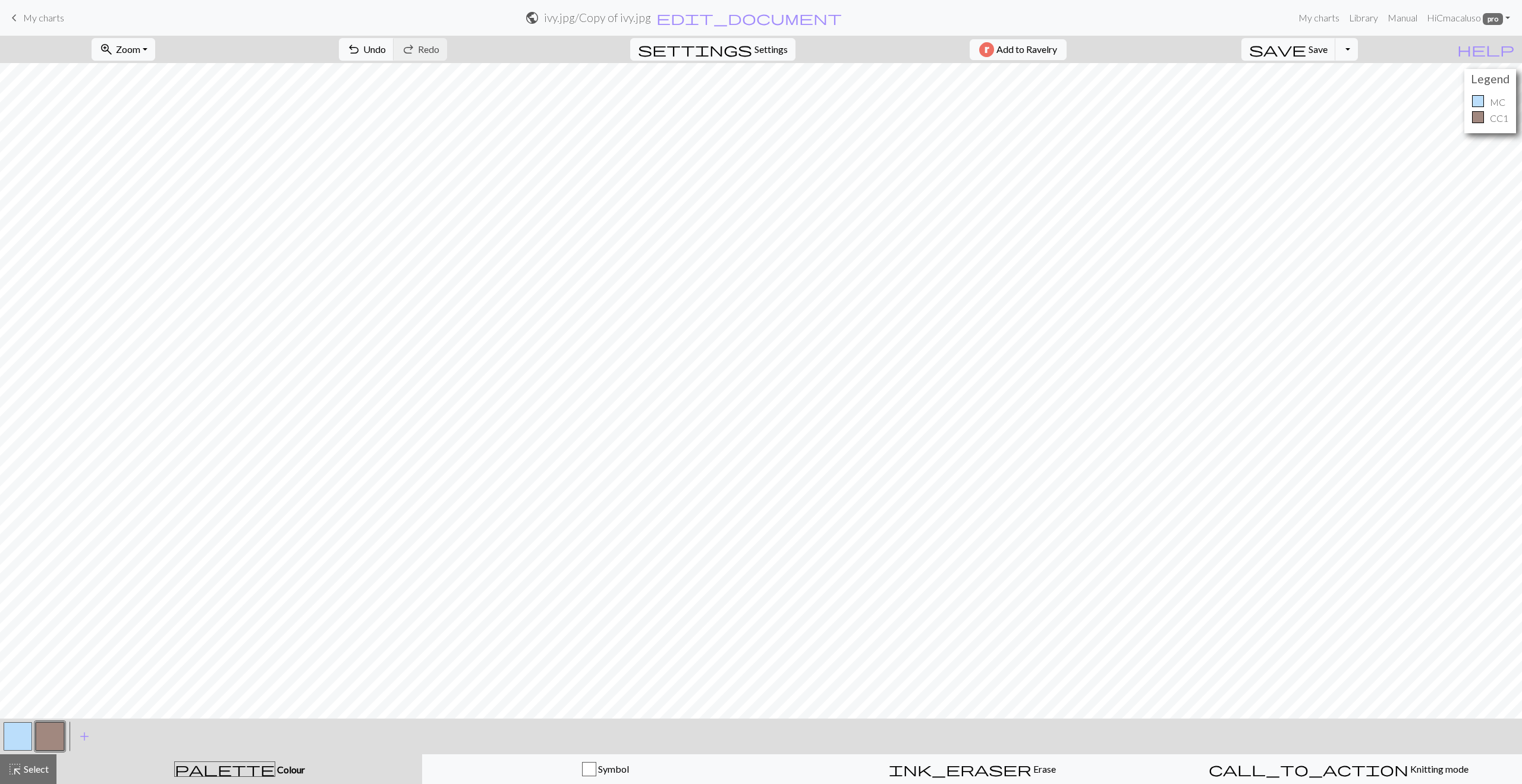
click at [14, 734] on button "button" at bounding box center [17, 736] width 29 height 29
click at [47, 732] on button "button" at bounding box center [50, 736] width 29 height 29
click at [1328, 46] on span "Save" at bounding box center [1318, 49] width 19 height 11
click at [1328, 48] on span "Save" at bounding box center [1318, 49] width 19 height 11
click at [761, 49] on span "Settings" at bounding box center [771, 50] width 33 height 15
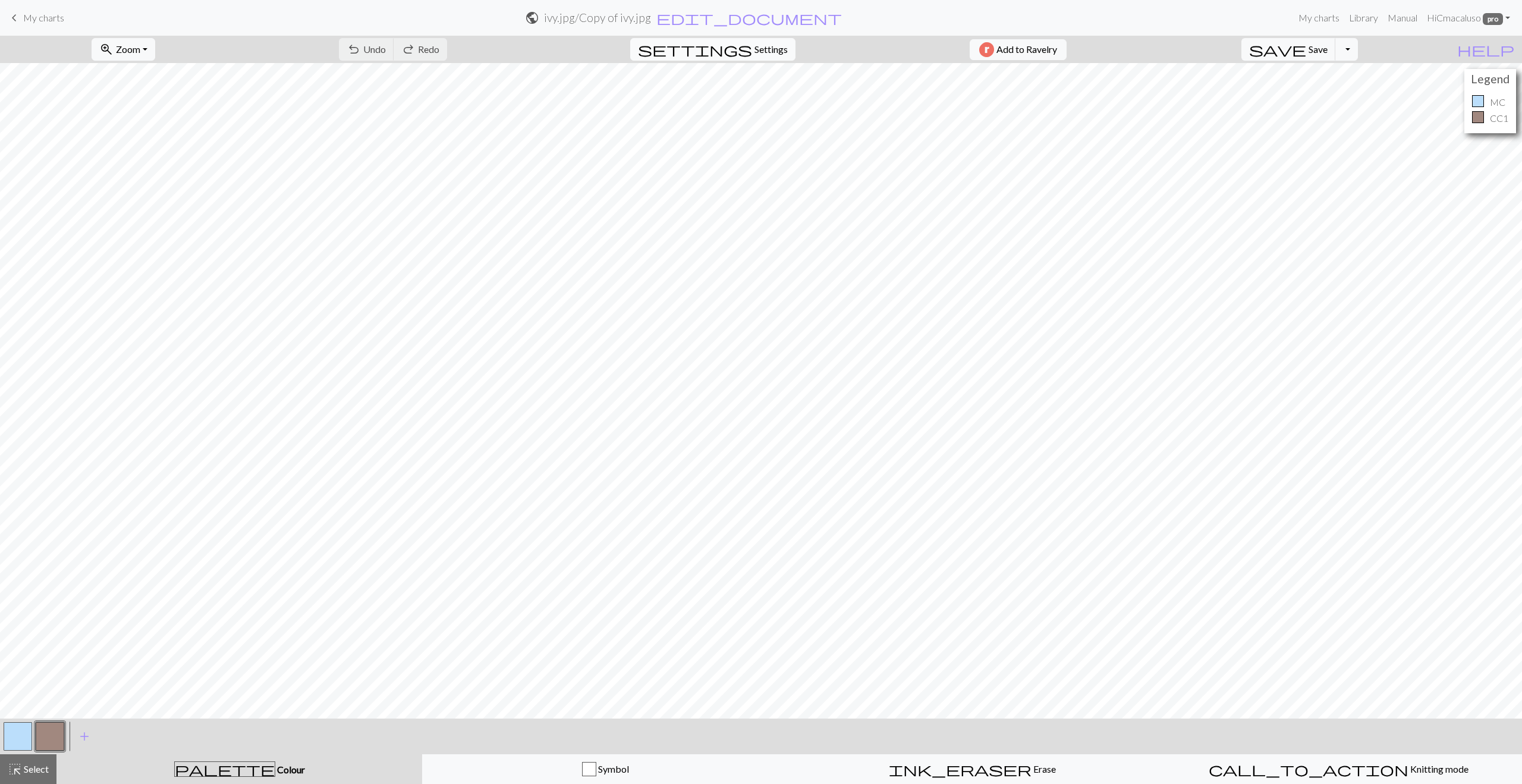
select select "dk"
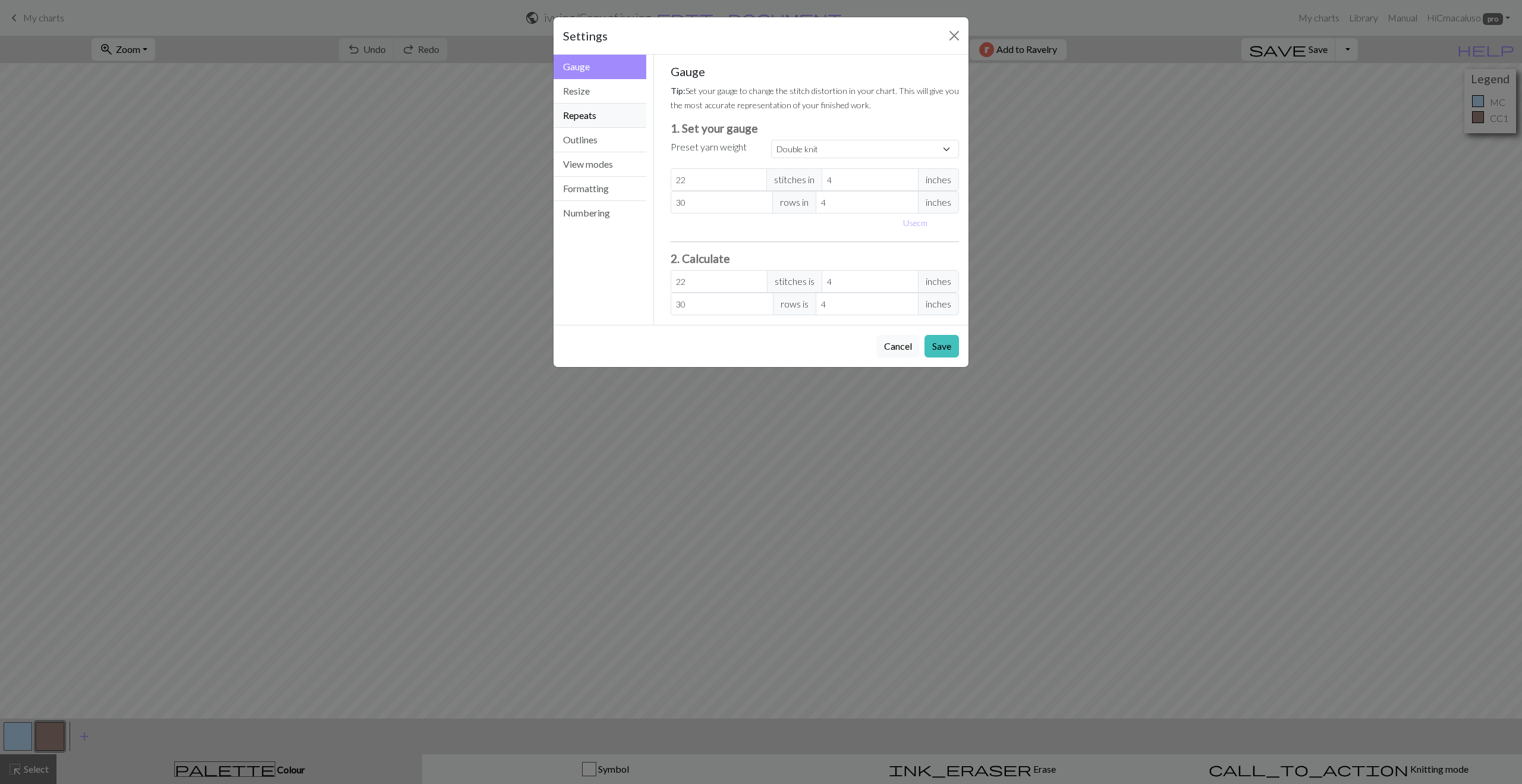
click at [585, 119] on button "Repeats" at bounding box center [600, 115] width 93 height 24
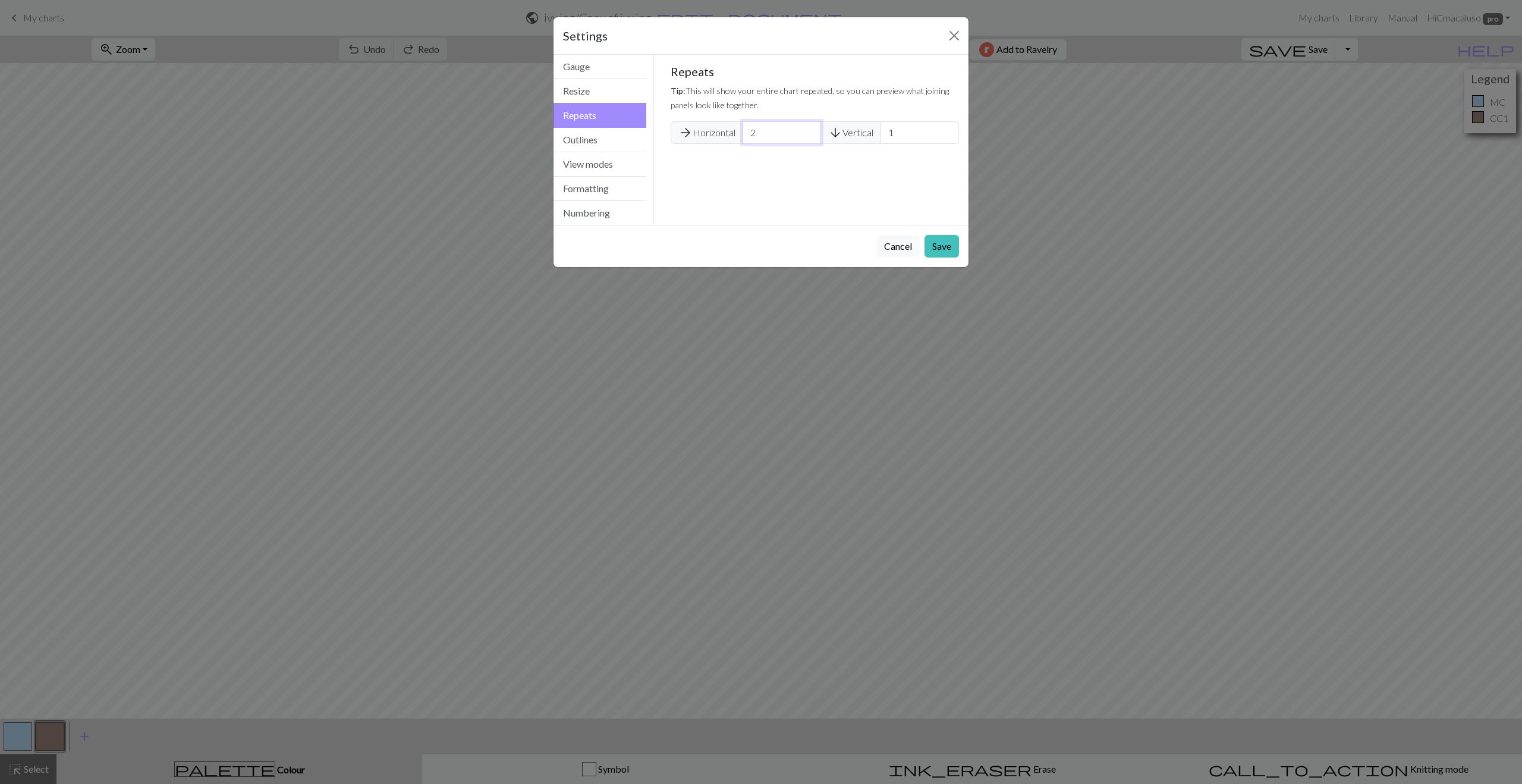
click at [745, 133] on input "2" at bounding box center [781, 133] width 78 height 23
type input "1"
click at [938, 248] on button "Save" at bounding box center [941, 246] width 34 height 23
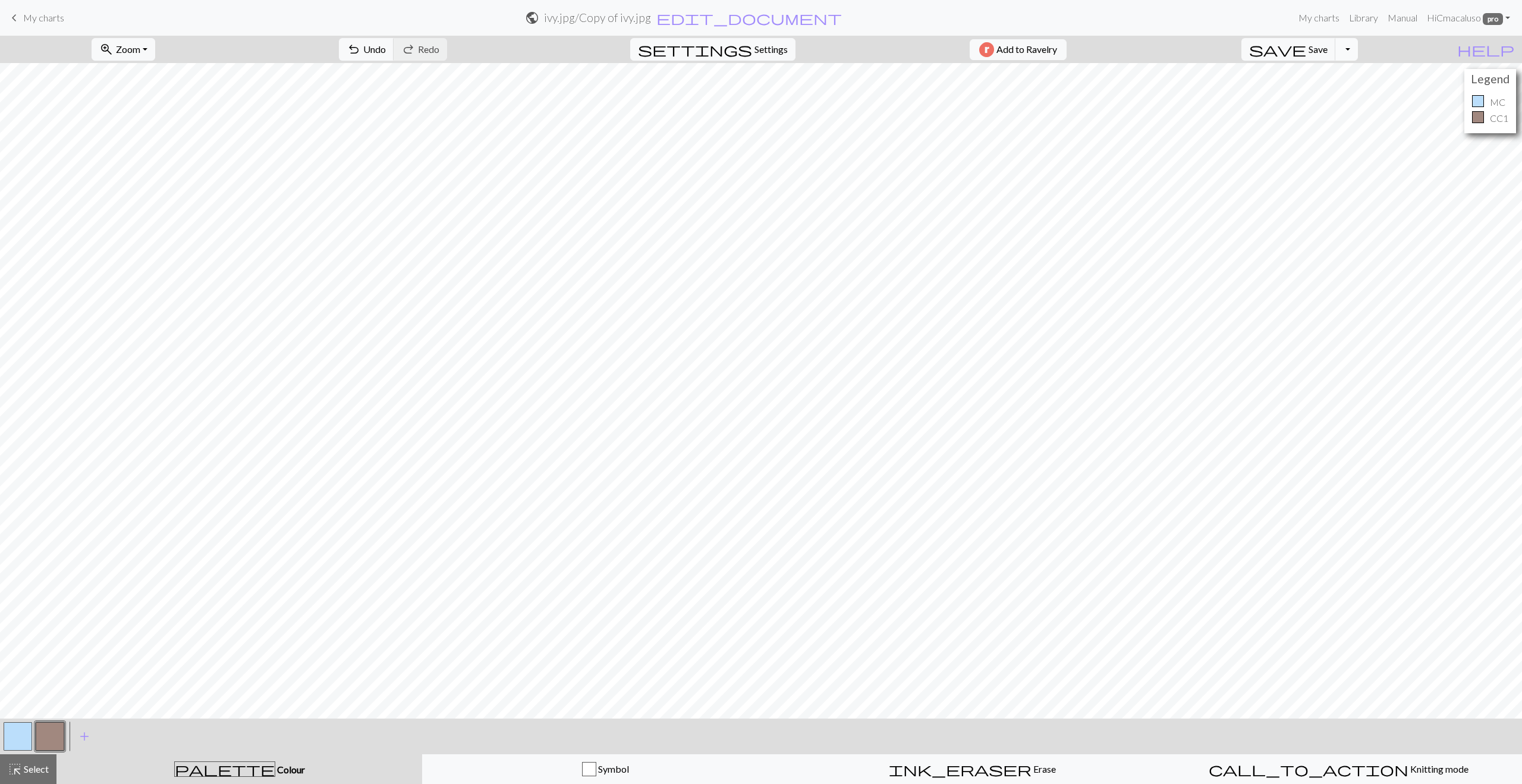
click at [1358, 52] on button "Toggle Dropdown" at bounding box center [1347, 49] width 23 height 23
click at [1335, 92] on button "save_alt Download" at bounding box center [1259, 94] width 196 height 19
click at [744, 38] on button "Download" at bounding box center [732, 39] width 58 height 23
click at [12, 771] on span "highlight_alt" at bounding box center [15, 769] width 15 height 17
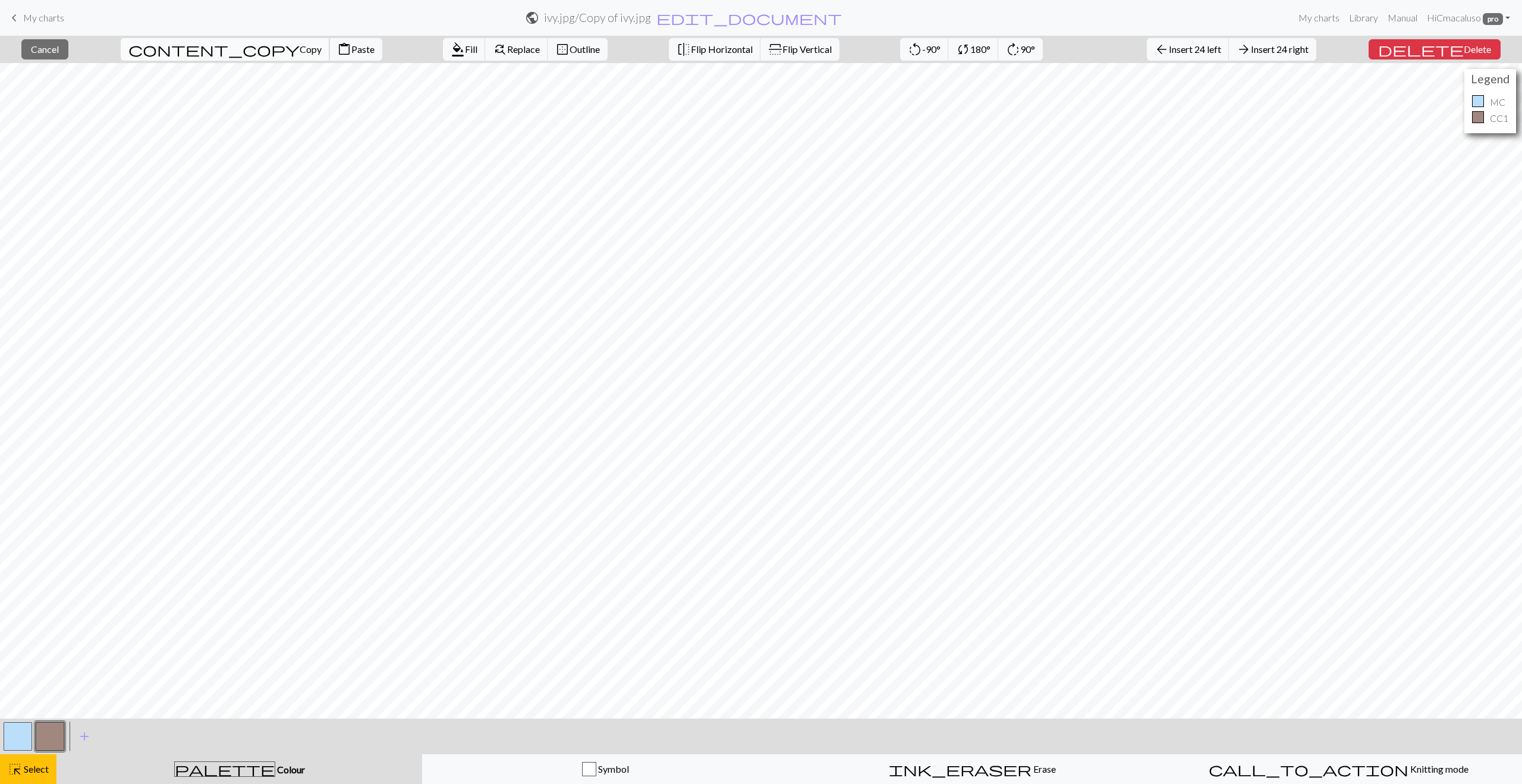
click at [300, 52] on span "Copy" at bounding box center [311, 49] width 22 height 11
click at [352, 53] on span "Paste" at bounding box center [363, 49] width 23 height 11
click at [1483, 50] on button "delete Delete" at bounding box center [1434, 50] width 132 height 20
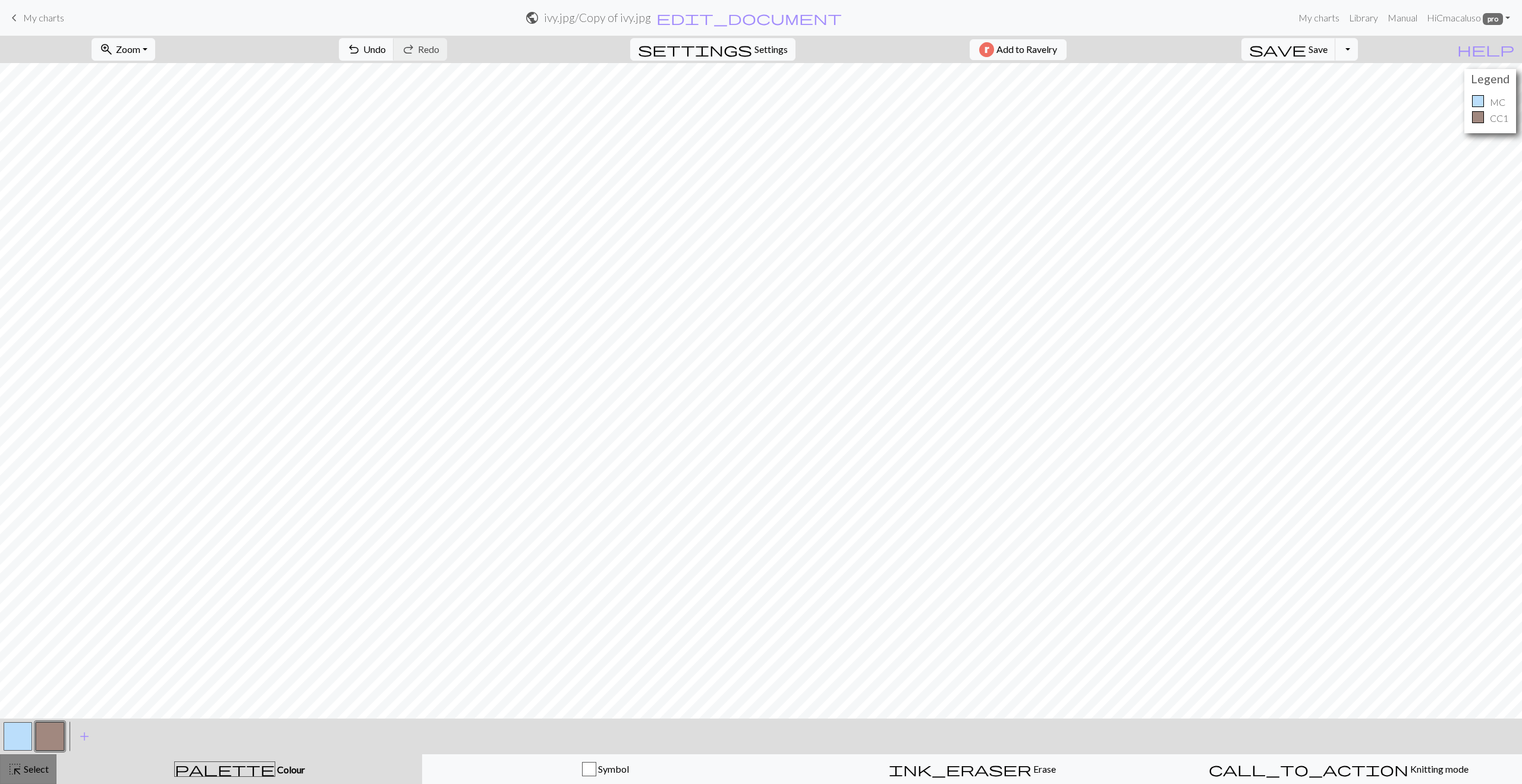
drag, startPoint x: 26, startPoint y: 779, endPoint x: 41, endPoint y: 776, distance: 15.3
click at [26, 779] on button "highlight_alt Select Select" at bounding box center [28, 768] width 56 height 29
click at [434, 48] on span "Copy" at bounding box center [445, 49] width 22 height 11
click at [486, 52] on span "Paste" at bounding box center [497, 49] width 23 height 11
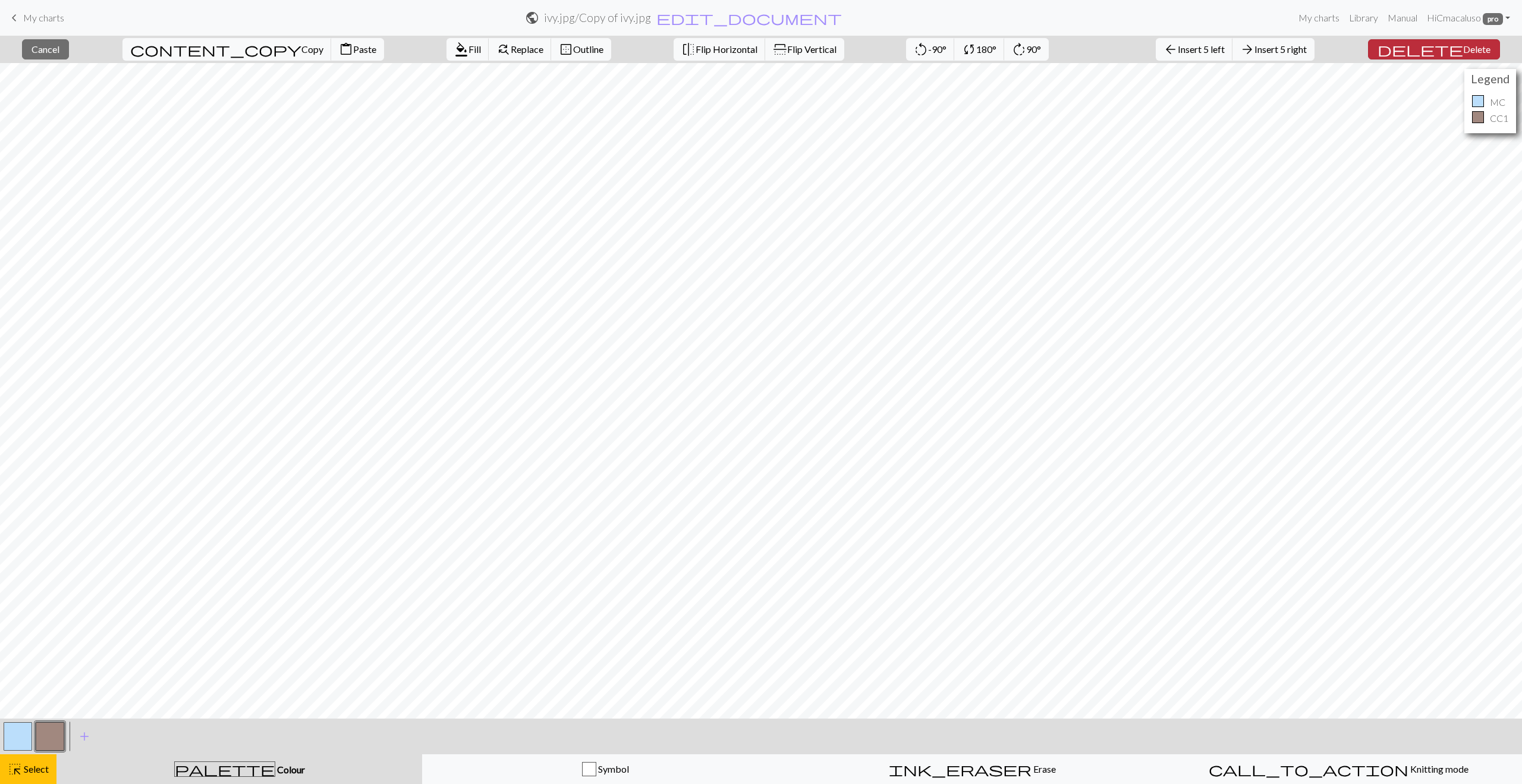
click at [1481, 49] on button "delete Delete" at bounding box center [1434, 50] width 132 height 20
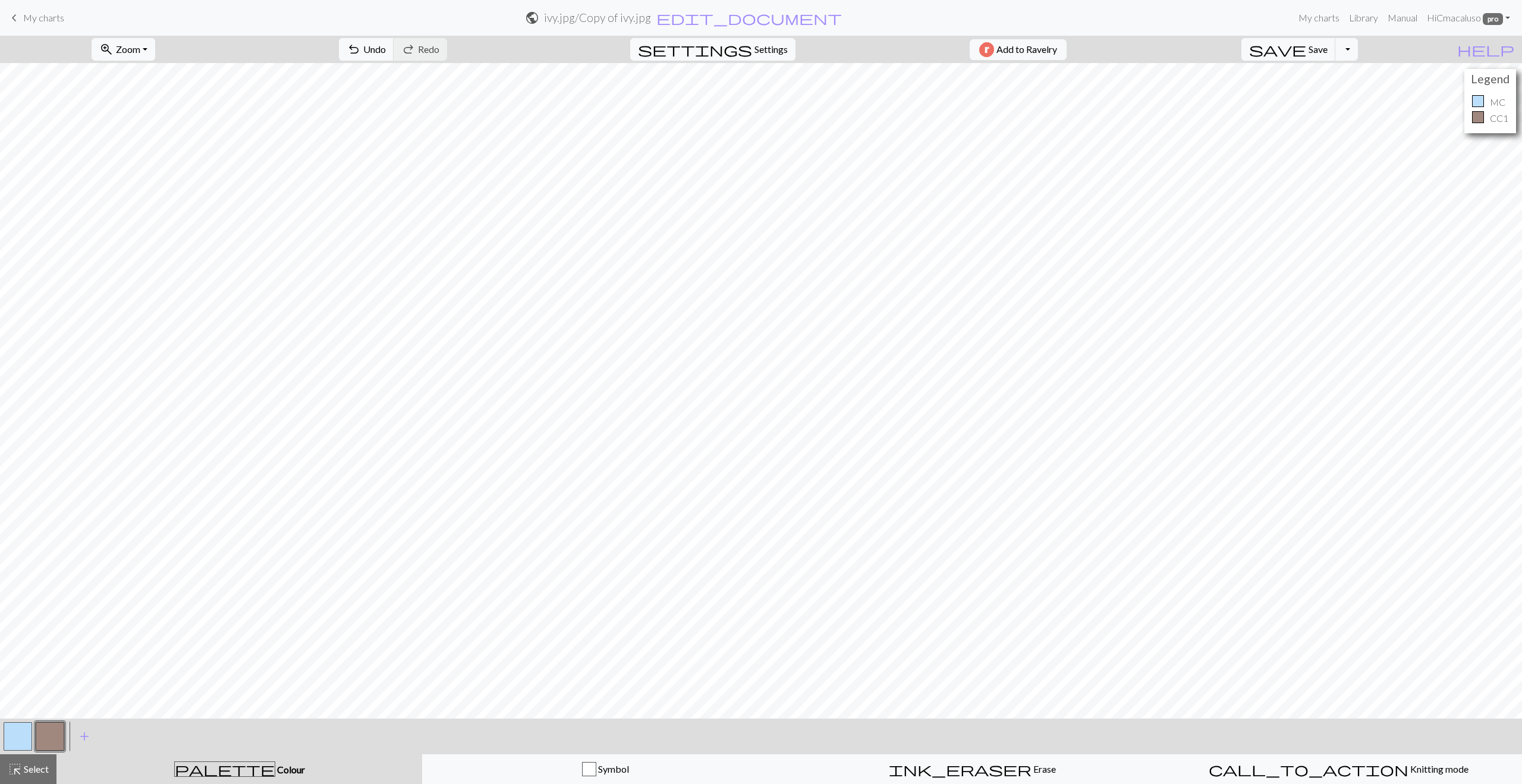
click at [11, 741] on button "button" at bounding box center [17, 736] width 29 height 29
click at [743, 48] on span "settings" at bounding box center [695, 50] width 114 height 17
select select "dk"
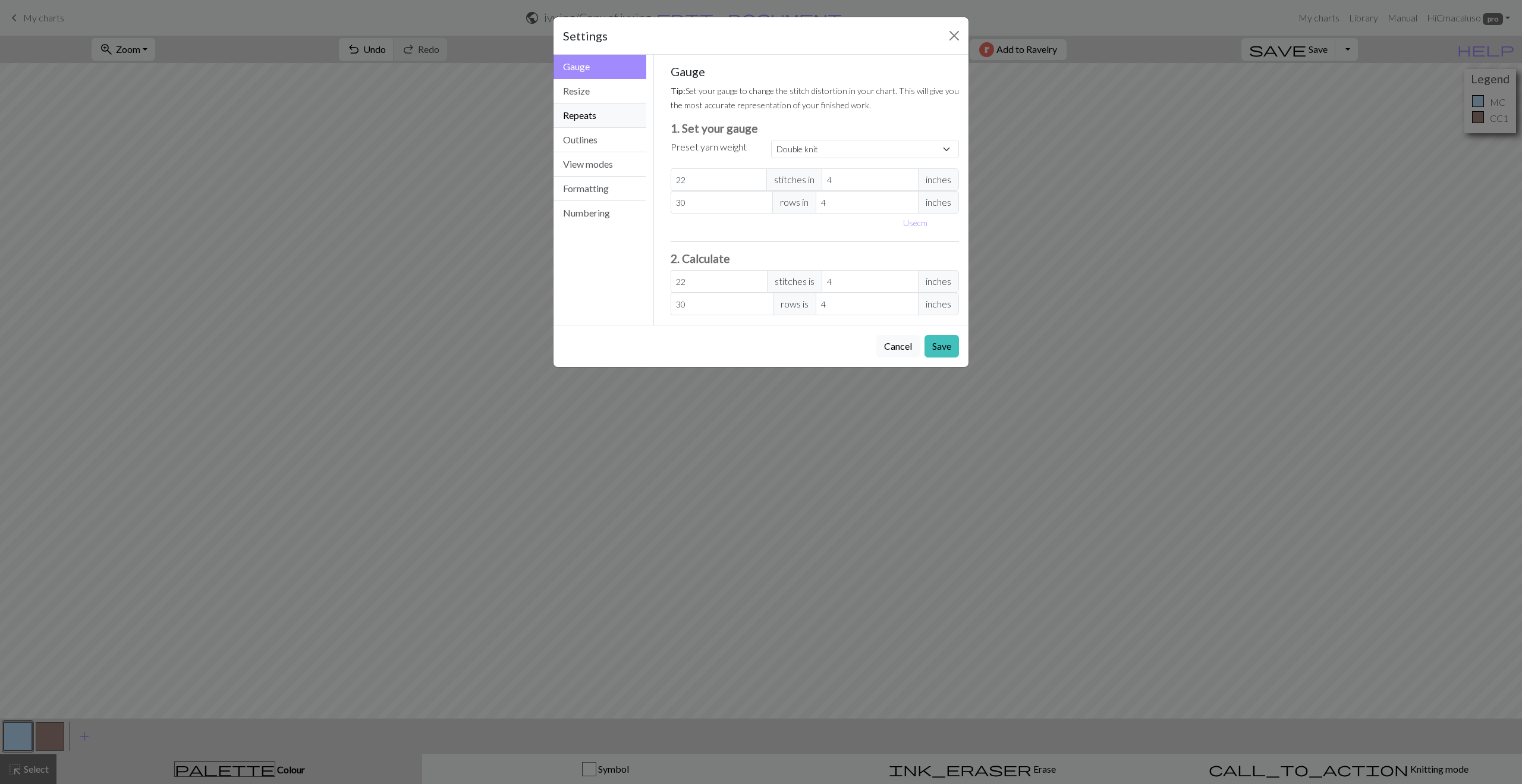
click at [581, 109] on button "Repeats" at bounding box center [600, 115] width 93 height 24
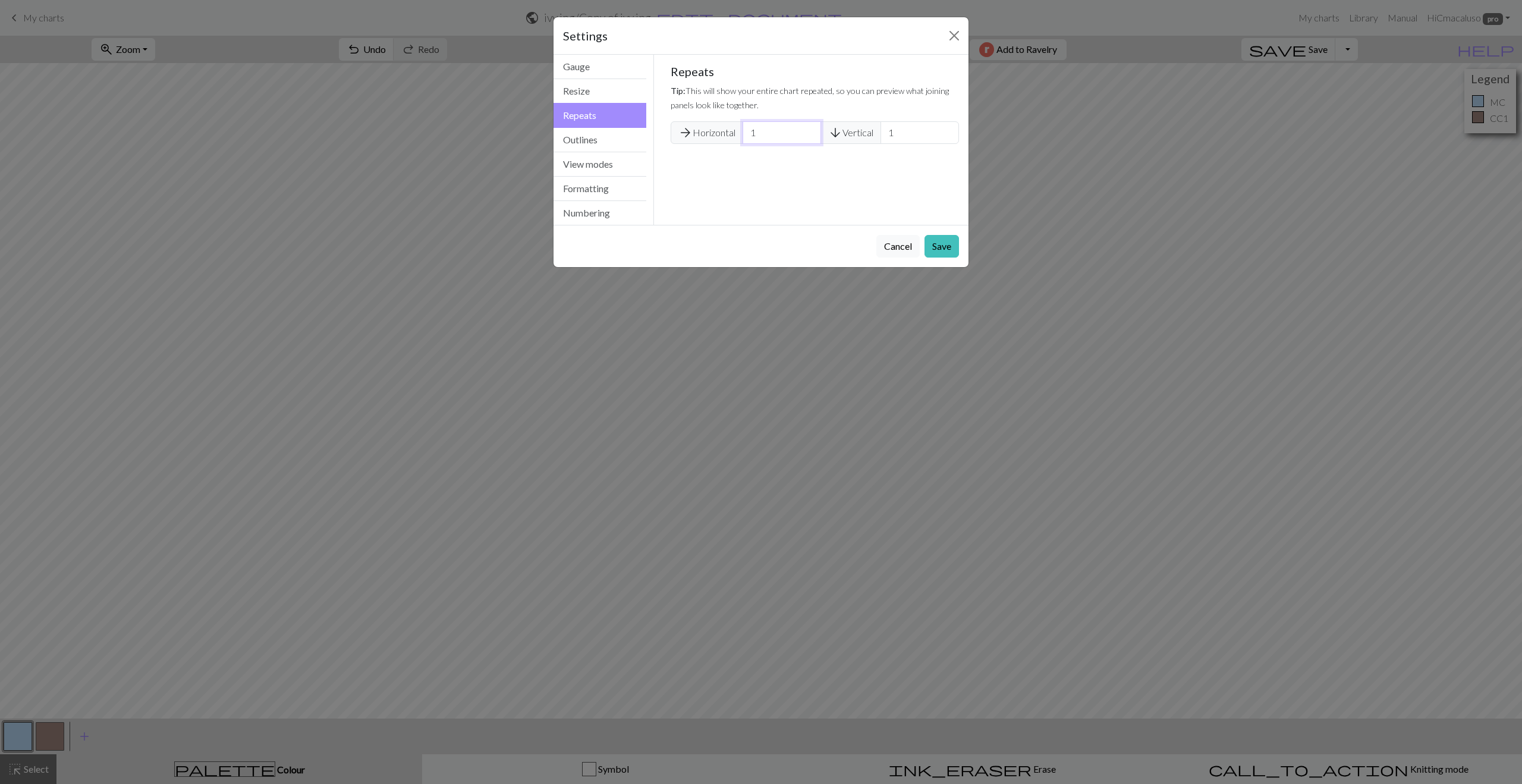
drag, startPoint x: 758, startPoint y: 132, endPoint x: 750, endPoint y: 133, distance: 8.1
click at [750, 133] on input "1" at bounding box center [781, 133] width 78 height 23
type input "3"
drag, startPoint x: 939, startPoint y: 247, endPoint x: 930, endPoint y: 243, distance: 9.8
click at [939, 247] on button "Save" at bounding box center [941, 246] width 34 height 23
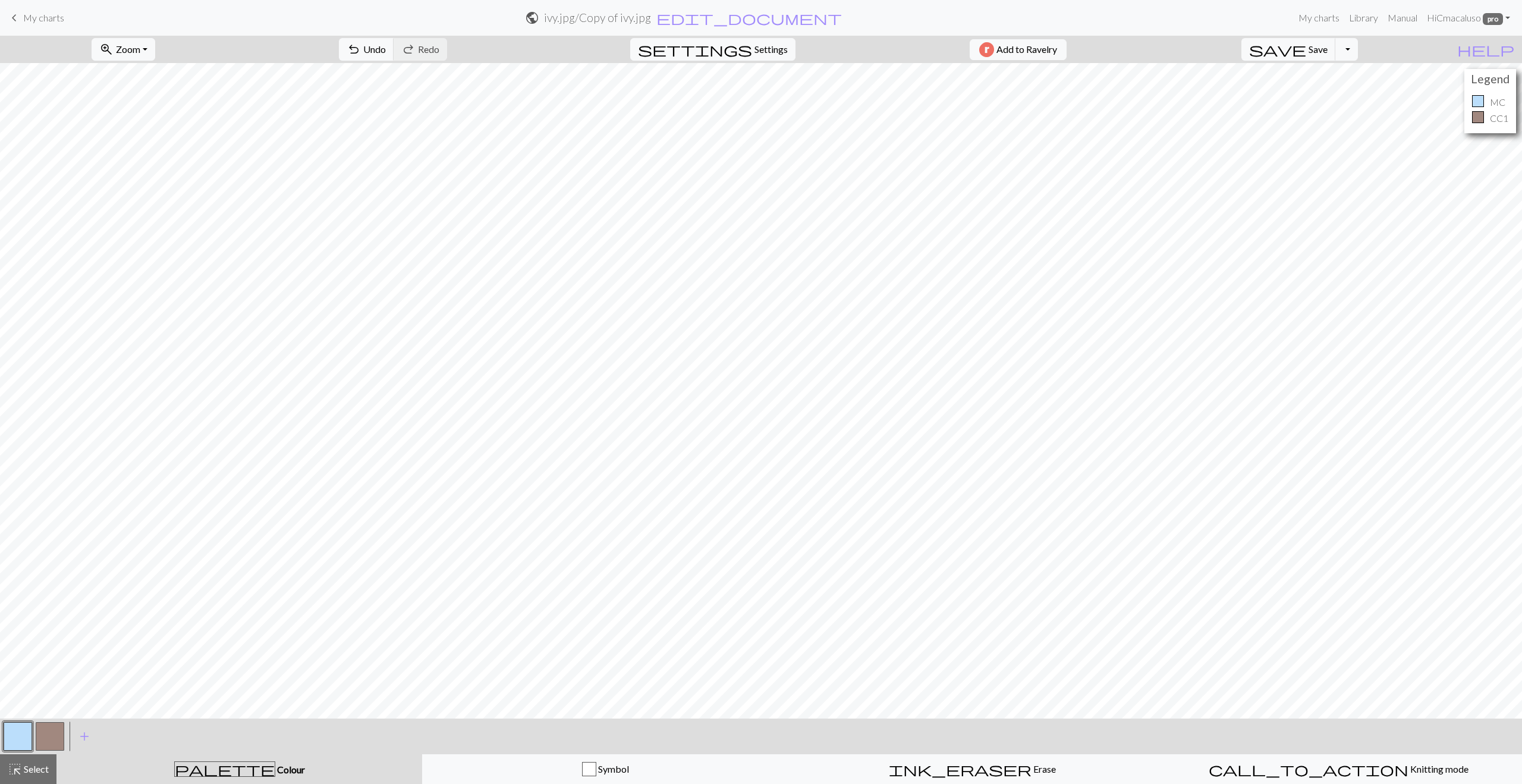
click at [53, 742] on button "button" at bounding box center [50, 736] width 29 height 29
click at [16, 743] on button "button" at bounding box center [17, 736] width 29 height 29
click at [52, 737] on button "button" at bounding box center [50, 736] width 29 height 29
click at [14, 732] on button "button" at bounding box center [17, 736] width 29 height 29
click at [52, 734] on button "button" at bounding box center [50, 736] width 29 height 29
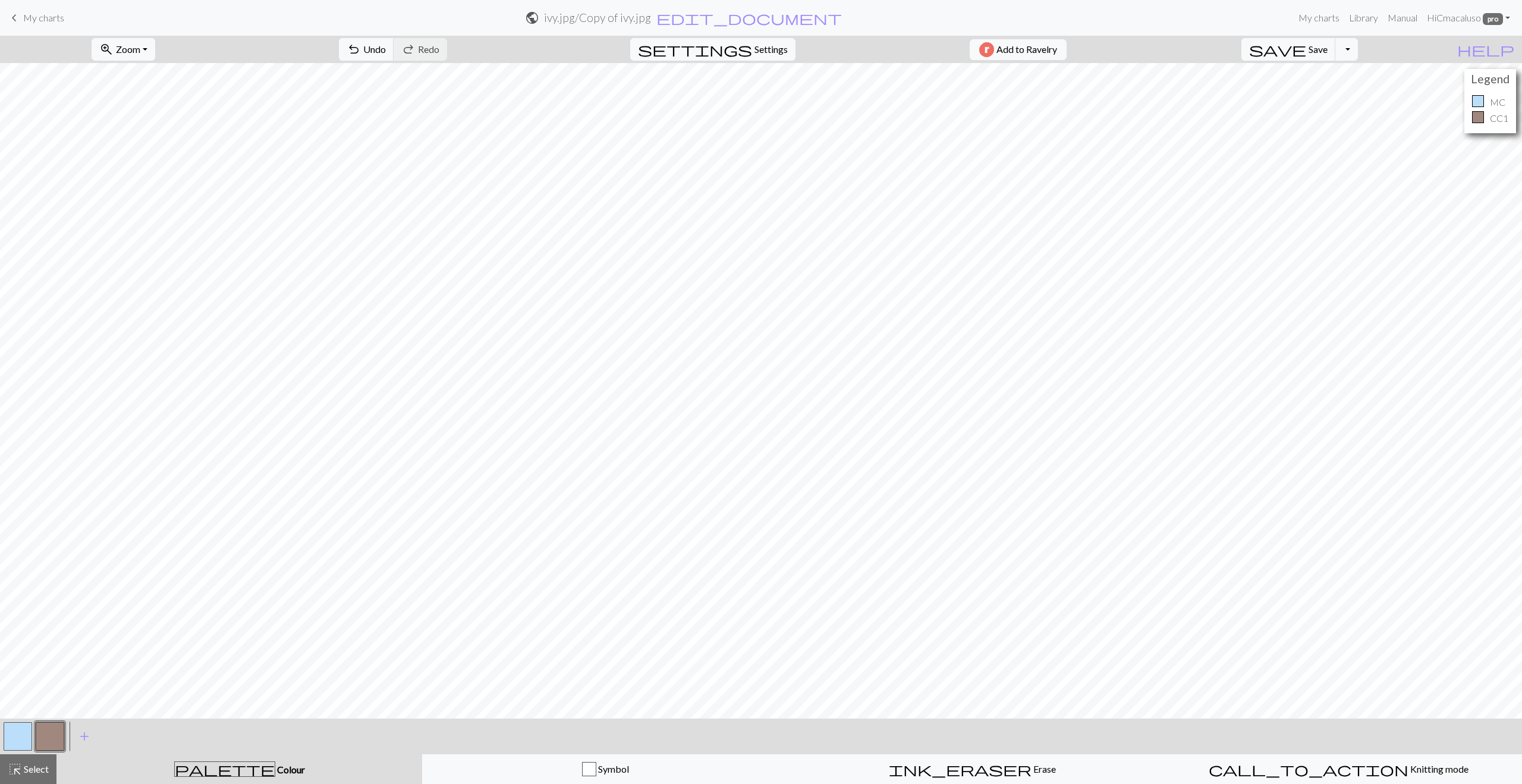
drag, startPoint x: 16, startPoint y: 731, endPoint x: 26, endPoint y: 721, distance: 14.1
click at [16, 731] on button "button" at bounding box center [17, 736] width 29 height 29
click at [51, 732] on button "button" at bounding box center [50, 736] width 29 height 29
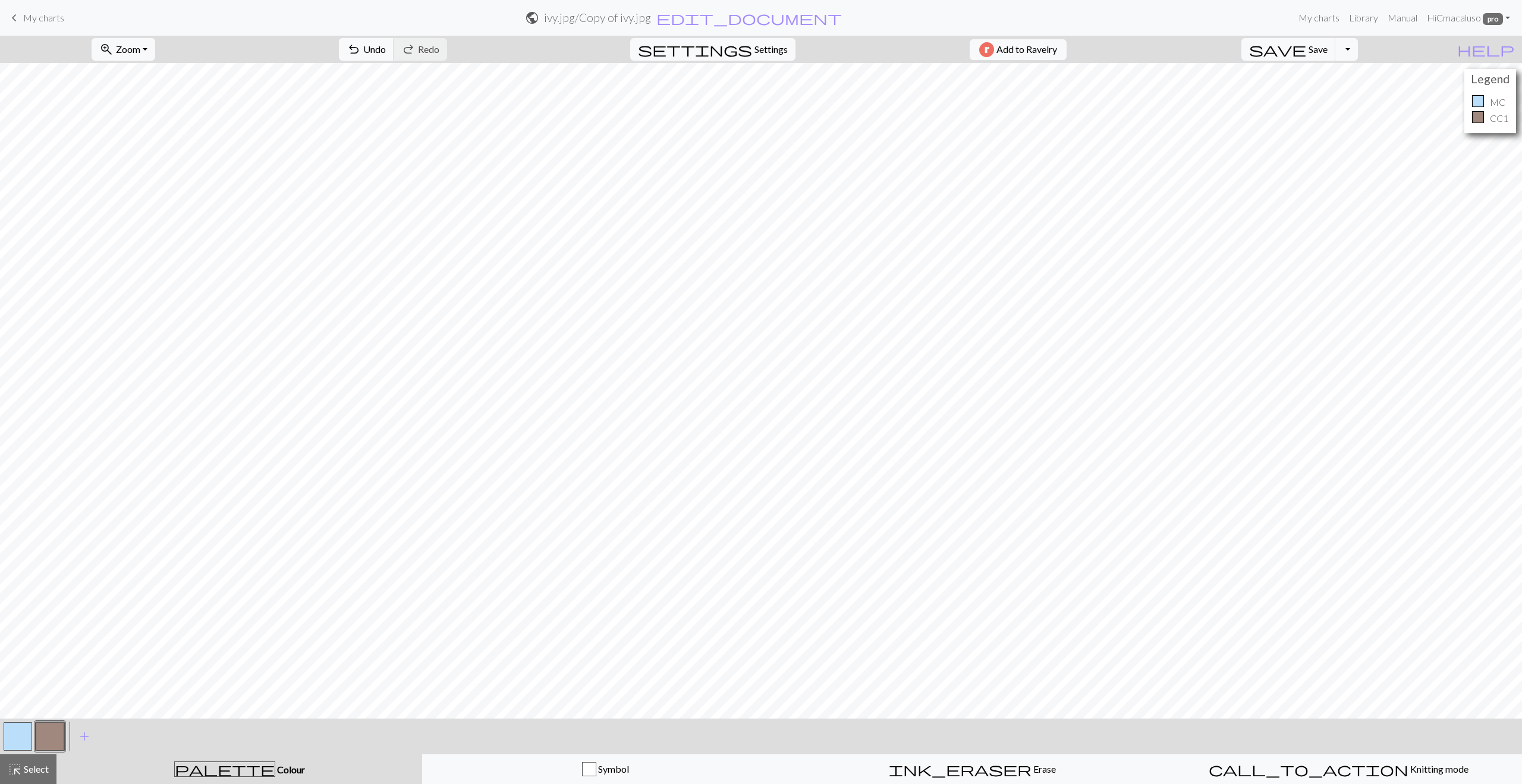
drag, startPoint x: 9, startPoint y: 732, endPoint x: 13, endPoint y: 725, distance: 8.1
click at [9, 732] on button "button" at bounding box center [17, 736] width 29 height 29
click at [44, 737] on button "button" at bounding box center [50, 736] width 29 height 29
click at [15, 731] on button "button" at bounding box center [17, 736] width 29 height 29
drag, startPoint x: 53, startPoint y: 728, endPoint x: 62, endPoint y: 723, distance: 10.3
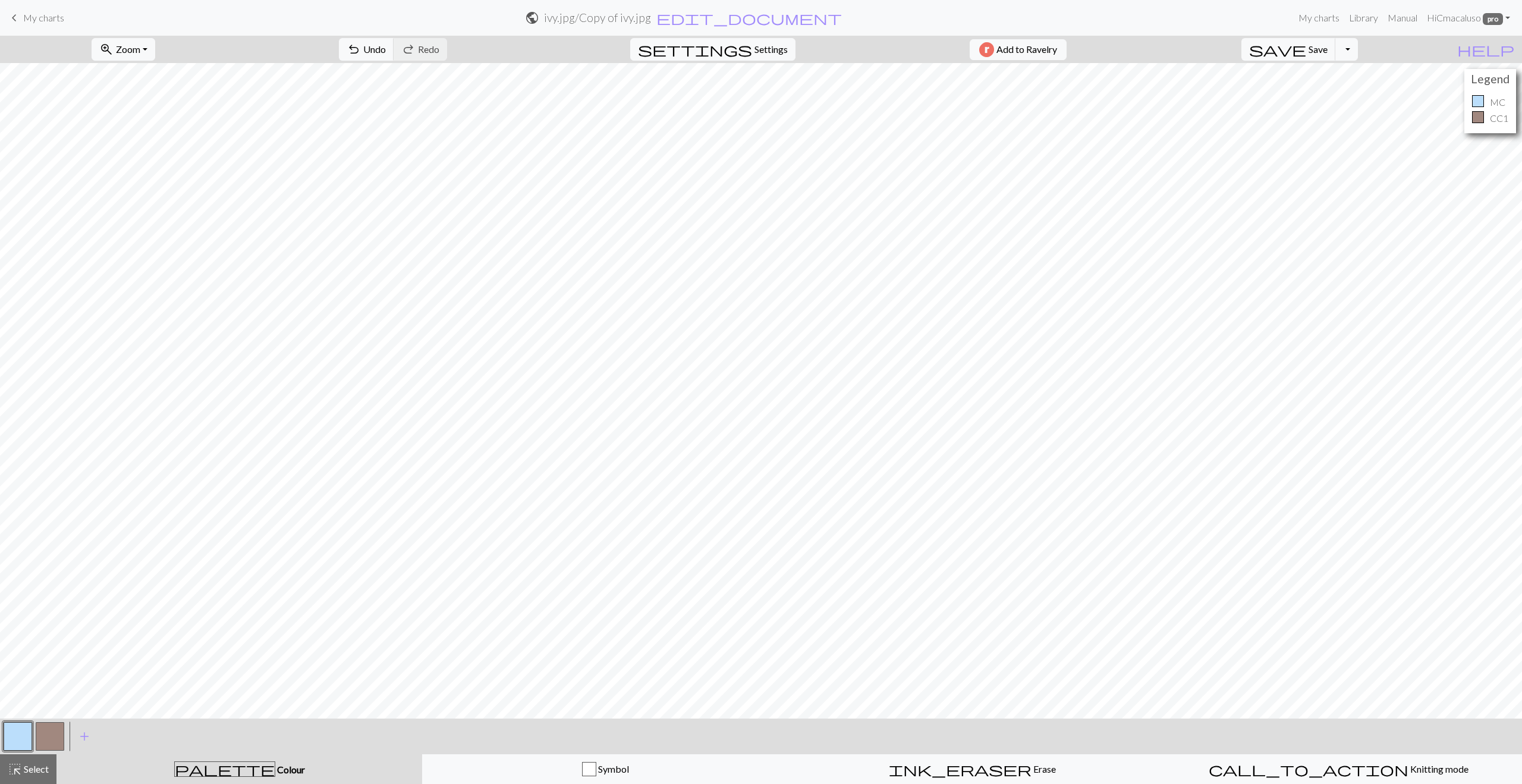
click at [53, 728] on button "button" at bounding box center [50, 736] width 29 height 29
click at [1307, 52] on span "save" at bounding box center [1278, 50] width 57 height 17
click at [156, 49] on button "zoom_in Zoom Zoom" at bounding box center [123, 49] width 63 height 23
click at [144, 76] on button "Fit all" at bounding box center [139, 75] width 94 height 19
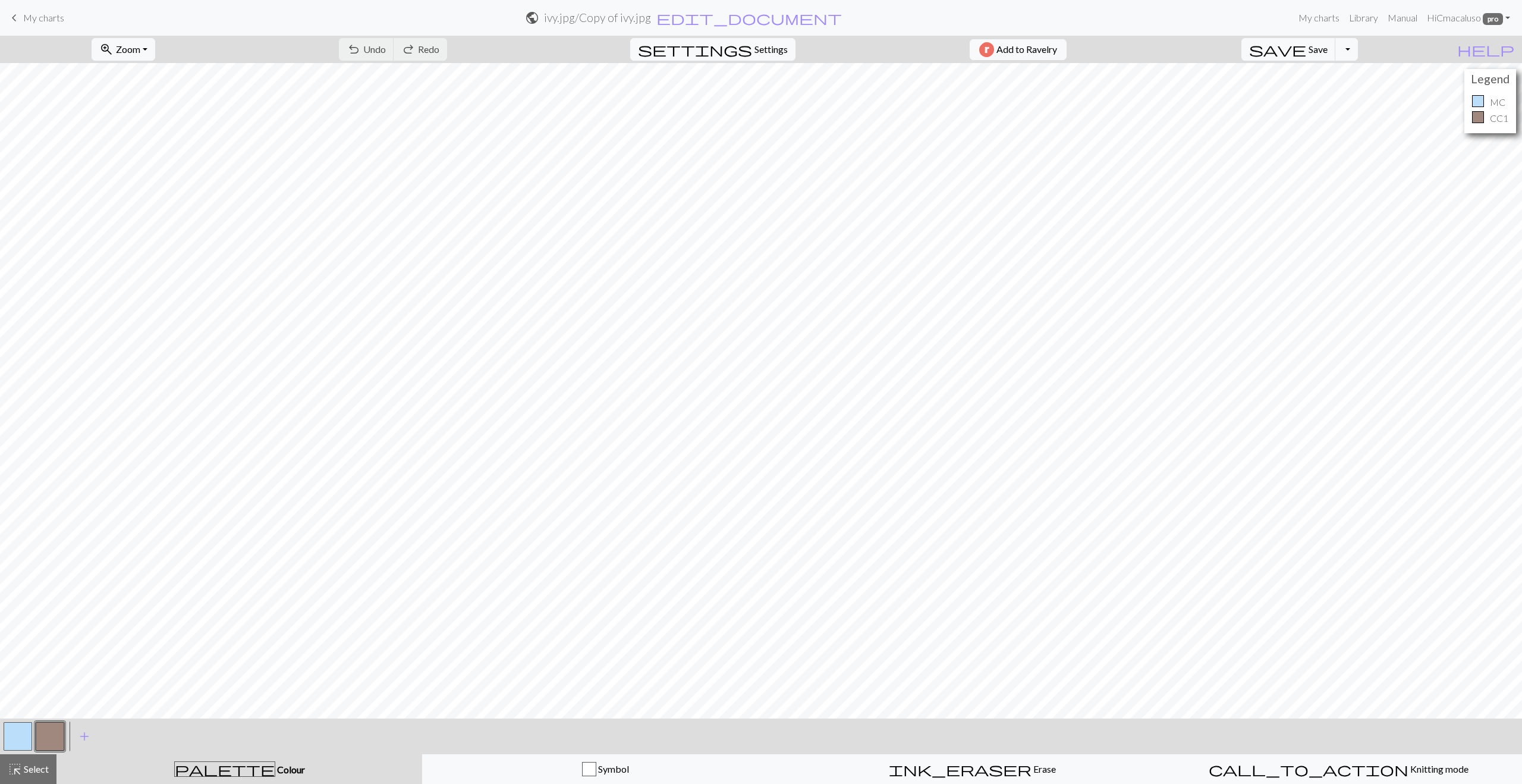
click at [22, 732] on button "button" at bounding box center [17, 736] width 29 height 29
click at [1331, 58] on button "save Save Save" at bounding box center [1288, 49] width 95 height 23
click at [761, 52] on span "Settings" at bounding box center [771, 50] width 33 height 15
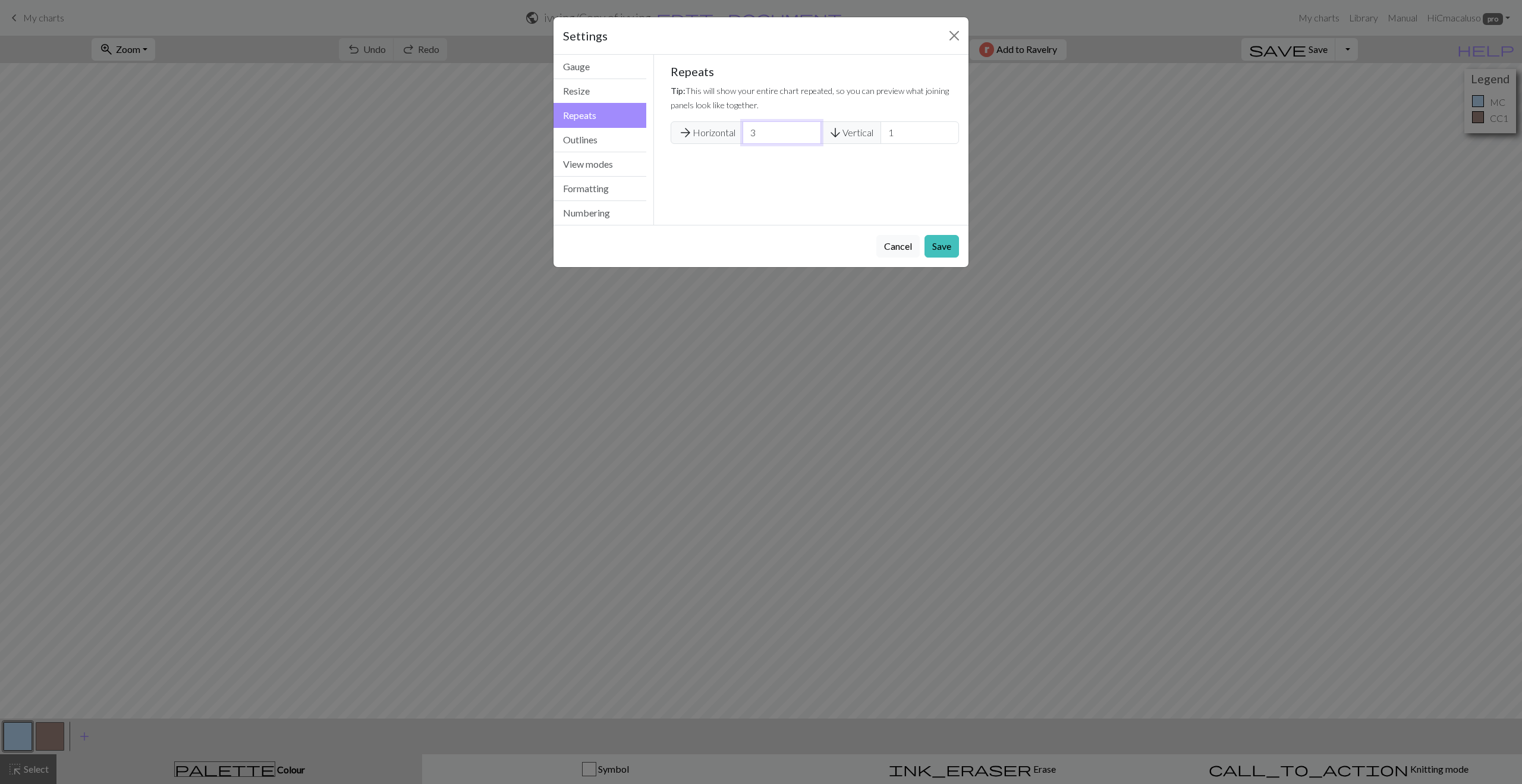
drag, startPoint x: 763, startPoint y: 132, endPoint x: 753, endPoint y: 132, distance: 10.0
click at [753, 132] on input "3" at bounding box center [781, 133] width 78 height 23
type input "1"
drag, startPoint x: 938, startPoint y: 247, endPoint x: 841, endPoint y: 249, distance: 97.0
click at [938, 247] on button "Save" at bounding box center [941, 246] width 34 height 23
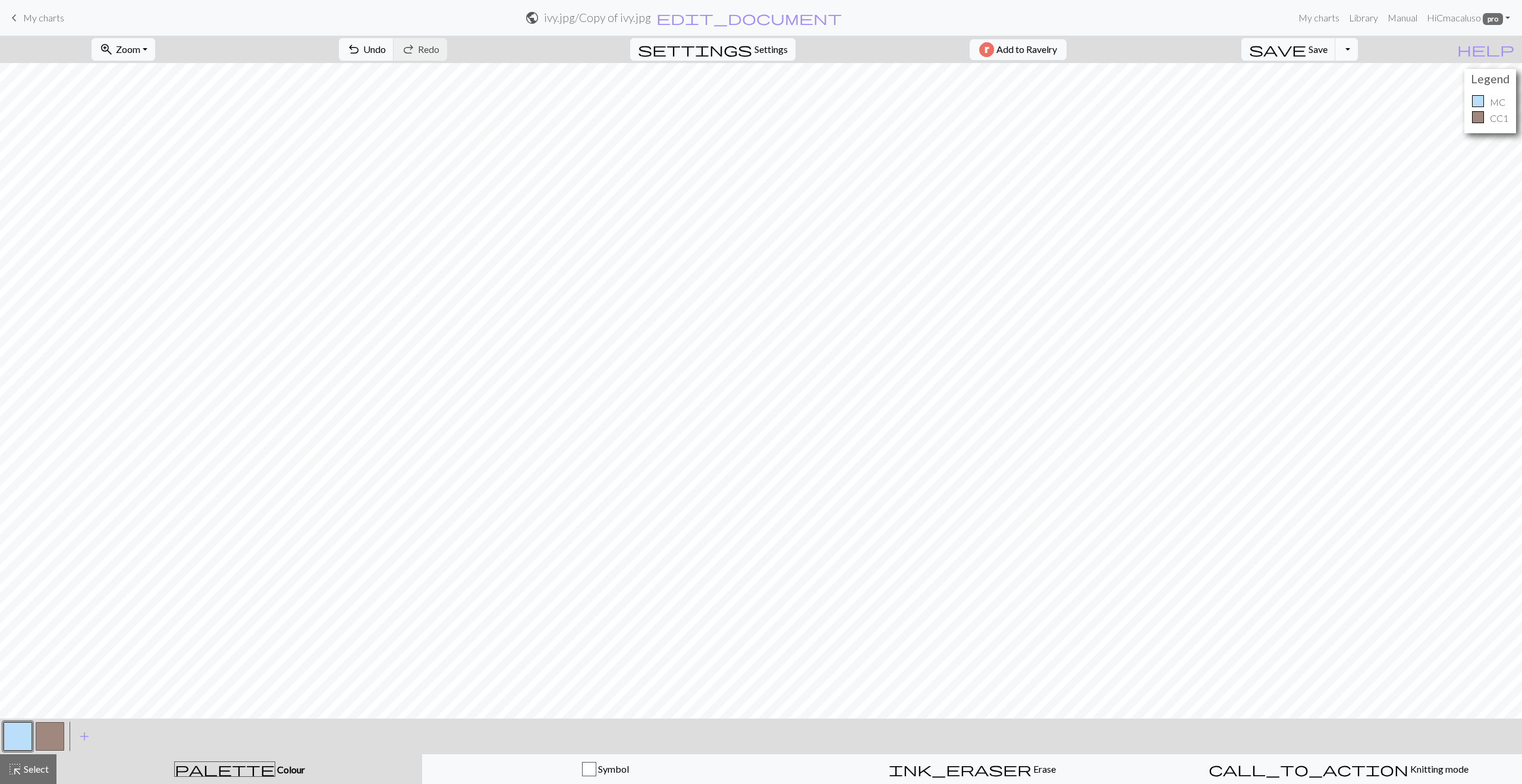
click at [1358, 52] on button "Toggle Dropdown" at bounding box center [1347, 49] width 23 height 23
click at [1340, 98] on button "save_alt Download" at bounding box center [1259, 94] width 196 height 19
click at [732, 37] on button "Download" at bounding box center [732, 39] width 58 height 23
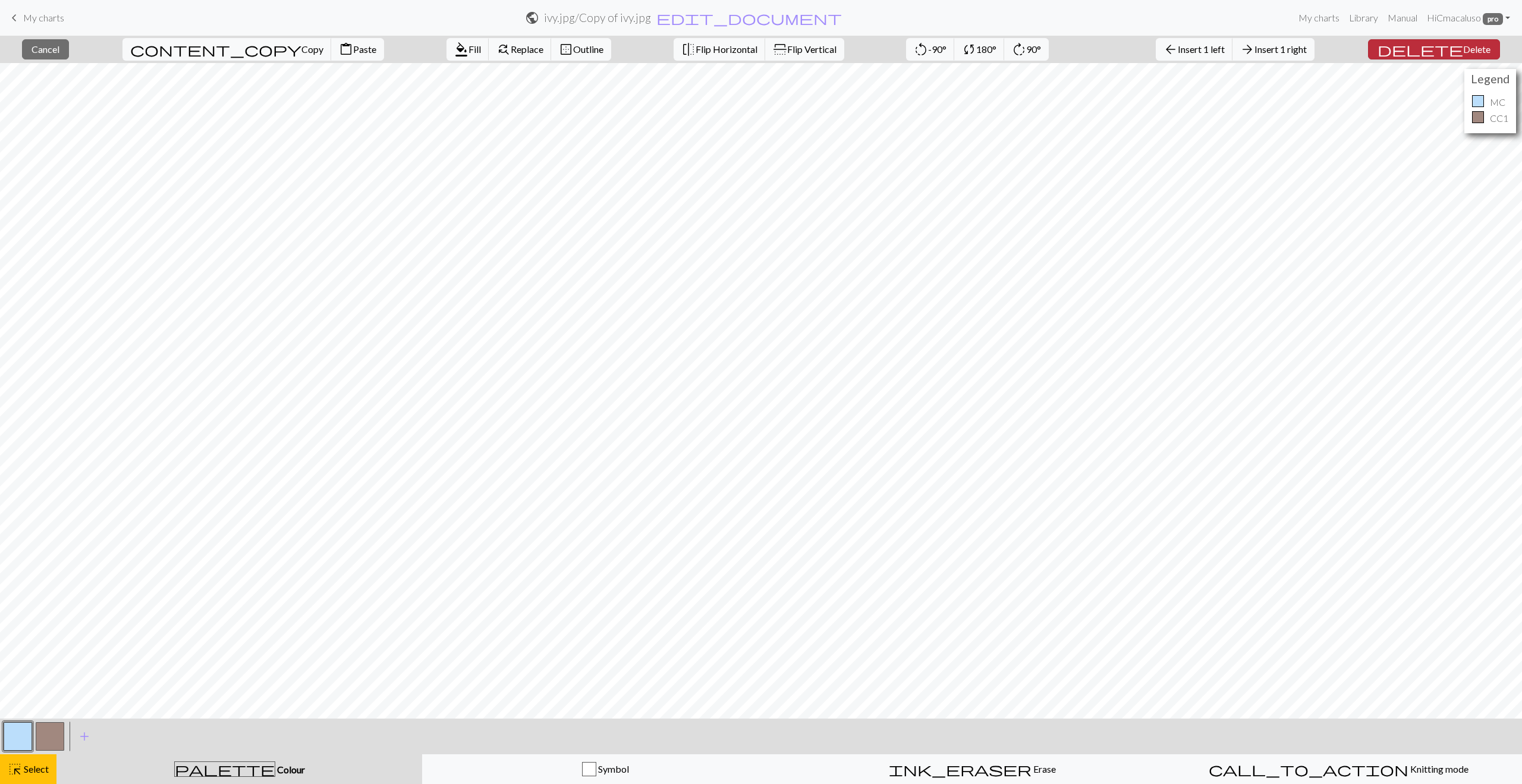
click at [1463, 49] on span "Delete" at bounding box center [1477, 49] width 28 height 11
click at [1446, 51] on span "delete" at bounding box center [1420, 50] width 86 height 17
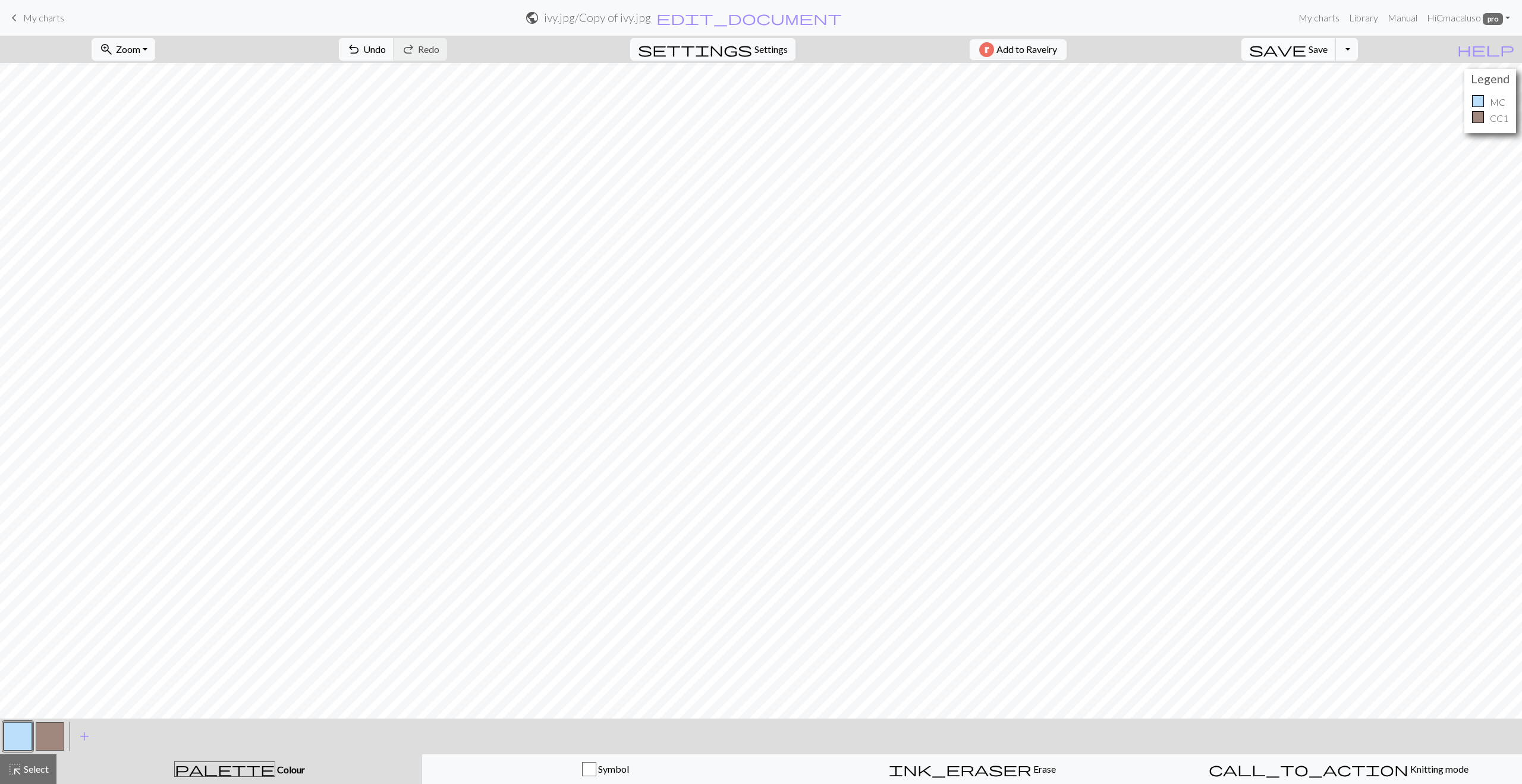
click at [1307, 52] on span "save" at bounding box center [1278, 50] width 57 height 17
click at [1358, 52] on button "Toggle Dropdown" at bounding box center [1347, 49] width 23 height 23
click at [1327, 97] on button "save_alt Download" at bounding box center [1259, 94] width 196 height 19
click at [739, 37] on button "Download" at bounding box center [732, 39] width 58 height 23
click at [1328, 52] on span "Save" at bounding box center [1318, 49] width 19 height 11
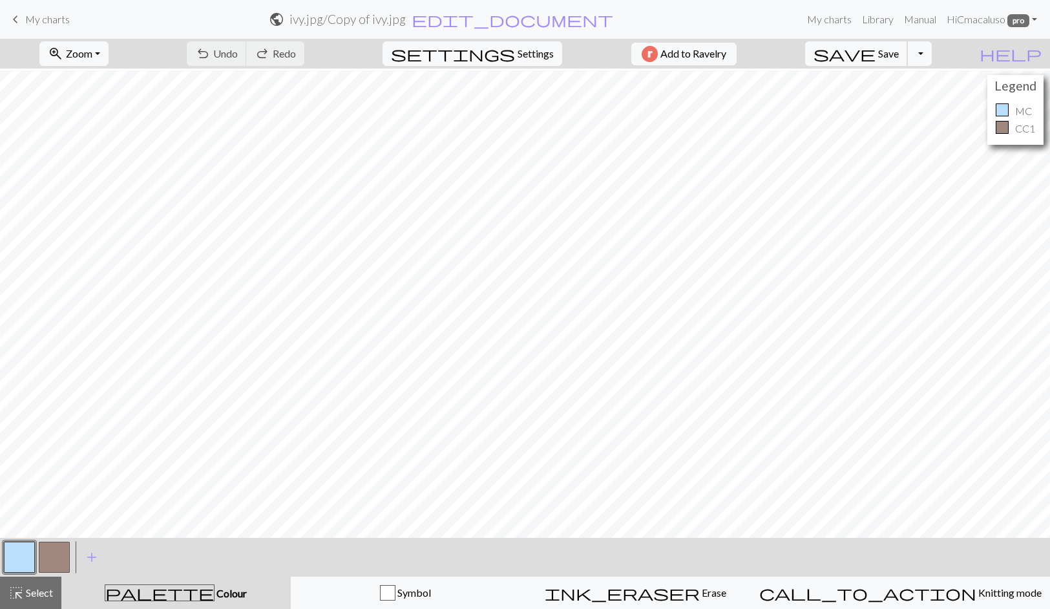
scroll to position [21, 0]
